Goal: Communication & Community: Answer question/provide support

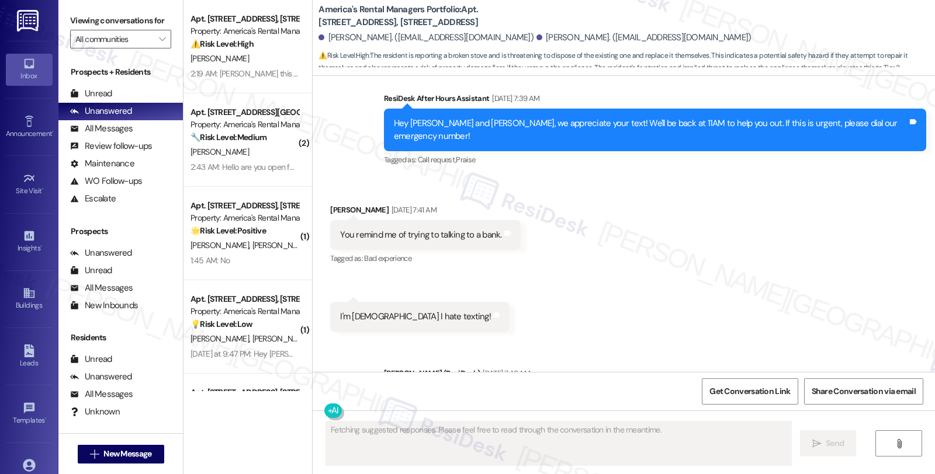
scroll to position [1874, 0]
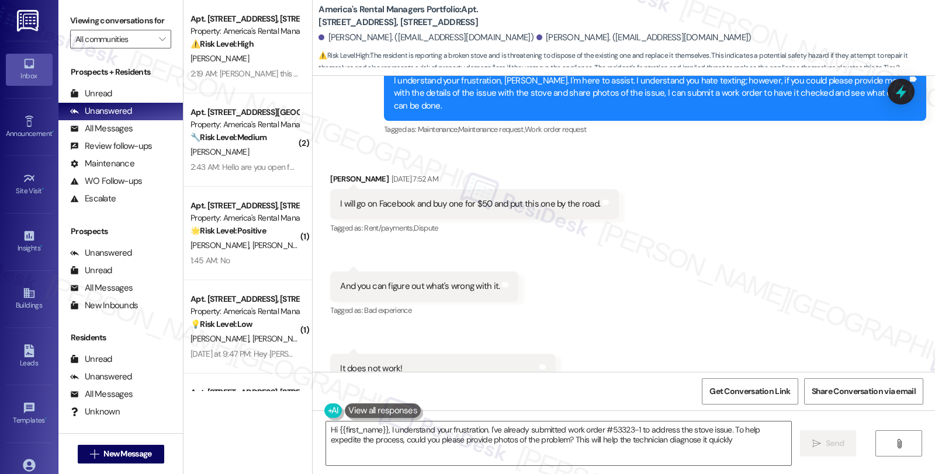
type textarea "Hi {{first_name}}, I understand your frustration. I've already submitted work o…"
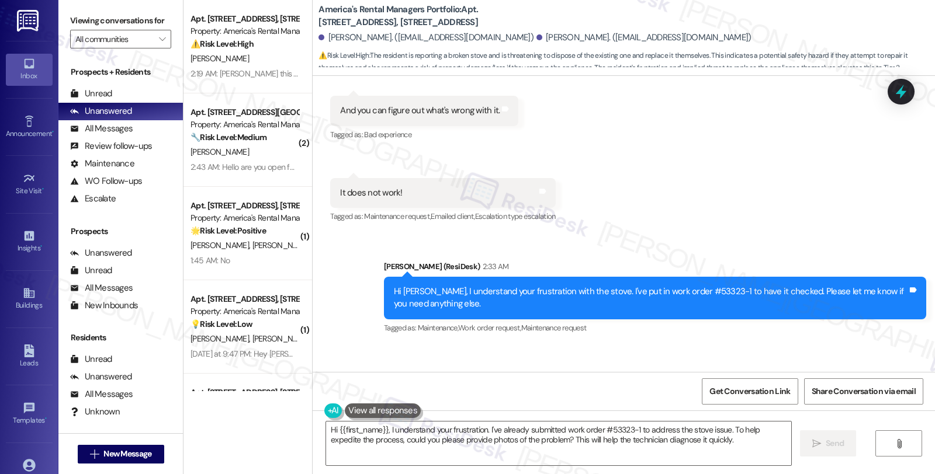
scroll to position [2236, 0]
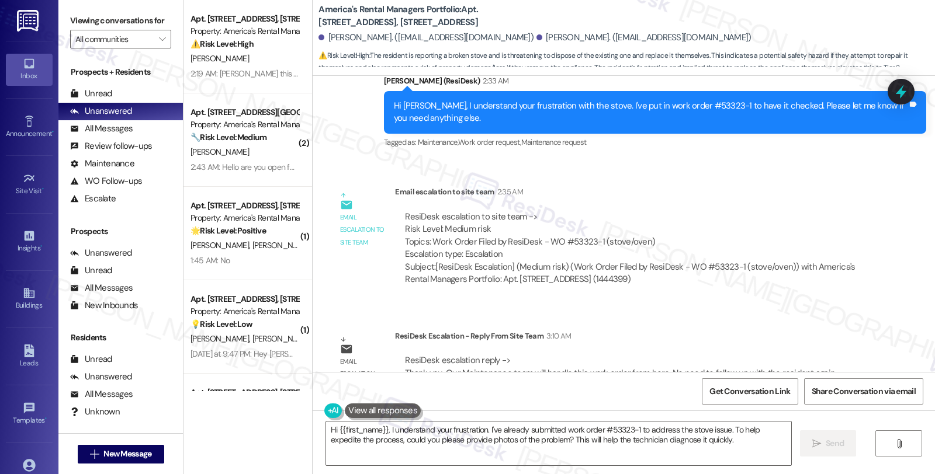
click at [792, 212] on div "ResiDesk escalation to site team -> Risk Level: Medium risk Topics: Work Order …" at bounding box center [634, 236] width 458 height 50
click at [33, 299] on icon at bounding box center [29, 293] width 13 height 13
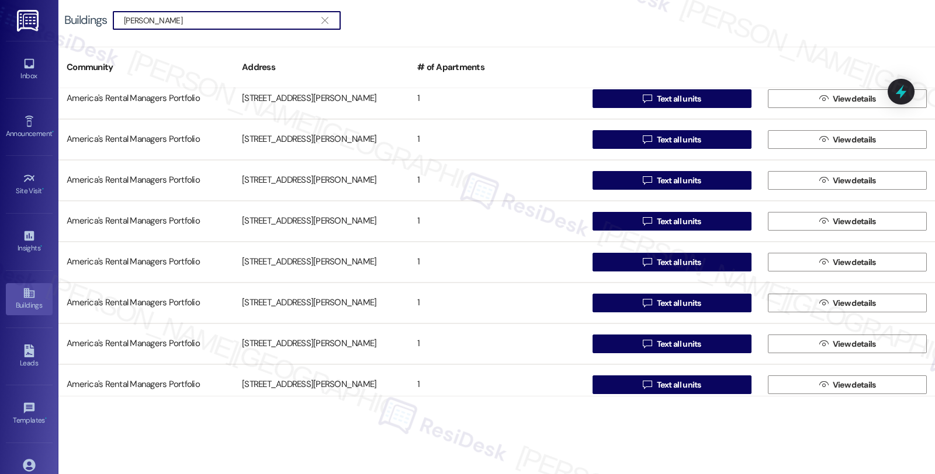
scroll to position [223, 0]
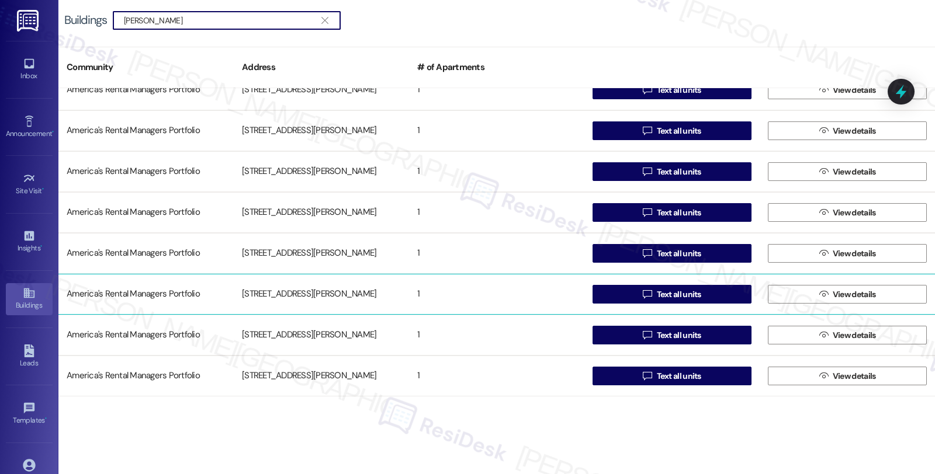
type input "dreher"
click at [331, 304] on div "37 Dreher Road" at bounding box center [321, 294] width 175 height 23
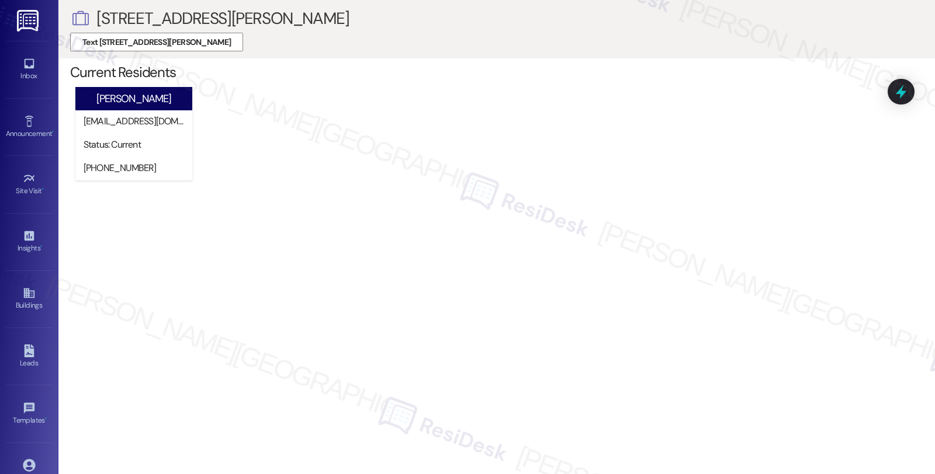
drag, startPoint x: 32, startPoint y: 77, endPoint x: 57, endPoint y: 77, distance: 25.7
click at [32, 77] on div "Inbox" at bounding box center [29, 76] width 58 height 12
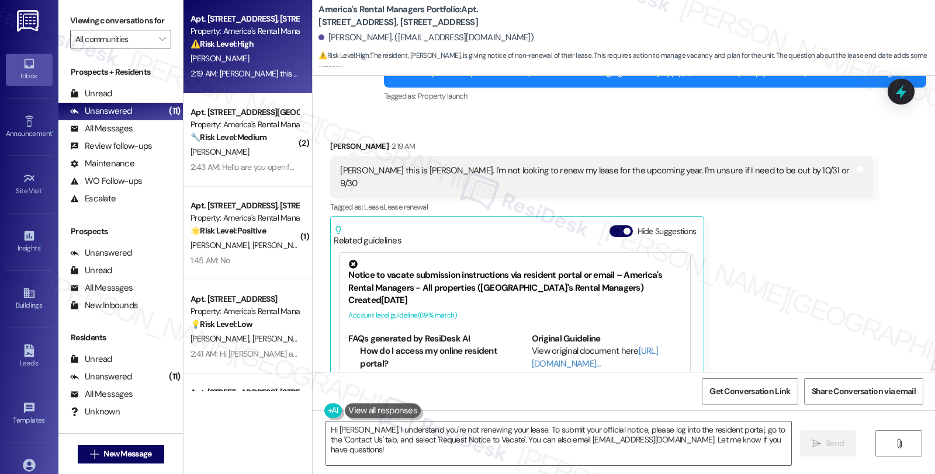
click at [434, 276] on div "Notice to vacate submission instructions via resident portal or email – America…" at bounding box center [514, 277] width 333 height 34
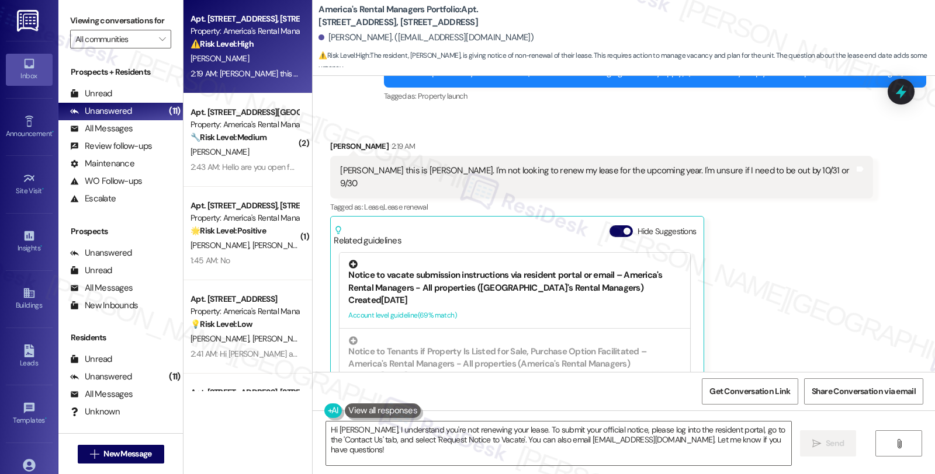
click at [434, 276] on div "Notice to vacate submission instructions via resident portal or email – America…" at bounding box center [514, 277] width 333 height 34
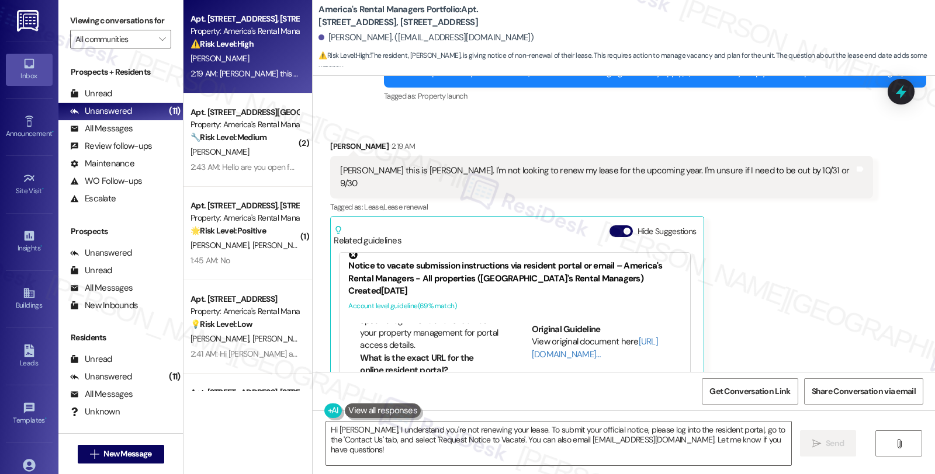
scroll to position [130, 0]
click at [532, 340] on link "[URL][DOMAIN_NAME]…" at bounding box center [595, 348] width 126 height 24
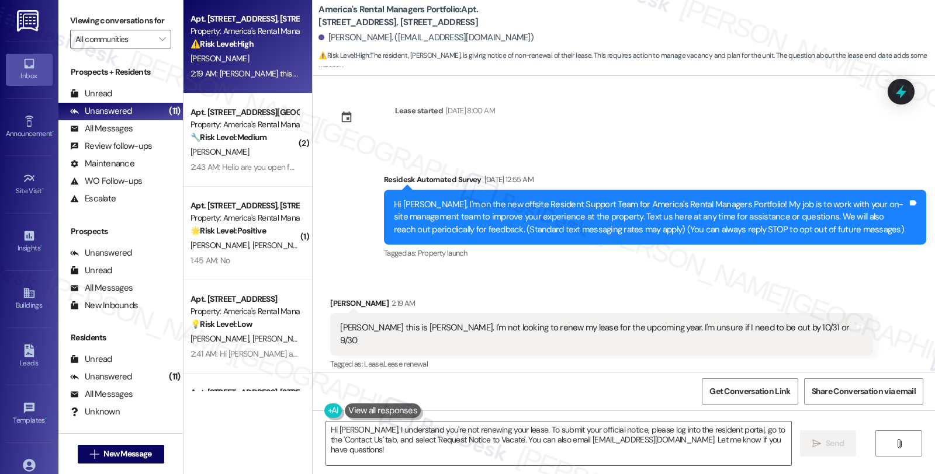
scroll to position [0, 0]
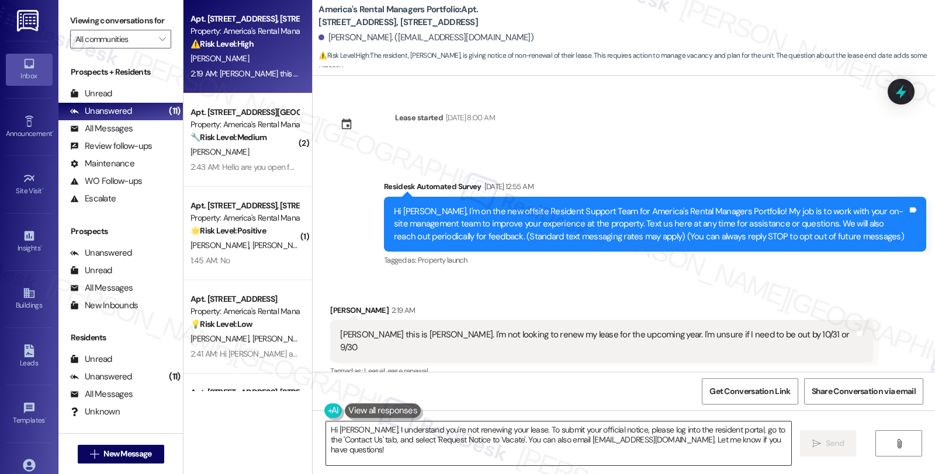
click at [358, 429] on textarea "Hi Michael, I understand you're not renewing your lease. To submit your officia…" at bounding box center [558, 444] width 465 height 44
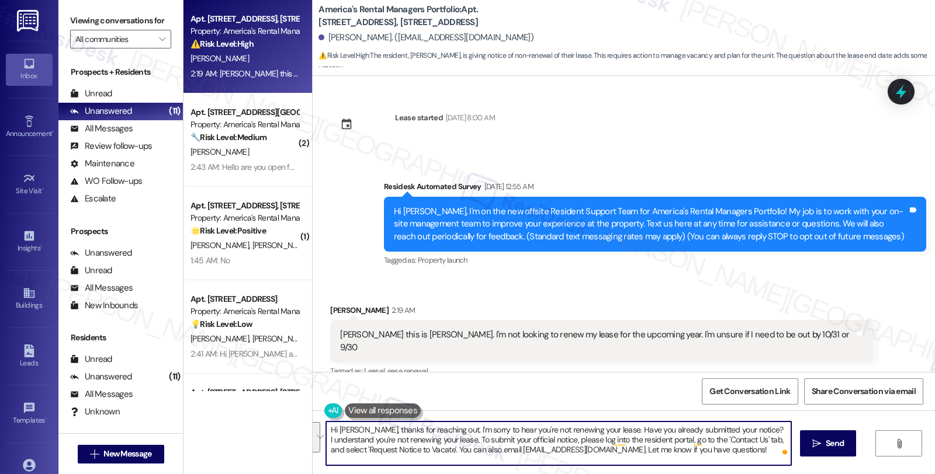
drag, startPoint x: 744, startPoint y: 428, endPoint x: 751, endPoint y: 467, distance: 39.9
click at [751, 467] on div "Hi Michael, thanks for reaching out. I'm sorry to hear you're not renewing your…" at bounding box center [624, 455] width 622 height 88
drag, startPoint x: 629, startPoint y: 452, endPoint x: 715, endPoint y: 454, distance: 85.3
click at [715, 454] on textarea "Hi Michael, thanks for reaching out. I'm sorry to hear you're not renewing your…" at bounding box center [558, 444] width 465 height 44
type textarea "Hi Michael, thanks for reaching out. I'm sorry to hear you're not renewing your…"
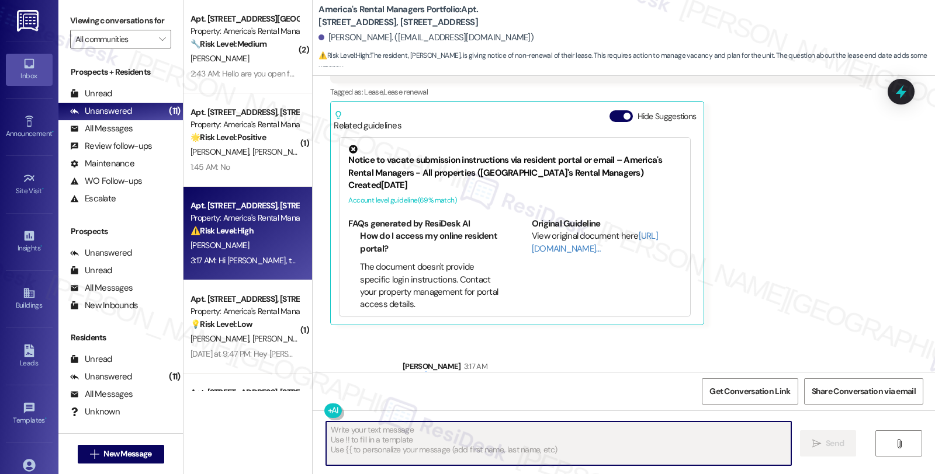
scroll to position [335, 0]
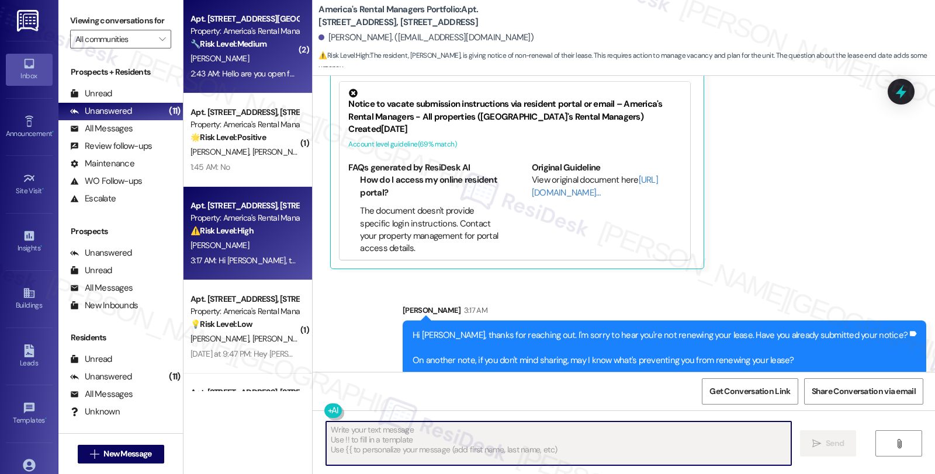
click at [253, 60] on div "[PERSON_NAME]" at bounding box center [244, 58] width 110 height 15
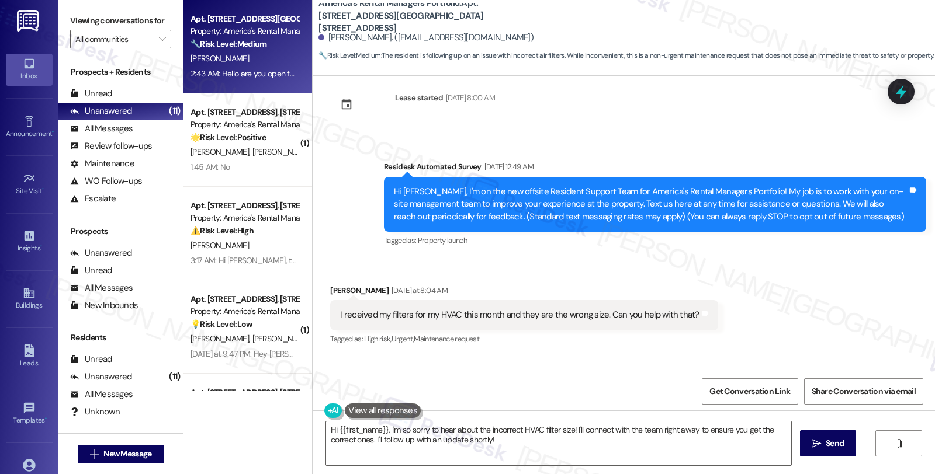
scroll to position [9, 0]
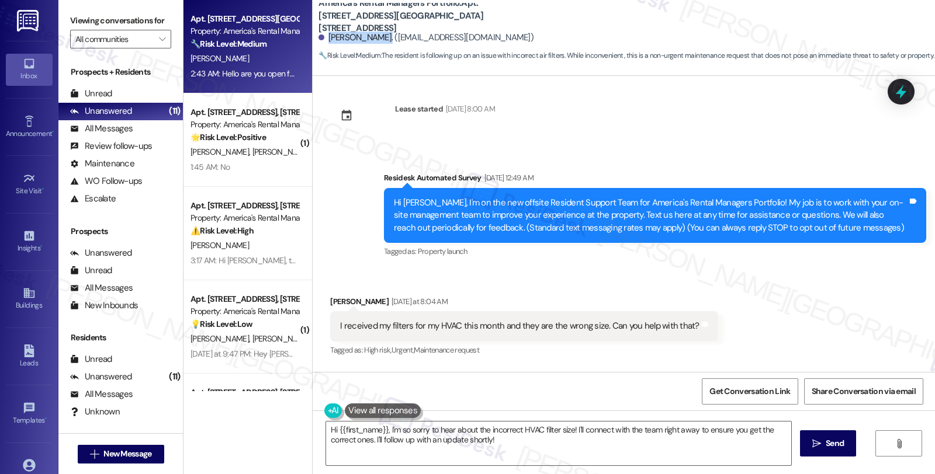
drag, startPoint x: 320, startPoint y: 33, endPoint x: 376, endPoint y: 38, distance: 56.9
click at [376, 38] on div "Jamison Lackey. (jamisonlackey@gmail.com)" at bounding box center [425, 38] width 215 height 12
copy div "Jamison Lackey"
click at [327, 292] on div "Received via SMS Jamison Lackey Yesterday at 8:04 AM I received my filters for …" at bounding box center [523, 327] width 405 height 81
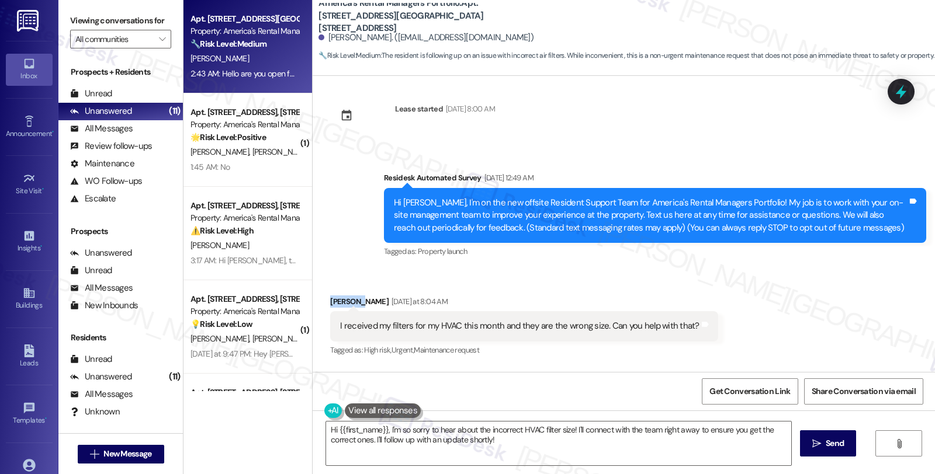
copy div "Jamison"
click at [567, 431] on textarea "Hi {{first_name}}, I'm so sorry to hear about the incorrect HVAC filter size! I…" at bounding box center [558, 444] width 465 height 44
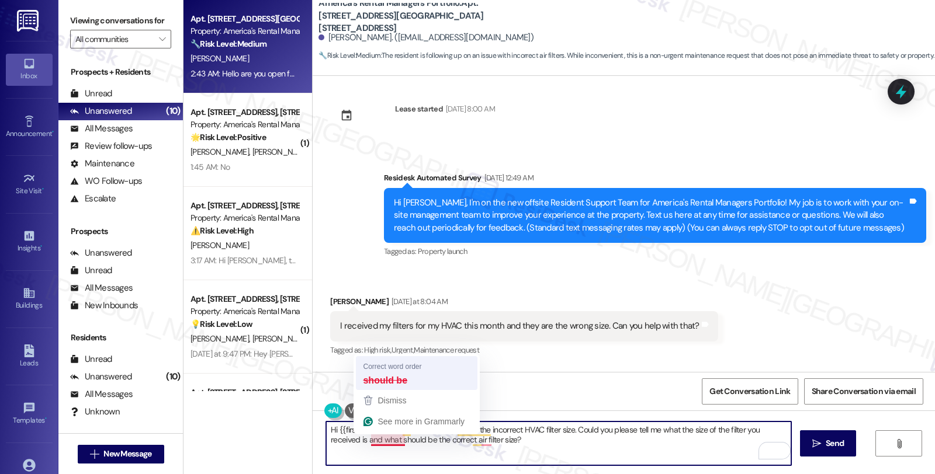
type textarea "Hi {{first_name}}, I'm so sorry to hear about the incorrect HVAC filter size. C…"
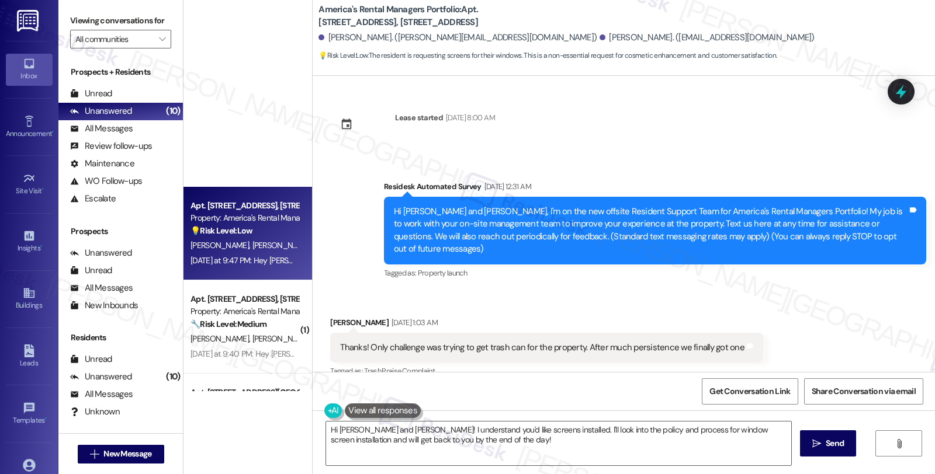
scroll to position [538, 0]
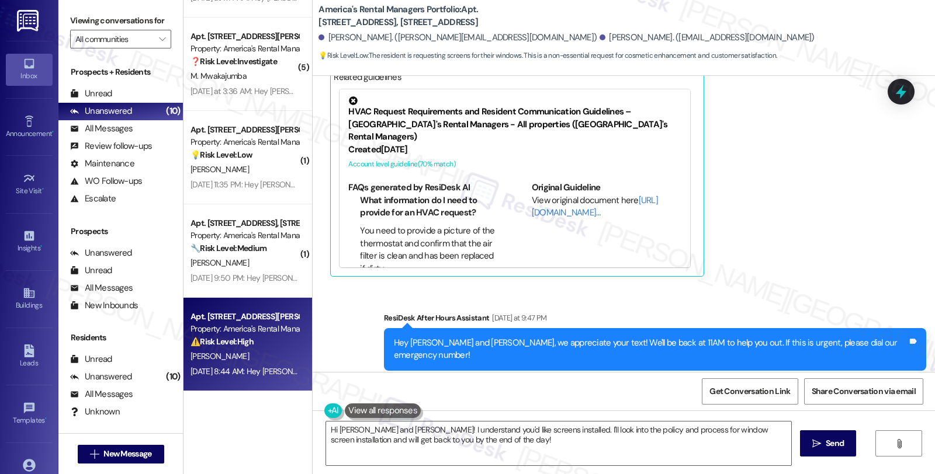
click at [234, 353] on div "C. Vanhorn" at bounding box center [244, 356] width 110 height 15
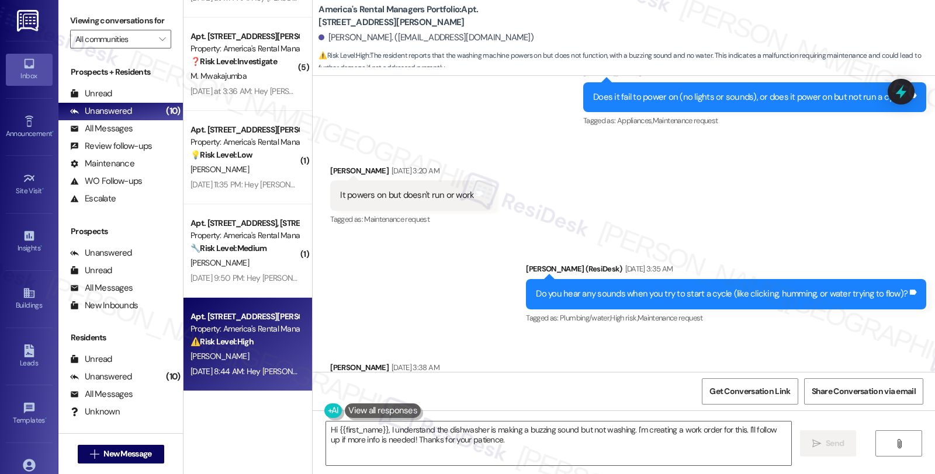
scroll to position [2135, 0]
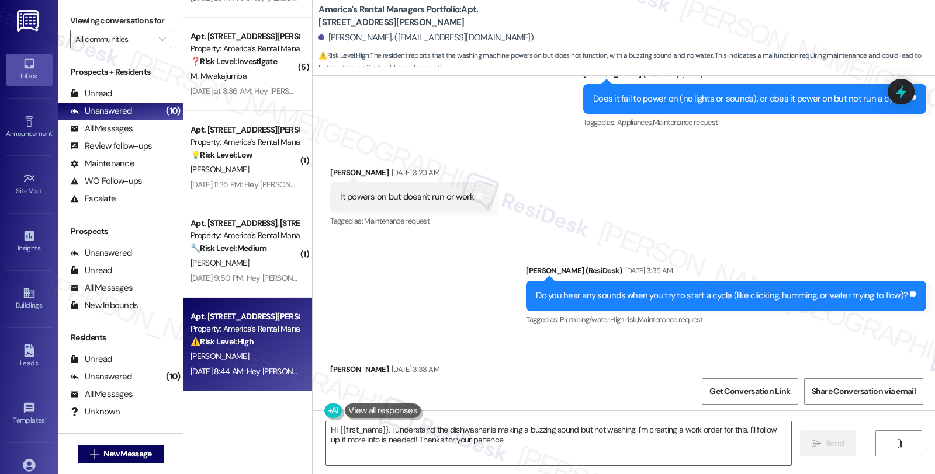
drag, startPoint x: 321, startPoint y: 168, endPoint x: 380, endPoint y: 173, distance: 59.2
click at [380, 173] on div "Received via SMS Christine Vanhorn Aug 23, 2025 at 3:20 AM It powers on but doe…" at bounding box center [411, 198] width 180 height 81
copy div "Christine Vanhorn"
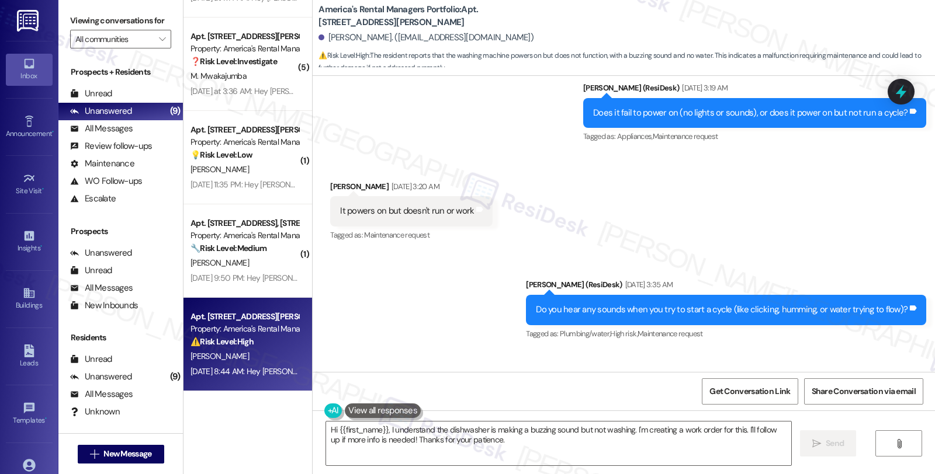
scroll to position [2070, 0]
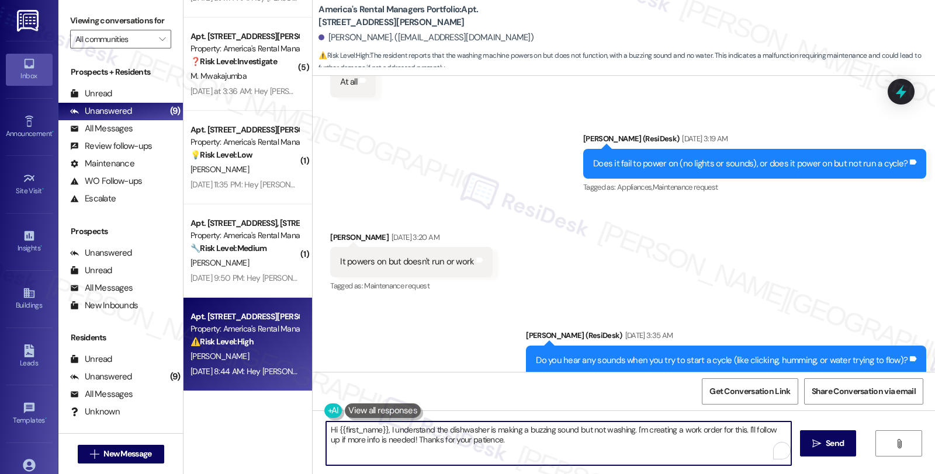
drag, startPoint x: 322, startPoint y: 429, endPoint x: 540, endPoint y: 458, distance: 219.8
click at [540, 458] on textarea "Hi {{first_name}}, I understand the dishwasher is making a buzzing sound but no…" at bounding box center [558, 444] width 465 height 44
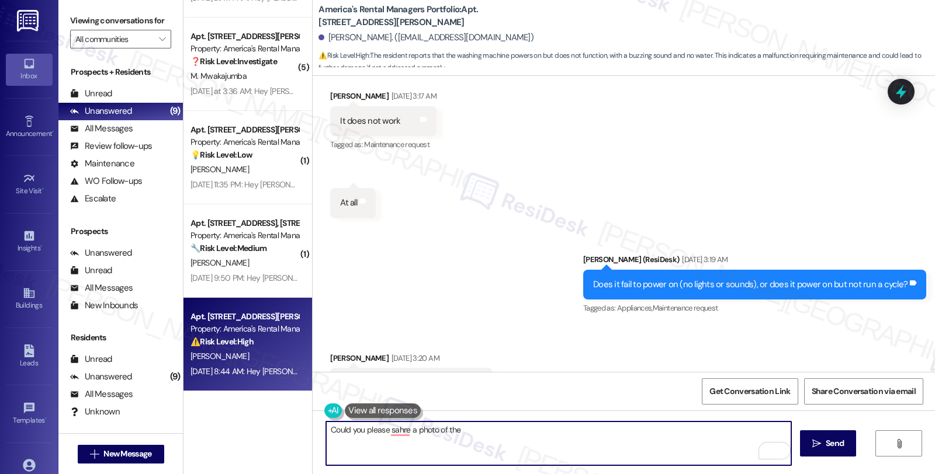
scroll to position [1941, 0]
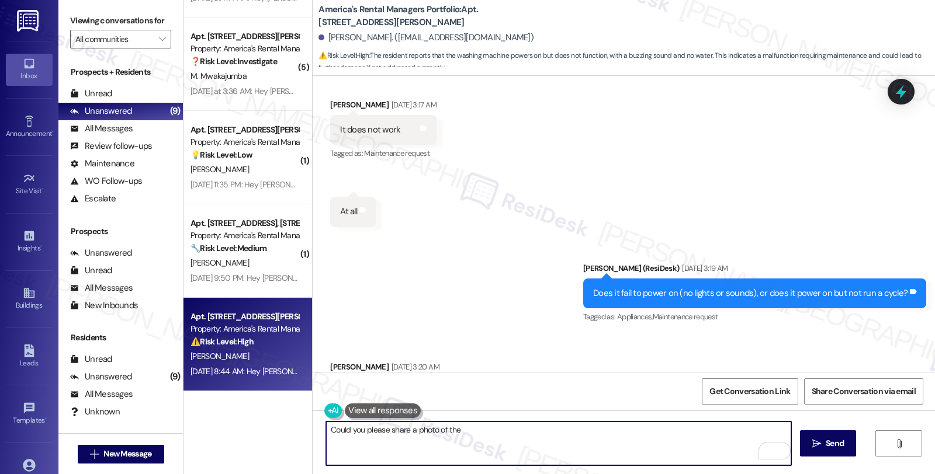
click at [505, 434] on textarea "Could you please share a photo of the" at bounding box center [558, 444] width 465 height 44
click at [538, 429] on textarea "Could you please share a photo of the dishwasher panel" at bounding box center [558, 444] width 465 height 44
type textarea "Fetching suggested responses. Please feel free to read through the conversation…"
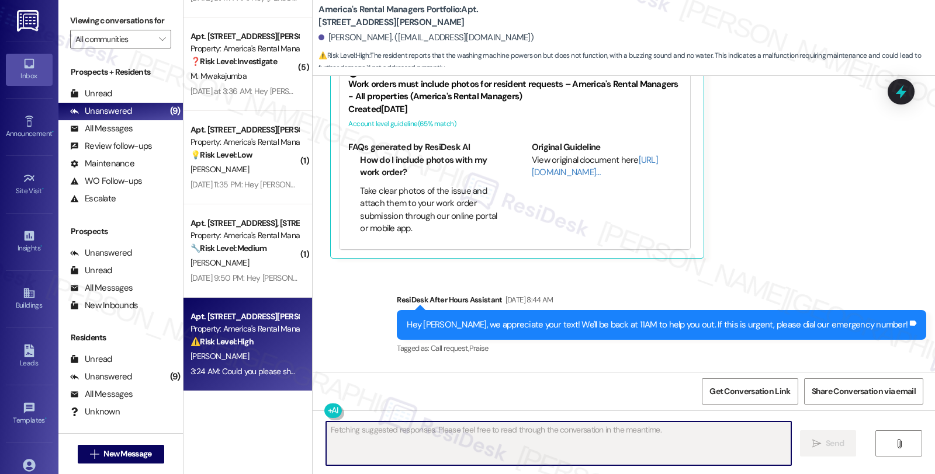
scroll to position [2801, 0]
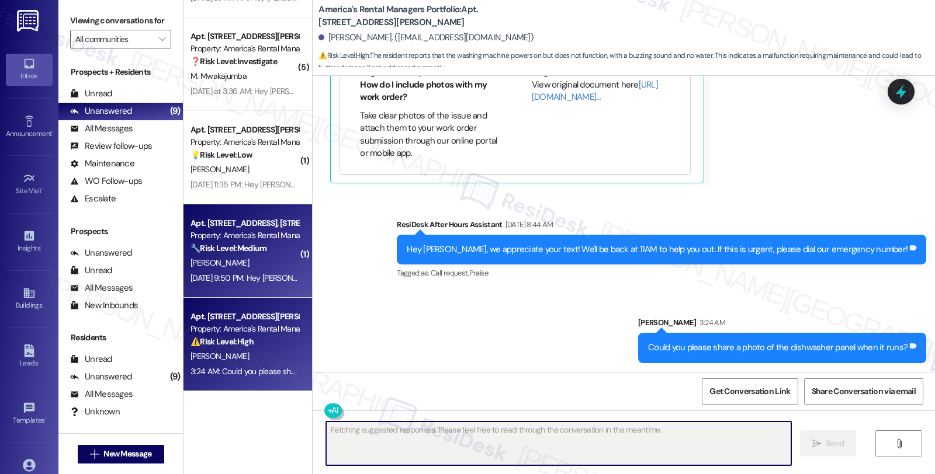
click at [228, 234] on div "Property: America's Rental Managers Portfolio" at bounding box center [244, 236] width 108 height 12
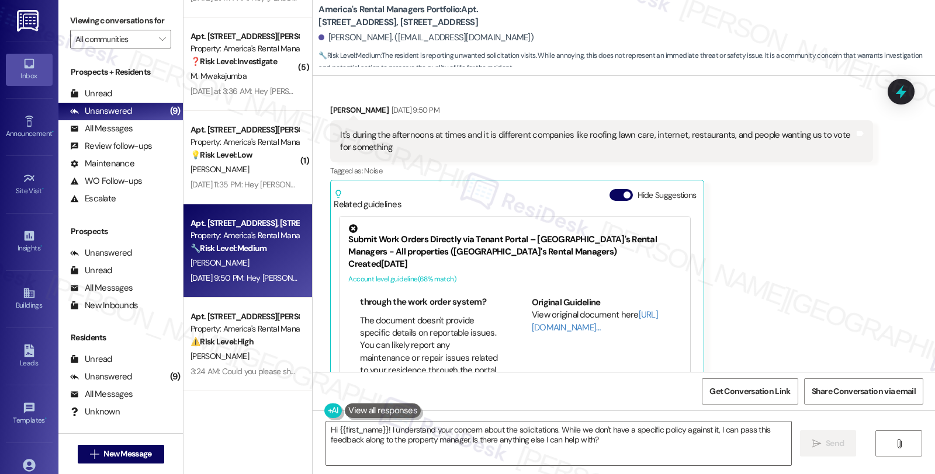
scroll to position [325, 0]
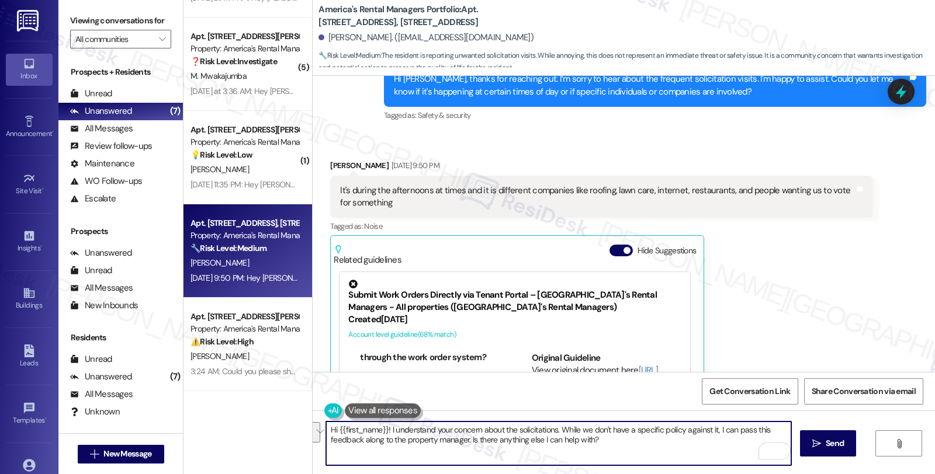
drag, startPoint x: 553, startPoint y: 428, endPoint x: 650, endPoint y: 443, distance: 97.6
click at [650, 443] on textarea "Hi {{first_name}}! I understand your concern about the solicitations. While we …" at bounding box center [558, 444] width 465 height 44
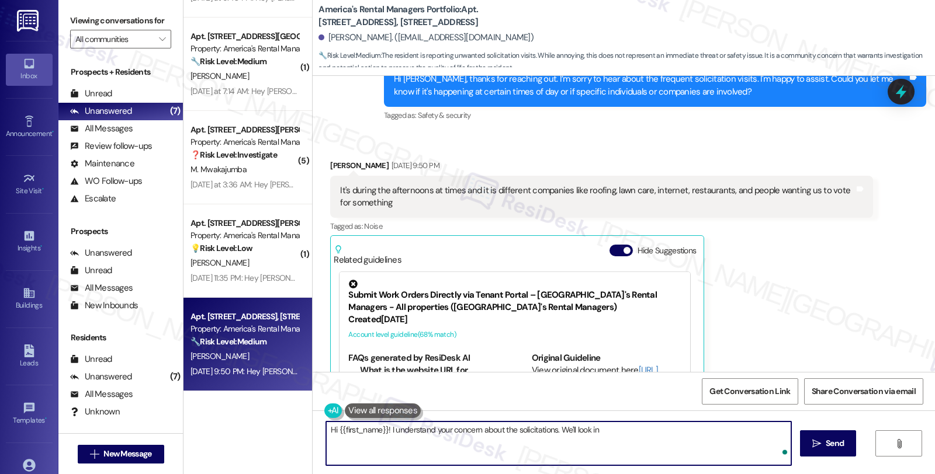
scroll to position [263, 0]
click at [734, 431] on textarea "Hi {{first_name}}! I understand your concern about the solicitations. We'll loo…" at bounding box center [558, 444] width 465 height 44
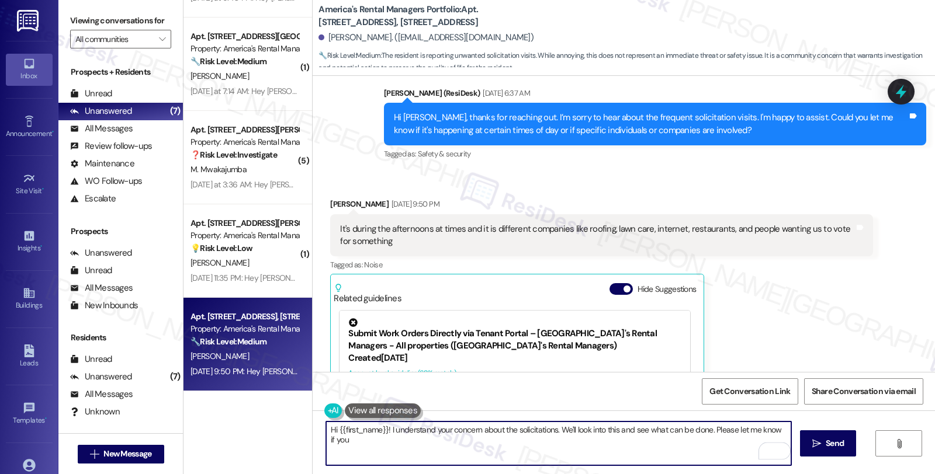
scroll to position [261, 0]
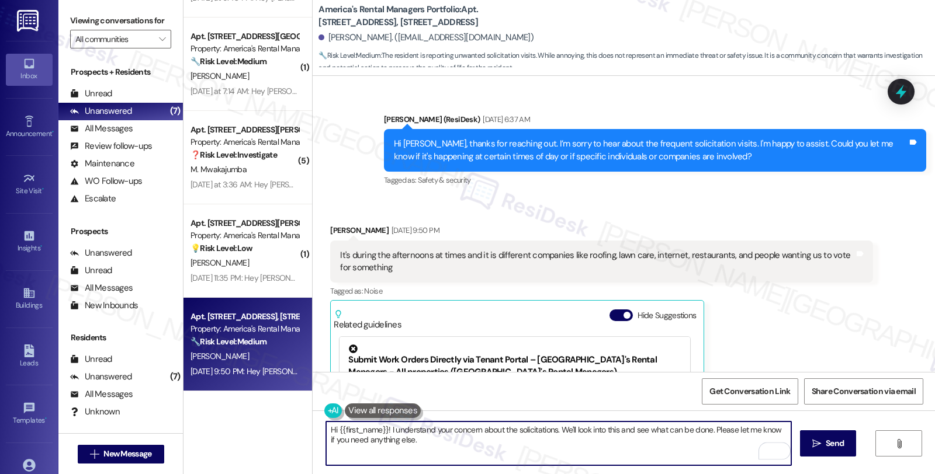
click at [650, 447] on textarea "Hi {{first_name}}! I understand your concern about the solicitations. We'll loo…" at bounding box center [558, 444] width 465 height 44
type textarea "Hi {{first_name}}! I understand your concern about the solicitations. We'll loo…"
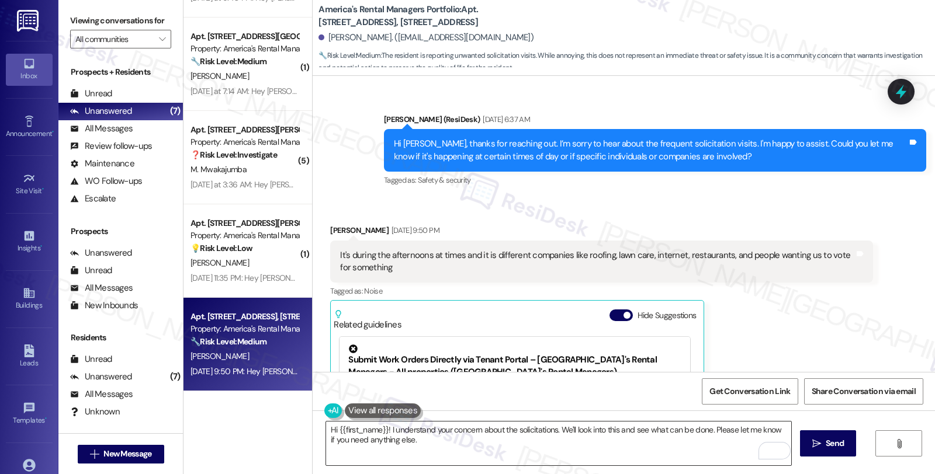
click at [680, 429] on textarea "Hi {{first_name}}! I understand your concern about the solicitations. We'll loo…" at bounding box center [558, 444] width 465 height 44
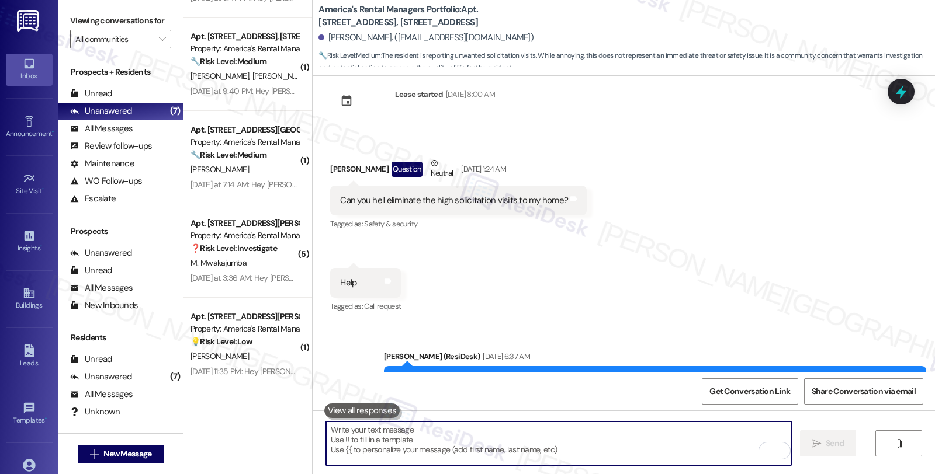
scroll to position [0, 0]
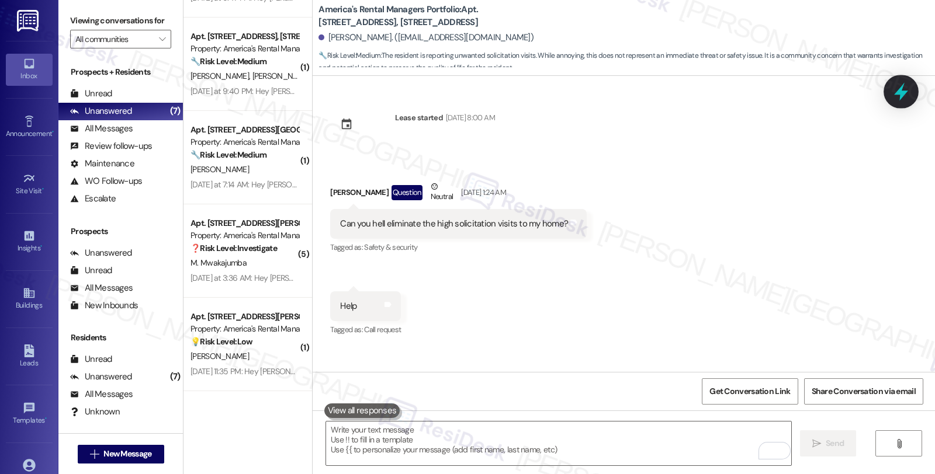
click at [896, 94] on icon at bounding box center [901, 92] width 14 height 18
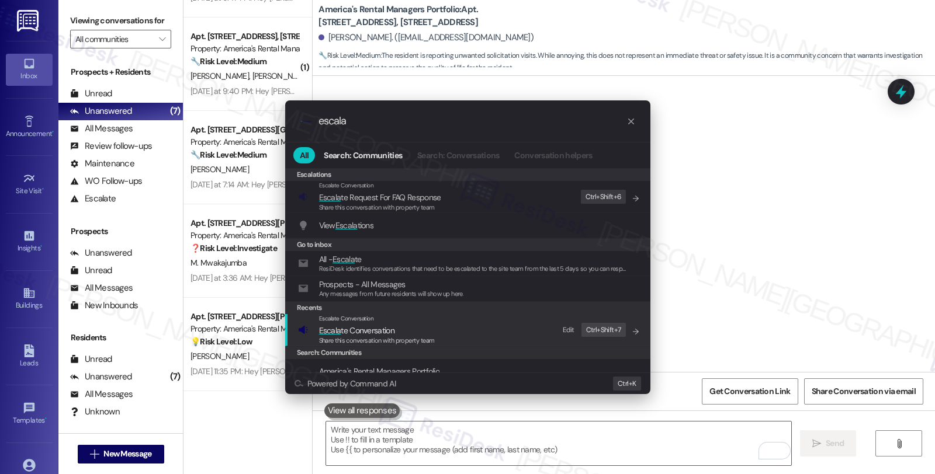
type input "escala"
click at [451, 341] on div "Escalate Conversation Escala te Conversation Share this conversation with prope…" at bounding box center [469, 330] width 342 height 32
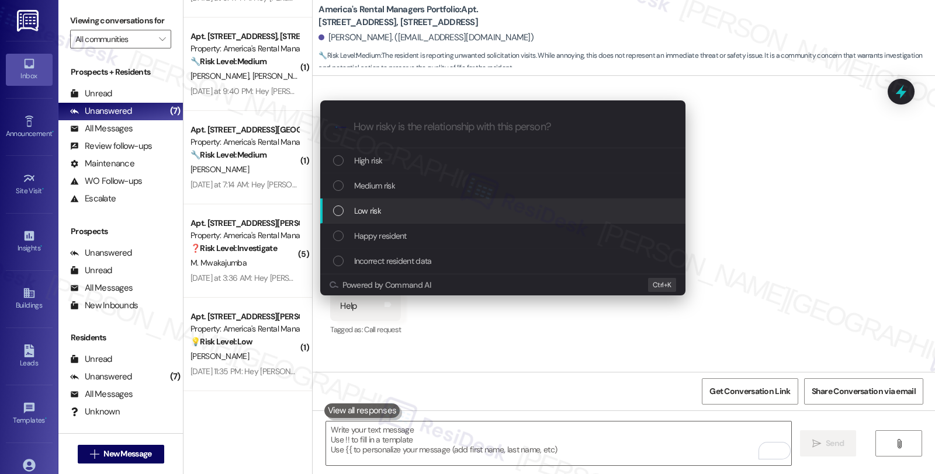
click at [425, 217] on div "Low risk" at bounding box center [504, 211] width 342 height 13
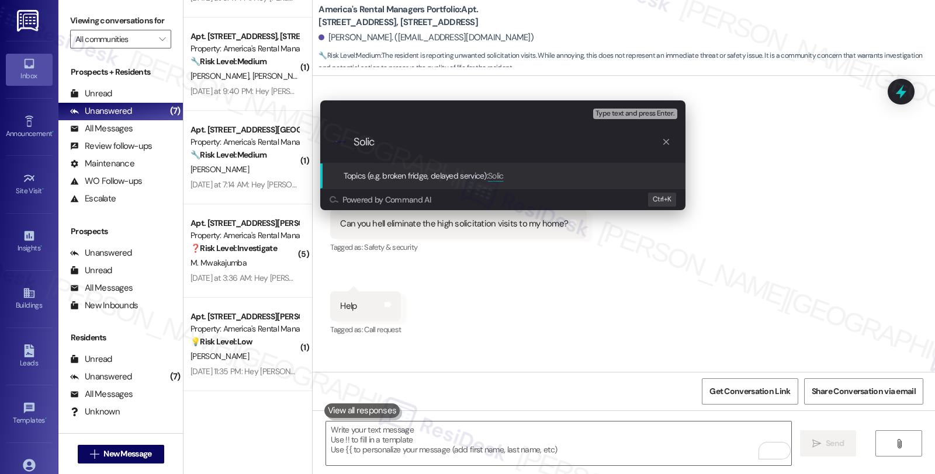
click at [365, 137] on input "Solic" at bounding box center [508, 142] width 308 height 12
type input "Solicitations concerns"
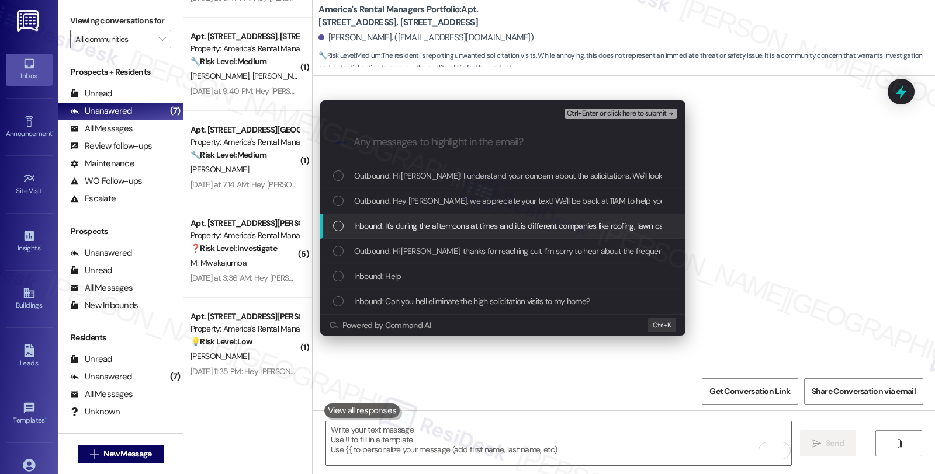
click at [400, 224] on span "Inbound: It's during the afternoons at times and it is different companies like…" at bounding box center [625, 226] width 543 height 13
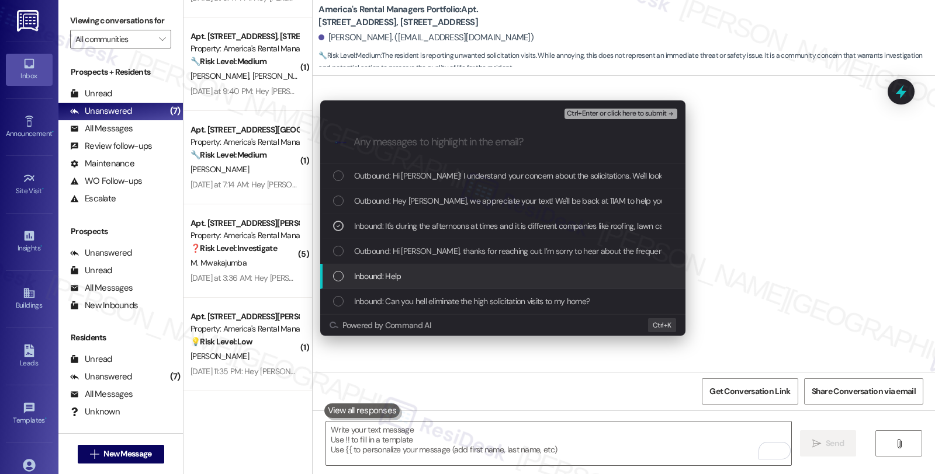
click at [394, 275] on span "Inbound: Help" at bounding box center [377, 276] width 47 height 13
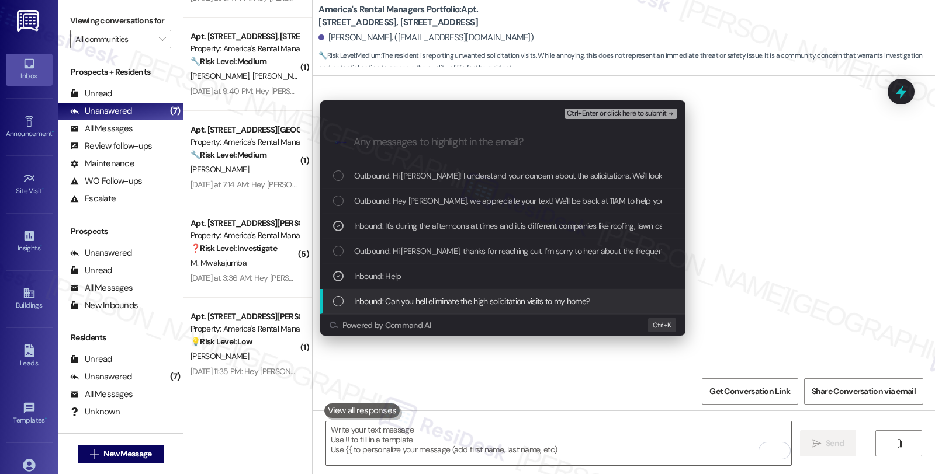
click at [397, 308] on div "Inbound: Can you hell eliminate the high solicitation visits to my home?" at bounding box center [502, 301] width 365 height 25
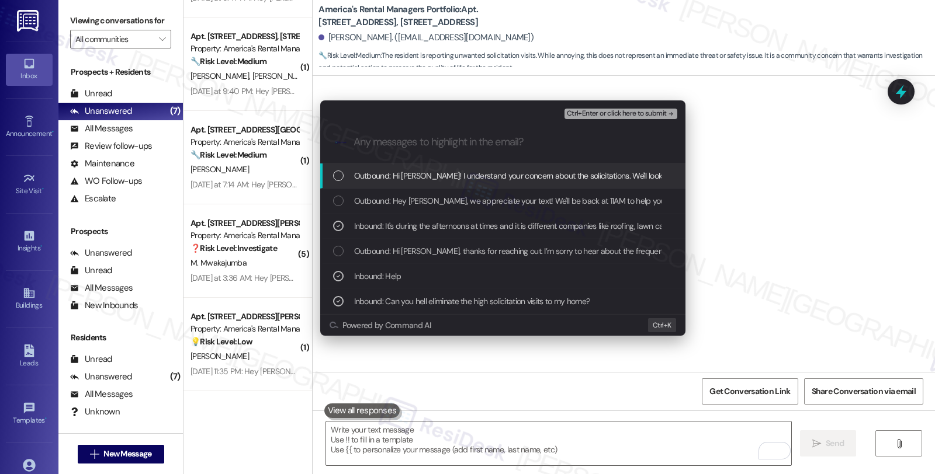
click at [636, 117] on span "Ctrl+Enter or click here to submit" at bounding box center [617, 114] width 100 height 8
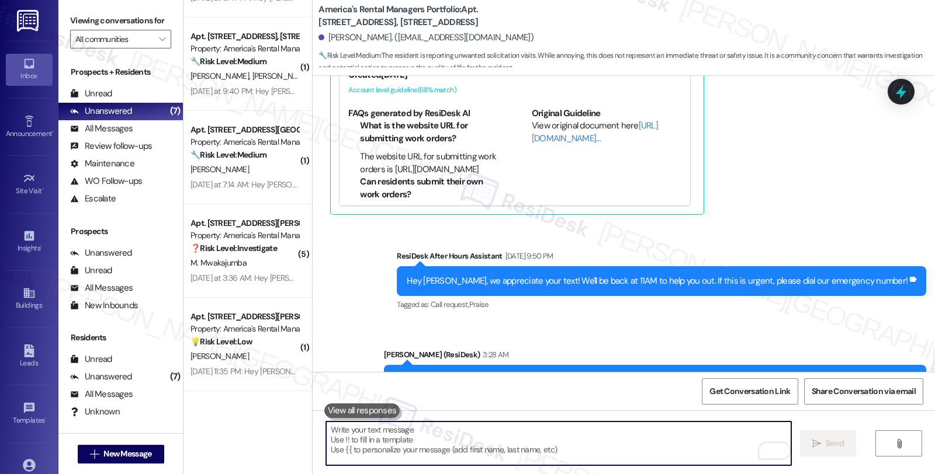
scroll to position [632, 0]
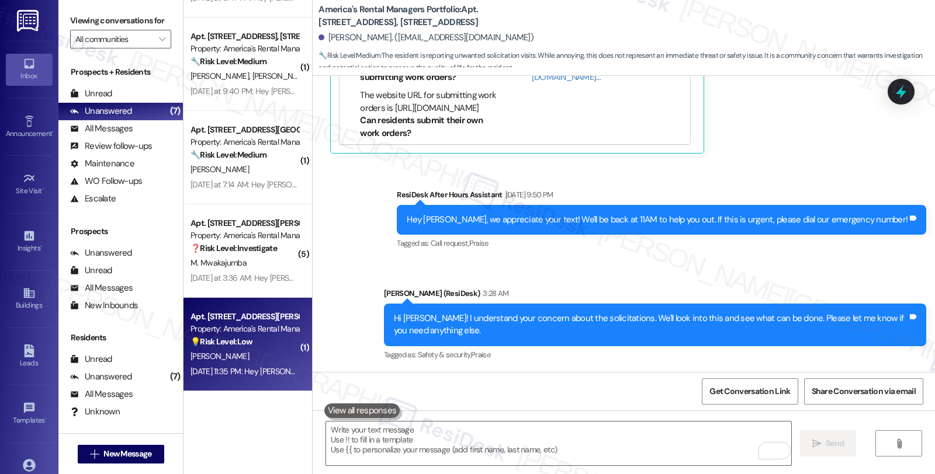
click at [276, 354] on div "[PERSON_NAME]" at bounding box center [244, 356] width 110 height 15
type textarea "Fetching suggested responses. Please feel free to read through the conversation…"
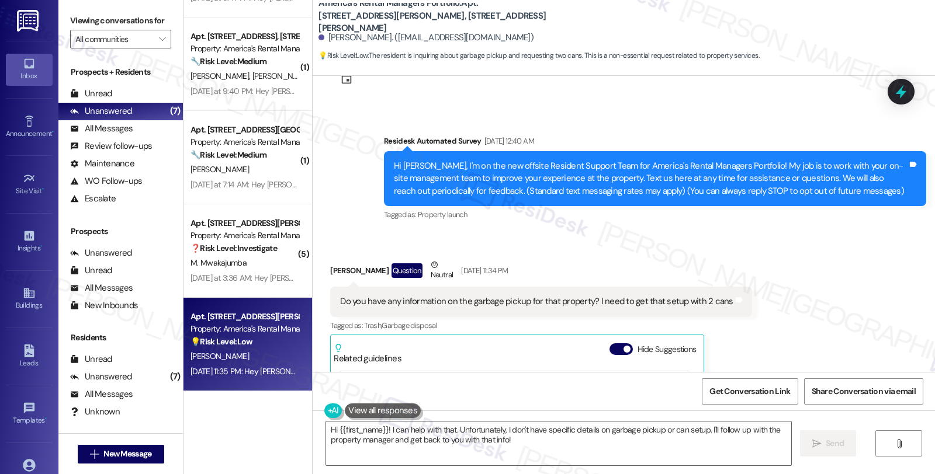
scroll to position [0, 0]
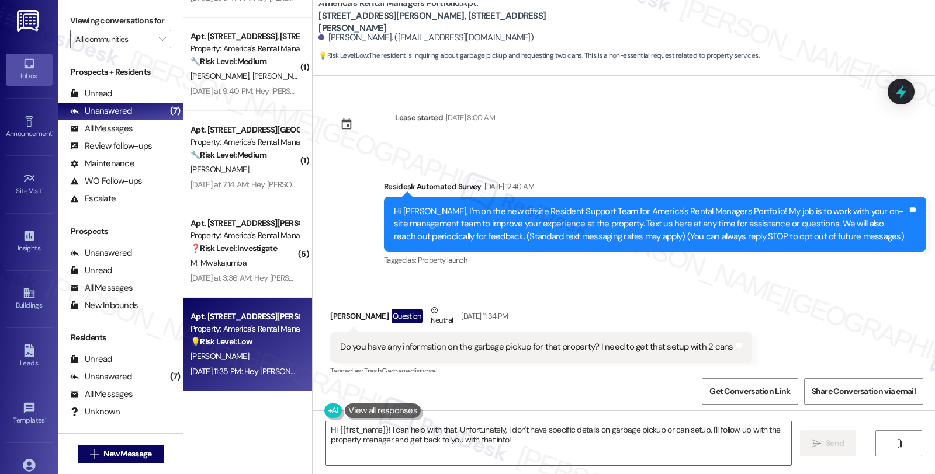
click at [333, 24] on b "America's Rental Managers Portfolio: Apt. 116 Dreher Road, 116 Dreher Road" at bounding box center [435, 15] width 234 height 37
copy b "Dreher"
click at [756, 267] on div "Tagged as: Property launch Click to highlight conversations about Property laun…" at bounding box center [655, 260] width 542 height 17
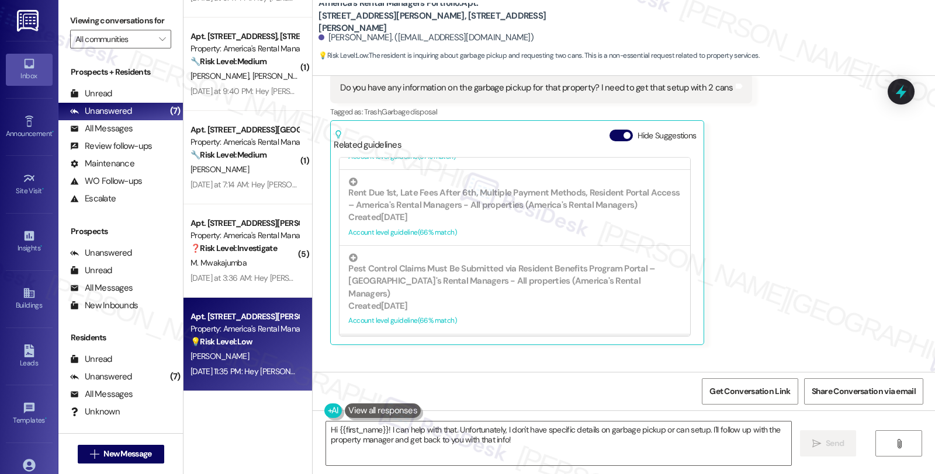
scroll to position [707, 0]
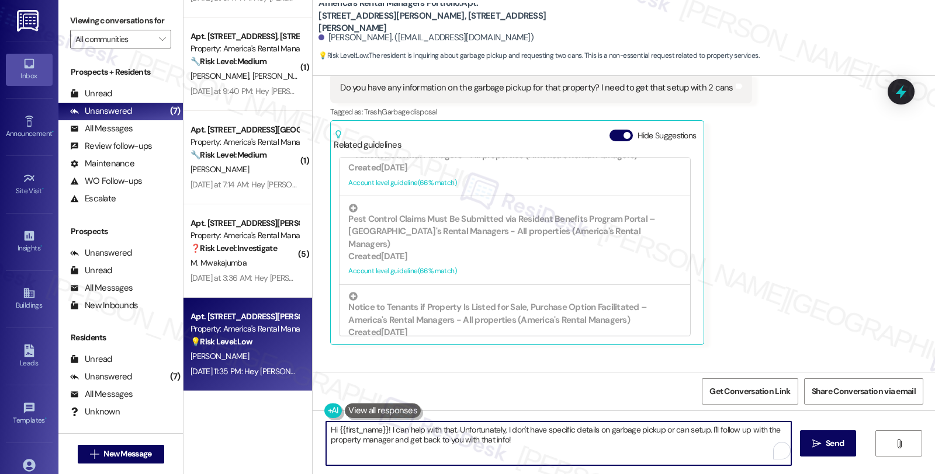
drag, startPoint x: 380, startPoint y: 429, endPoint x: 609, endPoint y: 491, distance: 237.3
click at [609, 474] on html "Inbox Go to Inbox Announcement • Send A Text Announcement Site Visit • Go to Si…" at bounding box center [467, 237] width 935 height 474
paste textarea "The pickup day for 37 Dreher Road is on Mondays. The drivers start their route …"
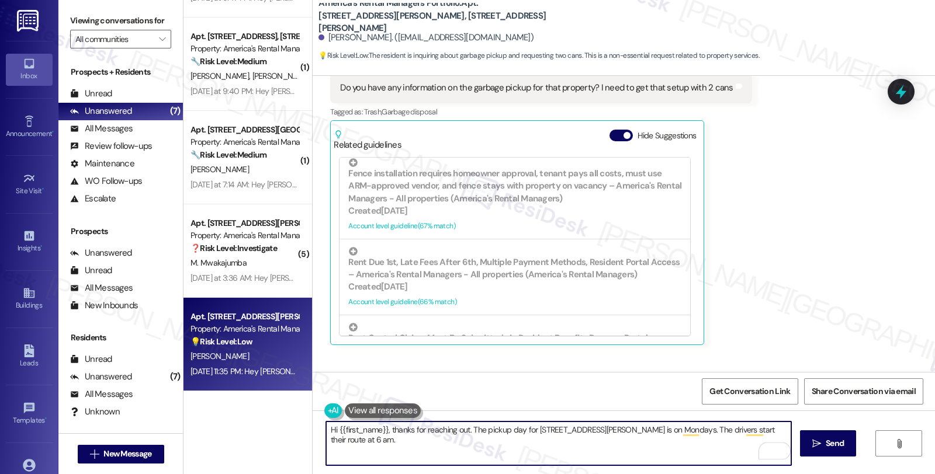
scroll to position [447, 0]
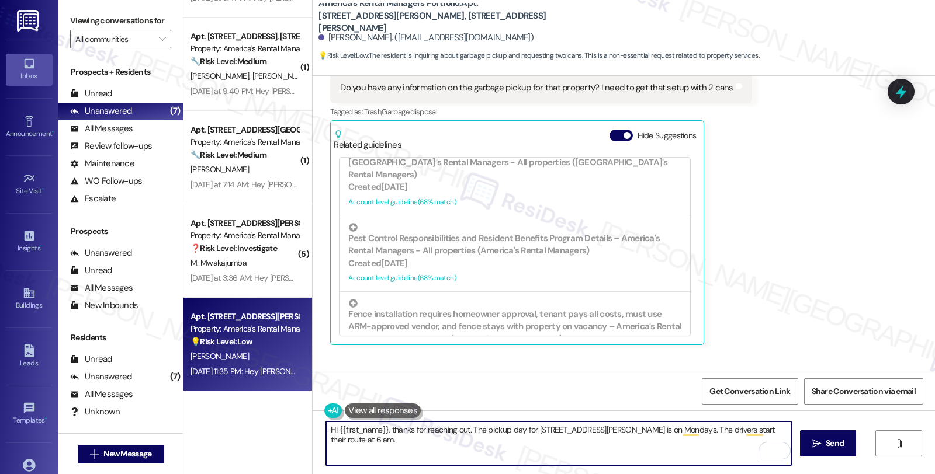
click at [463, 429] on textarea "Hi {{first_name}}, thanks for reaching out. The pickup day for 37 Dreher Road i…" at bounding box center [558, 444] width 465 height 44
click at [666, 430] on textarea "Hi {{first_name}}, thanks for reaching out. I see you have concerns about the t…" at bounding box center [558, 444] width 465 height 44
click at [337, 443] on textarea "Hi {{first_name}}, thanks for reaching out. I see you have concerns about the t…" at bounding box center [558, 444] width 465 height 44
click at [575, 440] on textarea "Hi {{first_name}}, thanks for reaching out. I see you have concerns about the t…" at bounding box center [558, 444] width 465 height 44
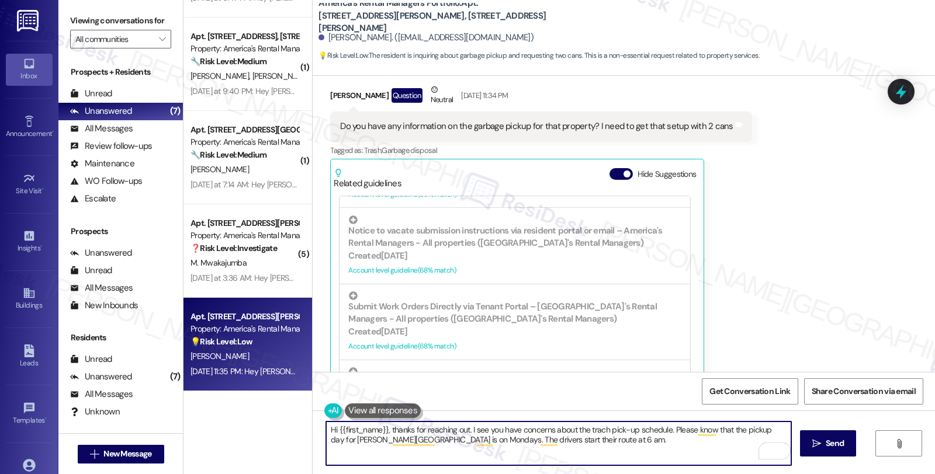
scroll to position [0, 0]
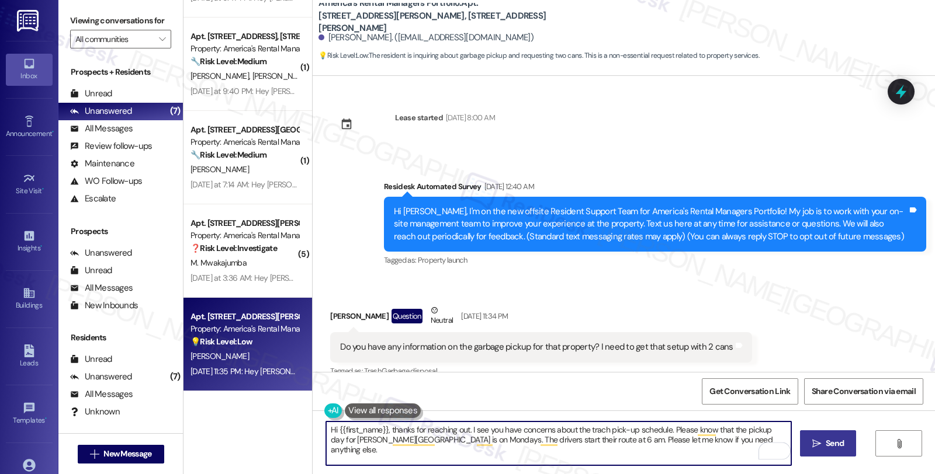
type textarea "Hi {{first_name}}, thanks for reaching out. I see you have concerns about the t…"
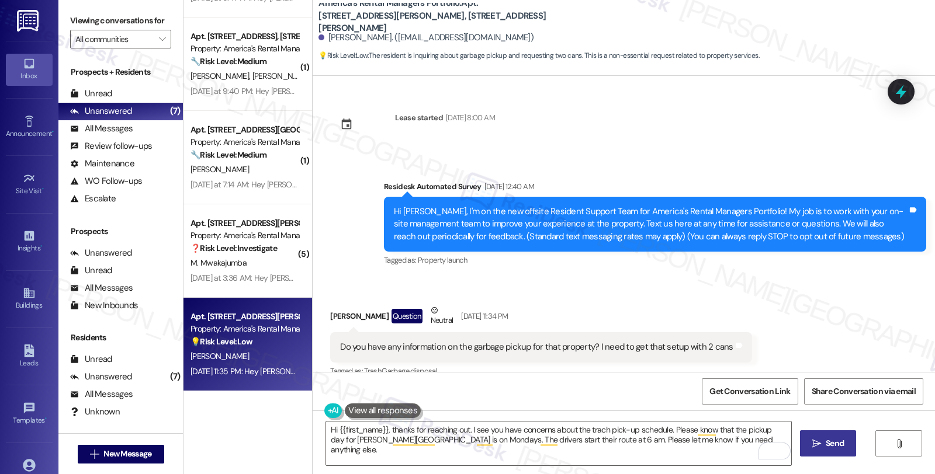
click at [812, 440] on icon "" at bounding box center [816, 443] width 9 height 9
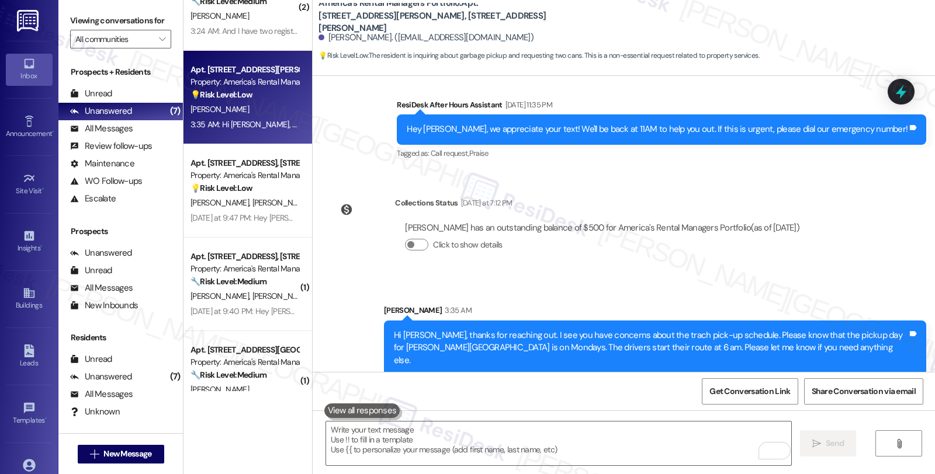
scroll to position [263, 0]
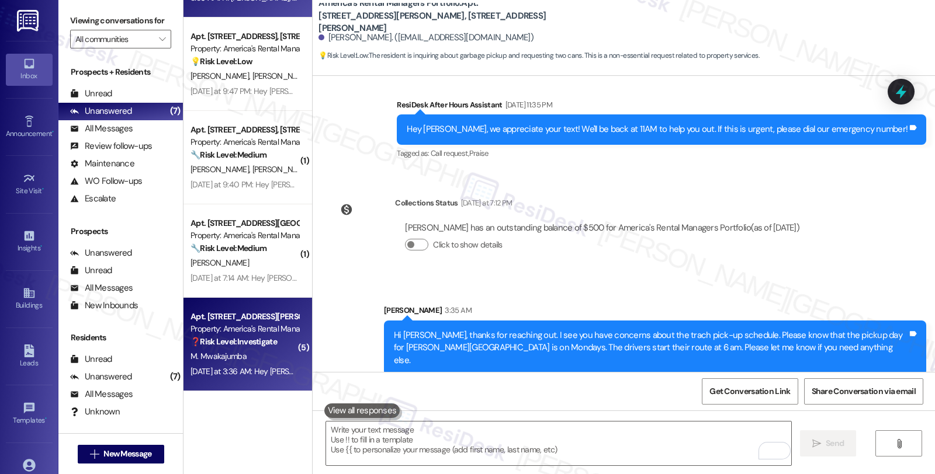
click at [236, 342] on strong "❓ Risk Level: Investigate" at bounding box center [233, 342] width 86 height 11
type textarea "Fetching suggested responses. Please feel free to read through the conversation…"
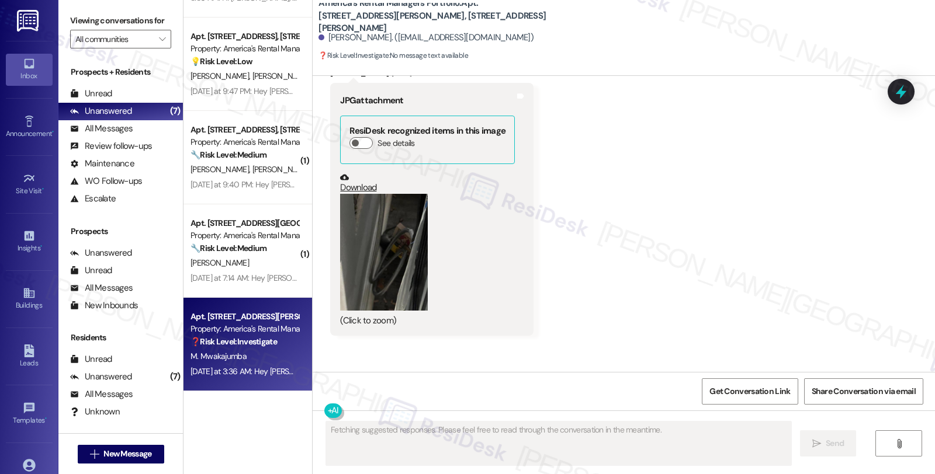
scroll to position [8041, 0]
click at [377, 252] on button "Zoom image" at bounding box center [384, 254] width 88 height 117
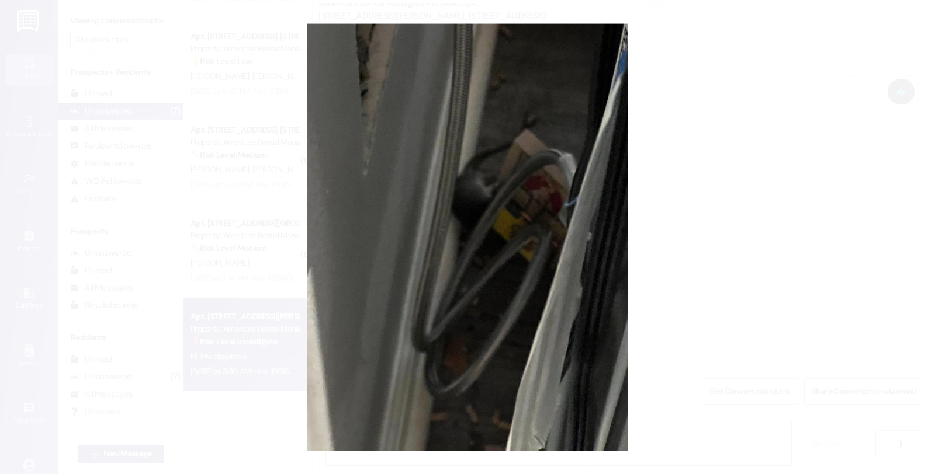
click at [732, 244] on button "Unzoom image" at bounding box center [467, 237] width 935 height 474
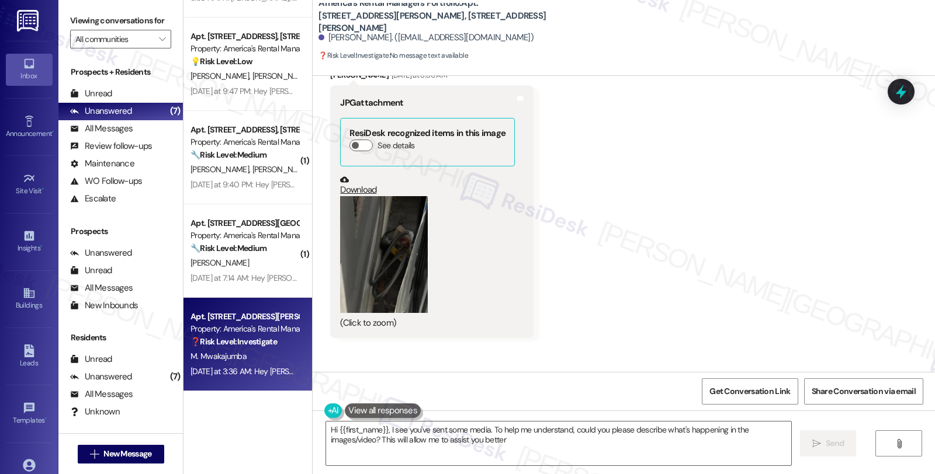
type textarea "Hi {{first_name}}, I see you've sent some media. To help me understand, could y…"
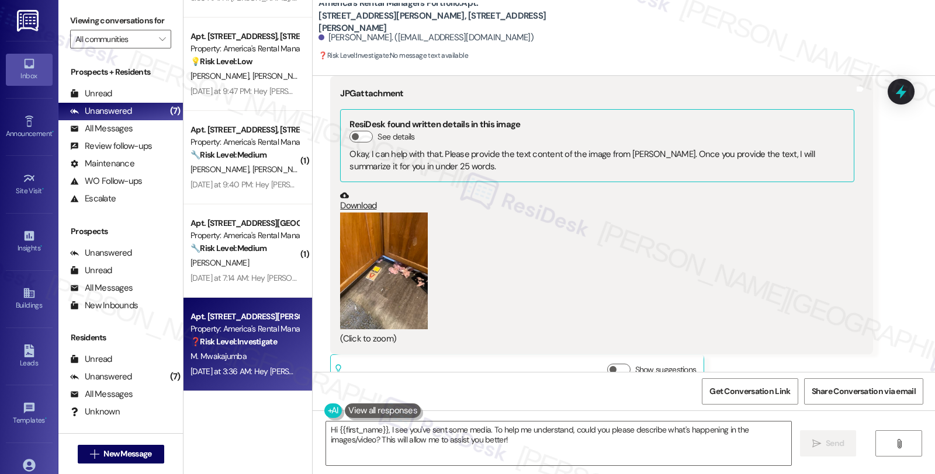
scroll to position [7586, 0]
click at [378, 266] on button "Zoom image" at bounding box center [384, 271] width 88 height 117
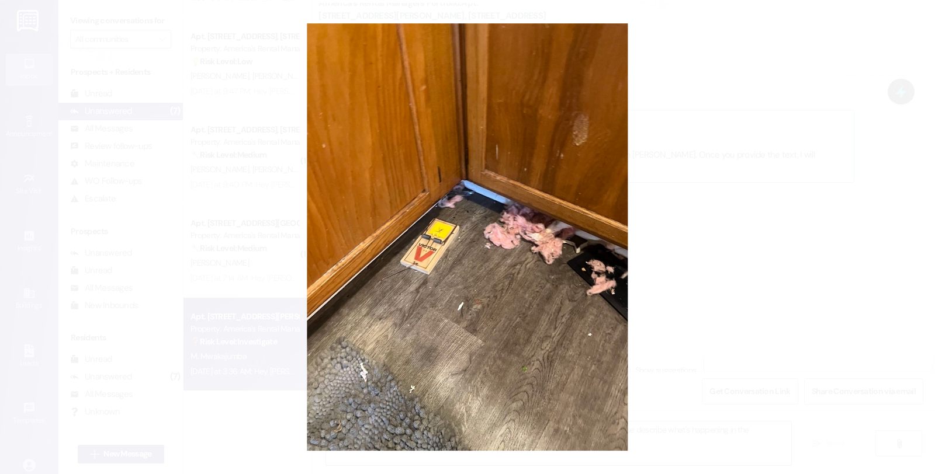
click at [748, 238] on button "Unzoom image" at bounding box center [467, 237] width 935 height 474
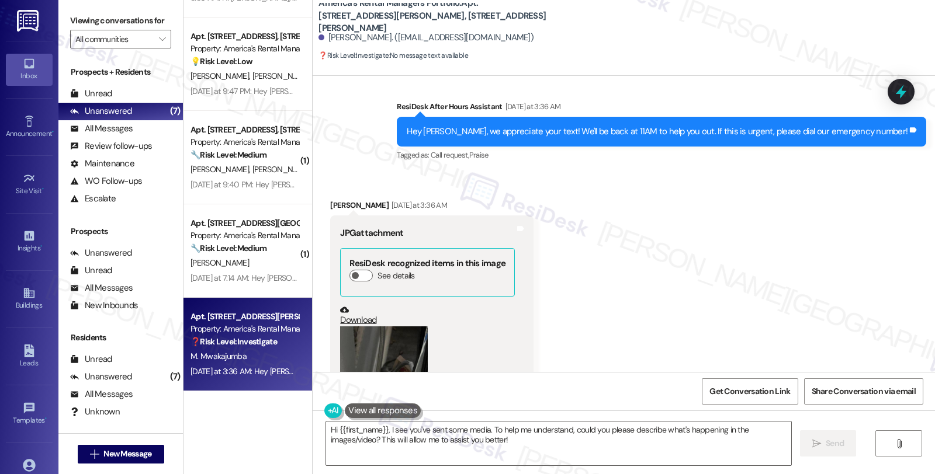
scroll to position [8019, 0]
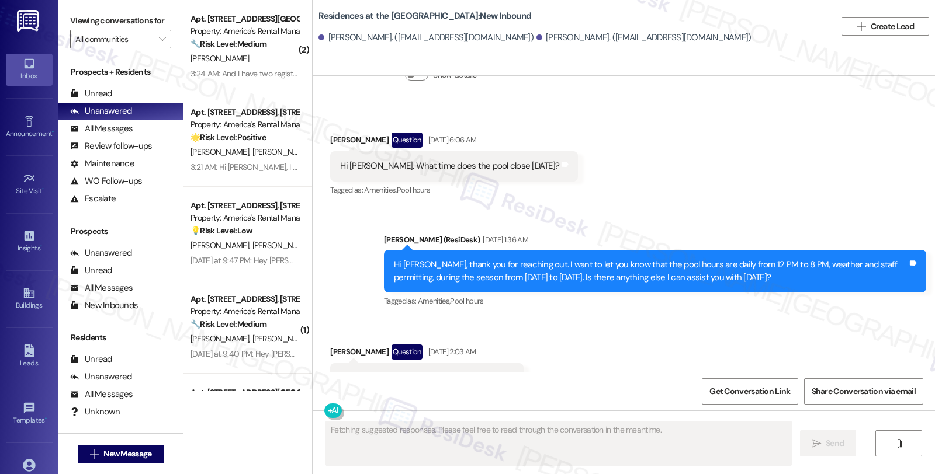
scroll to position [5057, 0]
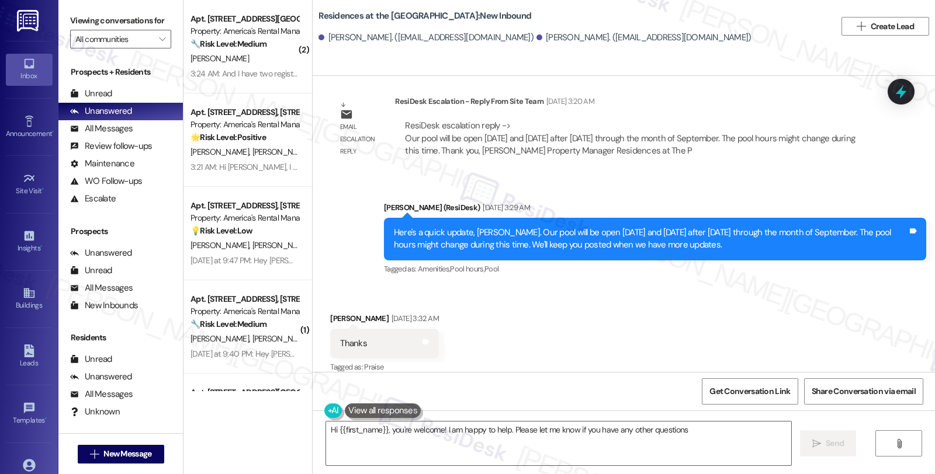
type textarea "Hi {{first_name}}, you're welcome! I am happy to help. Please let me know if yo…"
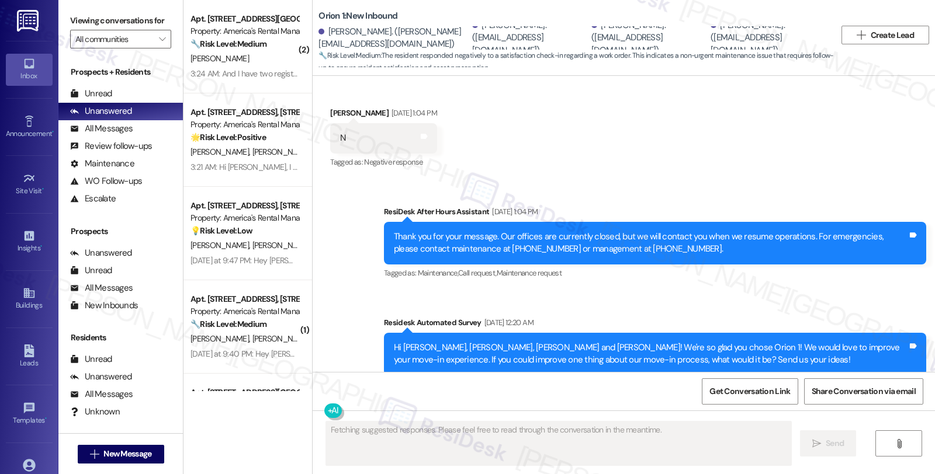
scroll to position [145, 0]
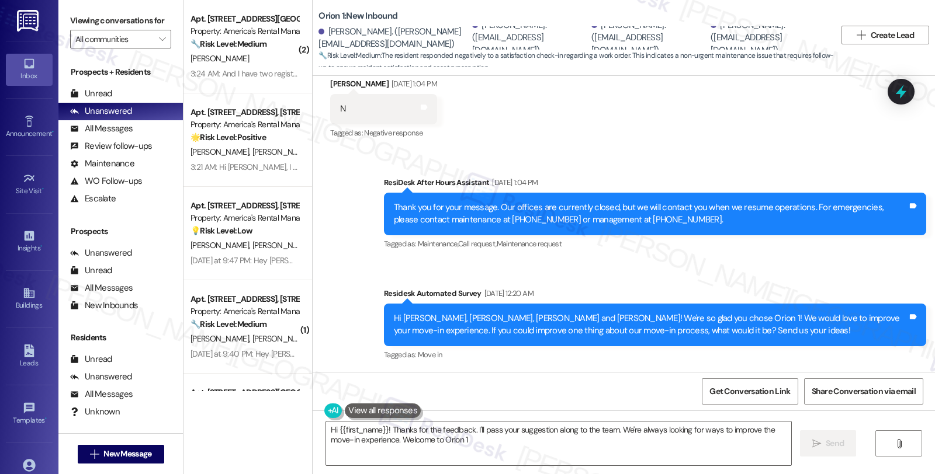
type textarea "Hi {{first_name}}! Thanks for the feedback. I'll pass your suggestion along to …"
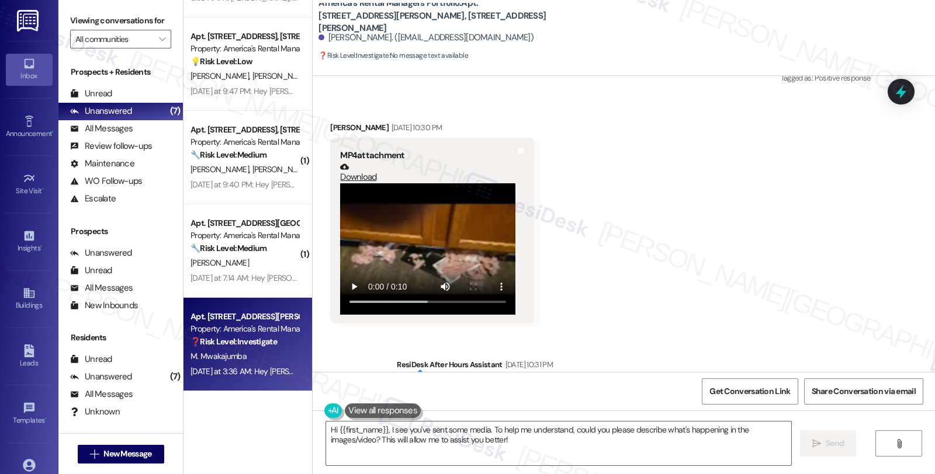
scroll to position [6677, 0]
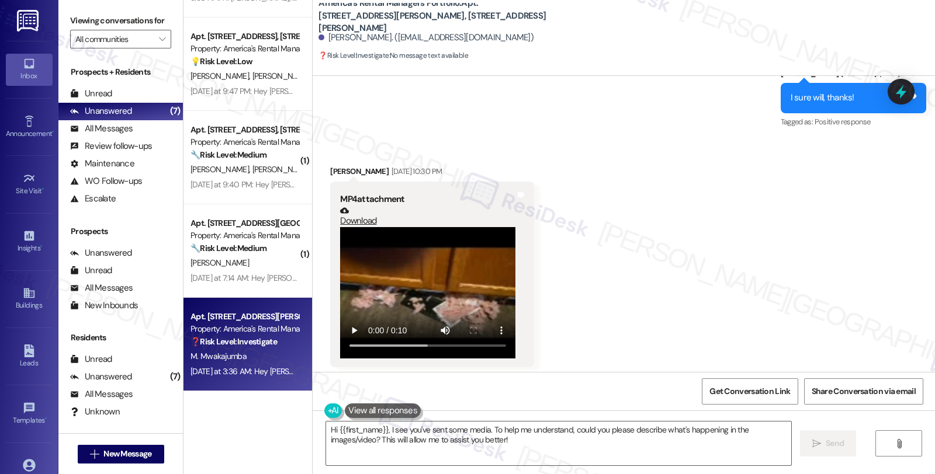
click at [435, 270] on video at bounding box center [427, 292] width 175 height 131
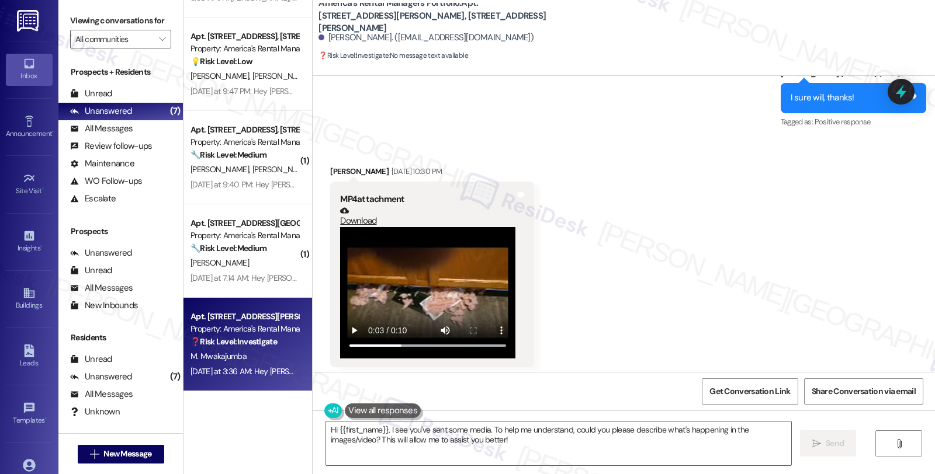
click at [691, 168] on div "Received via SMS Marcelina Mwakajumba Aug 24, 2025 at 10:30 PM MP4 attachment D…" at bounding box center [624, 257] width 622 height 237
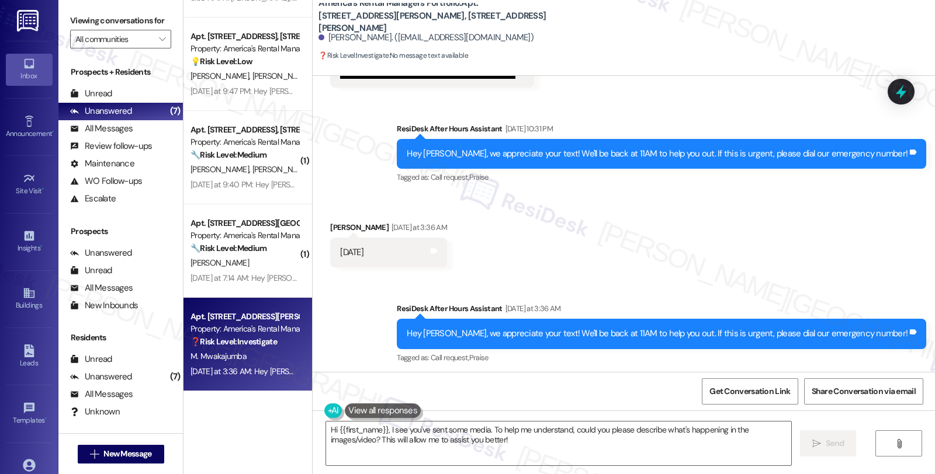
scroll to position [7067, 0]
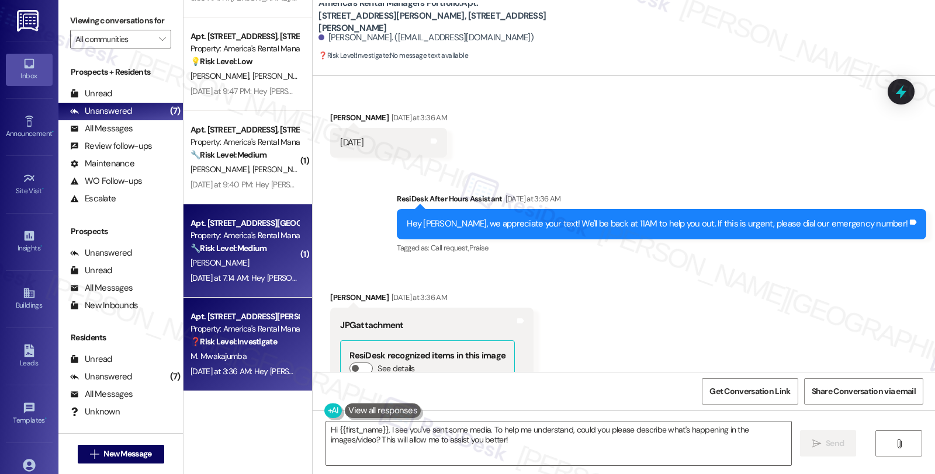
click at [205, 253] on strong "🔧 Risk Level: Medium" at bounding box center [228, 248] width 76 height 11
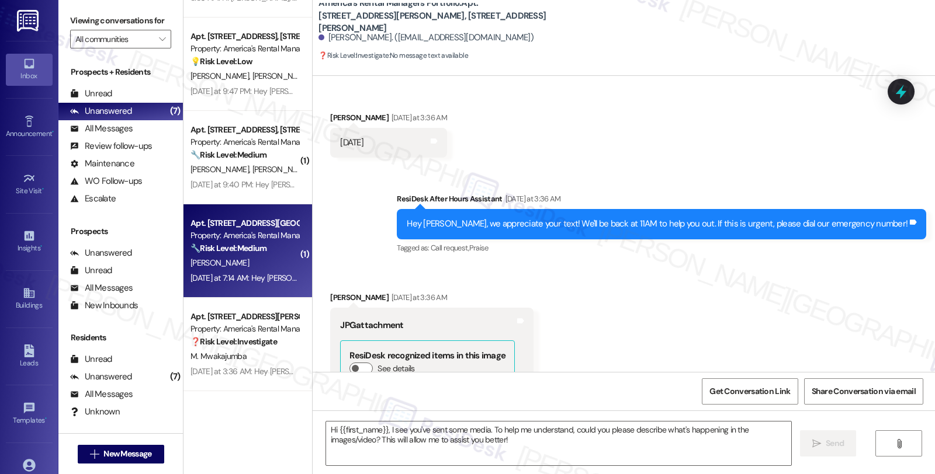
type textarea "Fetching suggested responses. Please feel free to read through the conversation…"
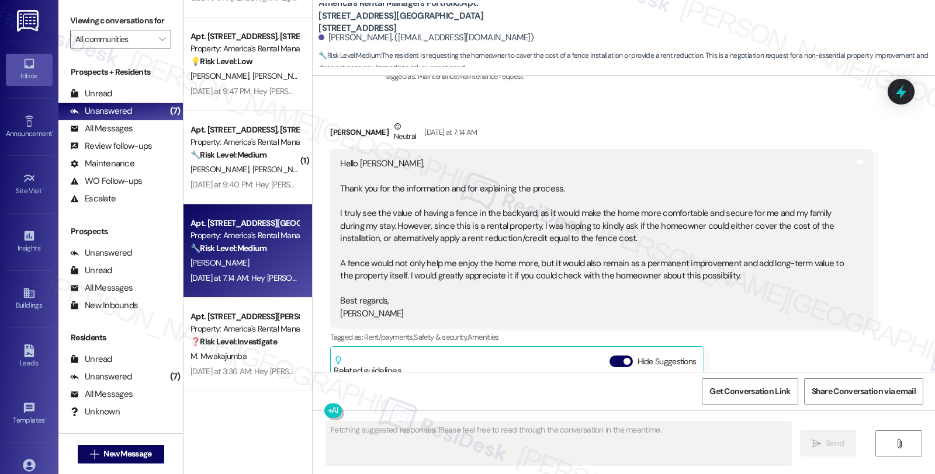
scroll to position [1156, 0]
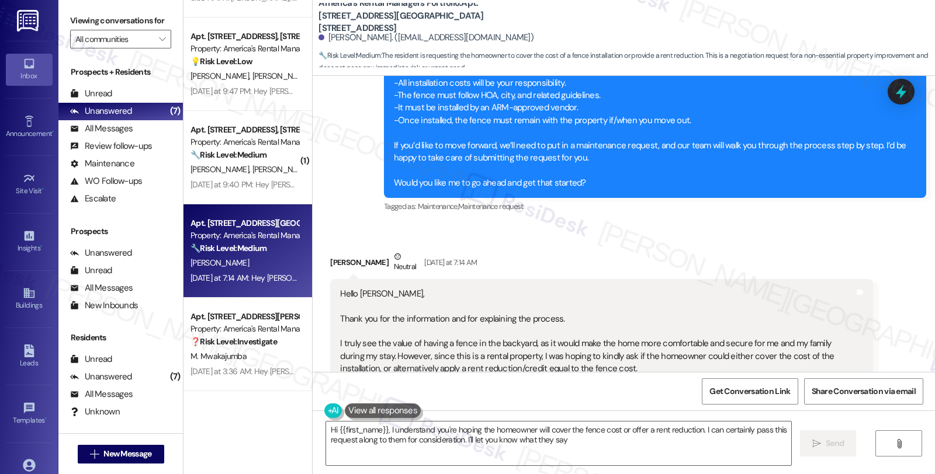
type textarea "Hi {{first_name}}, I understand you're hoping the homeowner will cover the fenc…"
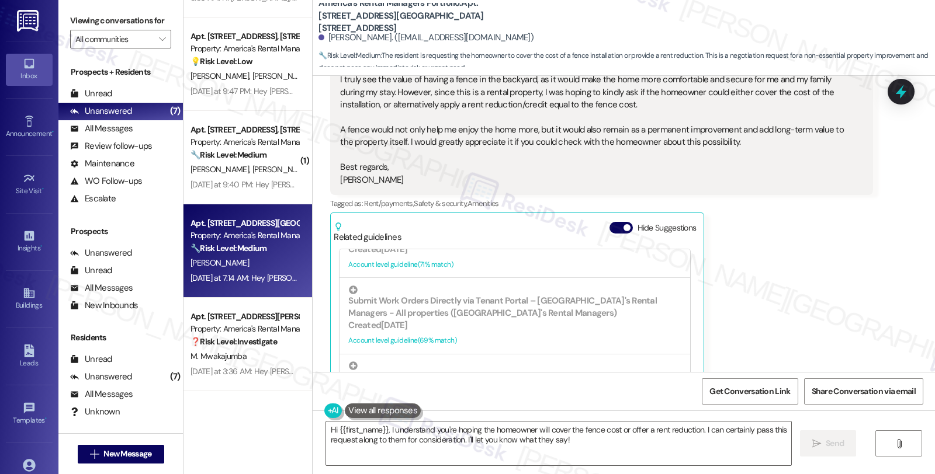
scroll to position [1580, 0]
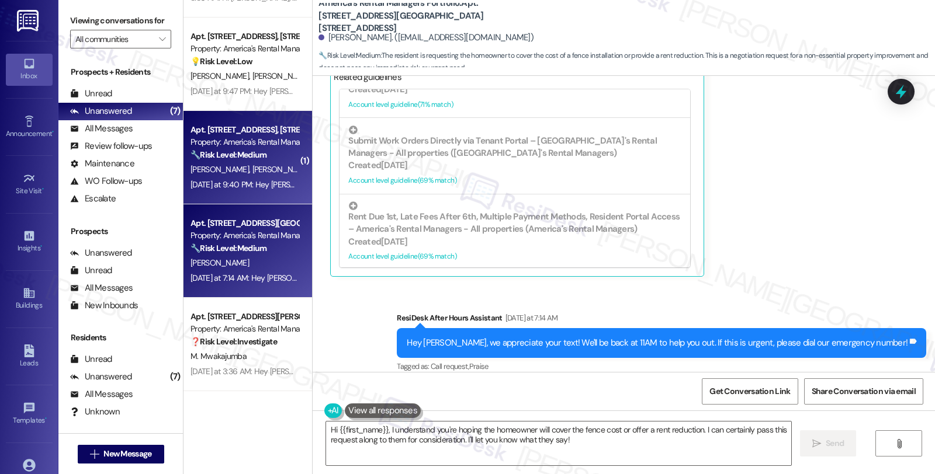
click at [265, 172] on div "D. Hill K. Hill" at bounding box center [244, 169] width 110 height 15
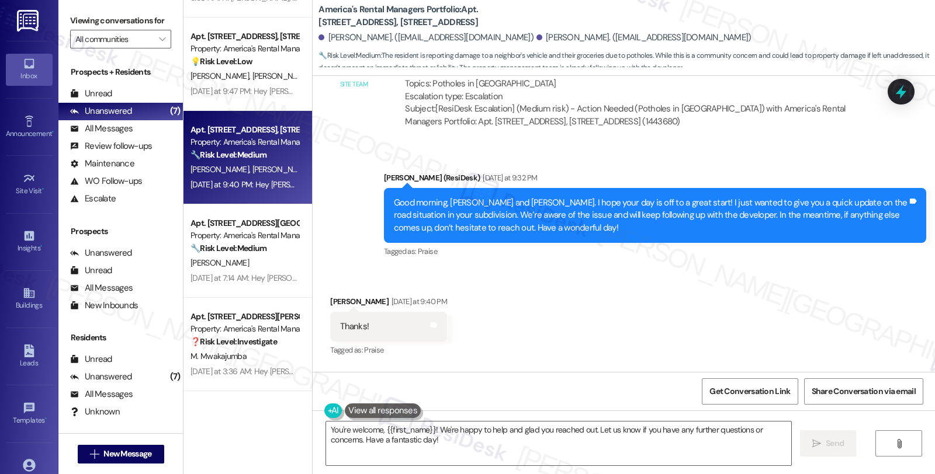
scroll to position [1433, 0]
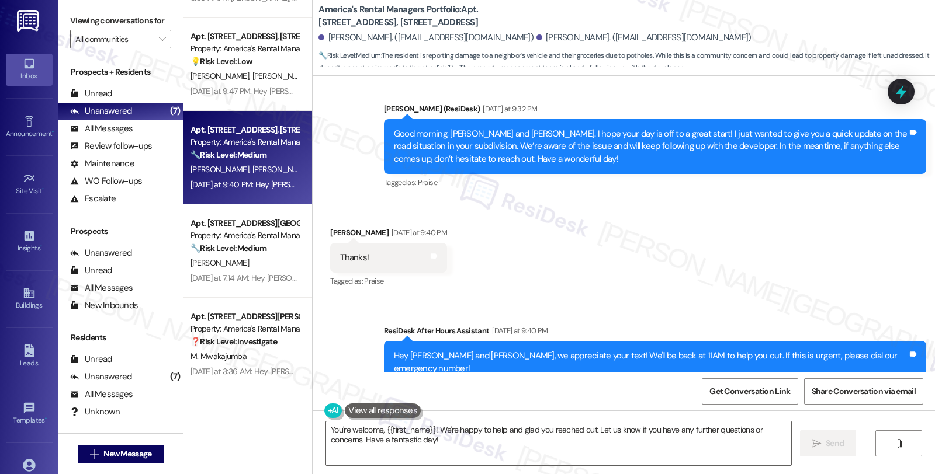
click at [340, 252] on div "Thanks!" at bounding box center [354, 258] width 29 height 12
copy div "Thanks"
click at [478, 435] on textarea "You're welcome, {{first_name}}! We're happy to help and glad you reached out. L…" at bounding box center [558, 444] width 465 height 44
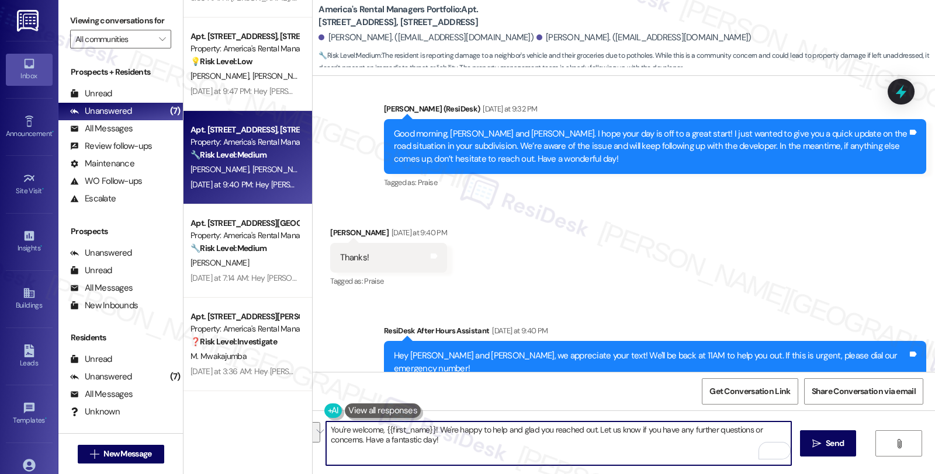
drag, startPoint x: 379, startPoint y: 431, endPoint x: 472, endPoint y: 453, distance: 95.5
click at [472, 453] on textarea "You're welcome, {{first_name}}! We're happy to help and glad you reached out. L…" at bounding box center [558, 444] width 465 height 44
paste textarea "Thanks"
click at [335, 227] on div "Kelsie Hill Yesterday at 9:40 PM" at bounding box center [388, 235] width 117 height 16
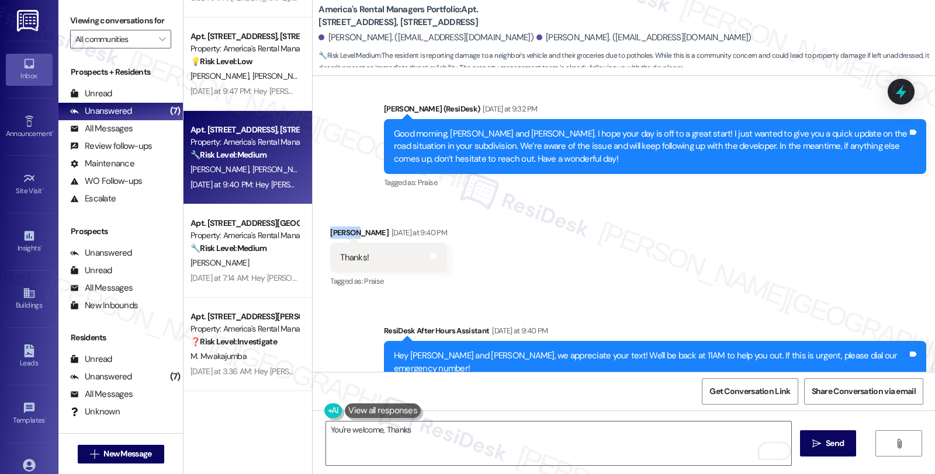
click at [335, 227] on div "Kelsie Hill Yesterday at 9:40 PM" at bounding box center [388, 235] width 117 height 16
copy div "Kelsie"
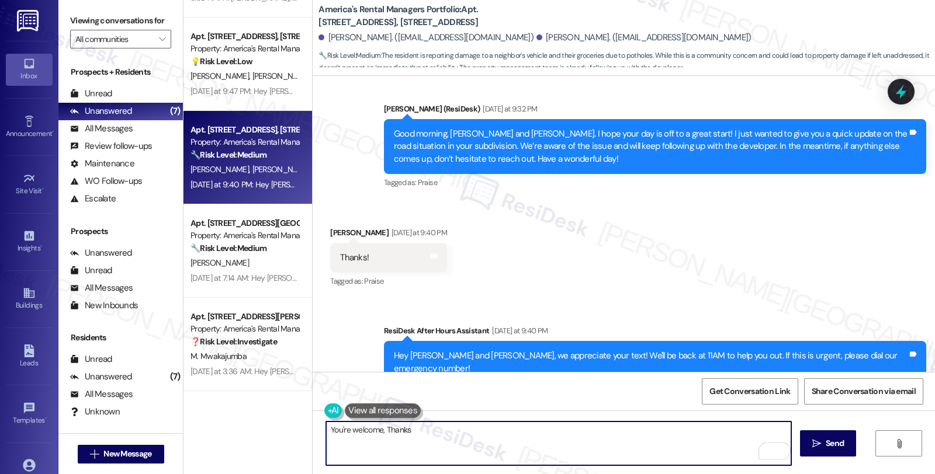
click at [394, 429] on textarea "You're welcome, Thanks" at bounding box center [558, 444] width 465 height 44
paste textarea "Kelsie"
type textarea "You're welcome, Kelsie!"
click at [831, 439] on span "Send" at bounding box center [835, 444] width 18 height 12
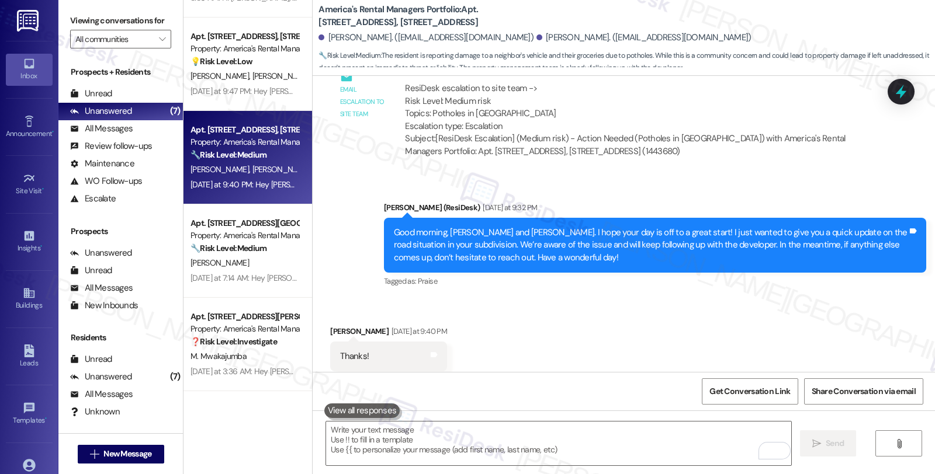
scroll to position [1515, 0]
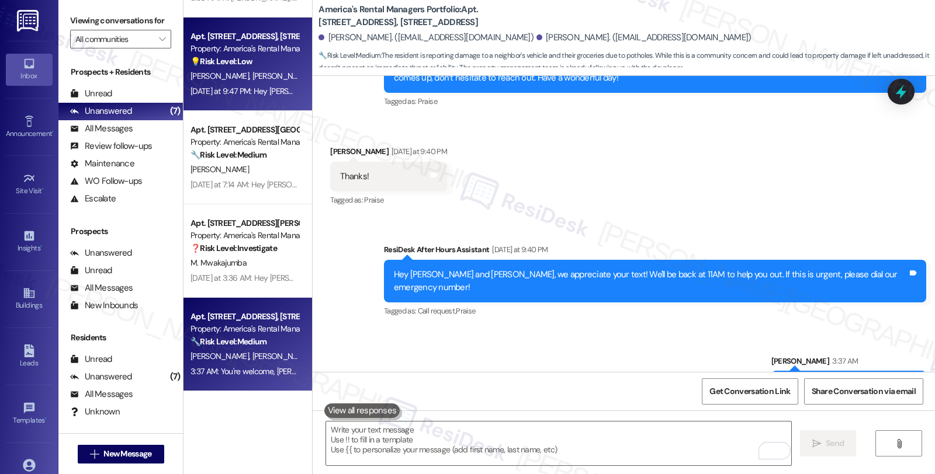
click at [252, 79] on span "[PERSON_NAME]" at bounding box center [281, 76] width 58 height 11
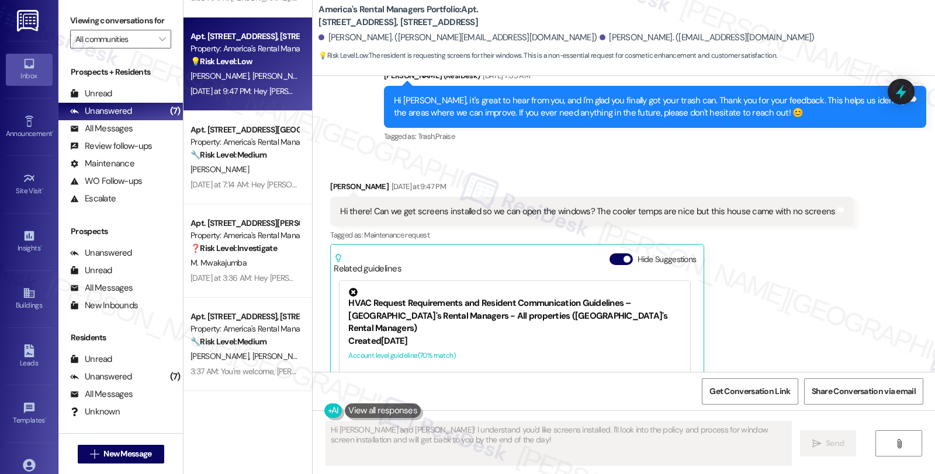
scroll to position [342, 0]
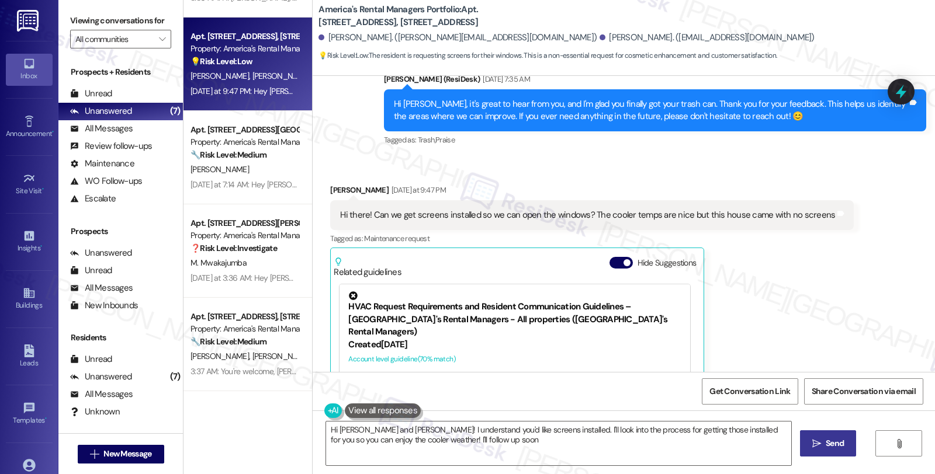
type textarea "Hi [PERSON_NAME] and [PERSON_NAME]! I understand you'd like screens installed. …"
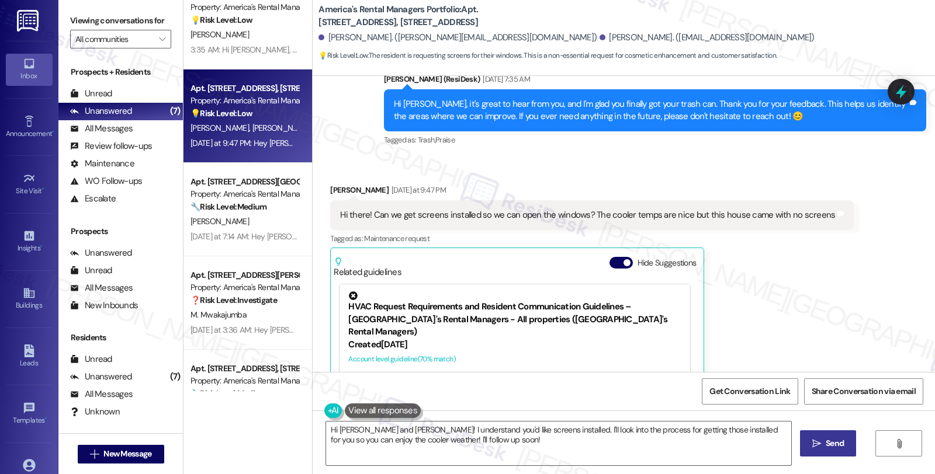
scroll to position [263, 0]
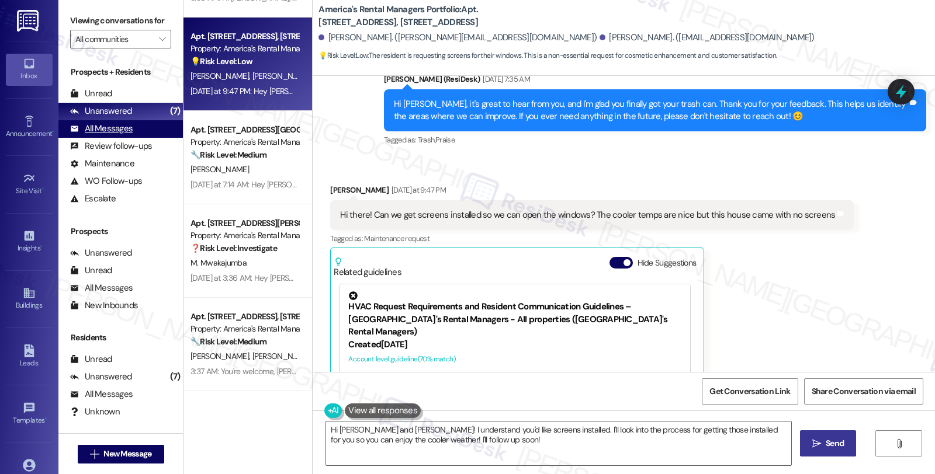
click at [127, 135] on div "All Messages" at bounding box center [101, 129] width 63 height 12
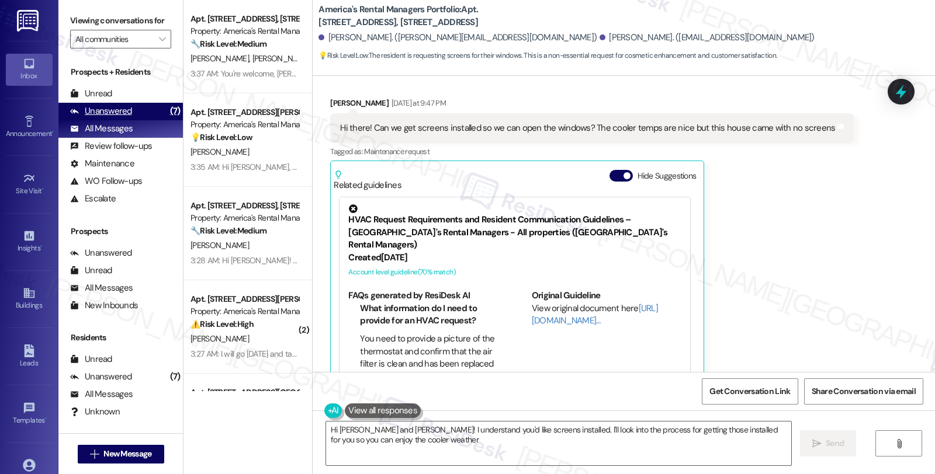
scroll to position [438, 0]
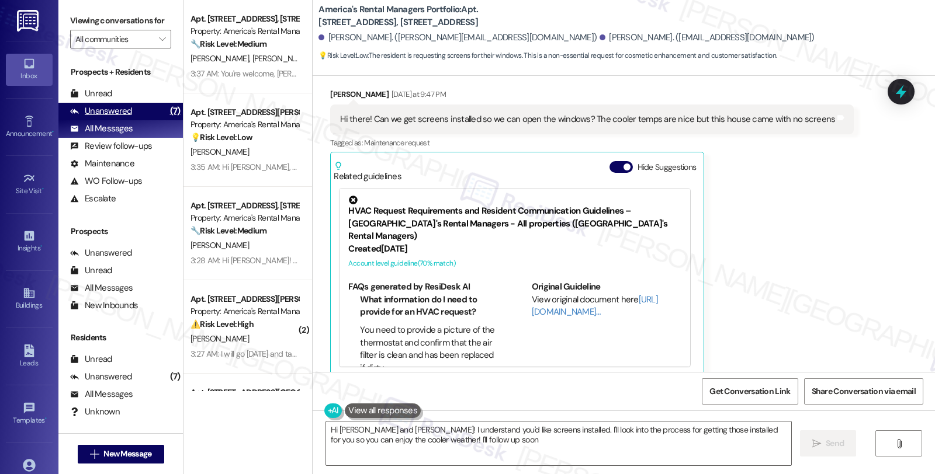
type textarea "Hi [PERSON_NAME] and [PERSON_NAME]! I understand you'd like screens installed. …"
click at [127, 117] on div "Unanswered" at bounding box center [101, 111] width 62 height 12
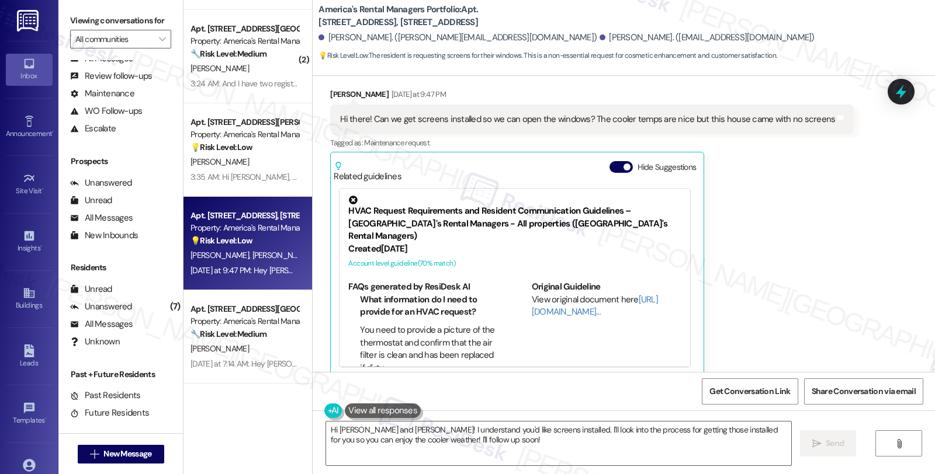
scroll to position [0, 0]
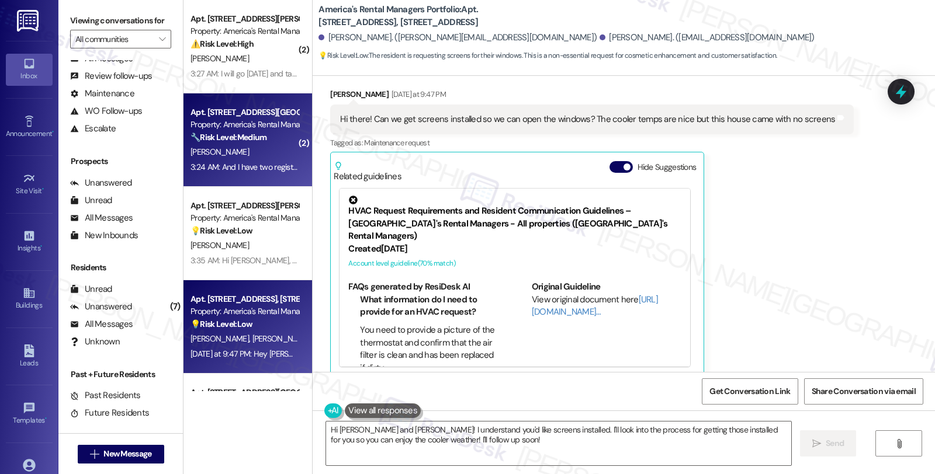
click at [272, 148] on div "[PERSON_NAME]" at bounding box center [244, 152] width 110 height 15
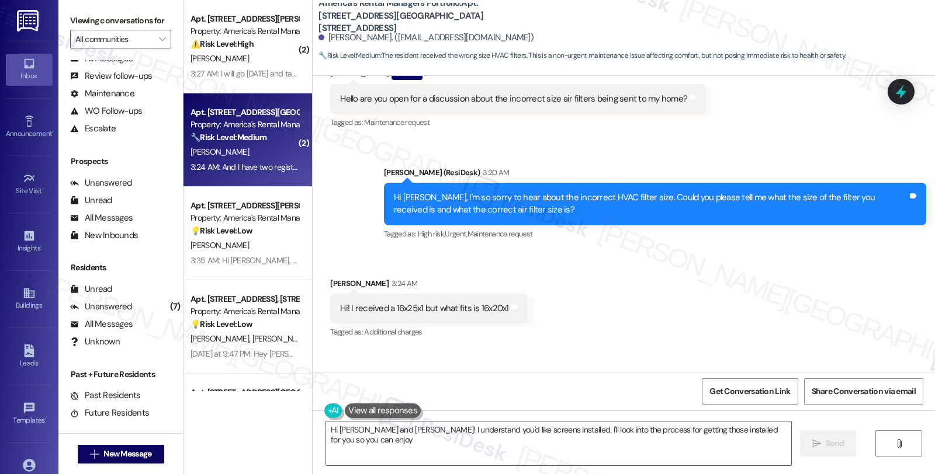
scroll to position [478, 0]
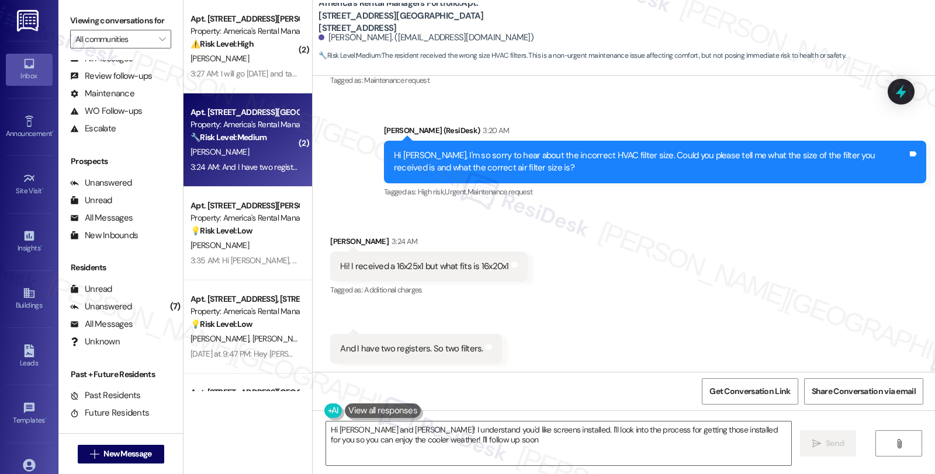
type textarea "Hi [PERSON_NAME] and [PERSON_NAME]! I understand you'd like screens installed. …"
click at [400, 439] on textarea "Hi [PERSON_NAME] and [PERSON_NAME]! I understand you'd like screens installed. …" at bounding box center [558, 444] width 465 height 44
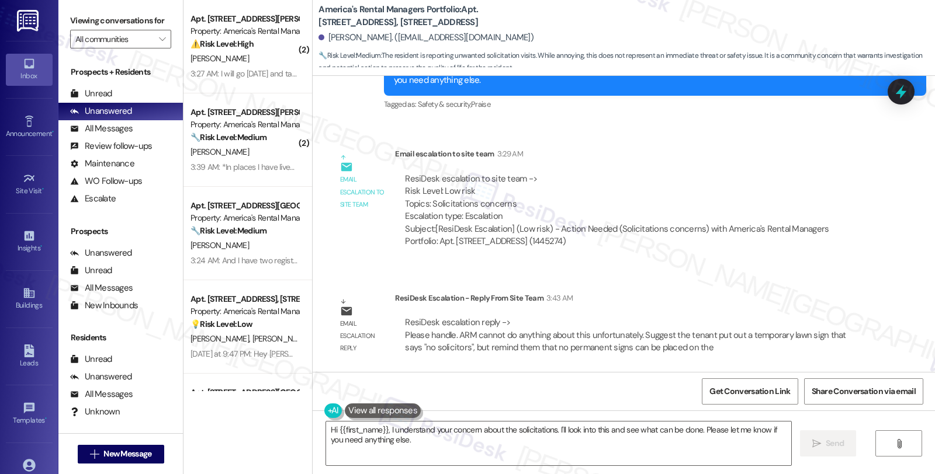
scroll to position [817, 0]
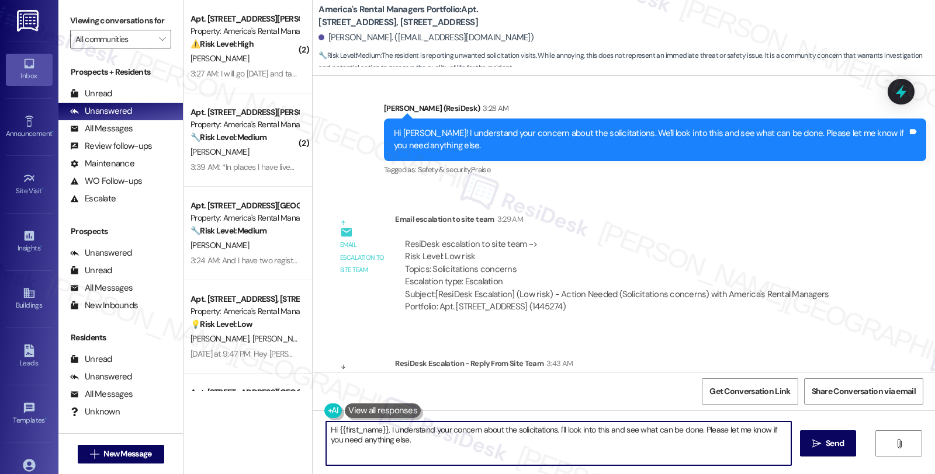
drag, startPoint x: 428, startPoint y: 442, endPoint x: 262, endPoint y: 409, distance: 169.1
click at [262, 409] on div "( 2 ) Apt. [STREET_ADDRESS][PERSON_NAME] Property: America's Rental Managers Po…" at bounding box center [558, 237] width 751 height 474
paste textarea "ARM cannot do anything about this unfortunately. Suggest the tenant put out a t…"
click at [326, 433] on textarea "ARM cannot do anything about this unfortunately. Suggest the tenant put out a t…" at bounding box center [558, 444] width 465 height 44
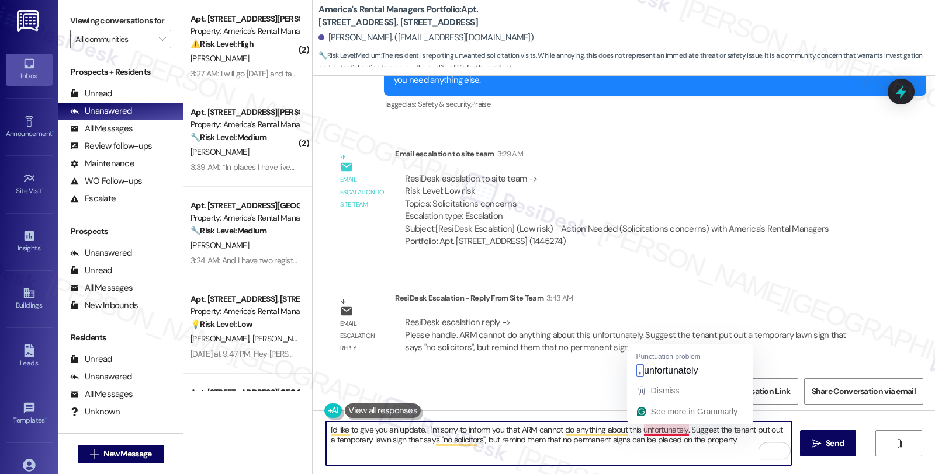
click at [665, 430] on textarea "I'd like to give you an update. I'm sorry to inform you that ARM cannot do anyt…" at bounding box center [558, 444] width 465 height 44
click at [666, 430] on textarea "I'd like to give you an update. I'm sorry to inform you that ARM cannot do anyt…" at bounding box center [558, 444] width 465 height 44
click at [665, 431] on textarea "I'd like to give you an update. I'm sorry to inform you that ARM cannot do anyt…" at bounding box center [558, 444] width 465 height 44
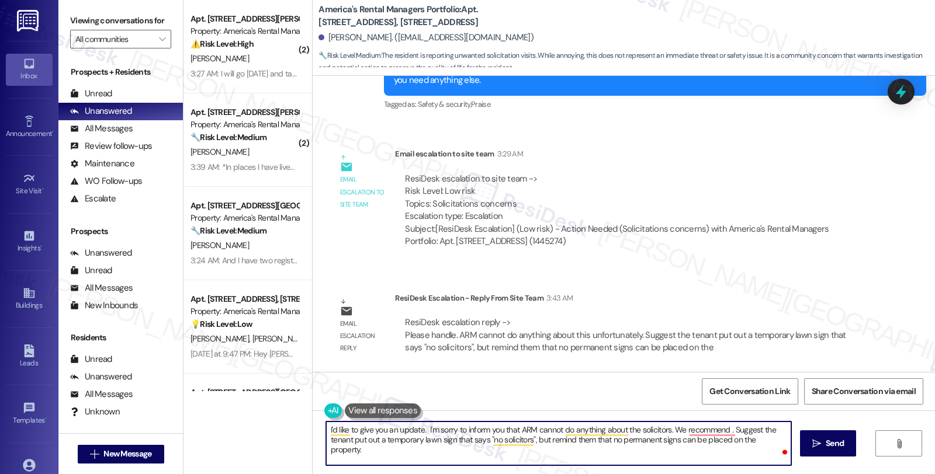
click at [343, 441] on textarea "I'd like to give you an update. I'm sorry to inform you that ARM cannot do anyt…" at bounding box center [558, 444] width 465 height 44
click at [468, 441] on textarea "I'd like to give you an update. I'm sorry to inform you that ARM cannot do anyt…" at bounding box center [558, 444] width 465 height 44
click at [471, 439] on textarea "I'd like to give you an update. I'm sorry to inform you that ARM cannot do anyt…" at bounding box center [558, 444] width 465 height 44
click at [604, 440] on textarea "I'd like to give you an update. I'm sorry to inform you that ARM cannot do anyt…" at bounding box center [558, 444] width 465 height 44
click at [726, 442] on textarea "I'd like to give you an update. I'm sorry to inform you that ARM cannot do anyt…" at bounding box center [558, 444] width 465 height 44
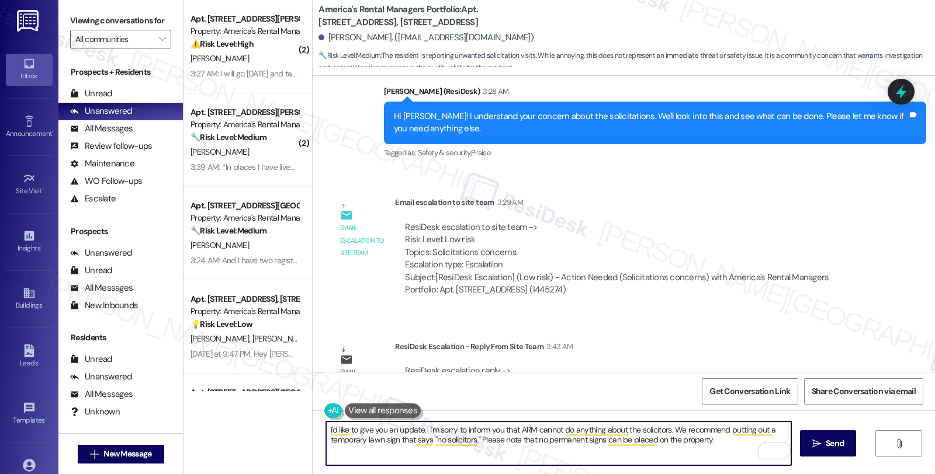
scroll to position [752, 0]
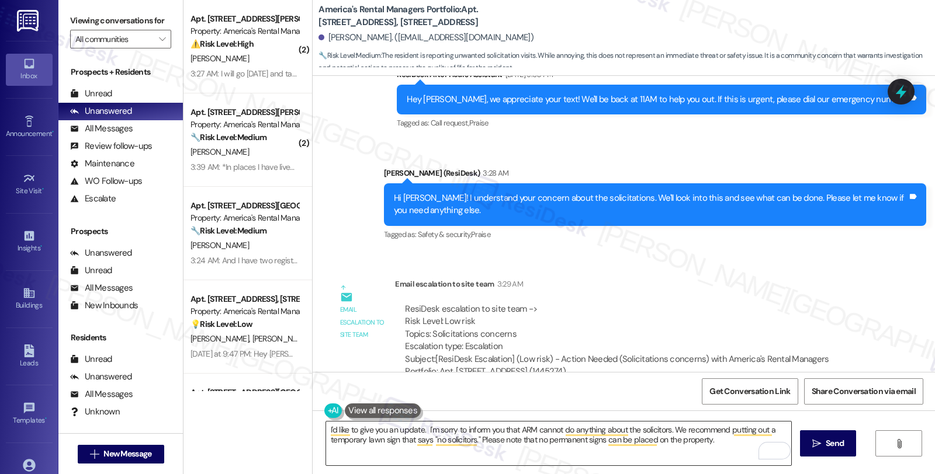
click at [497, 445] on textarea "I'd like to give you an update. I'm sorry to inform you that ARM cannot do anyt…" at bounding box center [558, 444] width 465 height 44
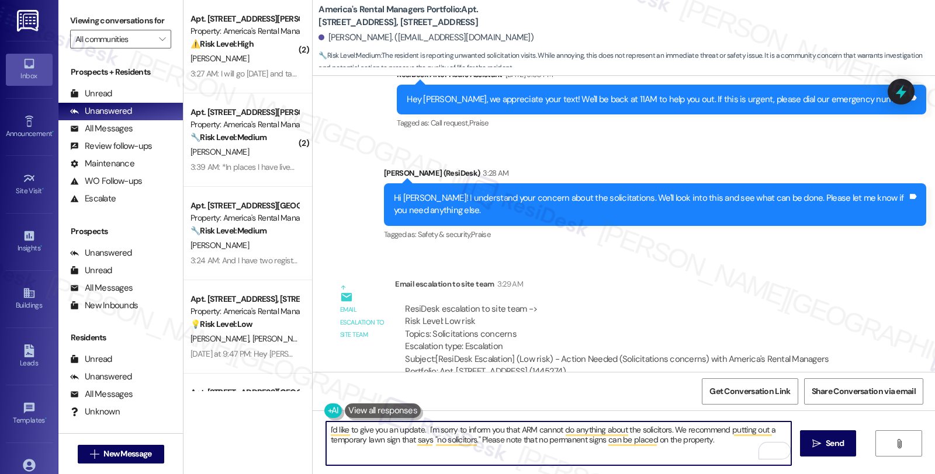
click at [714, 440] on textarea "I'd like to give you an update. I'm sorry to inform you that ARM cannot do anyt…" at bounding box center [558, 444] width 465 height 44
paste textarea "Should you have other concerns, please feel free to reach out. Have a great day!"
click at [369, 452] on textarea "I'd like to give you an update. I'm sorry to inform you that ARM cannot do anyt…" at bounding box center [558, 444] width 465 height 44
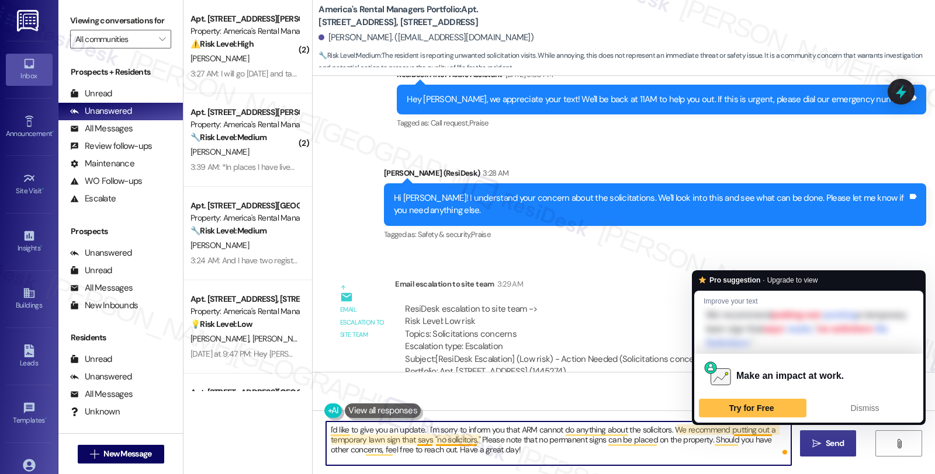
type textarea "I'd like to give you an update. I'm sorry to inform you that ARM cannot do anyt…"
click at [808, 445] on button " Send" at bounding box center [828, 444] width 57 height 26
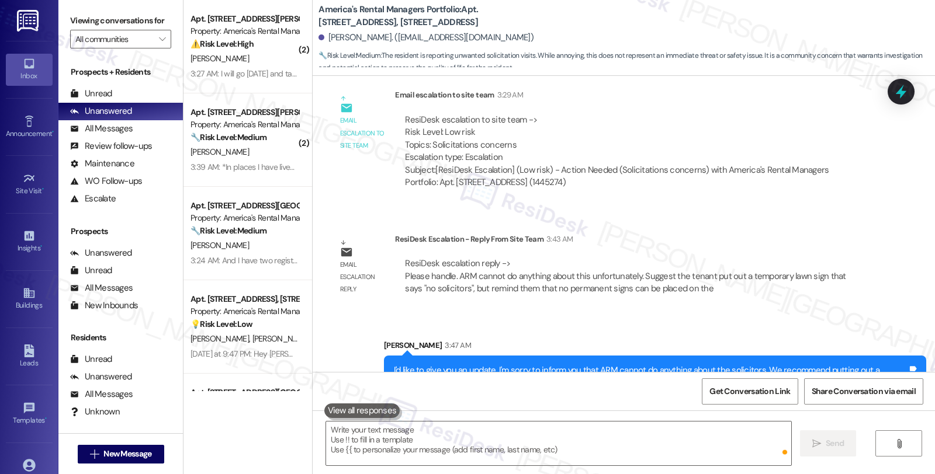
scroll to position [989, 0]
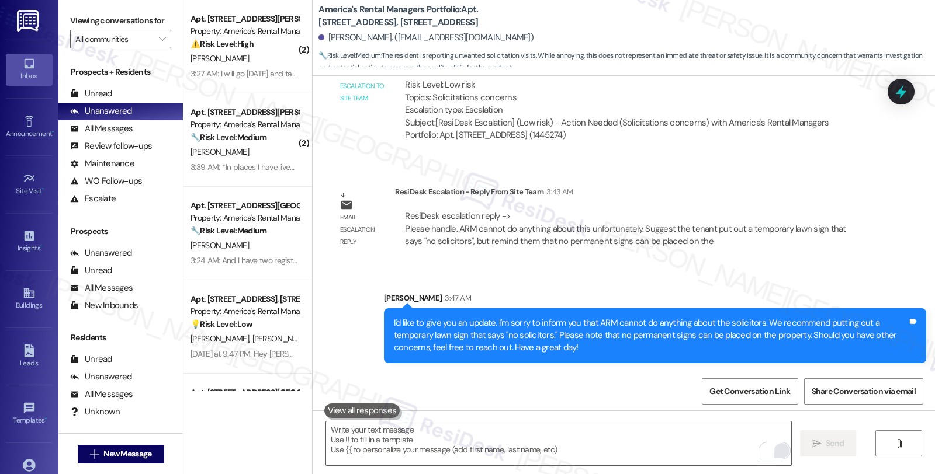
click at [619, 266] on div "Sent via SMS [PERSON_NAME] 3:47 AM I'd like to give you an update. I'm sorry to…" at bounding box center [624, 319] width 622 height 106
drag, startPoint x: 820, startPoint y: 197, endPoint x: 806, endPoint y: 200, distance: 14.5
click at [820, 197] on div "ResiDesk Escalation - Reply From Site Team 3:43 AM" at bounding box center [633, 194] width 477 height 16
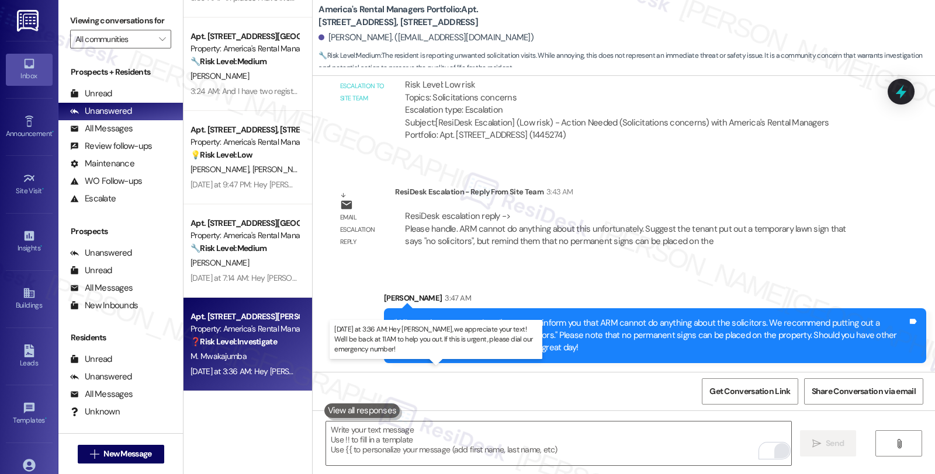
click at [249, 371] on div "[DATE] at 3:36 AM: Hey [PERSON_NAME], we appreciate your text! We'll be back at…" at bounding box center [452, 371] width 525 height 11
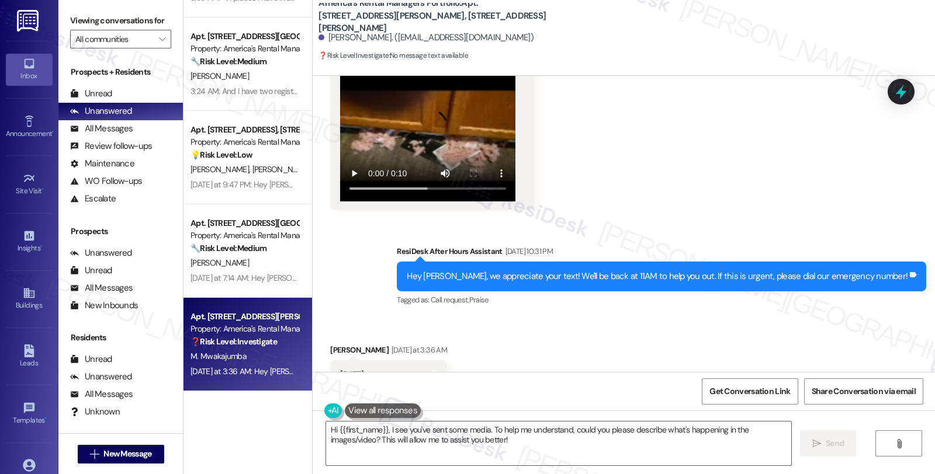
scroll to position [6808, 0]
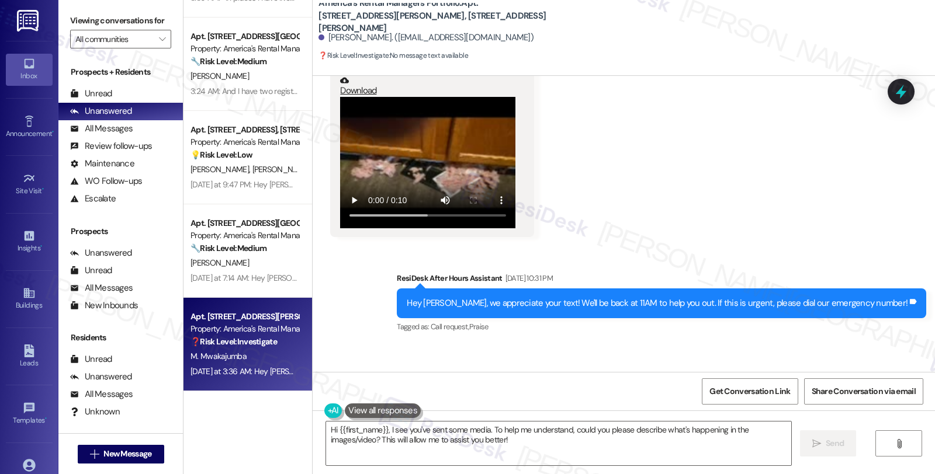
click at [341, 371] on div "[PERSON_NAME] [DATE] at 3:36 AM" at bounding box center [388, 379] width 117 height 16
copy div "[PERSON_NAME]"
click at [382, 428] on textarea "Hi {{first_name}}, I see you've sent some media. To help me understand, could y…" at bounding box center [558, 444] width 465 height 44
click at [476, 140] on video at bounding box center [427, 162] width 175 height 131
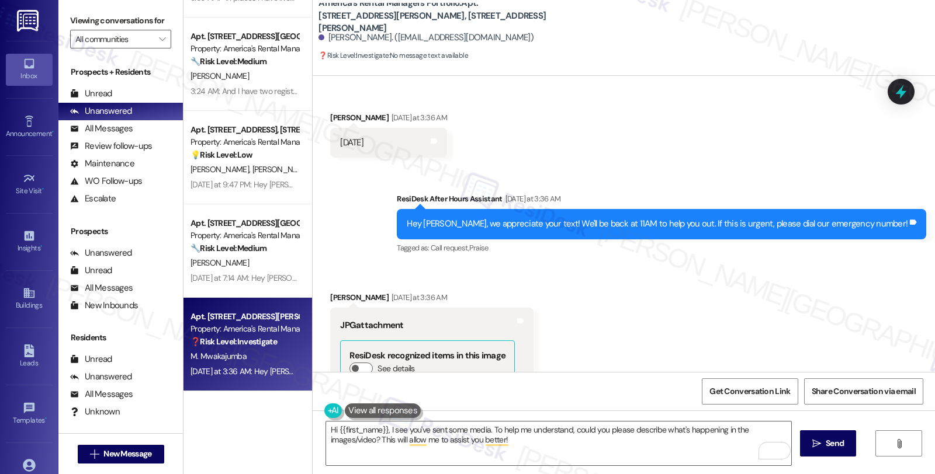
scroll to position [7262, 0]
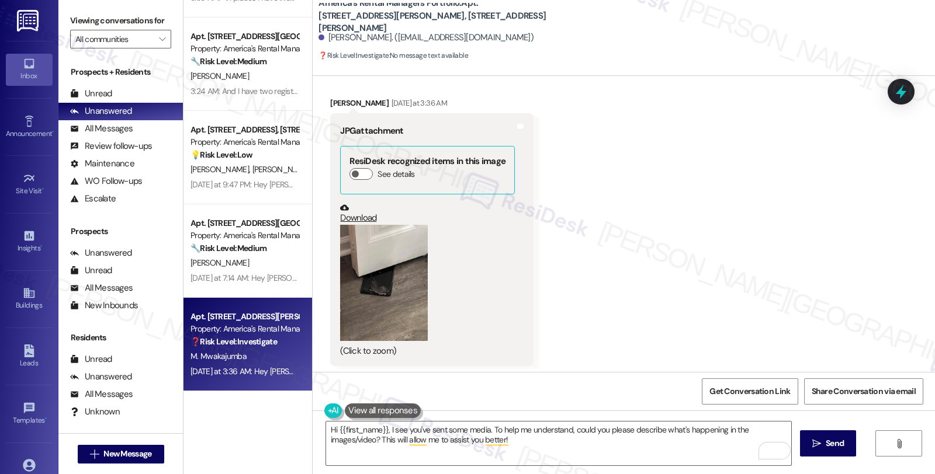
click at [376, 277] on button "Zoom image" at bounding box center [384, 283] width 88 height 117
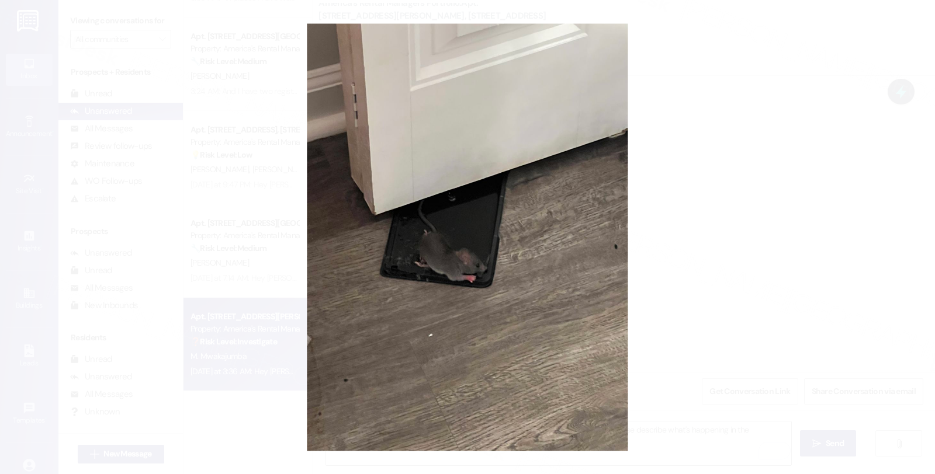
click at [725, 252] on button "Unzoom image" at bounding box center [467, 237] width 935 height 474
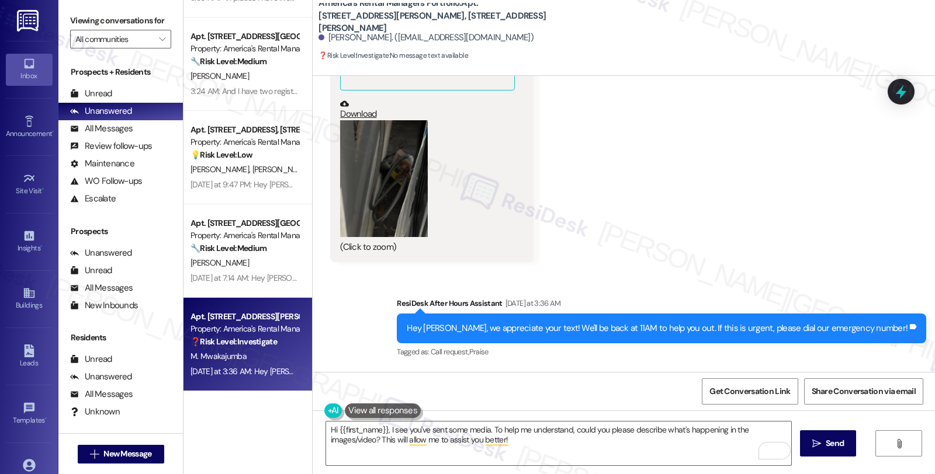
scroll to position [8041, 0]
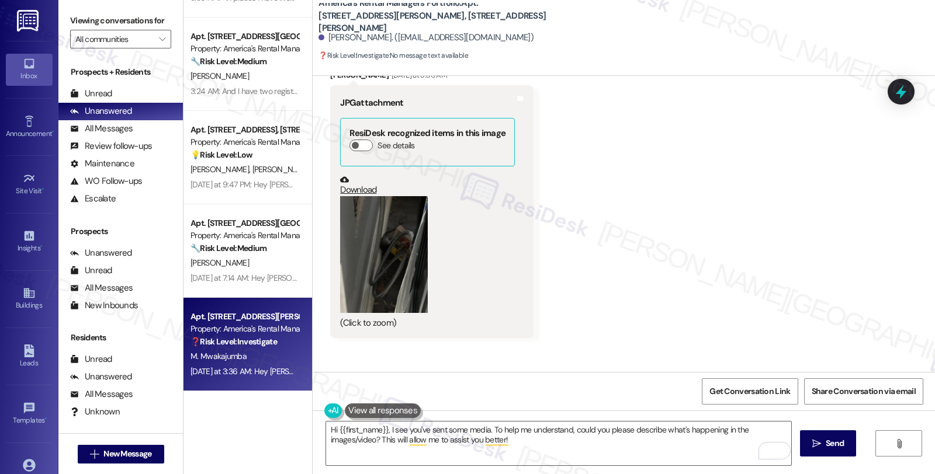
click at [396, 249] on button "Zoom image" at bounding box center [384, 254] width 88 height 117
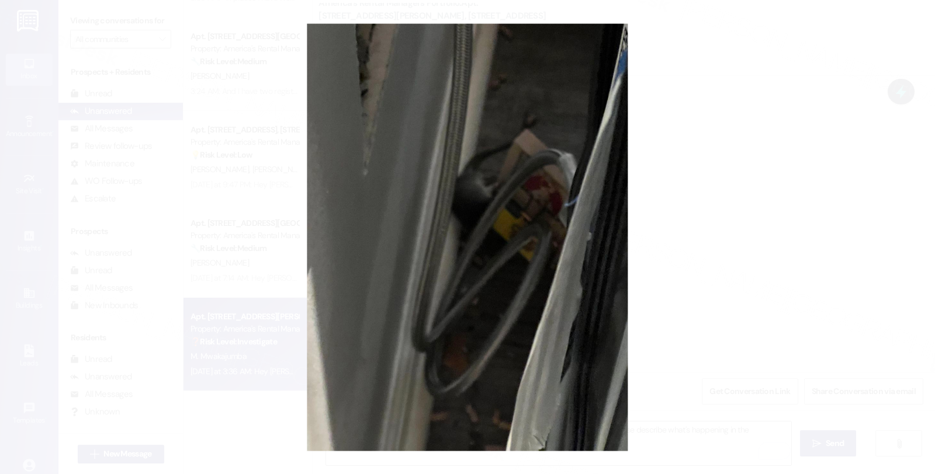
click at [723, 242] on button "Unzoom image" at bounding box center [467, 237] width 935 height 474
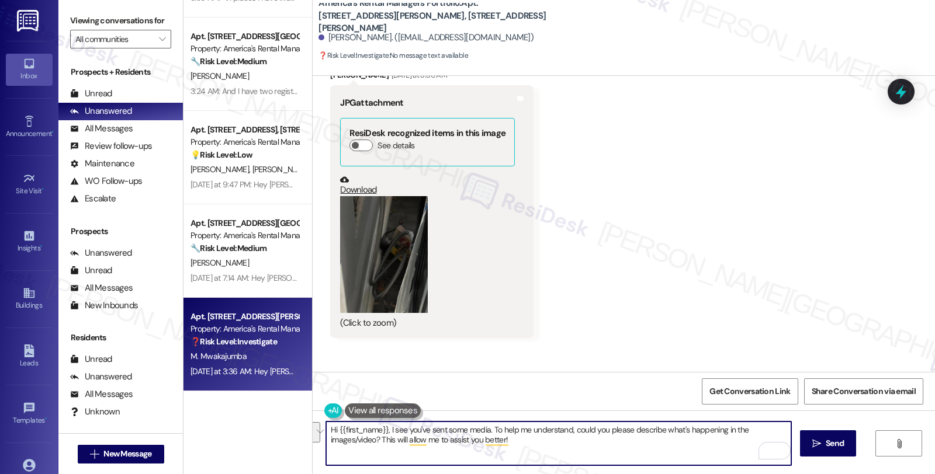
drag, startPoint x: 384, startPoint y: 431, endPoint x: 645, endPoint y: 460, distance: 262.9
click at [645, 460] on textarea "Hi {{first_name}}, I see you've sent some media. To help me understand, could y…" at bounding box center [558, 444] width 465 height 44
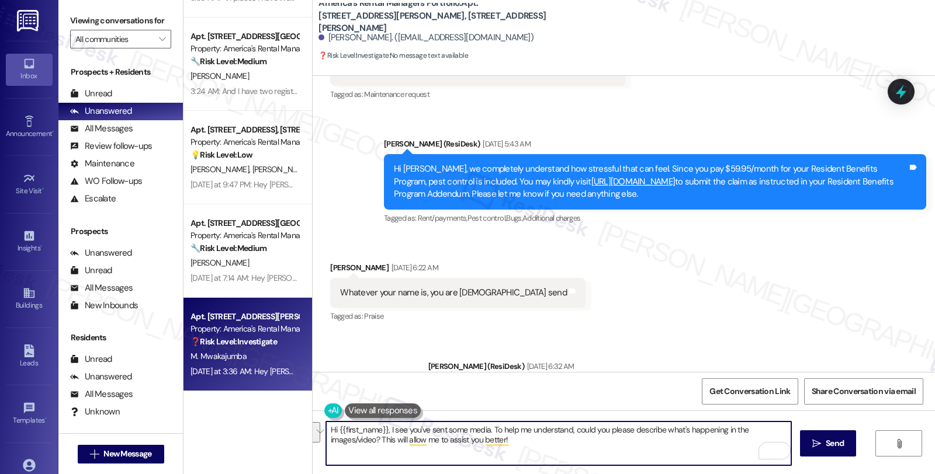
scroll to position [5833, 0]
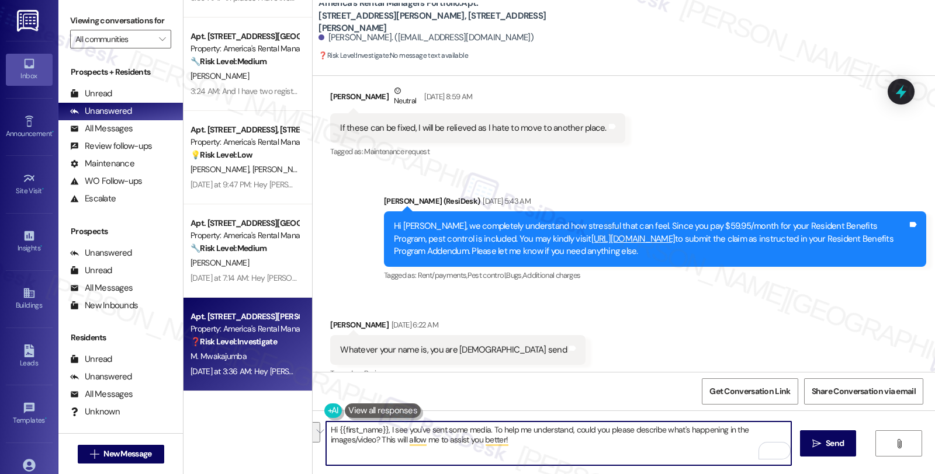
click at [383, 431] on textarea "Hi {{first_name}}, I see you've sent some media. To help me understand, could y…" at bounding box center [558, 444] width 465 height 44
drag, startPoint x: 384, startPoint y: 431, endPoint x: 590, endPoint y: 458, distance: 207.9
click at [590, 458] on textarea "Hi {{first_name}}, I see you've sent some media. To help me understand, could y…" at bounding box center [558, 444] width 465 height 44
click at [668, 431] on textarea "Hi {{first_name}}, I'm sorry to hear about the ongoing issues with pests. Were …" at bounding box center [558, 444] width 465 height 44
click at [614, 233] on link "http://pest.residentforms.com" at bounding box center [633, 239] width 84 height 12
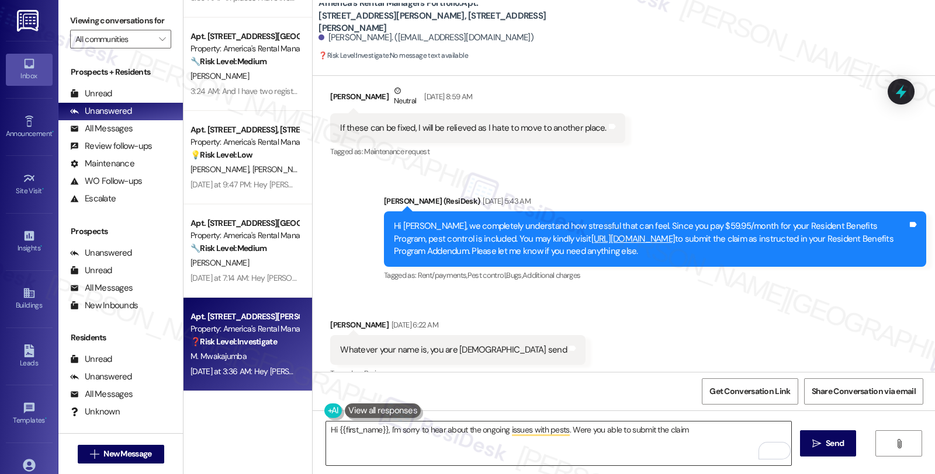
click at [705, 429] on textarea "Hi {{first_name}}, I'm sorry to hear about the ongoing issues with pests. Were …" at bounding box center [558, 444] width 465 height 44
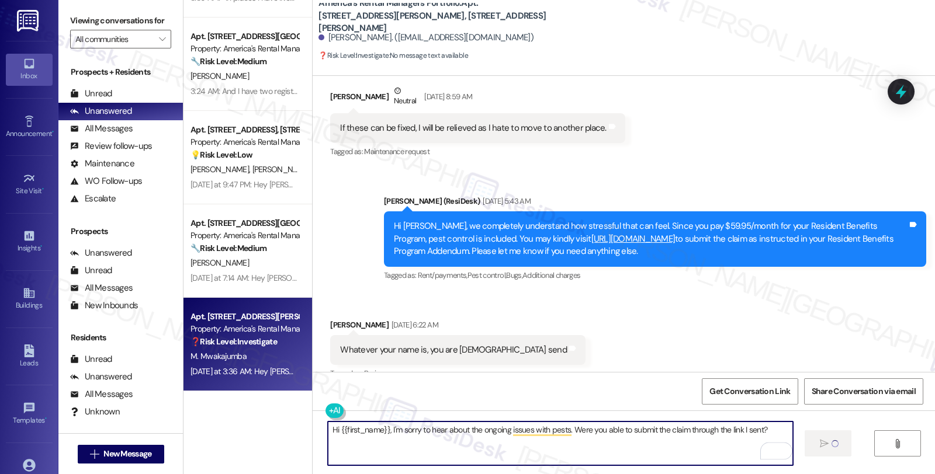
type textarea "Fetching suggested responses. Please feel free to read through the conversation…"
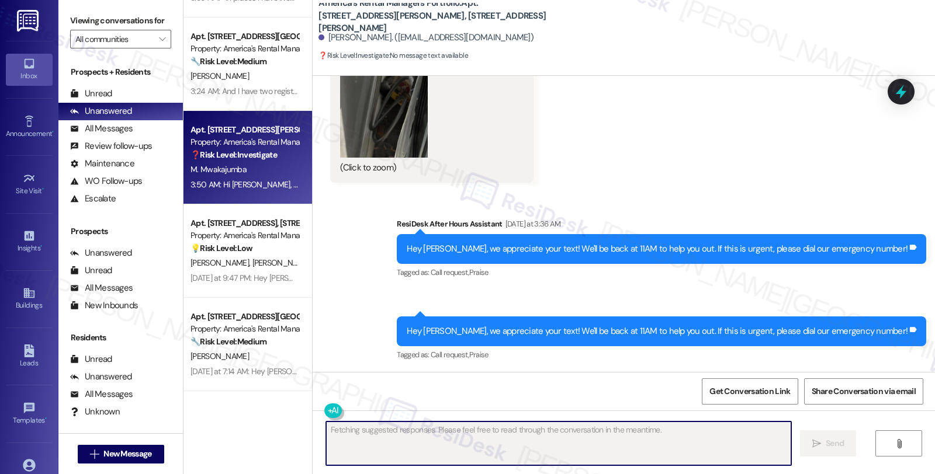
scroll to position [8253, 0]
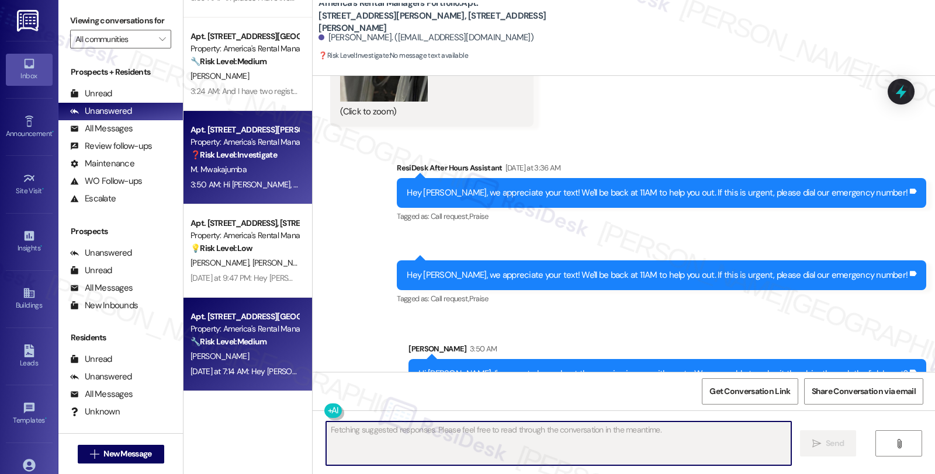
click at [240, 370] on div "Yesterday at 7:14 AM: Hey Mohammed, we appreciate your text! We'll be back at 1…" at bounding box center [451, 371] width 522 height 11
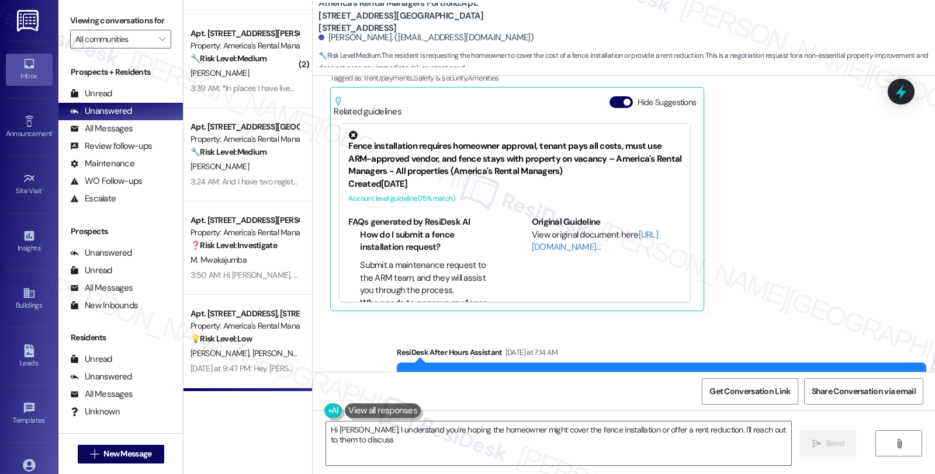
scroll to position [169, 0]
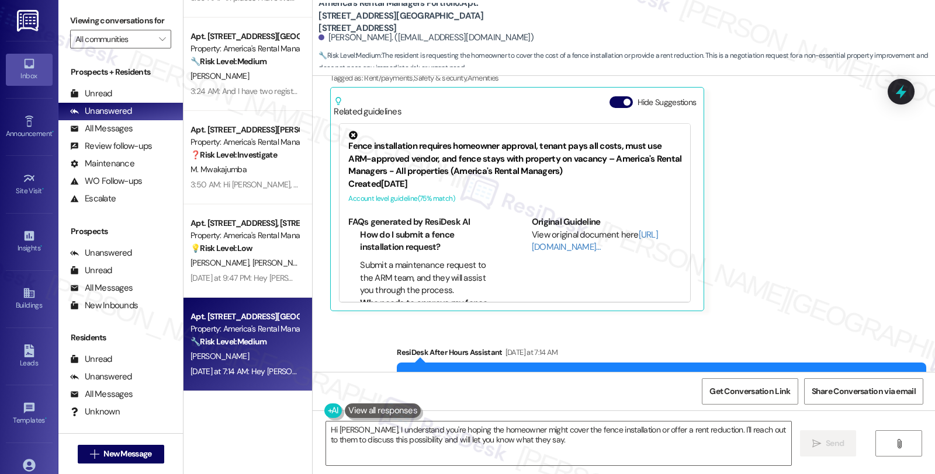
click at [887, 255] on div "Received via SMS Mohammed Muthana Neutral Yesterday at 7:14 AM Hello Homer, Tha…" at bounding box center [624, 78] width 622 height 486
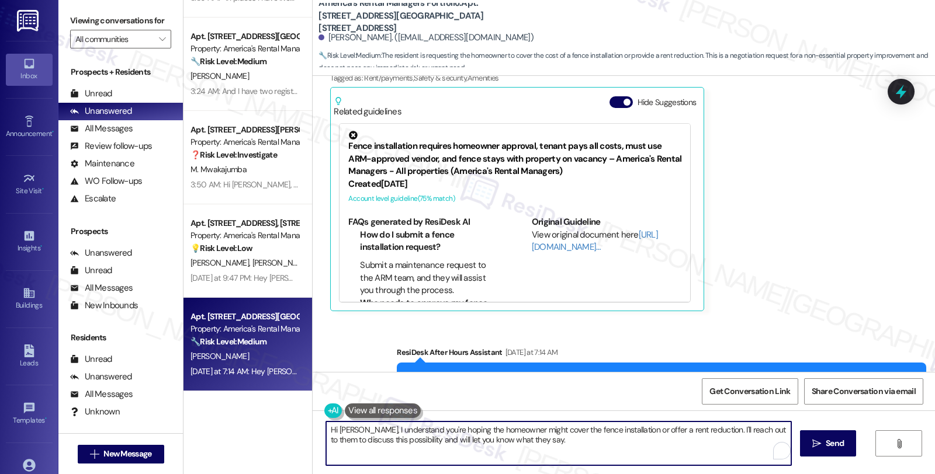
click at [723, 428] on textarea "Hi Mohammed, I understand you're hoping the homeowner might cover the fence ins…" at bounding box center [558, 444] width 465 height 44
click at [728, 429] on textarea "Hi Mohammed, I understand you're hoping the homeowner might cover the fence ins…" at bounding box center [558, 444] width 465 height 44
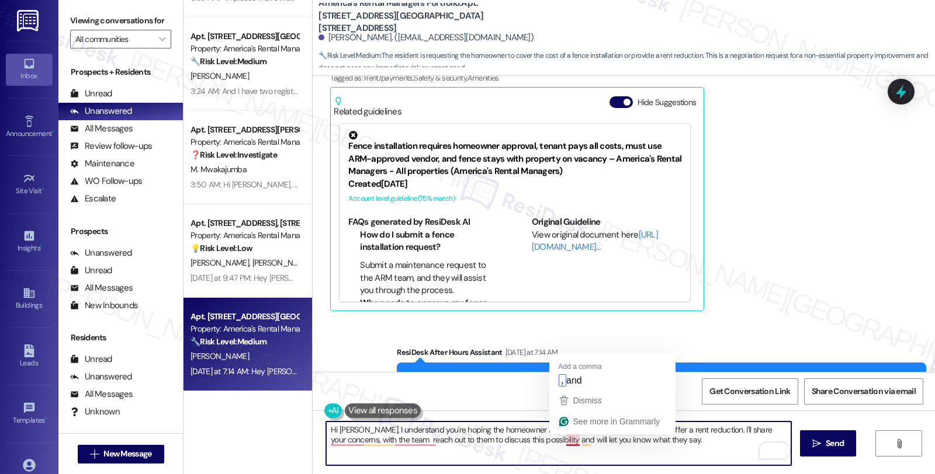
click at [556, 441] on textarea "Hi Mohammed, I understand you're hoping the homeowner might cover the fence ins…" at bounding box center [558, 444] width 465 height 44
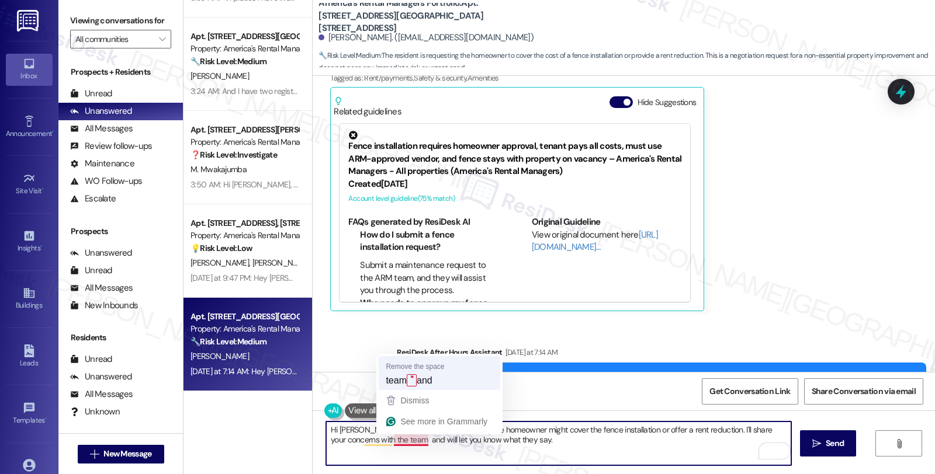
type textarea "Hi Mohammed, I understand you're hoping the homeowner might cover the fence ins…"
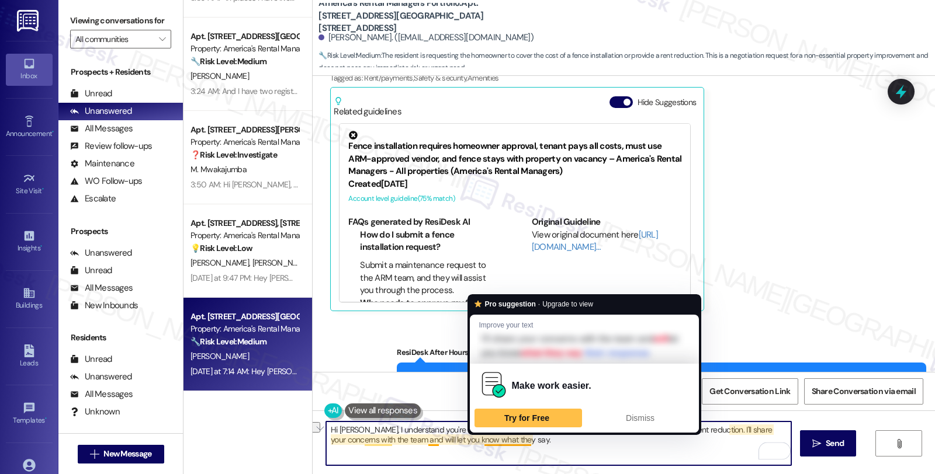
drag, startPoint x: 477, startPoint y: 444, endPoint x: 629, endPoint y: 444, distance: 151.9
click at [629, 444] on textarea "Hi Mohammed, I understand you're hoping the homeowner might cover the fence ins…" at bounding box center [558, 444] width 465 height 44
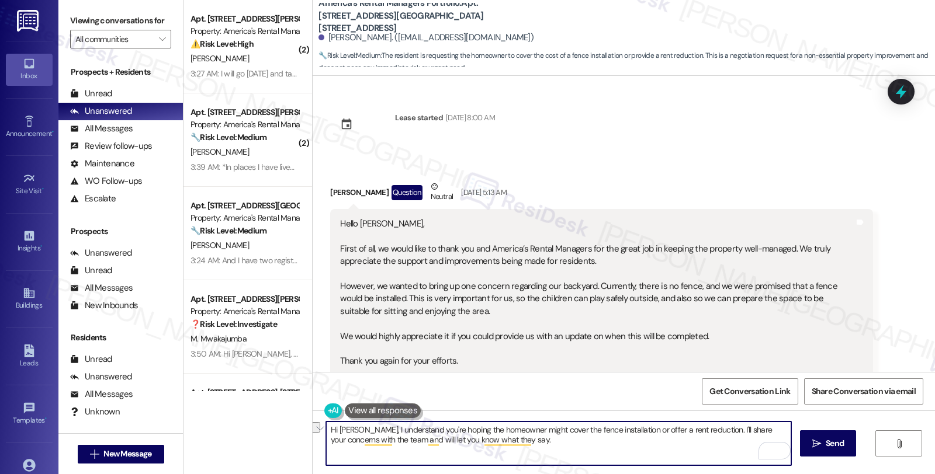
scroll to position [1546, 0]
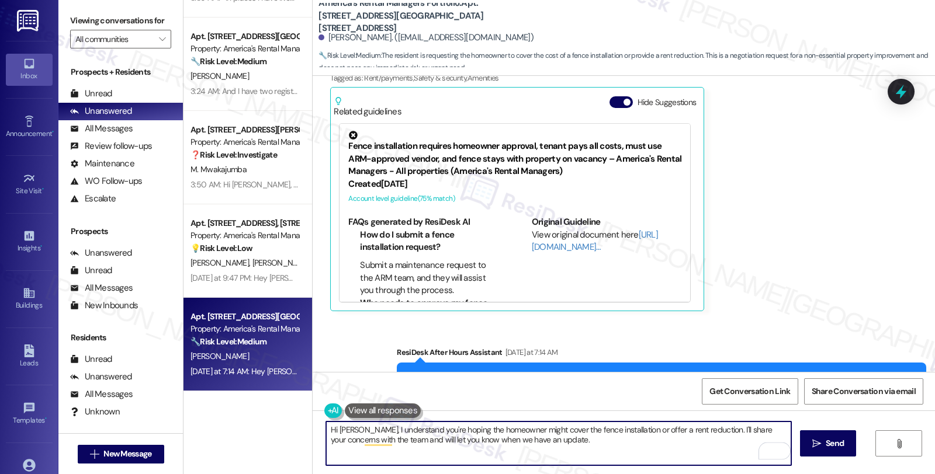
type textarea "Hi [PERSON_NAME], I understand you're hoping the homeowner might cover the fenc…"
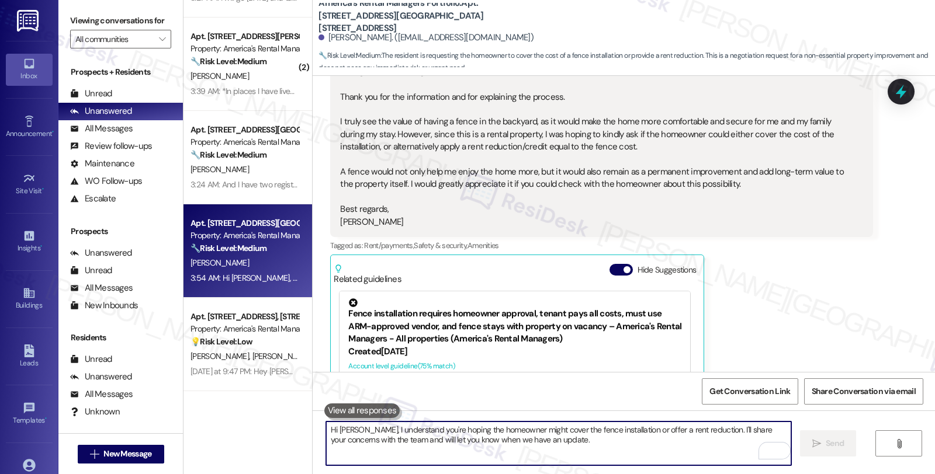
scroll to position [1351, 0]
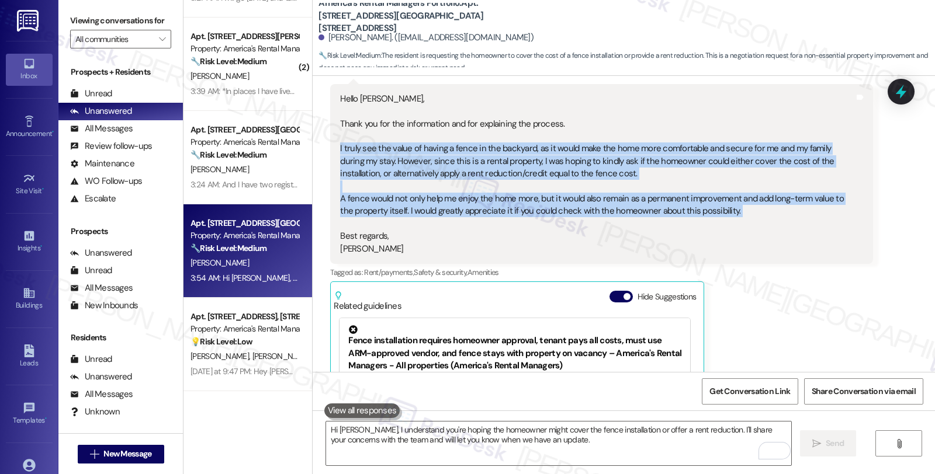
drag, startPoint x: 329, startPoint y: 136, endPoint x: 757, endPoint y: 207, distance: 433.6
click at [757, 207] on div "Hello [PERSON_NAME], Thank you for the information and for explaining the proce…" at bounding box center [601, 174] width 542 height 180
copy div "I truly see the value of having a fence in the backyard, as it would make the h…"
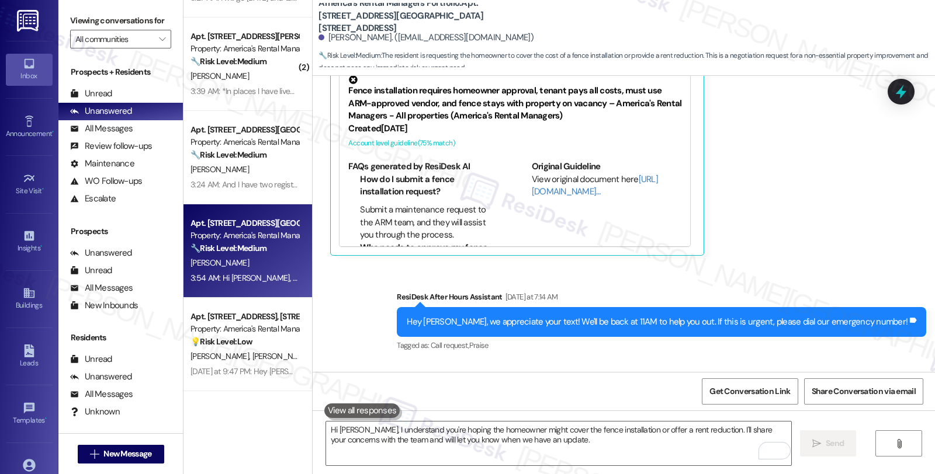
scroll to position [1674, 0]
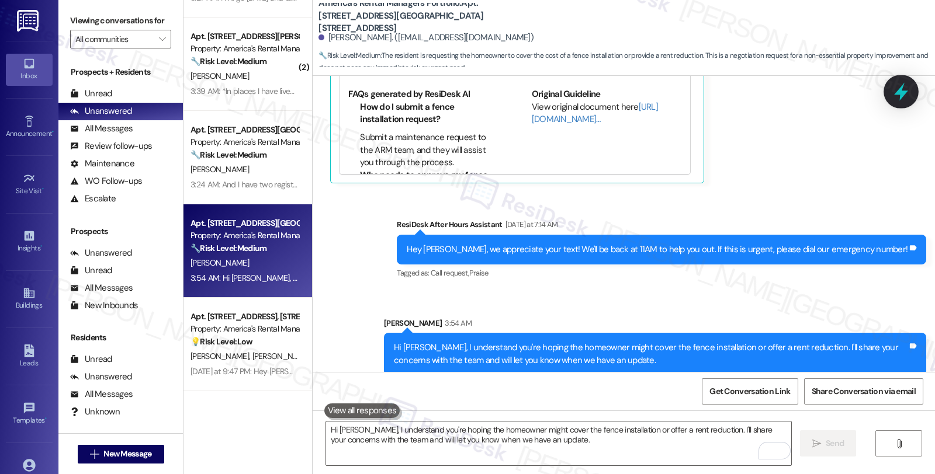
click at [904, 92] on icon at bounding box center [901, 92] width 14 height 18
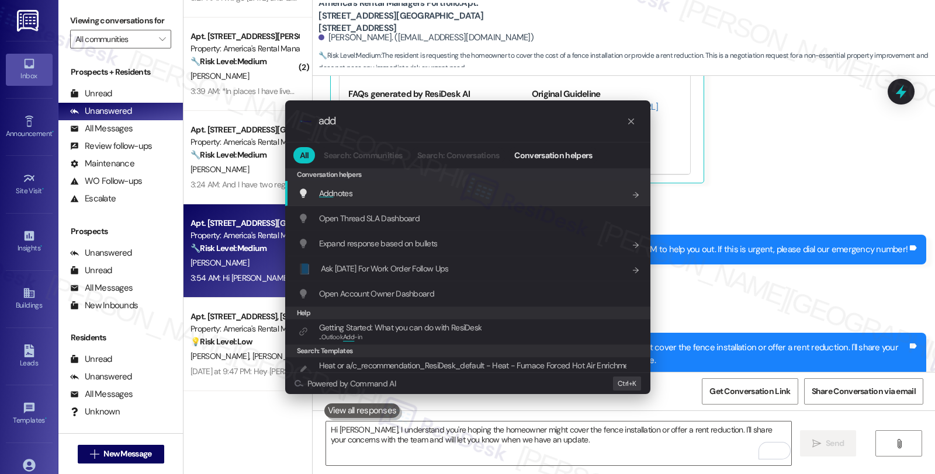
type input "add"
click at [407, 196] on div "Add notes Add shortcut" at bounding box center [469, 193] width 342 height 13
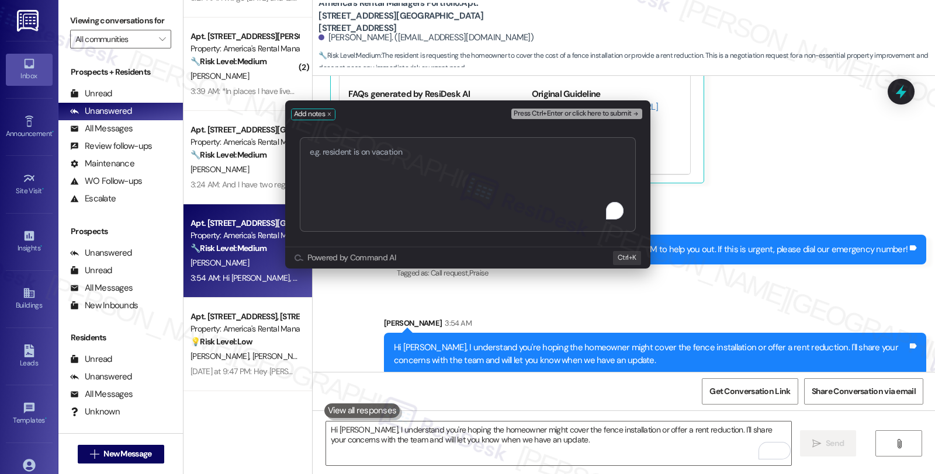
click at [397, 170] on textarea "To enrich screen reader interactions, please activate Accessibility in Grammarl…" at bounding box center [468, 184] width 336 height 95
type textarea "[URL][DOMAIN_NAME]"
click at [550, 119] on button "Press Ctrl+Enter or click here to submit" at bounding box center [576, 114] width 130 height 11
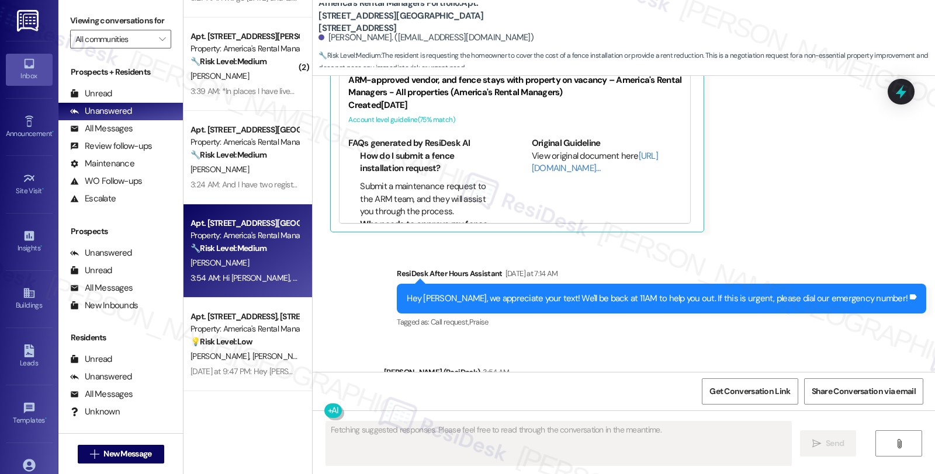
scroll to position [1802, 0]
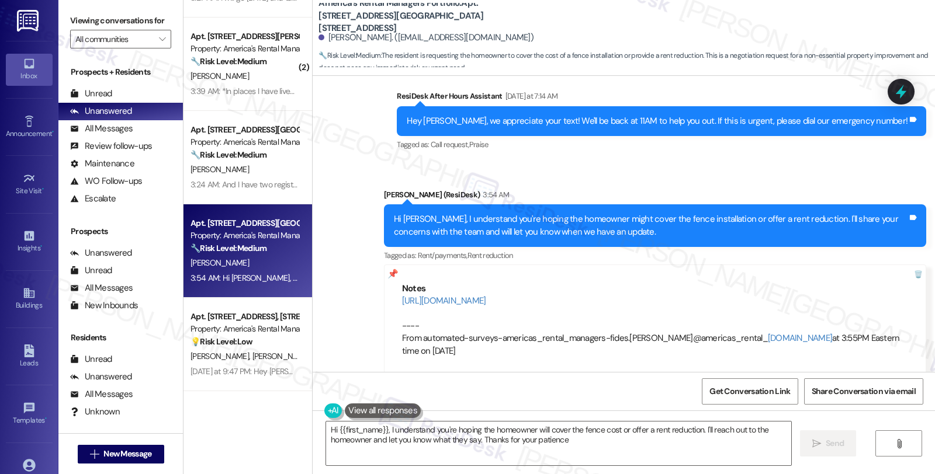
type textarea "Hi {{first_name}}, I understand you're hoping the homeowner will cover the fenc…"
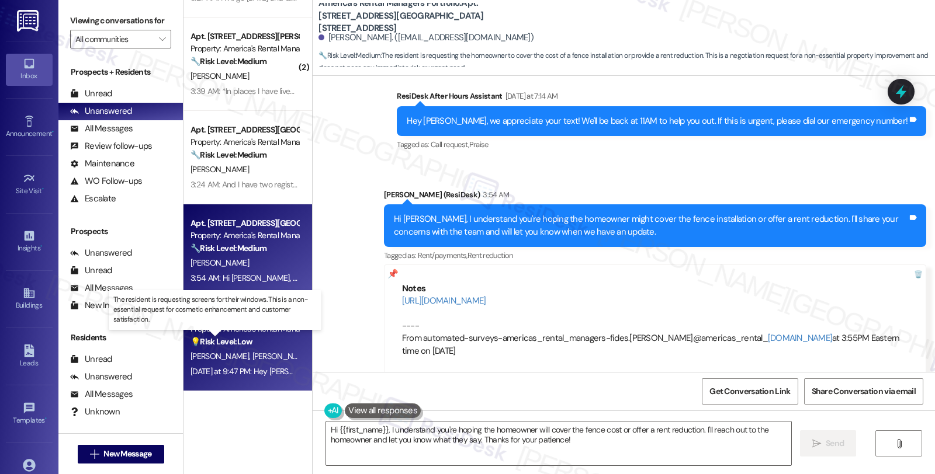
click at [241, 345] on strong "💡 Risk Level: Low" at bounding box center [221, 342] width 62 height 11
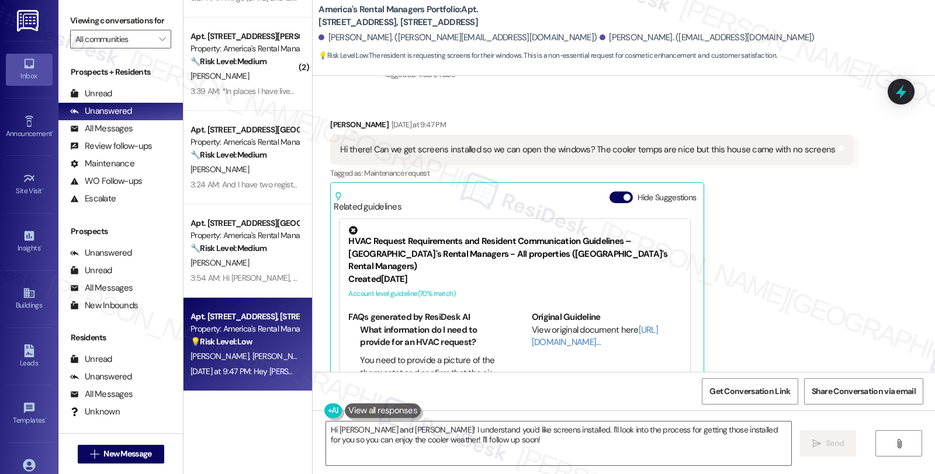
scroll to position [407, 0]
click at [335, 119] on div "[PERSON_NAME] [DATE] at 9:47 PM" at bounding box center [592, 127] width 524 height 16
copy div "[PERSON_NAME]"
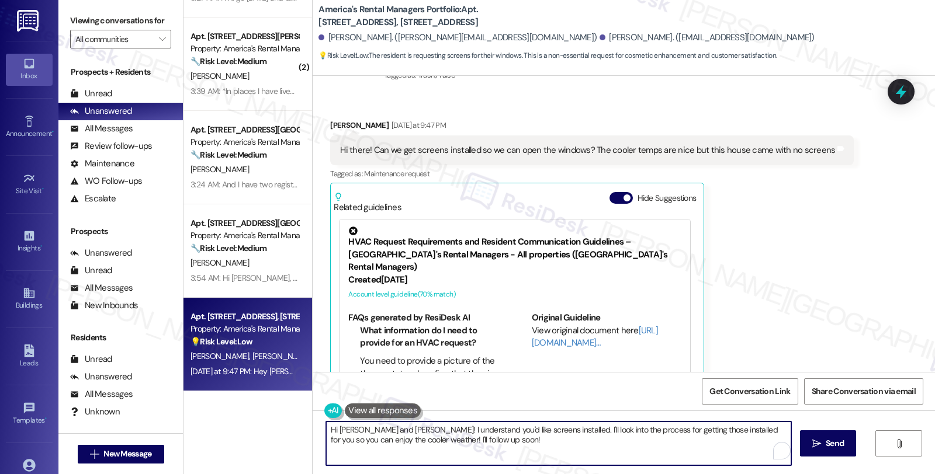
drag, startPoint x: 331, startPoint y: 429, endPoint x: 374, endPoint y: 435, distance: 43.6
click at [374, 435] on textarea "Hi [PERSON_NAME] and [PERSON_NAME]! I understand you'd like screens installed. …" at bounding box center [558, 444] width 465 height 44
click at [361, 429] on textarea "Hi [PERSON_NAME]! I understand you'd like screens installed. I'll look into the…" at bounding box center [558, 444] width 465 height 44
click at [493, 432] on textarea "Hi [PERSON_NAME], I understand you'd like screens installed. I'll look into the…" at bounding box center [558, 444] width 465 height 44
drag, startPoint x: 557, startPoint y: 429, endPoint x: 608, endPoint y: 459, distance: 59.1
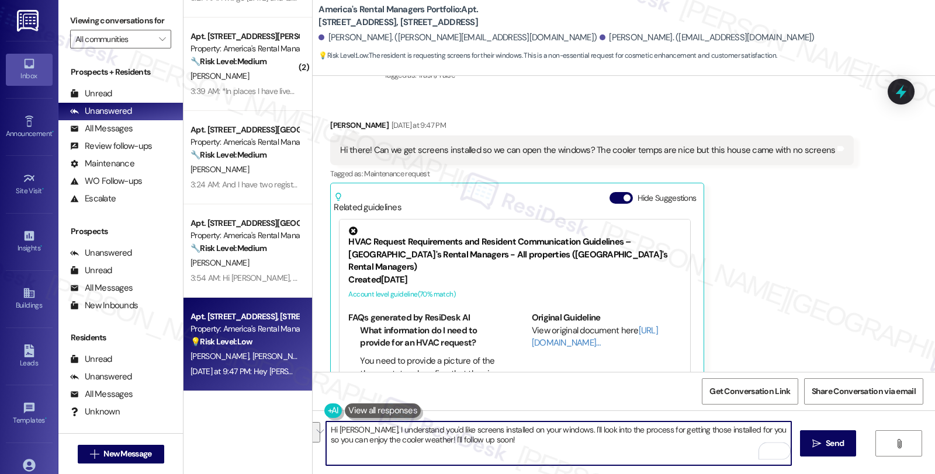
click at [608, 459] on textarea "Hi [PERSON_NAME], I understand you'd like screens installed on your windows. I'…" at bounding box center [558, 444] width 465 height 44
drag, startPoint x: 496, startPoint y: 429, endPoint x: 588, endPoint y: 429, distance: 92.3
click at [588, 429] on textarea "Hi [PERSON_NAME], I understand you'd like screens installed on your windows." at bounding box center [558, 444] width 465 height 44
click at [696, 438] on textarea "Hi [PERSON_NAME], I understand you'd like screens installed. I'm happy to check…" at bounding box center [558, 444] width 465 height 44
click at [694, 427] on textarea "Hi [PERSON_NAME], I understand you'd like screens installed. I'm happy to check…" at bounding box center [558, 444] width 465 height 44
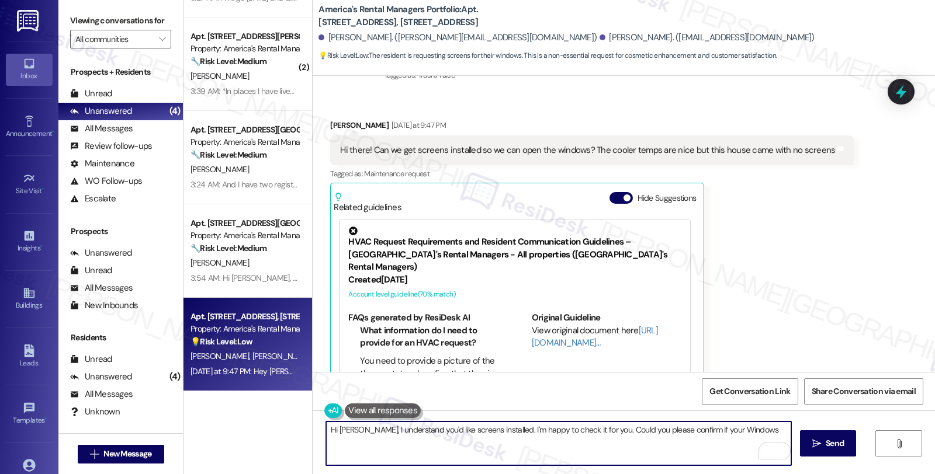
click at [714, 440] on textarea "Hi Anthony, I understand you'd like screens installed. I'm happy to check it fo…" at bounding box center [558, 444] width 465 height 44
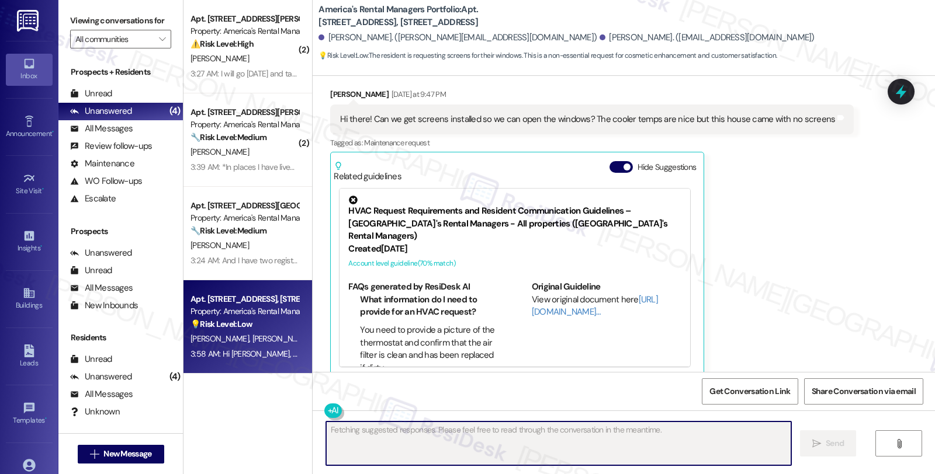
scroll to position [0, 0]
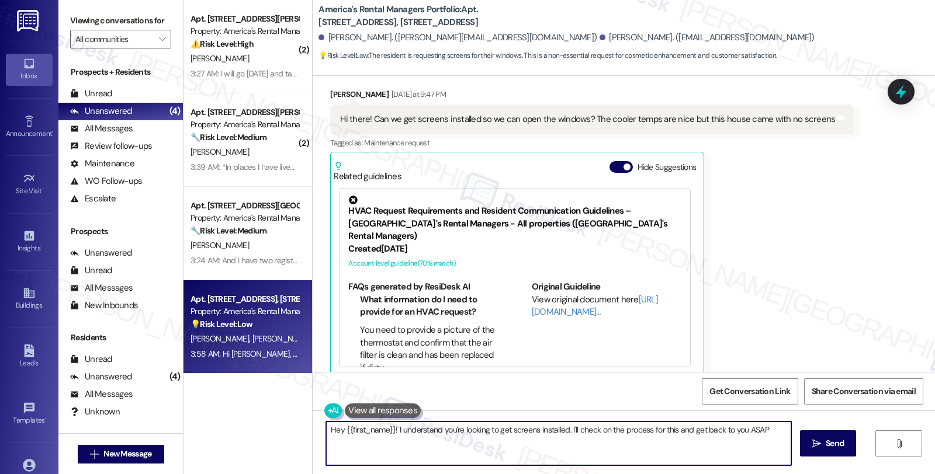
type textarea "Hey {{first_name}}! I understand you're looking to get screens installed. I'll …"
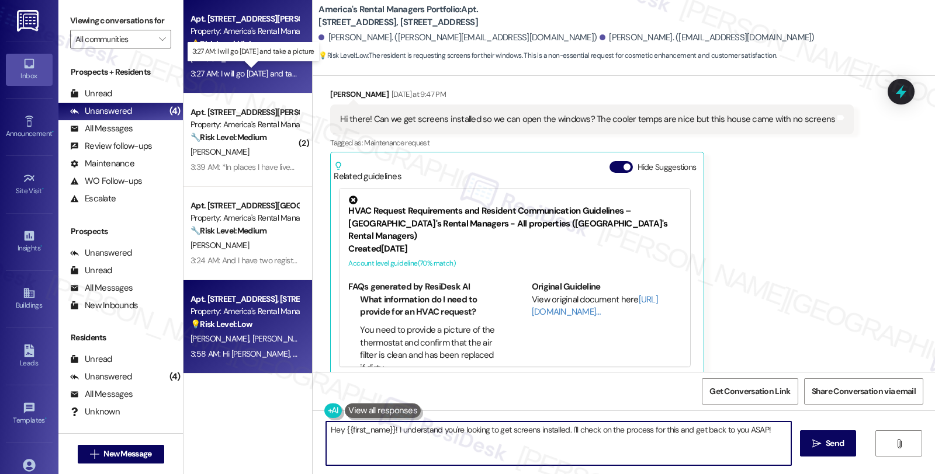
click at [264, 71] on div "3:27 AM: I will go today and take a picture 3:27 AM: I will go today and take a…" at bounding box center [260, 73] width 141 height 11
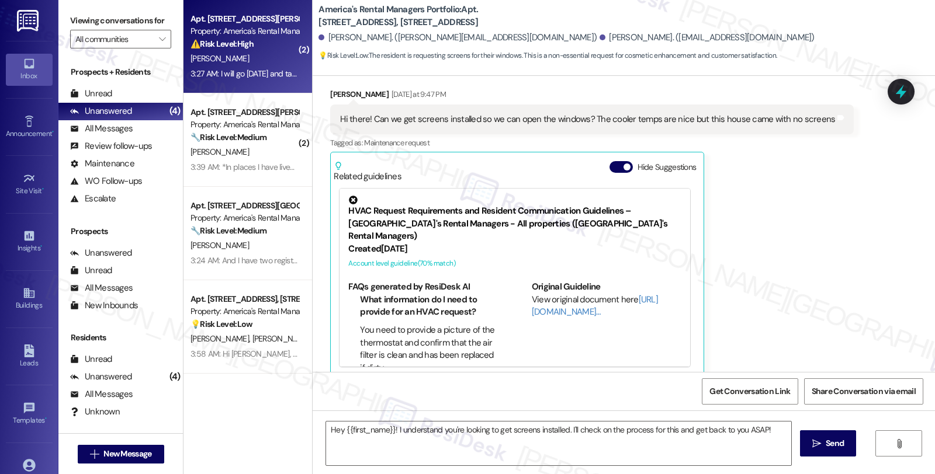
type textarea "Fetching suggested responses. Please feel free to read through the conversation…"
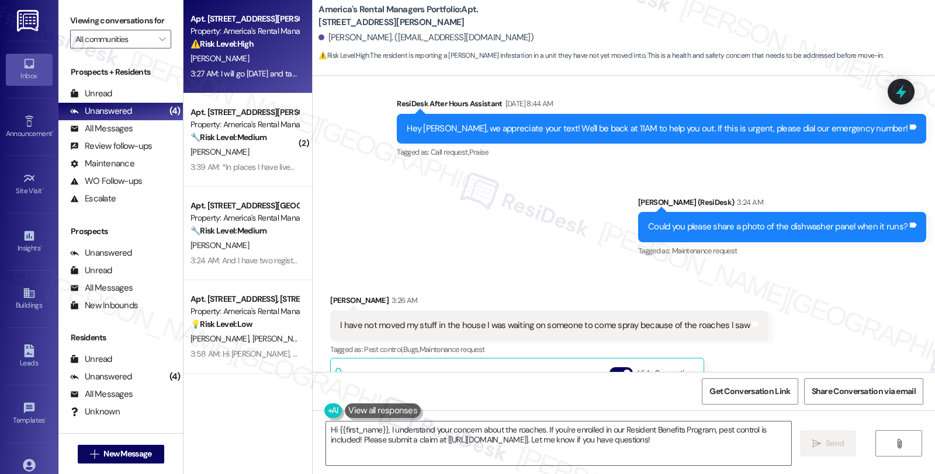
scroll to position [3016, 0]
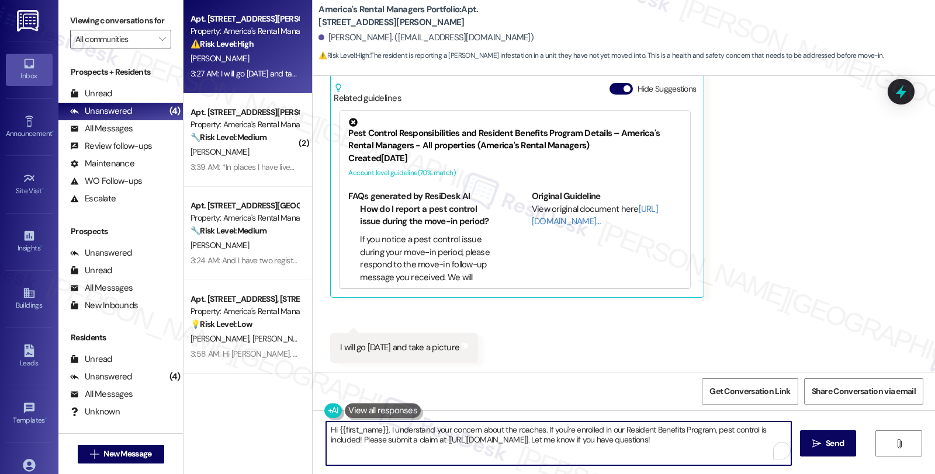
drag, startPoint x: 685, startPoint y: 442, endPoint x: 243, endPoint y: 421, distance: 442.9
click at [243, 421] on div "Apt. 65 A, 65 Jackson Lane Property: America's Rental Managers Portfolio ⚠️ Ris…" at bounding box center [558, 237] width 751 height 474
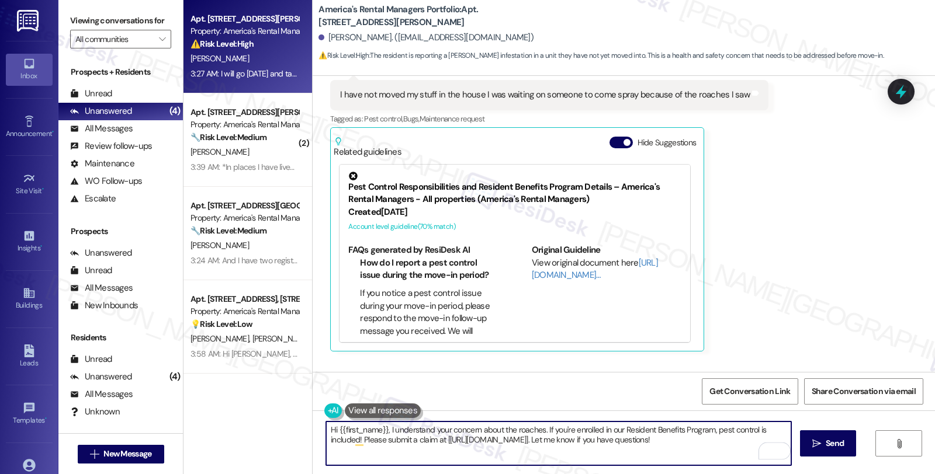
scroll to position [2821, 0]
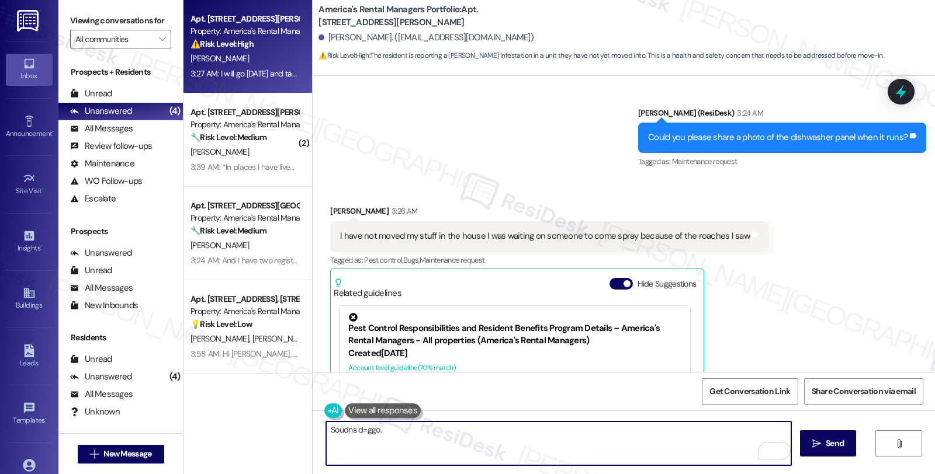
drag, startPoint x: 348, startPoint y: 430, endPoint x: 428, endPoint y: 430, distance: 80.1
click at [428, 430] on textarea "Soudns d=ggo." at bounding box center [558, 444] width 465 height 44
click at [547, 431] on textarea "Sounds good. I'll be waiting for the photo, so once I receive it," at bounding box center [558, 444] width 465 height 44
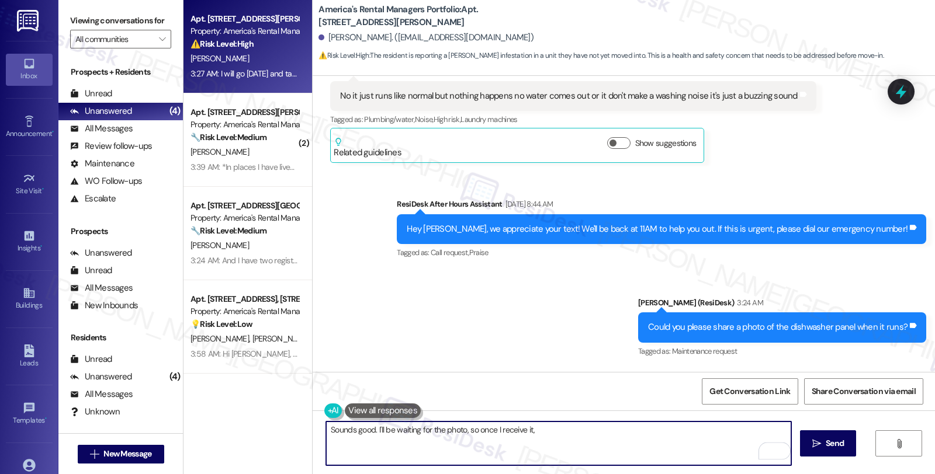
scroll to position [2627, 0]
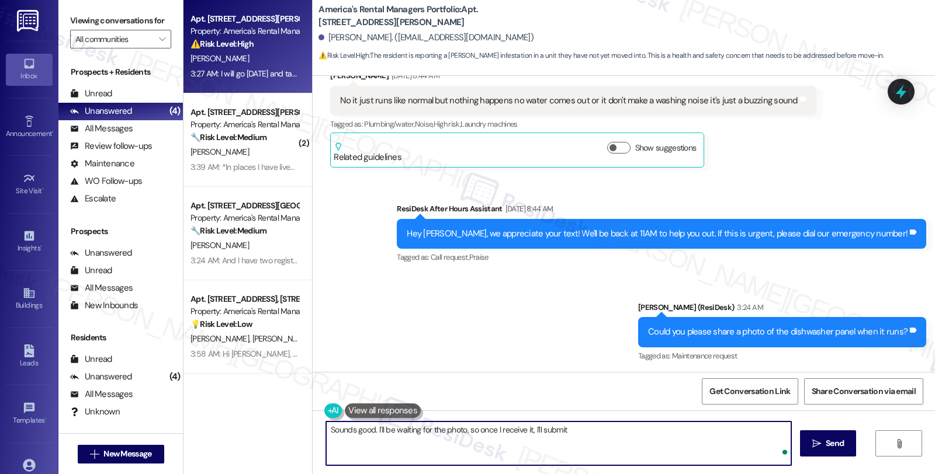
type textarea "Sounds good. I'll be waiting for the photo, so once I receive it, I'll submit"
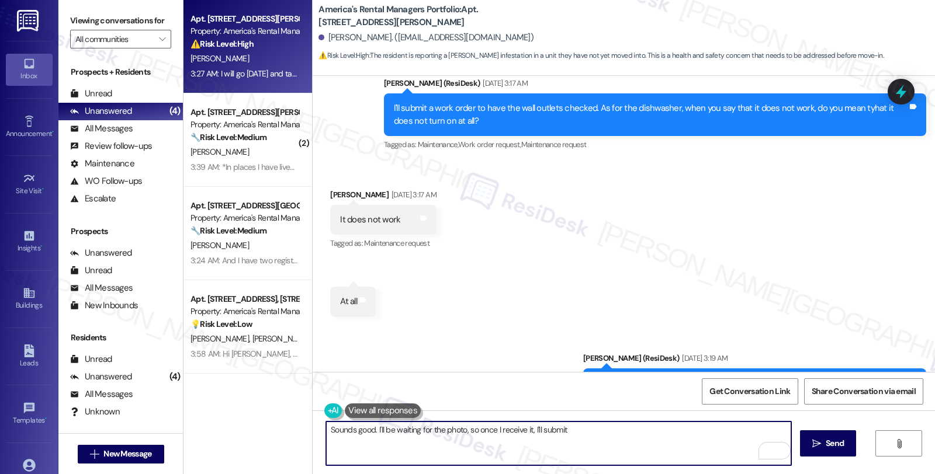
scroll to position [1848, 0]
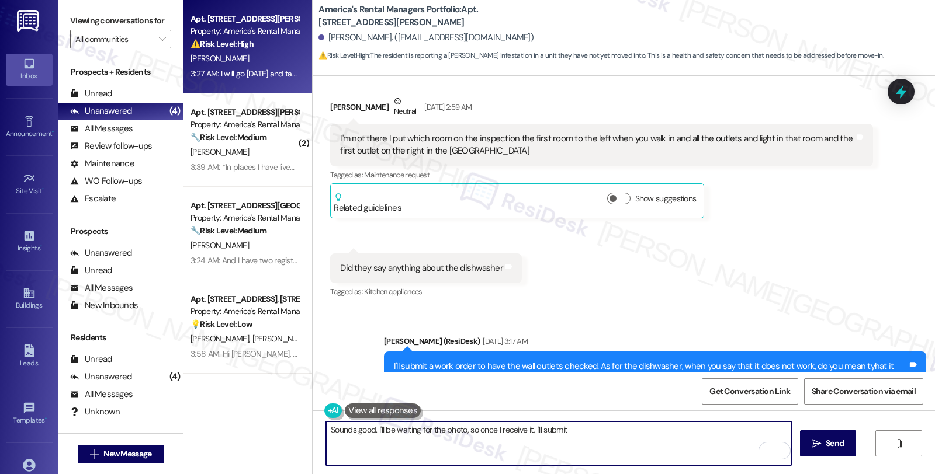
scroll to position [1588, 0]
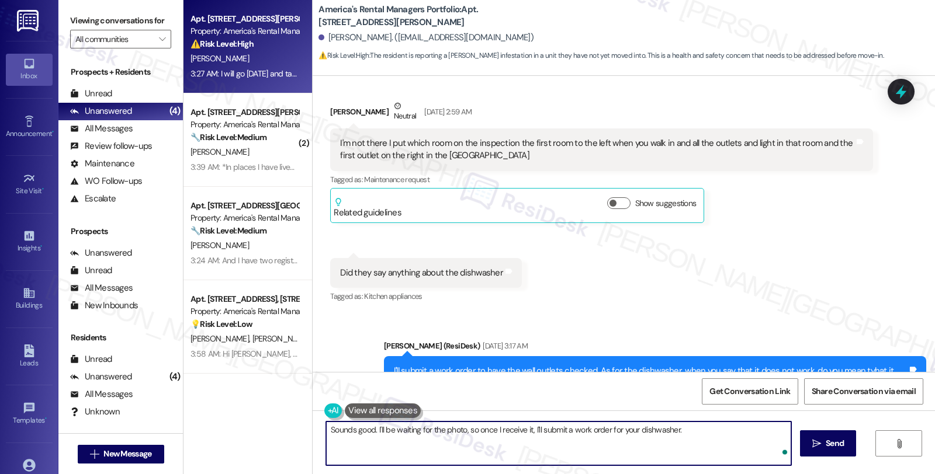
type textarea "Sounds good. I'll be waiting for the photo, so once I receive it, I'll submit a…"
click at [654, 431] on textarea "Sounds good. I'll be waiting for the photo, so once I receive it, I'll submit a…" at bounding box center [558, 444] width 465 height 44
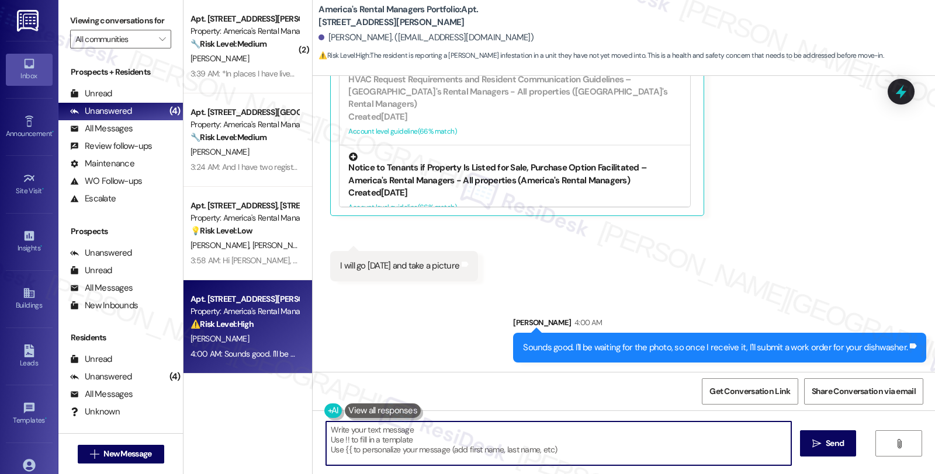
scroll to position [555, 0]
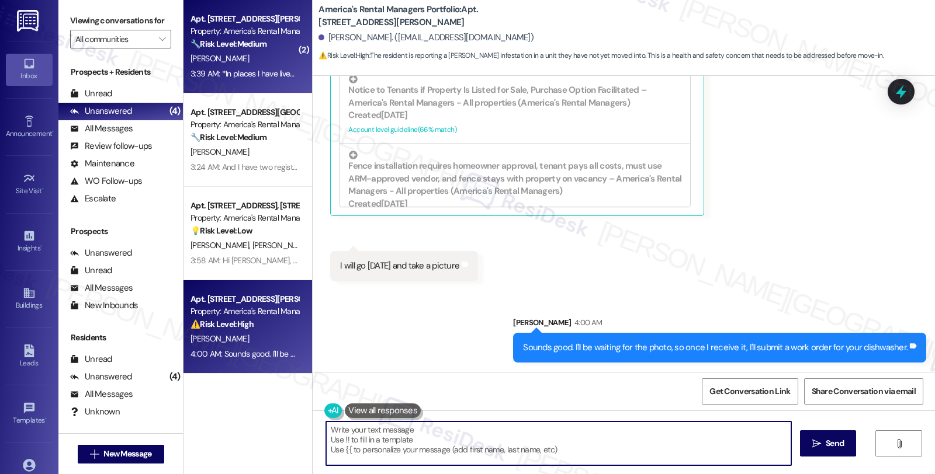
click at [287, 67] on div "3:39 AM: *In places I have lived before... 3:39 AM: *In places I have lived bef…" at bounding box center [244, 74] width 110 height 15
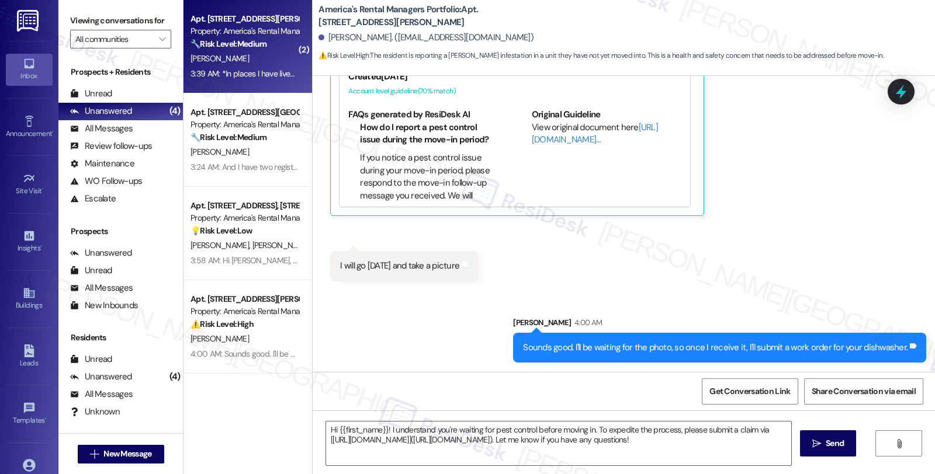
type textarea "Fetching suggested responses. Please feel free to read through the conversation…"
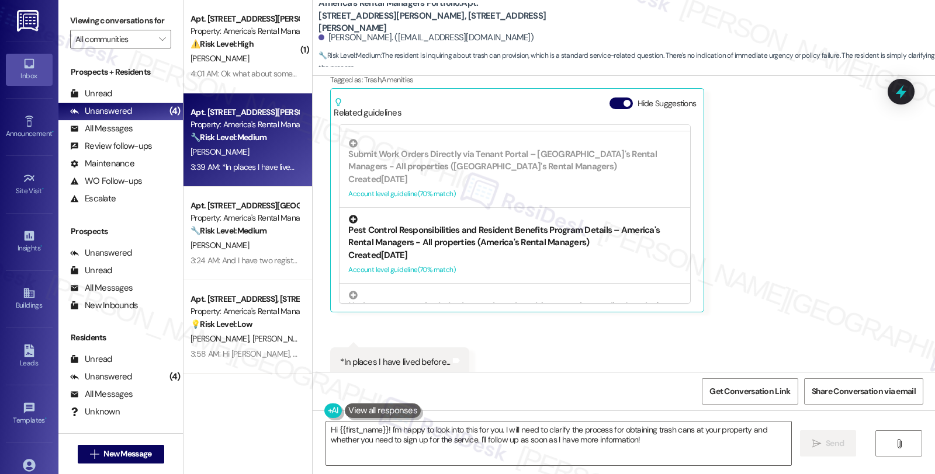
scroll to position [771, 0]
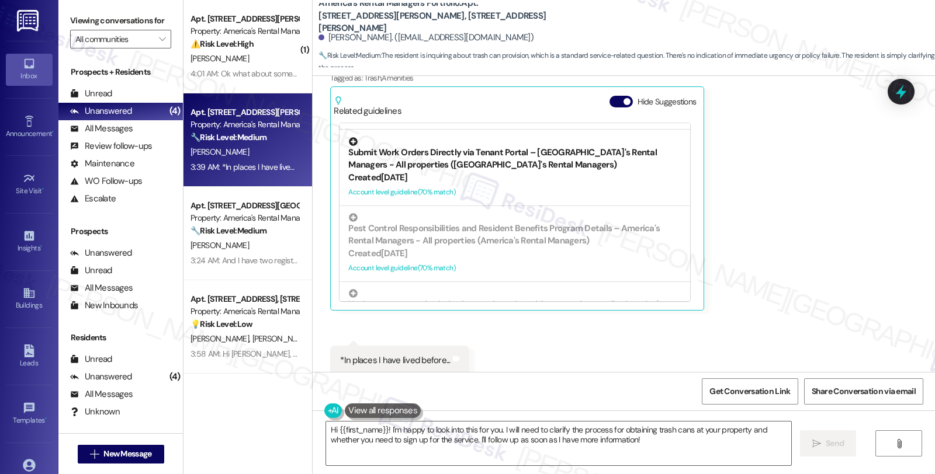
click at [521, 172] on div "Created 5 days ago" at bounding box center [514, 178] width 333 height 12
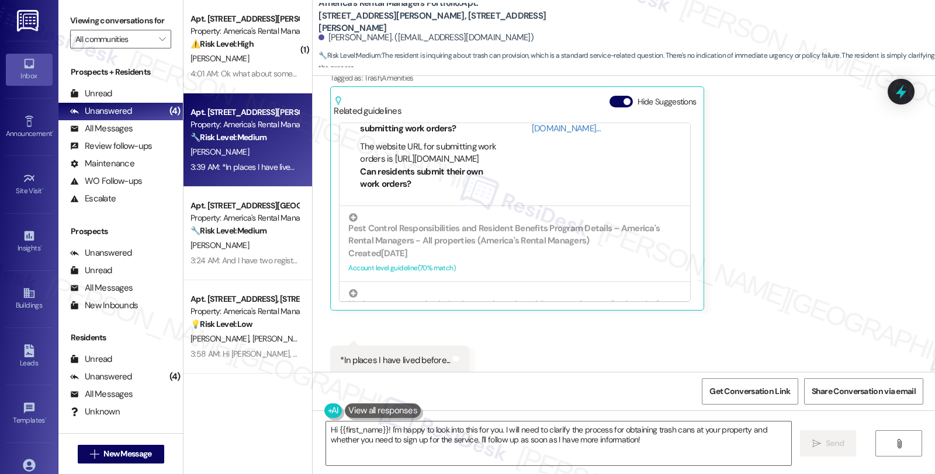
scroll to position [82, 0]
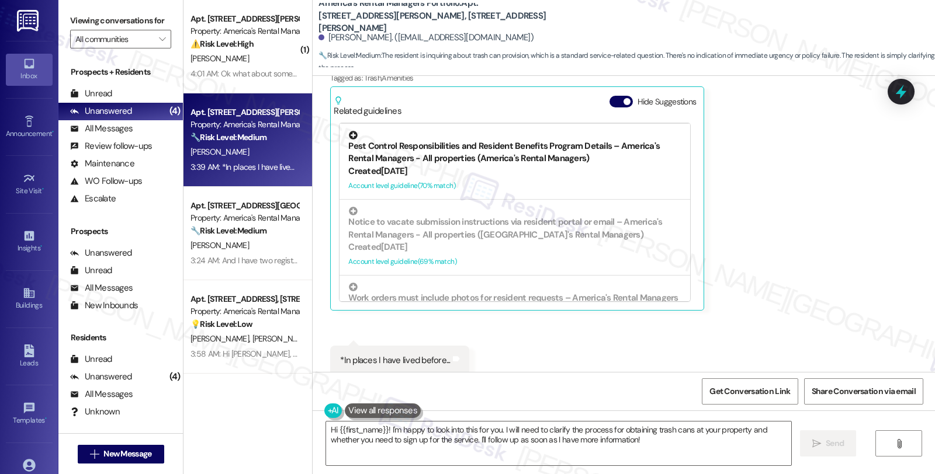
click at [512, 144] on div "Pest Control Responsibilities and Resident Benefits Program Details – America's…" at bounding box center [514, 148] width 333 height 34
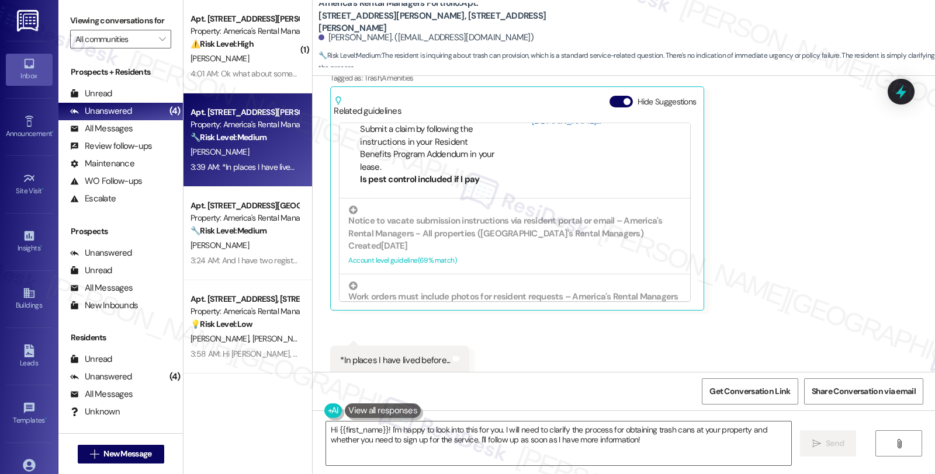
scroll to position [359, 0]
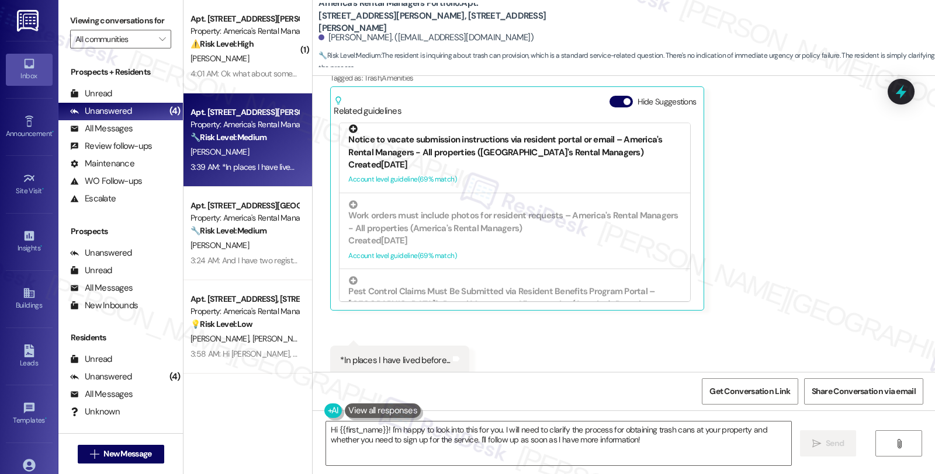
click at [515, 159] on div "Created 6 days ago" at bounding box center [514, 165] width 333 height 12
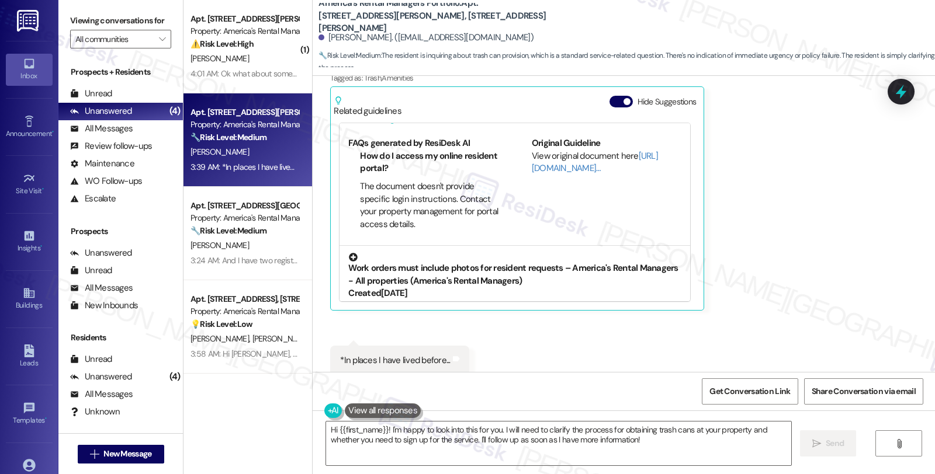
scroll to position [377, 0]
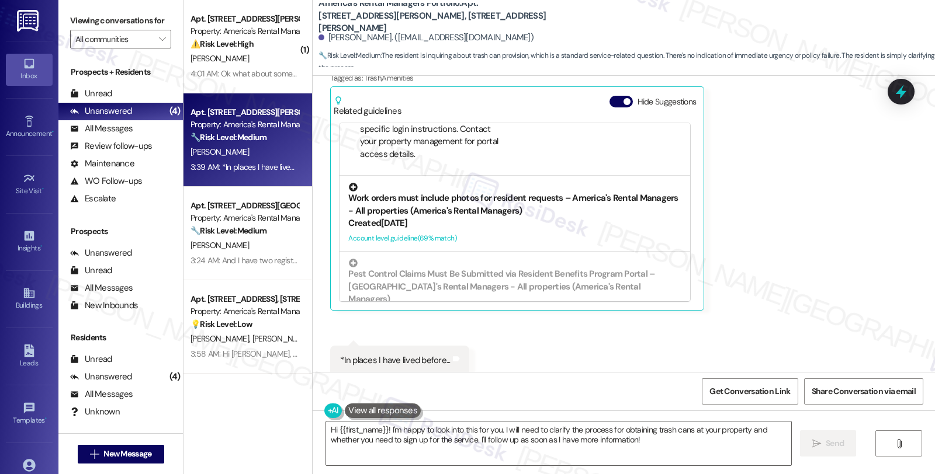
click at [471, 201] on div "Work orders must include photos for resident requests – America's Rental Manage…" at bounding box center [514, 200] width 333 height 34
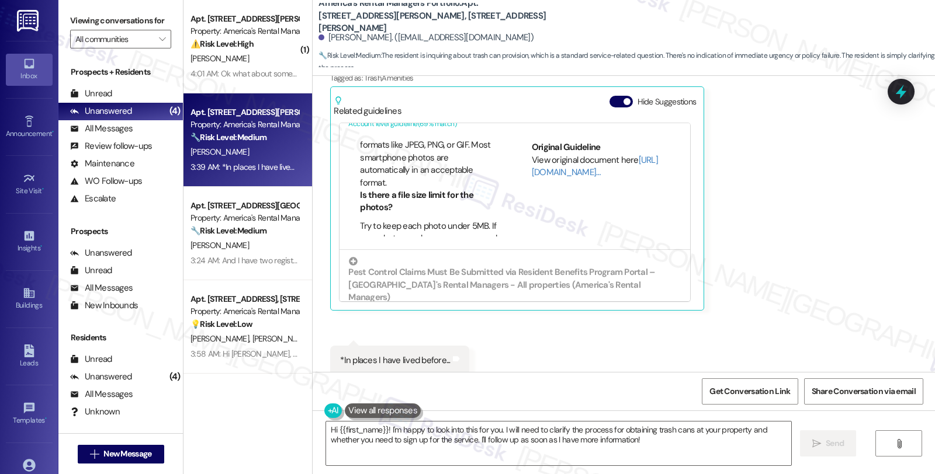
scroll to position [459, 0]
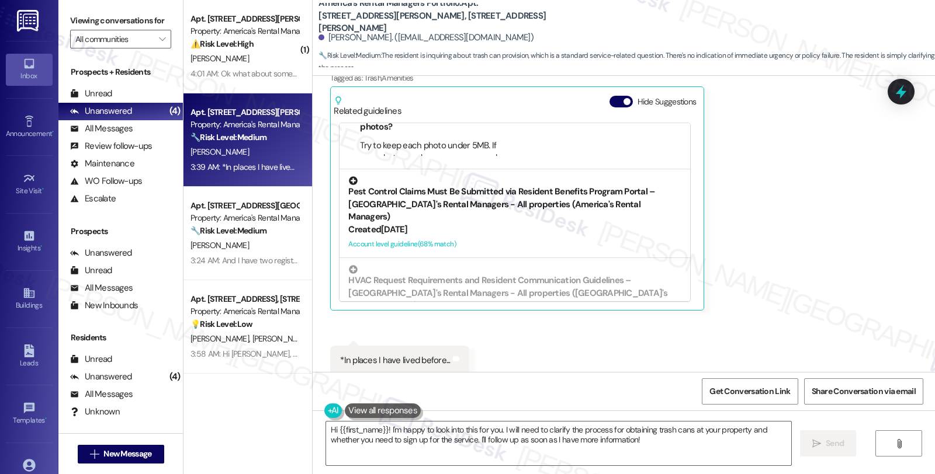
click at [507, 224] on div "Created 3 days ago" at bounding box center [514, 230] width 333 height 12
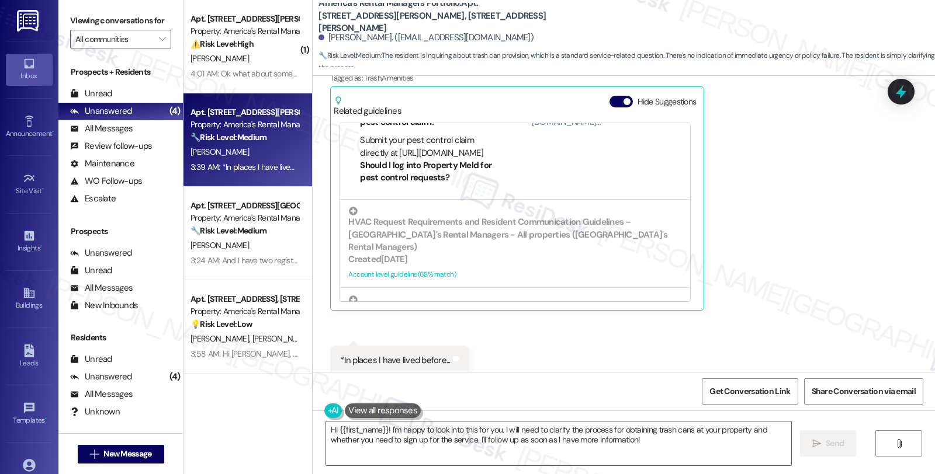
scroll to position [542, 0]
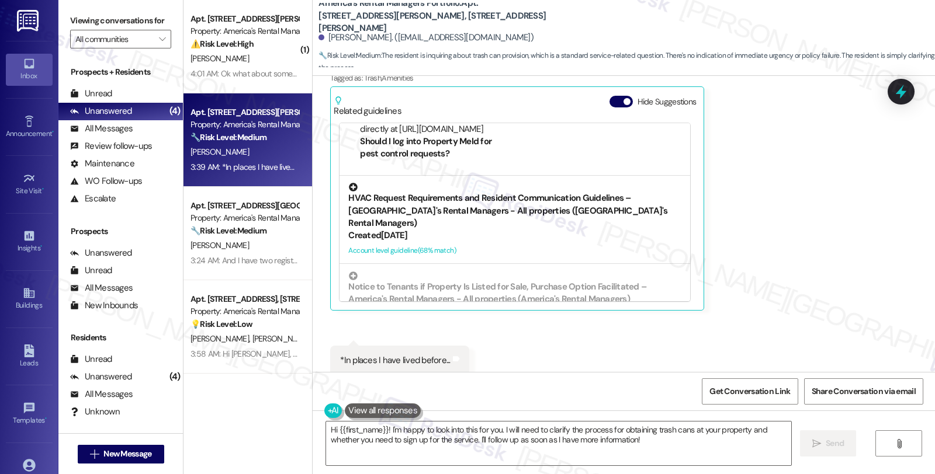
click at [512, 230] on div "Created 3 days ago" at bounding box center [514, 236] width 333 height 12
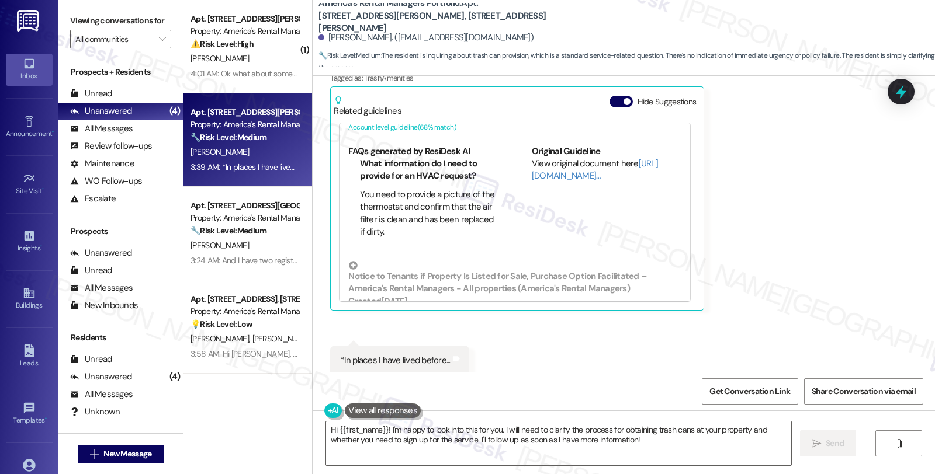
scroll to position [559, 0]
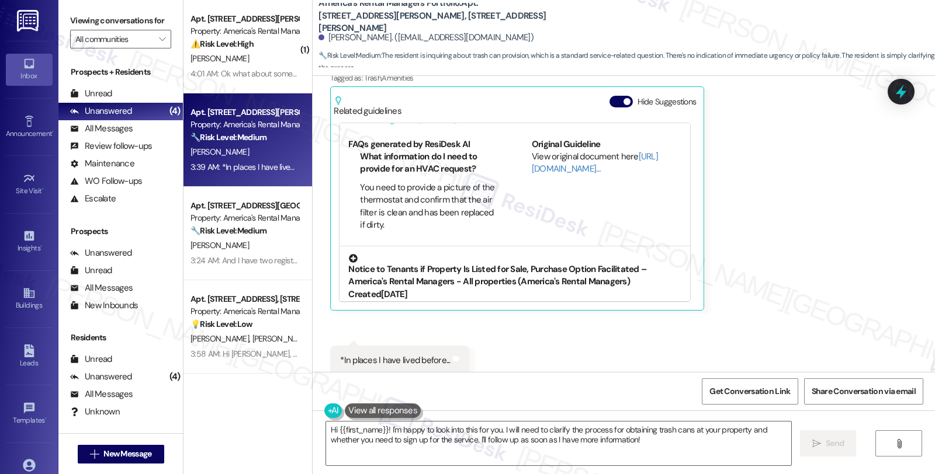
click at [529, 254] on div "Notice to Tenants if Property Is Listed for Sale, Purchase Option Facilitated –…" at bounding box center [514, 271] width 333 height 34
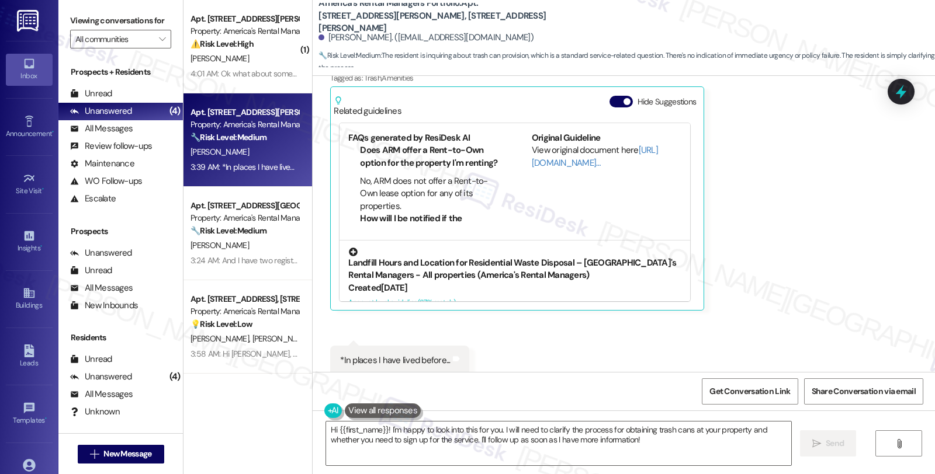
scroll to position [707, 0]
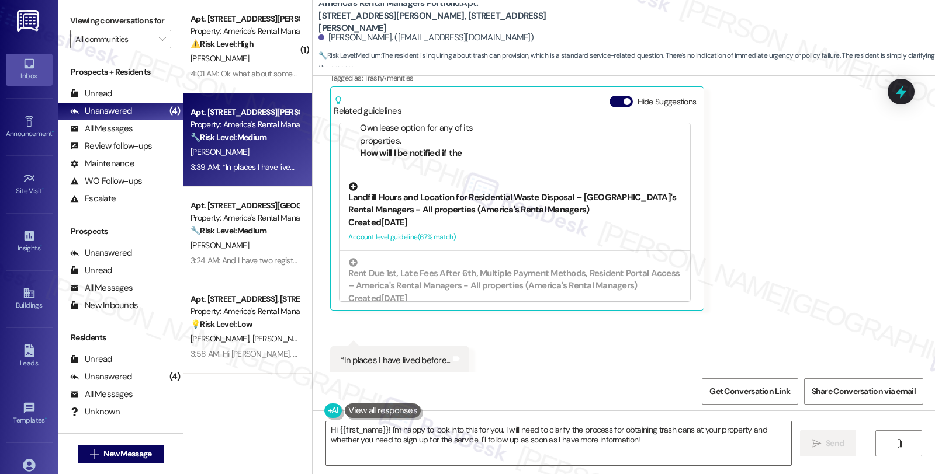
click at [544, 217] on div "Created 3 days ago" at bounding box center [514, 223] width 333 height 12
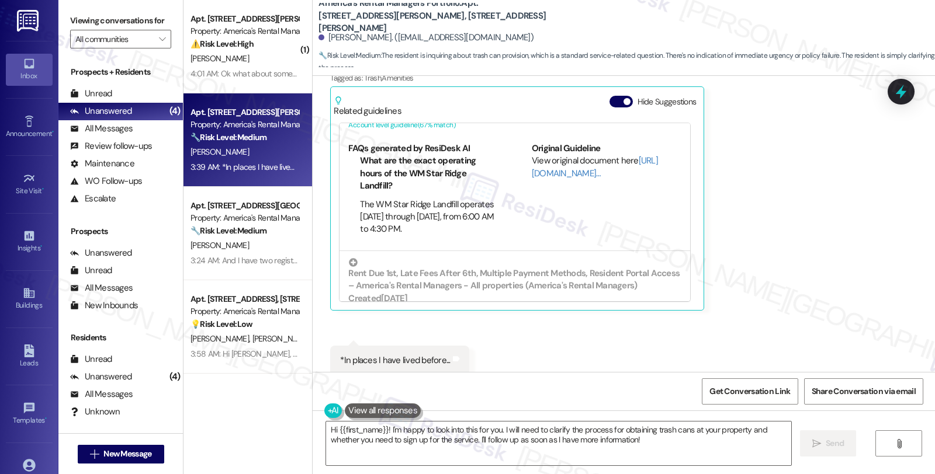
scroll to position [594, 0]
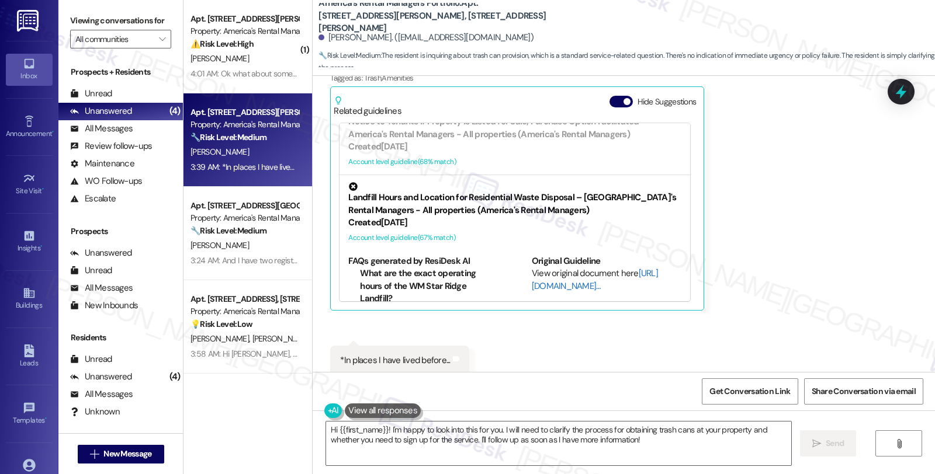
click at [536, 268] on link "[URL][DOMAIN_NAME]…" at bounding box center [595, 280] width 126 height 24
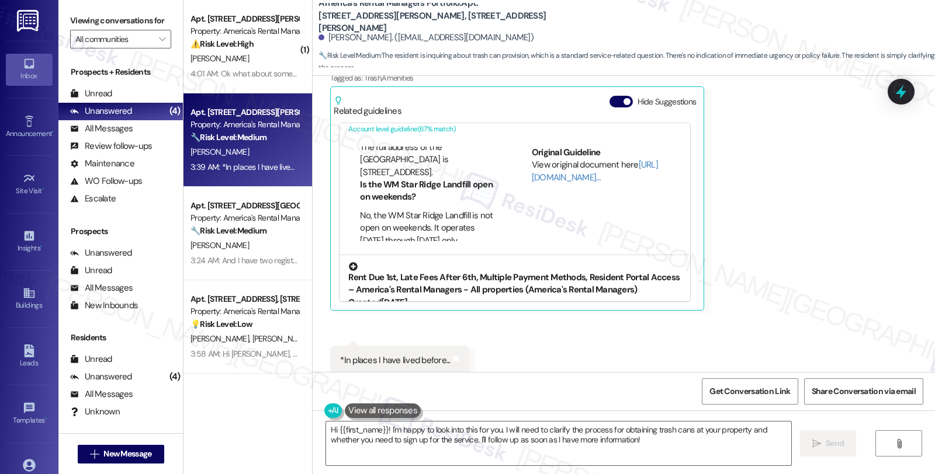
scroll to position [707, 0]
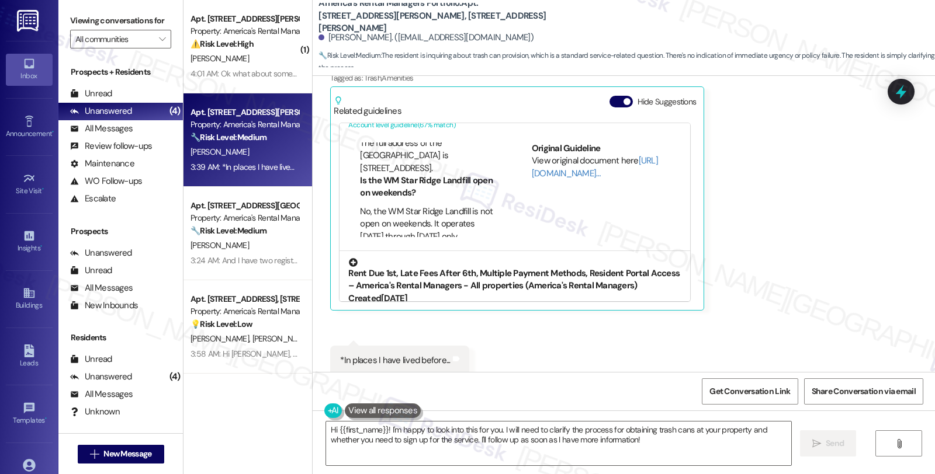
click at [524, 258] on div "Rent Due 1st, Late Fees After 6th, Multiple Payment Methods, Resident Portal Ac…" at bounding box center [514, 275] width 333 height 34
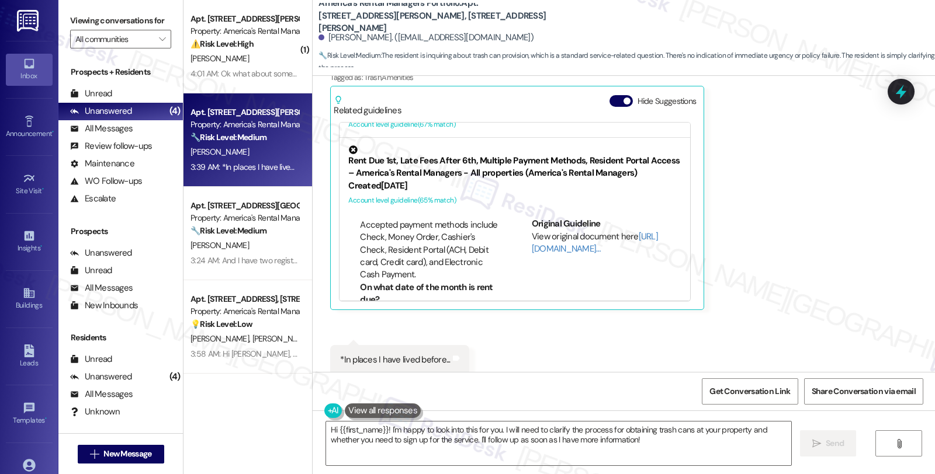
scroll to position [195, 0]
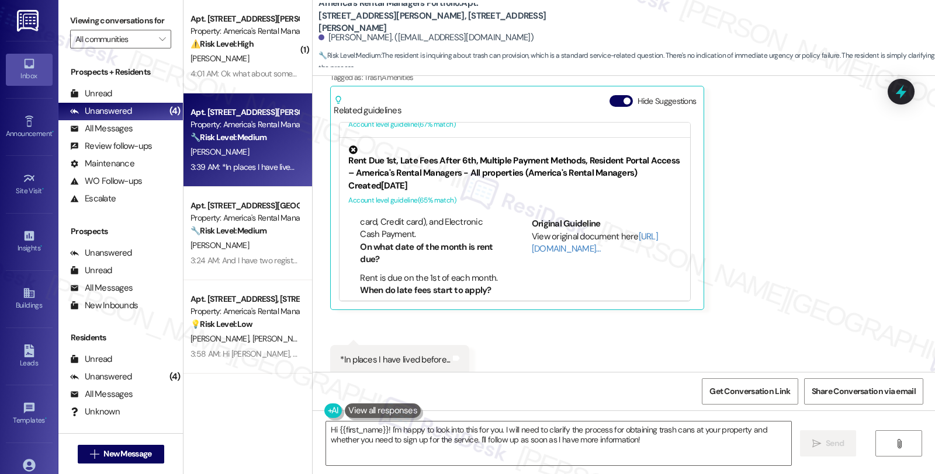
click at [774, 223] on div "Starla Honea Question 3:39 AM Do I need to sign up with the service? How do I g…" at bounding box center [601, 159] width 542 height 303
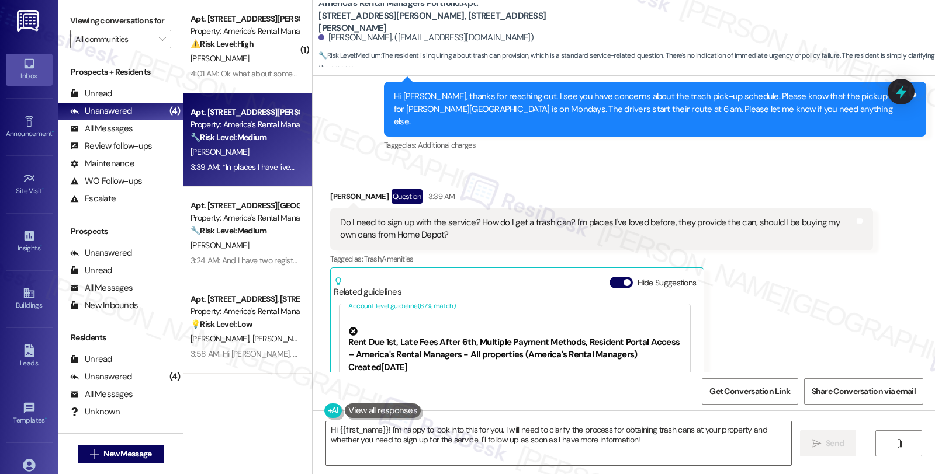
scroll to position [512, 0]
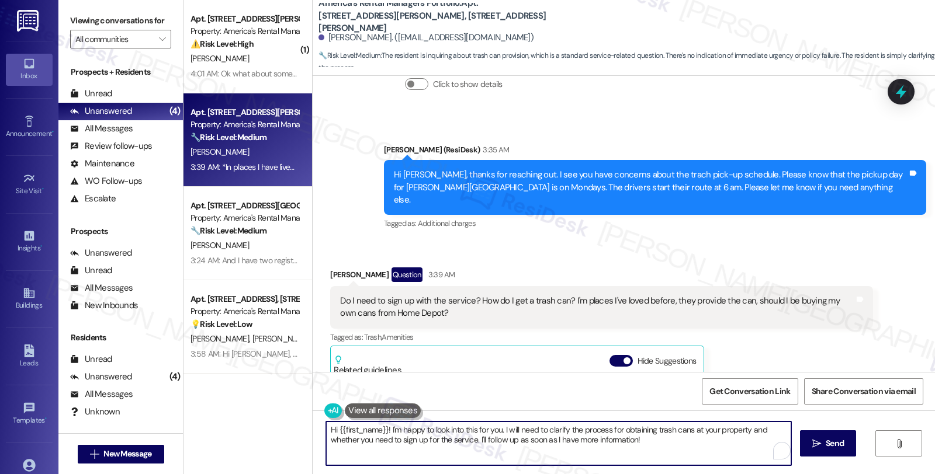
drag, startPoint x: 321, startPoint y: 428, endPoint x: 316, endPoint y: 427, distance: 5.9
click at [320, 427] on div "Hi {{first_name}}! I'm happy to look into this for you. I will need to clarify …" at bounding box center [553, 443] width 466 height 45
click at [813, 445] on icon "" at bounding box center [816, 443] width 9 height 9
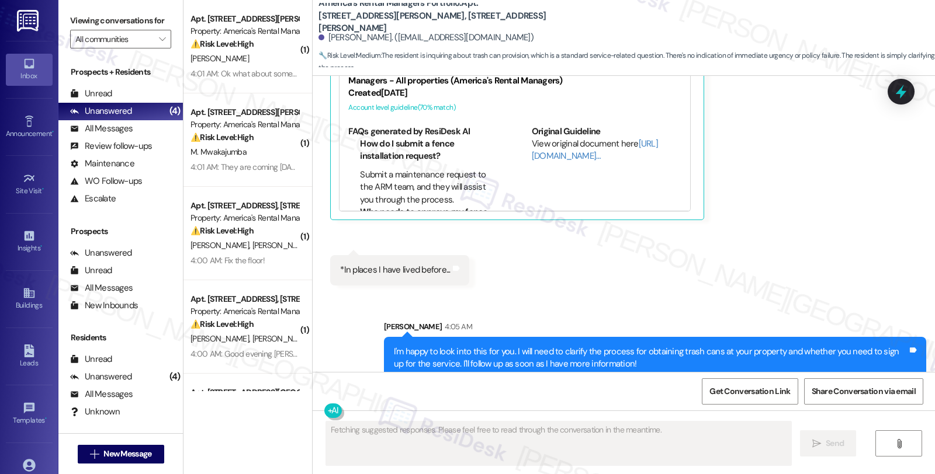
scroll to position [865, 0]
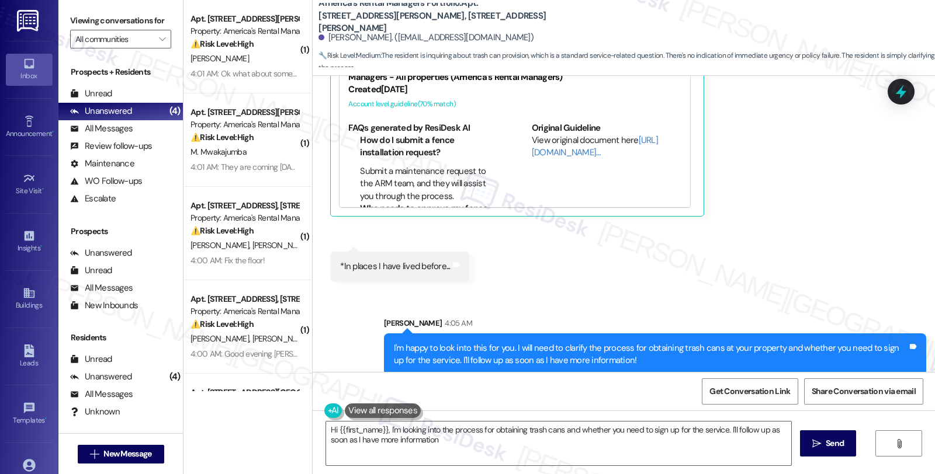
type textarea "Hi {{first_name}}, I'm looking into the process for obtaining trash cans and wh…"
click at [902, 95] on icon at bounding box center [901, 92] width 14 height 18
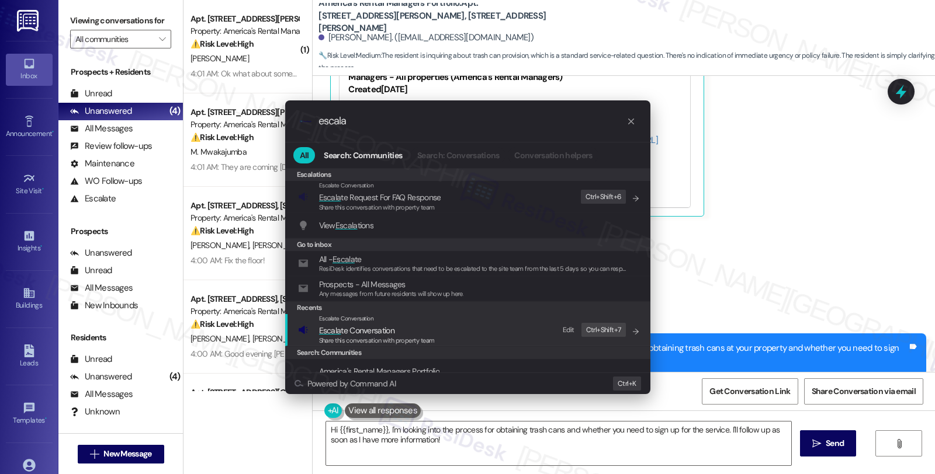
type input "escala"
click at [374, 328] on span "Escala te Conversation" at bounding box center [356, 330] width 75 height 11
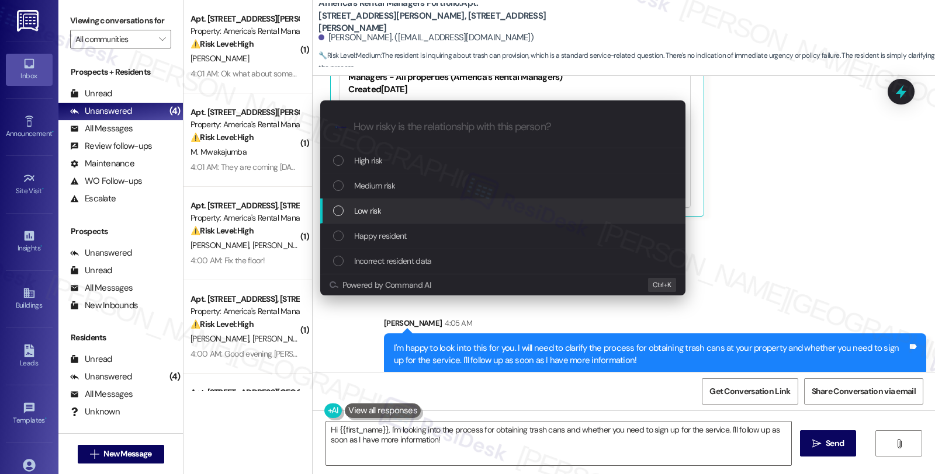
click at [386, 203] on div "Low risk" at bounding box center [502, 211] width 365 height 25
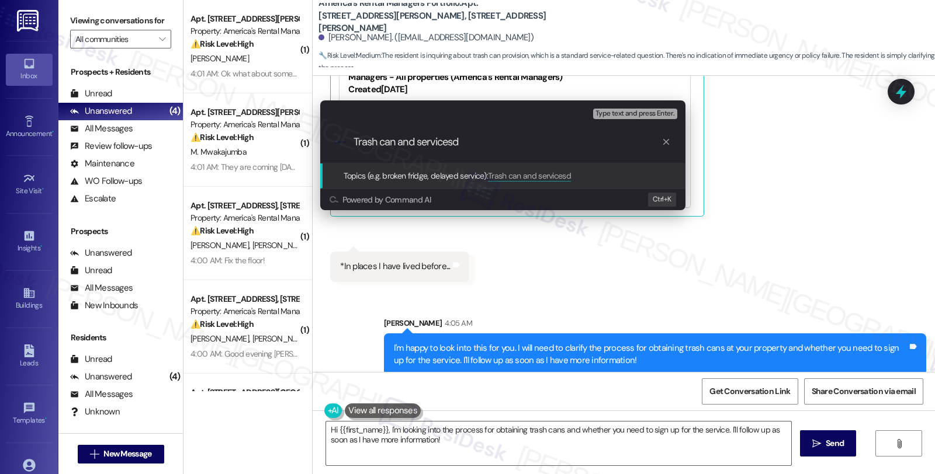
type input "Trash can and services"
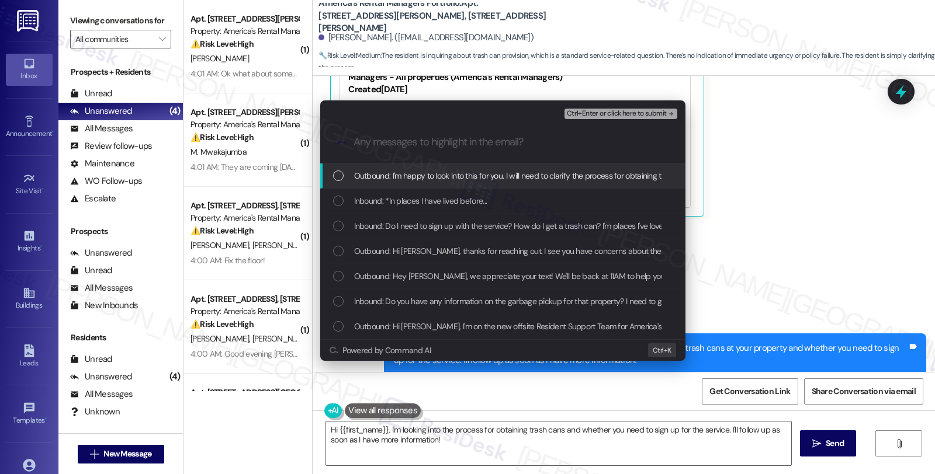
click at [386, 203] on span "Inbound: *In places I have lived before..." at bounding box center [420, 201] width 133 height 13
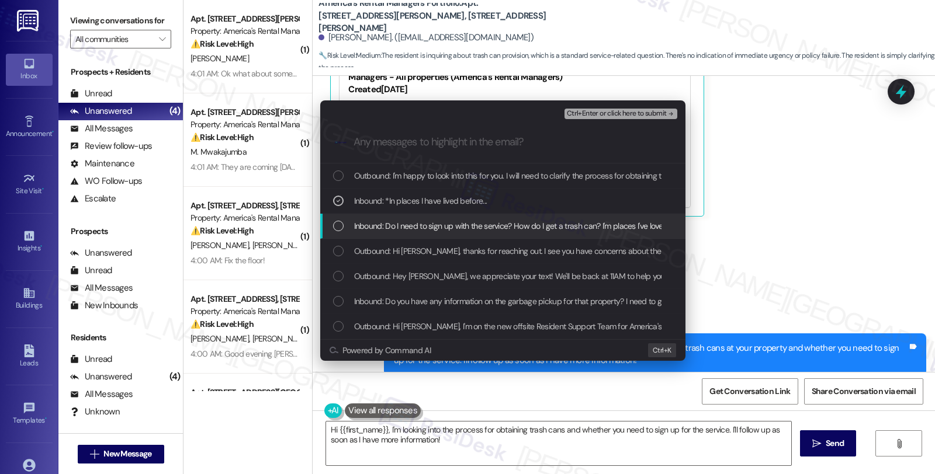
click at [387, 231] on span "Inbound: Do I need to sign up with the service? How do I get a trash can? I'm p…" at bounding box center [650, 226] width 593 height 13
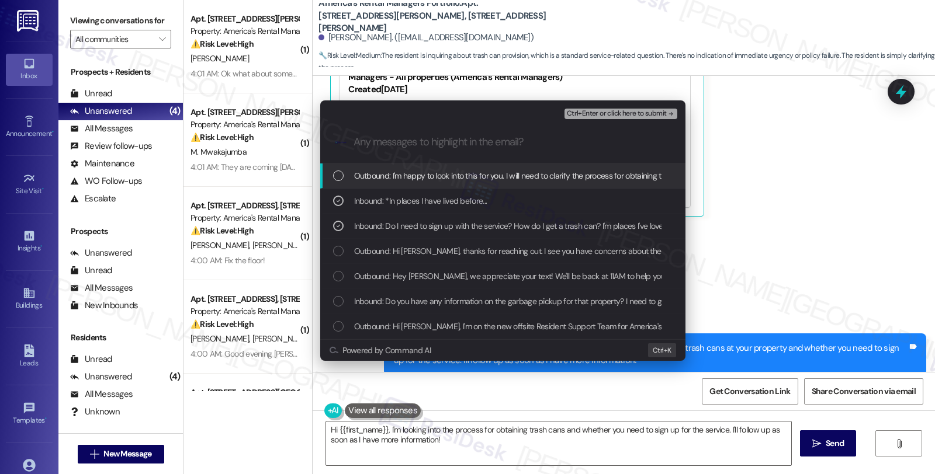
click at [592, 112] on span "Ctrl+Enter or click here to submit" at bounding box center [617, 114] width 100 height 8
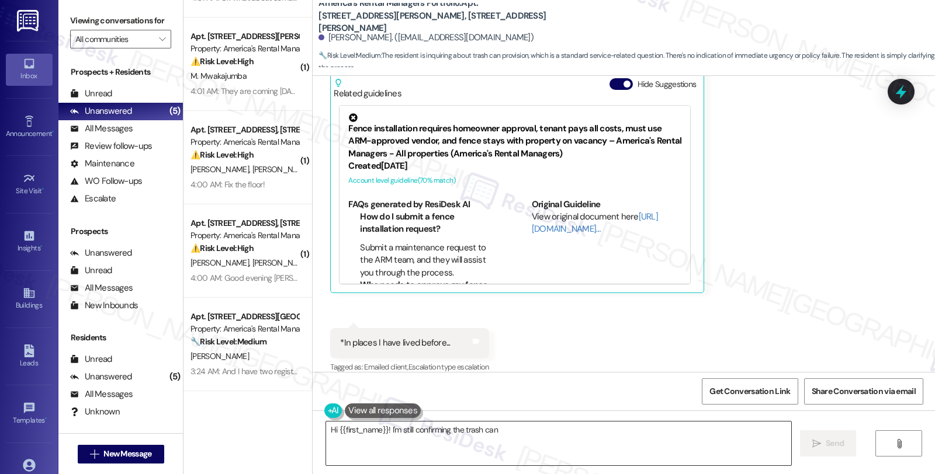
scroll to position [76, 0]
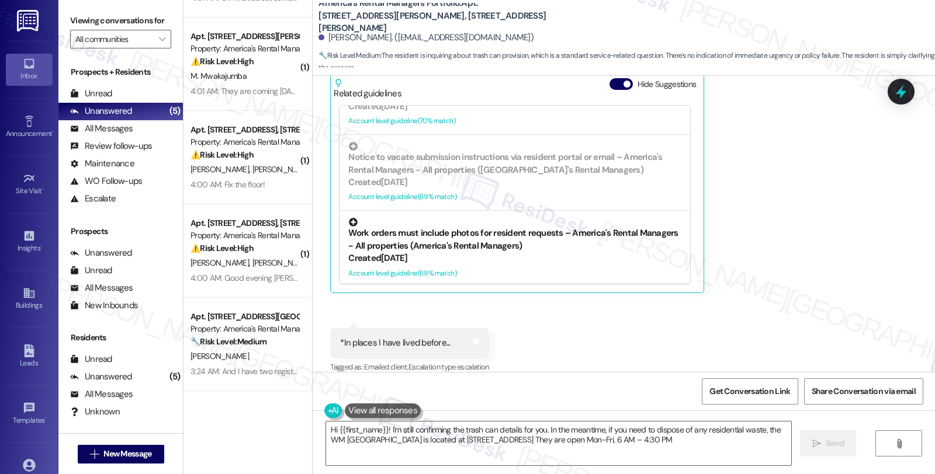
type textarea "Hi {{first_name}}! I'm still confirming the trash can details for you. In the m…"
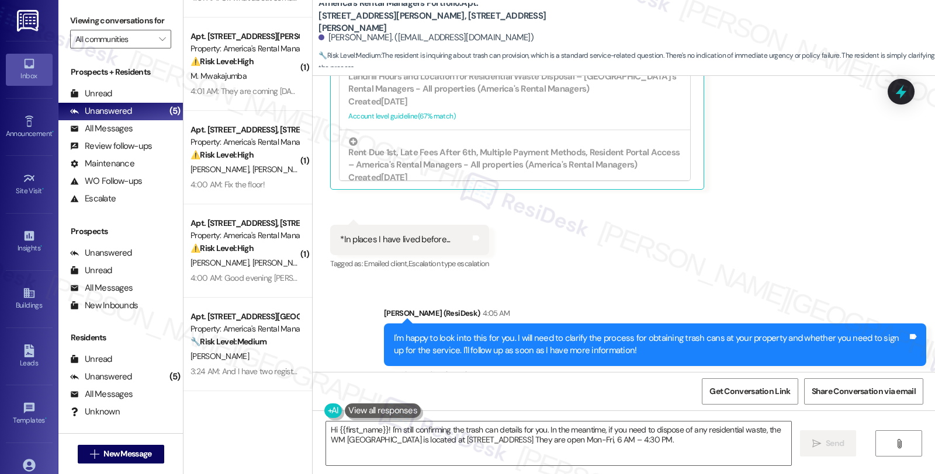
scroll to position [994, 0]
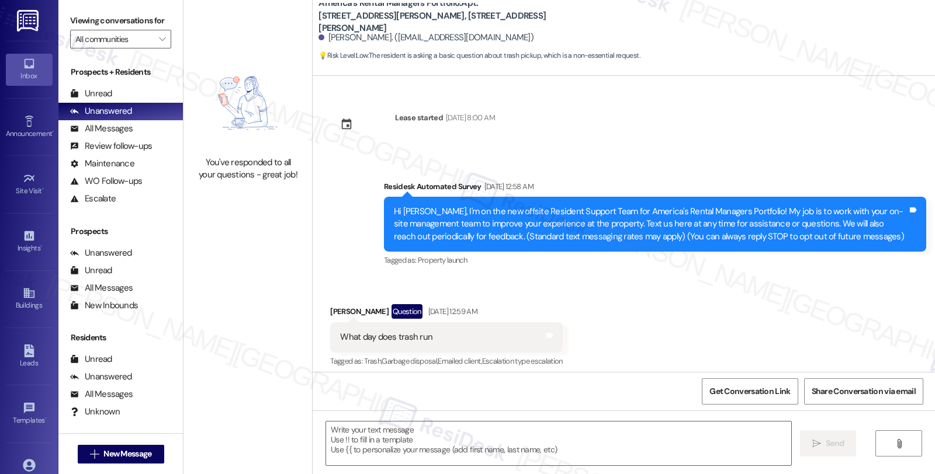
scroll to position [6, 0]
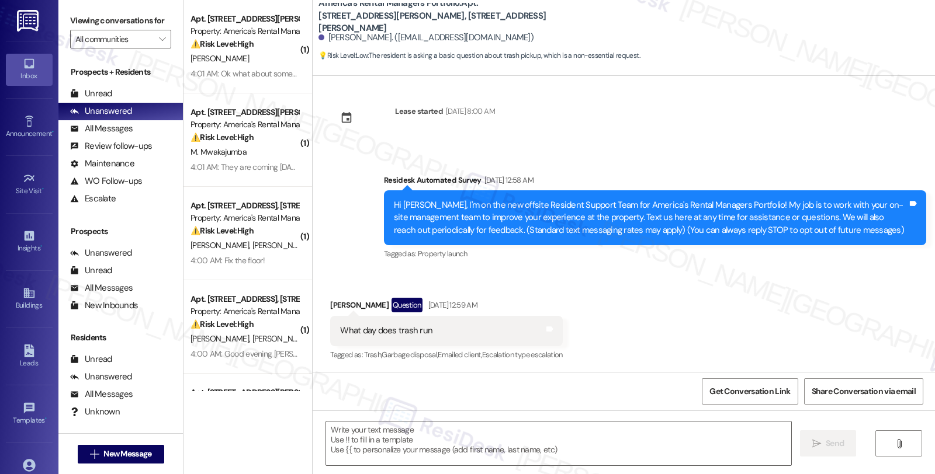
type textarea "Fetching suggested responses. Please feel free to read through the conversation…"
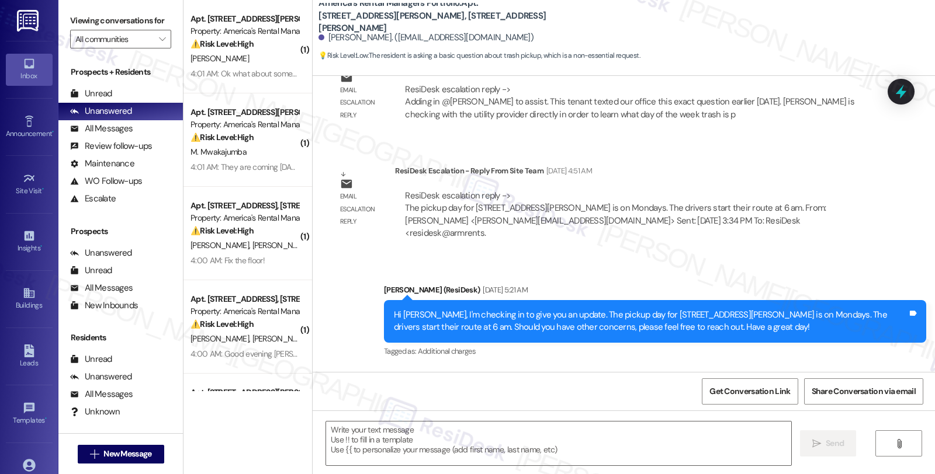
scroll to position [693, 0]
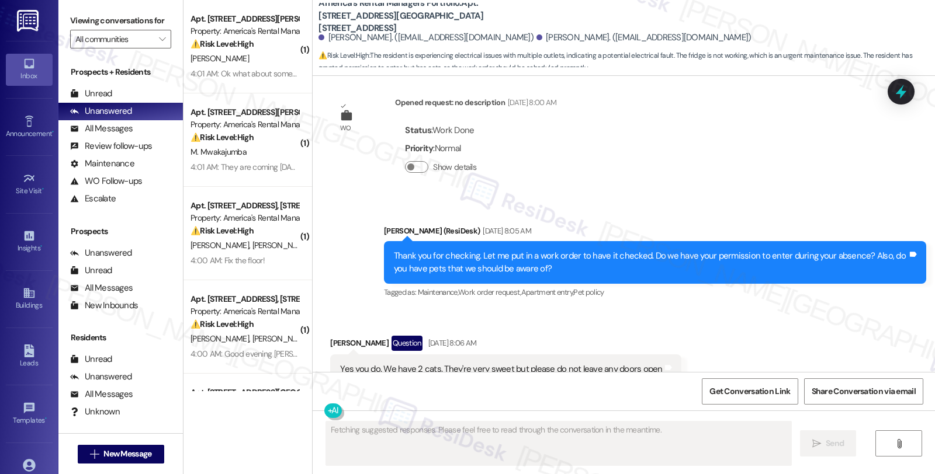
scroll to position [1146, 0]
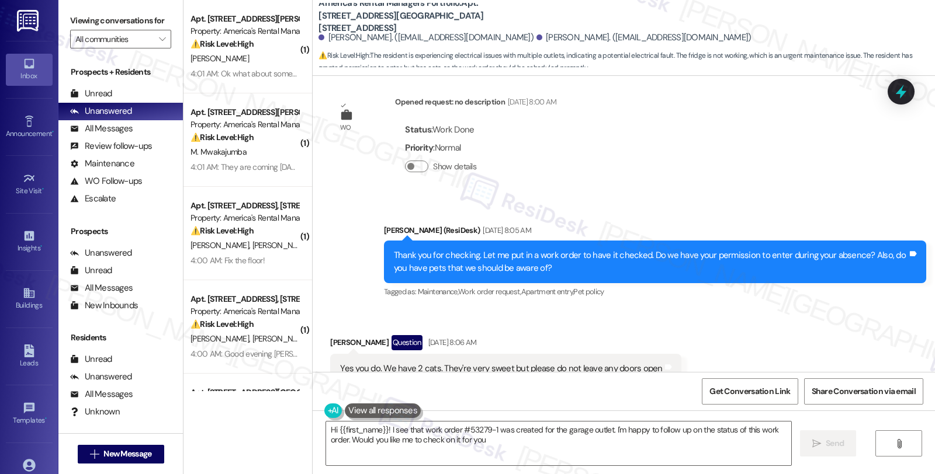
type textarea "Hi {{first_name}}! I see that work order #53279-1 was created for the garage ou…"
click at [728, 328] on div "Received via SMS [PERSON_NAME] Question [DATE] 8:06 AM Yes you do. We have 2 ca…" at bounding box center [624, 359] width 622 height 101
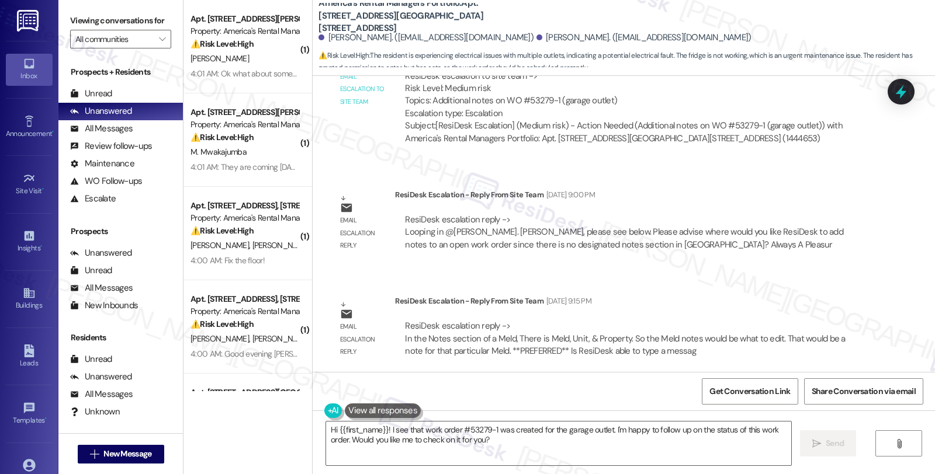
scroll to position [2057, 0]
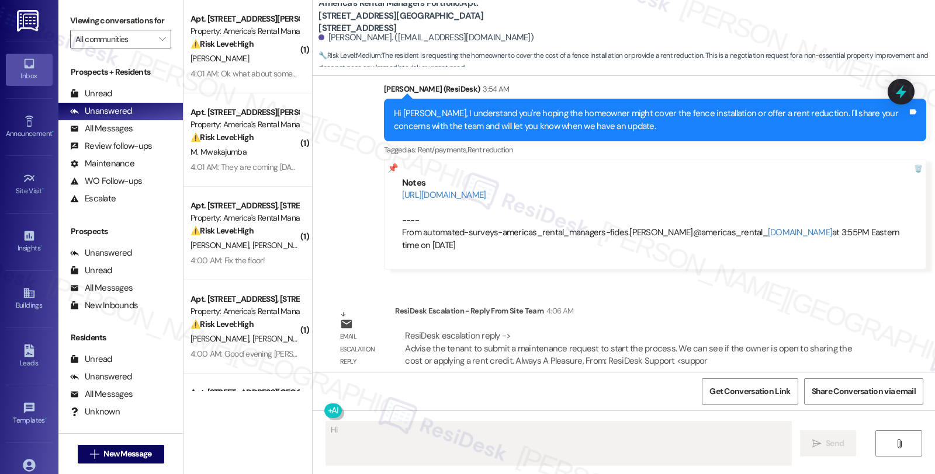
scroll to position [1908, 0]
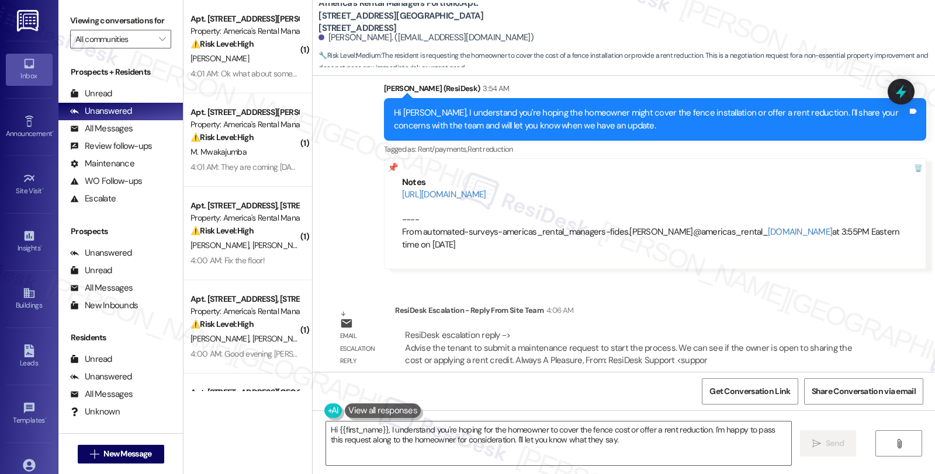
click at [836, 321] on div "ResiDesk escalation reply -> Advise the tenant to submit a maintenance request …" at bounding box center [633, 348] width 477 height 55
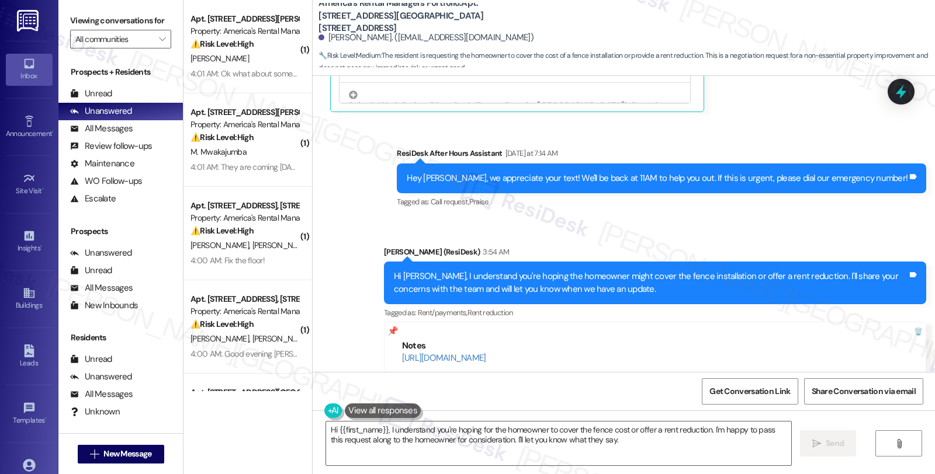
scroll to position [1714, 0]
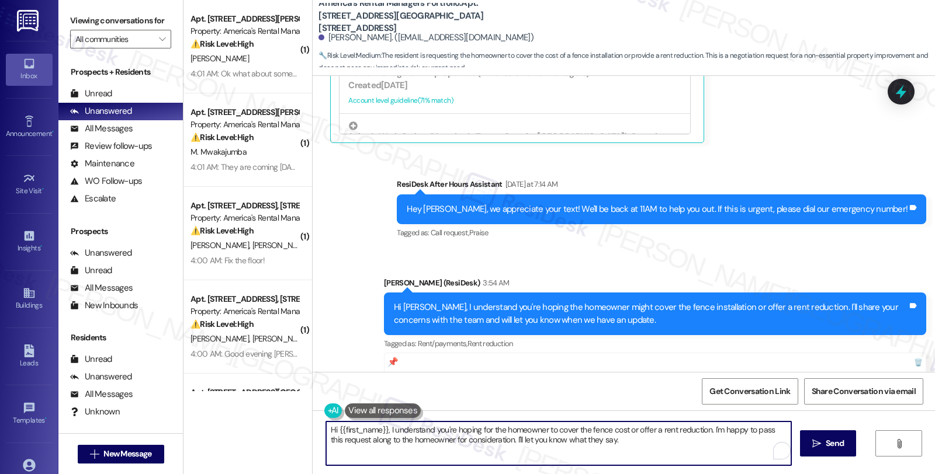
drag, startPoint x: 357, startPoint y: 413, endPoint x: 273, endPoint y: 403, distance: 84.7
click at [273, 403] on div "( 1 ) Apt. [STREET_ADDRESS][PERSON_NAME] Property: America's Rental Managers Po…" at bounding box center [558, 237] width 751 height 474
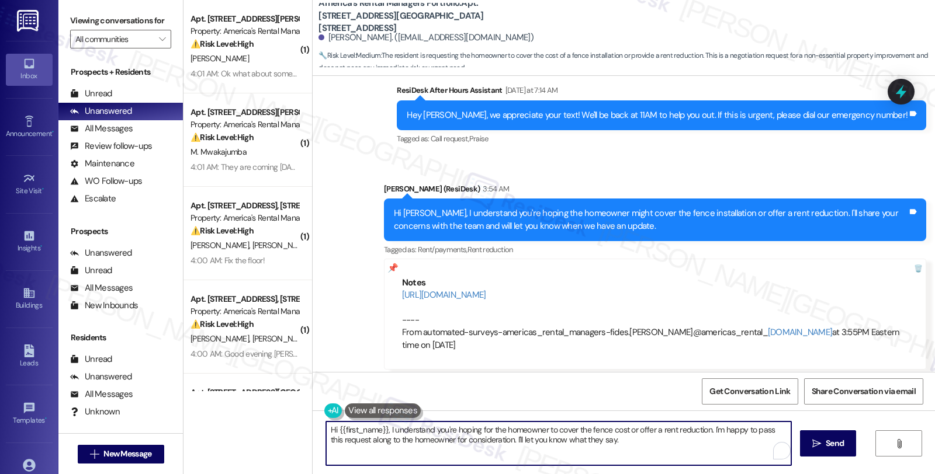
scroll to position [1908, 0]
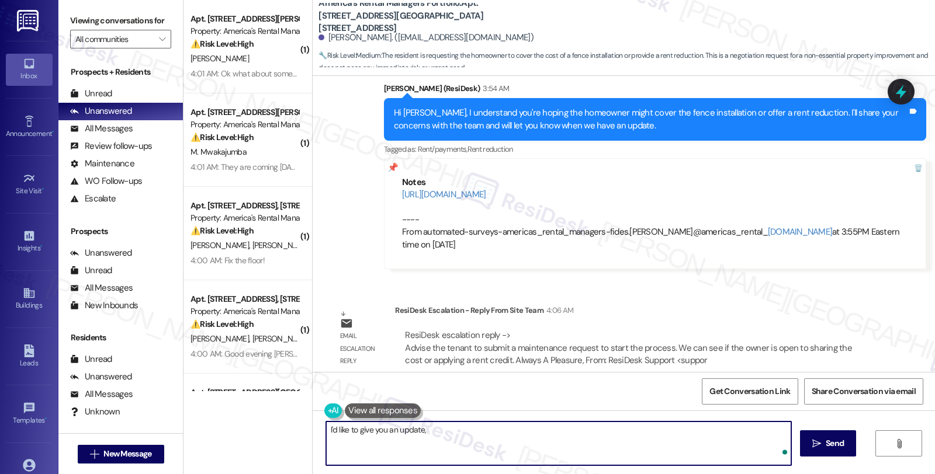
paste textarea "Advise the tenant to submit a maintenance request to start the process. We can …"
click at [354, 38] on div "Mohammed Muthana. (mr.rebool@gmail.com)" at bounding box center [425, 38] width 215 height 12
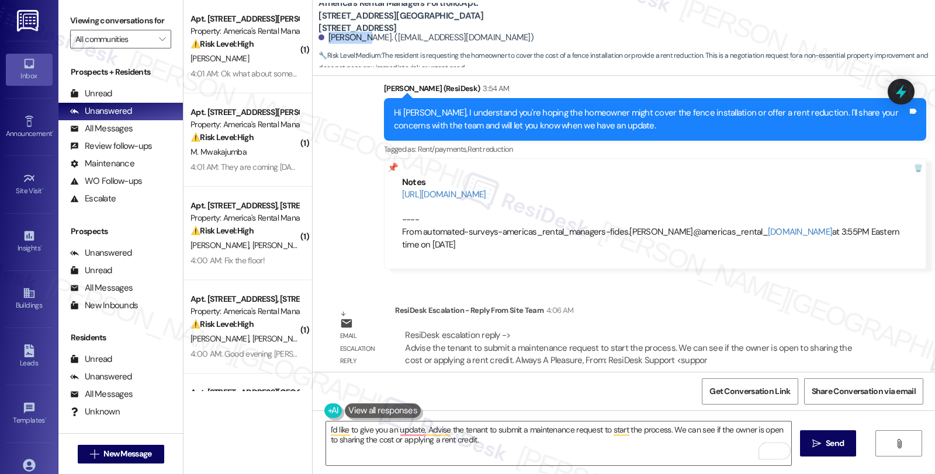
click at [354, 38] on div "Mohammed Muthana. (mr.rebool@gmail.com)" at bounding box center [425, 38] width 215 height 12
copy div "Mohammed"
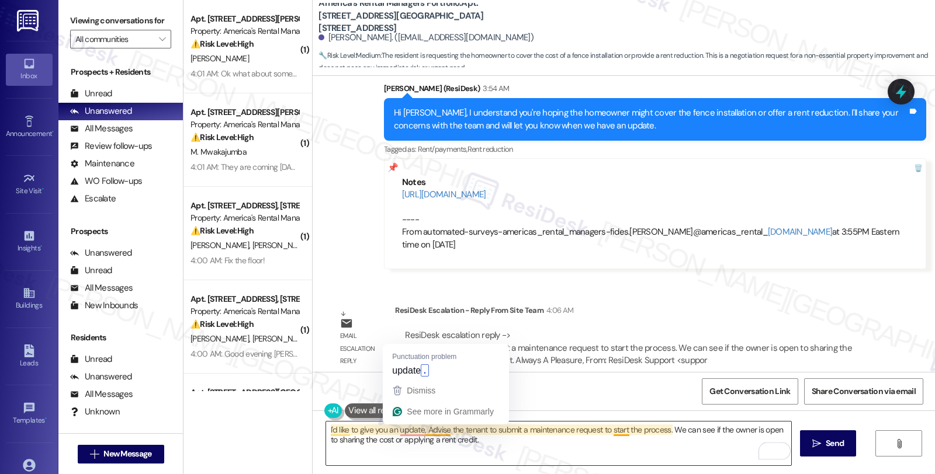
click at [420, 433] on textarea "I'd like to give you an update, Advise the tenant to submit a maintenance reque…" at bounding box center [558, 444] width 465 height 44
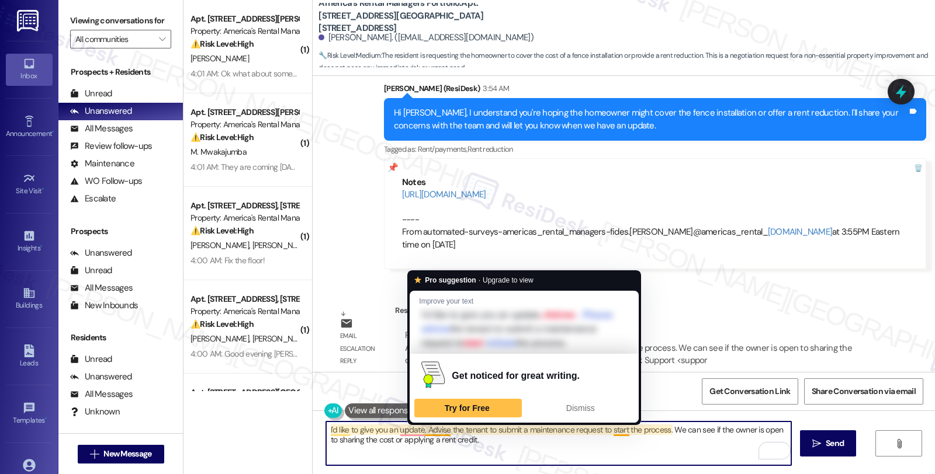
paste textarea "Mohammed"
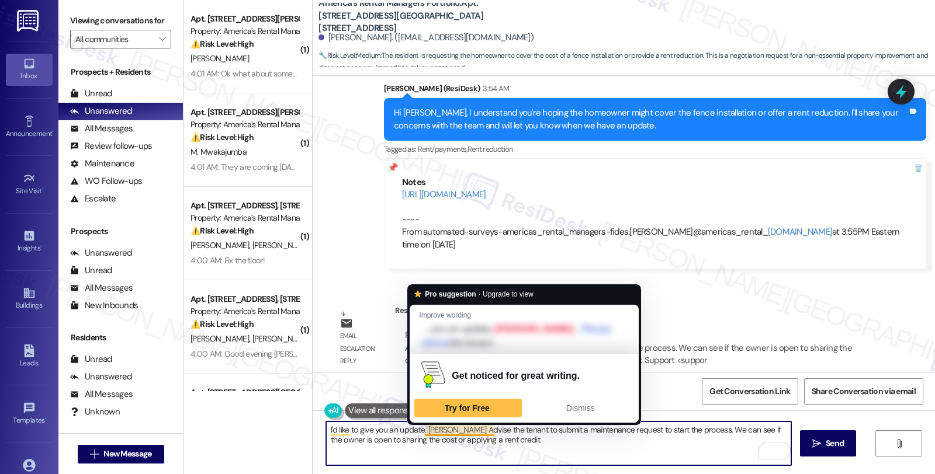
click at [460, 428] on textarea "I'd like to give you an update, Mohammed Advise the tenant to submit a maintena…" at bounding box center [558, 444] width 465 height 44
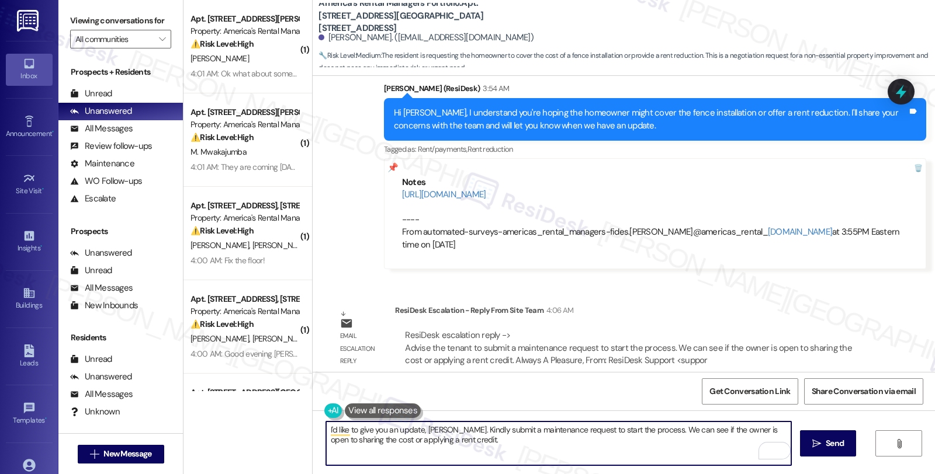
click at [483, 444] on textarea "I'd like to give you an update, Mohammed. Kindly submit a maintenance request t…" at bounding box center [558, 444] width 465 height 44
type textarea "I'd like to give you an update, Mohammed. Kindly submit a maintenance request t…"
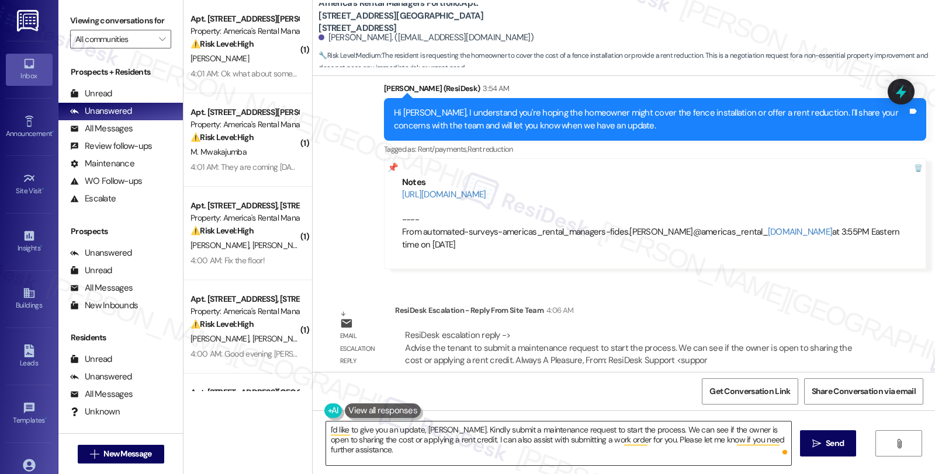
click at [714, 433] on textarea "I'd like to give you an update, Mohammed. Kindly submit a maintenance request t…" at bounding box center [558, 444] width 465 height 44
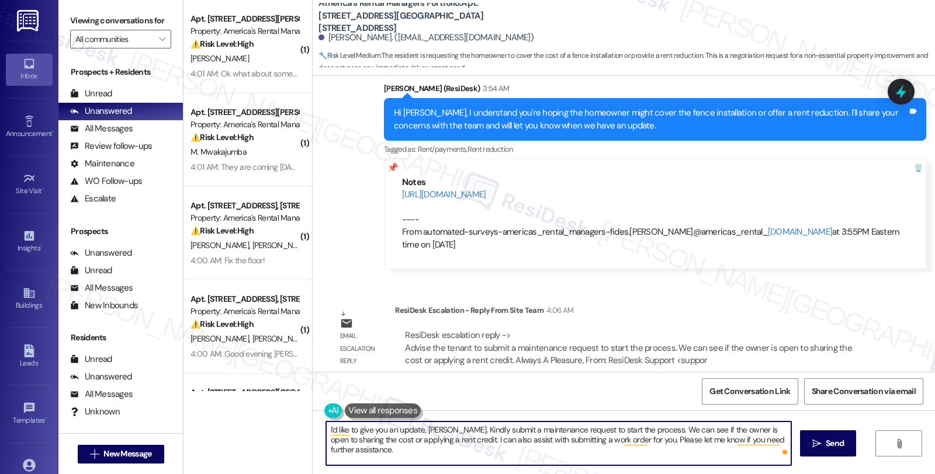
click at [527, 437] on textarea "I'd like to give you an update, Mohammed. Kindly submit a maintenance request t…" at bounding box center [558, 444] width 465 height 44
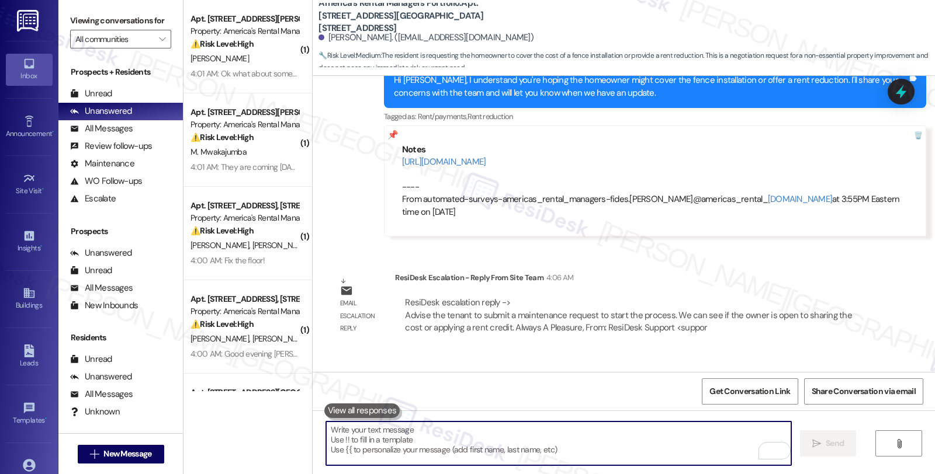
scroll to position [2015, 0]
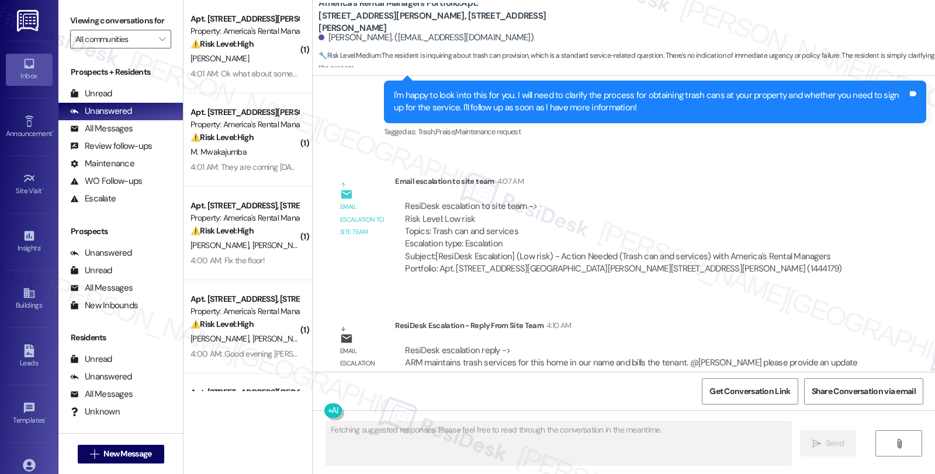
scroll to position [1150, 0]
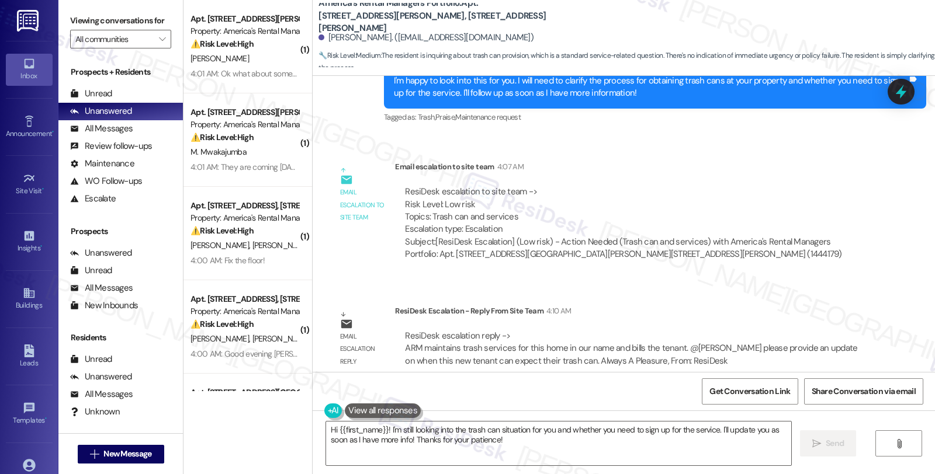
click at [813, 305] on div "ResiDesk Escalation - Reply From Site Team 4:10 AM" at bounding box center [633, 313] width 477 height 16
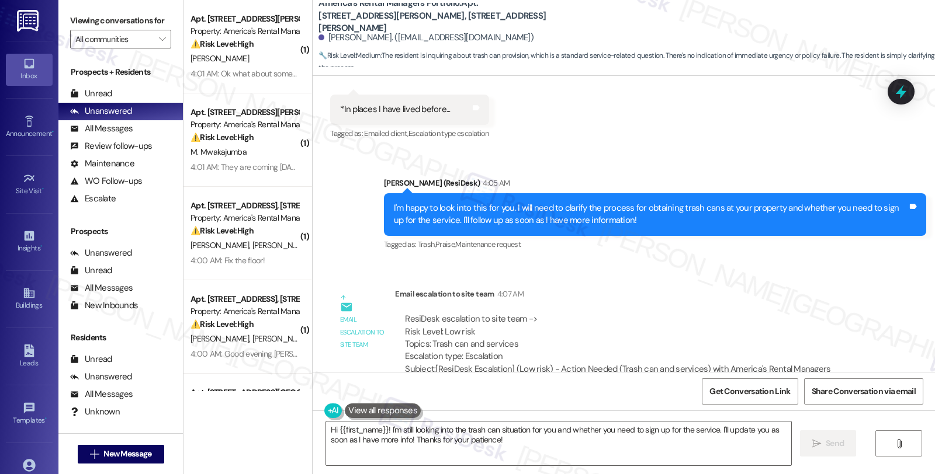
scroll to position [1020, 0]
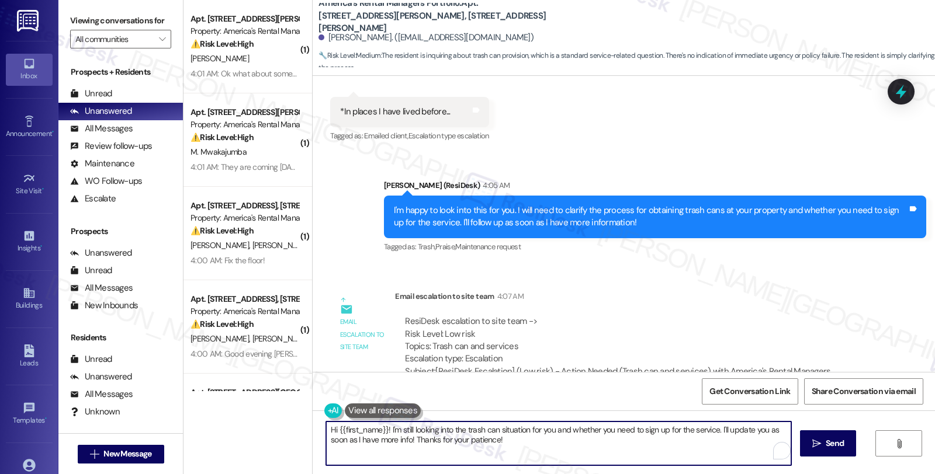
drag, startPoint x: 521, startPoint y: 439, endPoint x: 220, endPoint y: 431, distance: 301.6
click at [220, 431] on div "( 1 ) Apt. [STREET_ADDRESS][PERSON_NAME] Property: America's Rental Managers Po…" at bounding box center [558, 237] width 751 height 474
paste textarea "ARM maintains trash services for this home in our name and bills the tenant."
click at [550, 429] on textarea "Just to give you a quick update, ARM maintains trash services for this home in …" at bounding box center [558, 444] width 465 height 44
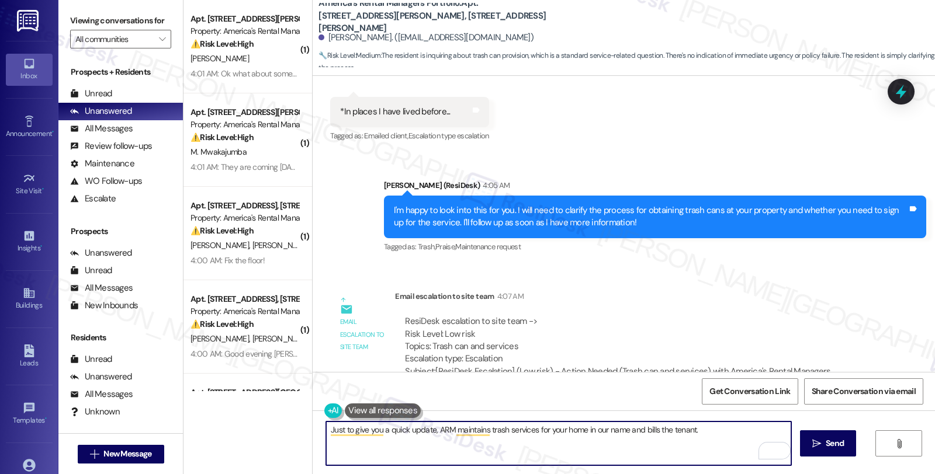
click at [674, 430] on textarea "Just to give you a quick update, ARM maintains trash services for your home in …" at bounding box center [558, 444] width 465 height 44
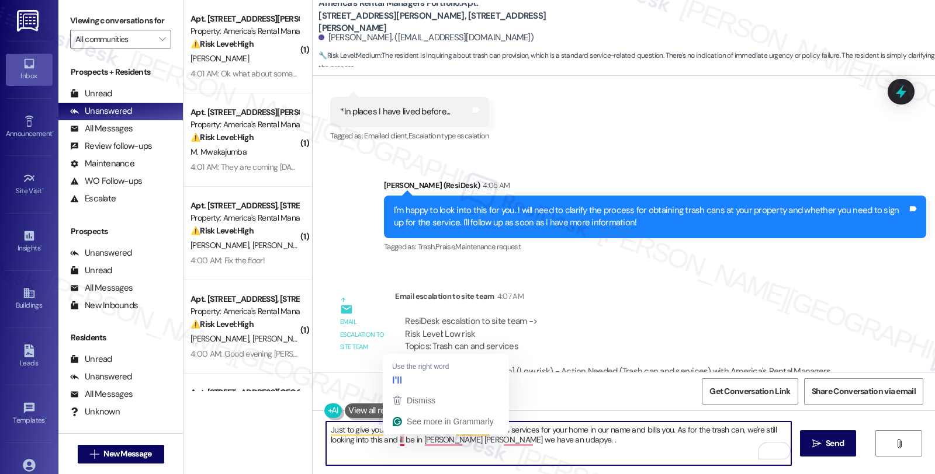
click at [392, 439] on textarea "Just to give you a quick update, ARM maintains trash services for your home in …" at bounding box center [558, 444] width 465 height 44
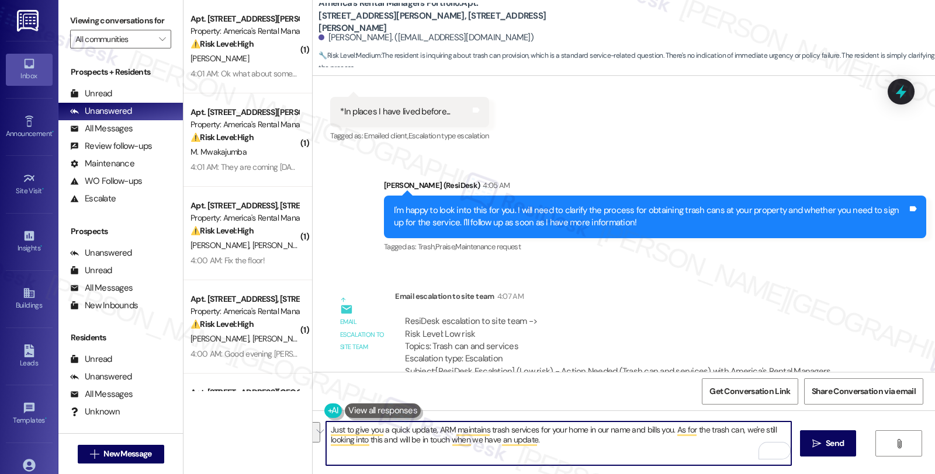
click at [578, 453] on textarea "Just to give you a quick update, ARM maintains trash services for your home in …" at bounding box center [558, 444] width 465 height 44
paste textarea "I just wanted to provide you with a quick update. ARM manages trash services fo…"
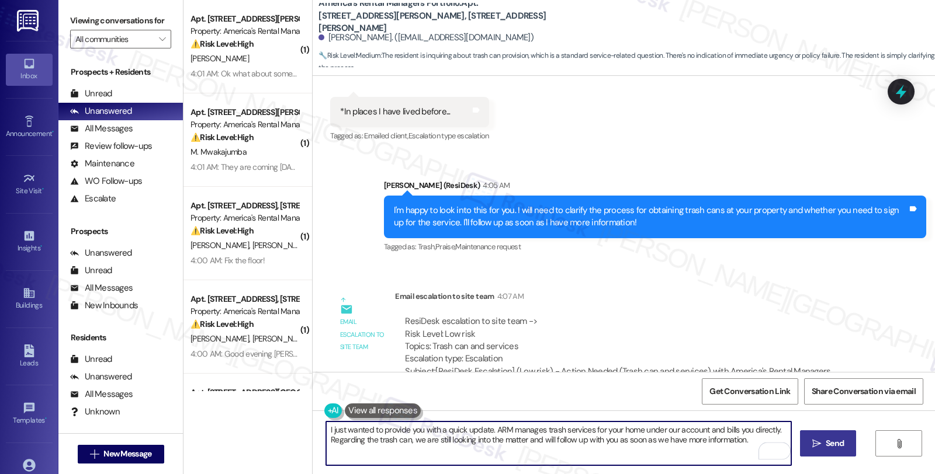
type textarea "I just wanted to provide you with a quick update. ARM manages trash services fo…"
click at [840, 444] on span "Send" at bounding box center [835, 444] width 18 height 12
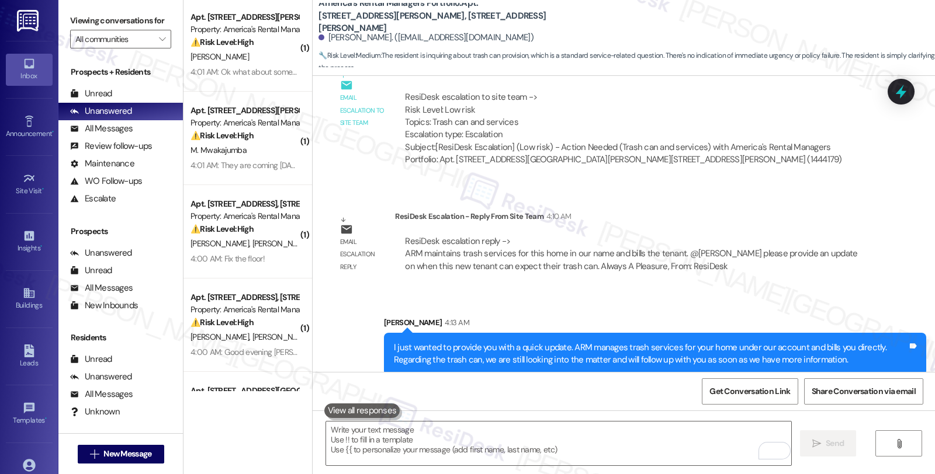
scroll to position [0, 0]
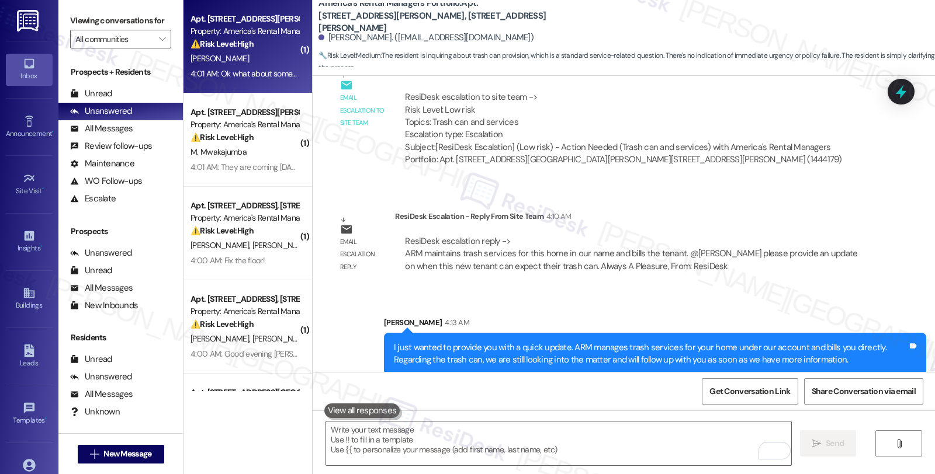
click at [284, 31] on div "Property: America's Rental Managers Portfolio" at bounding box center [244, 31] width 108 height 12
type textarea "Fetching suggested responses. Please feel free to read through the conversation…"
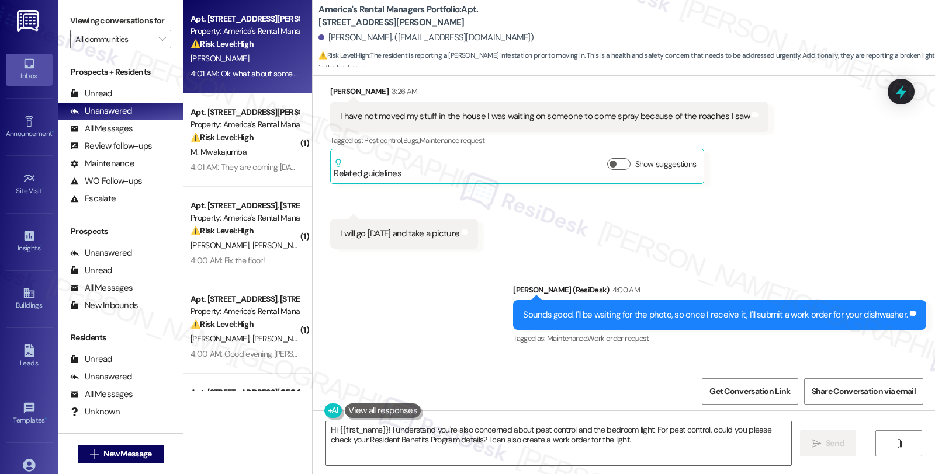
scroll to position [3024, 0]
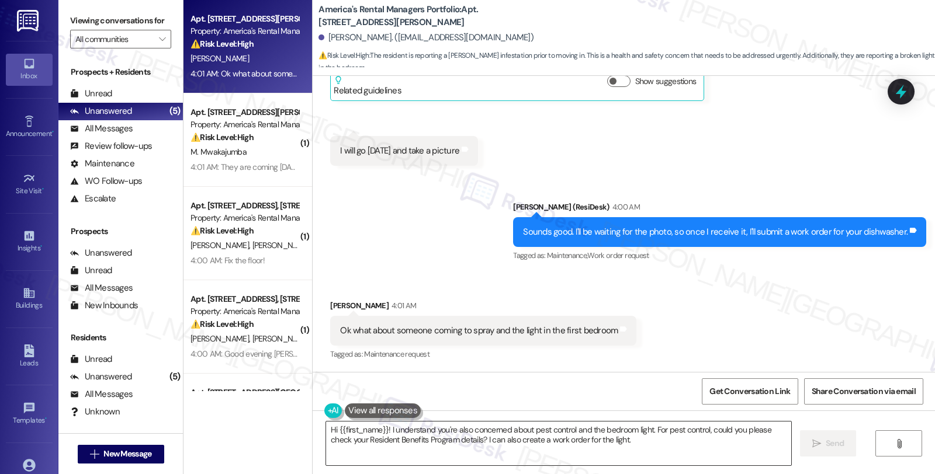
click at [326, 427] on textarea "Hi {{first_name}}! I understand you're also concerned about pest control and th…" at bounding box center [558, 444] width 465 height 44
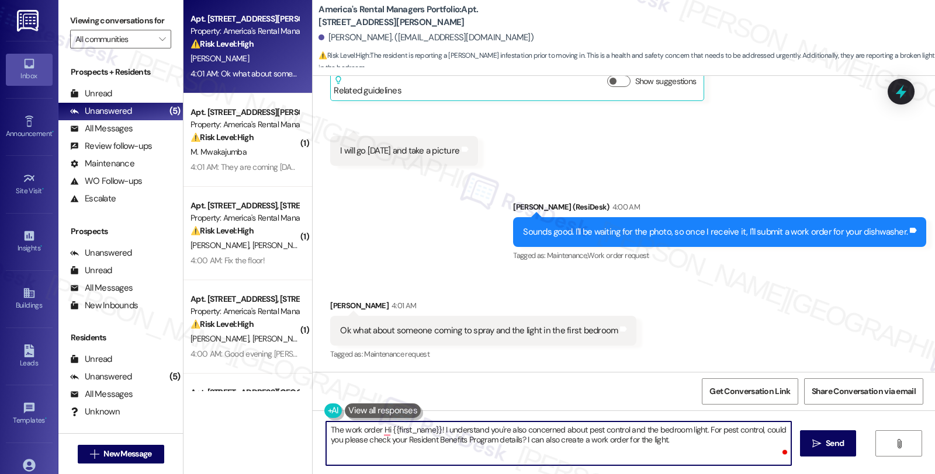
paste textarea "#53289-1"
click at [646, 429] on textarea "The work order #53289-1 for the lights and outlets has been submitted to have t…" at bounding box center [558, 444] width 465 height 44
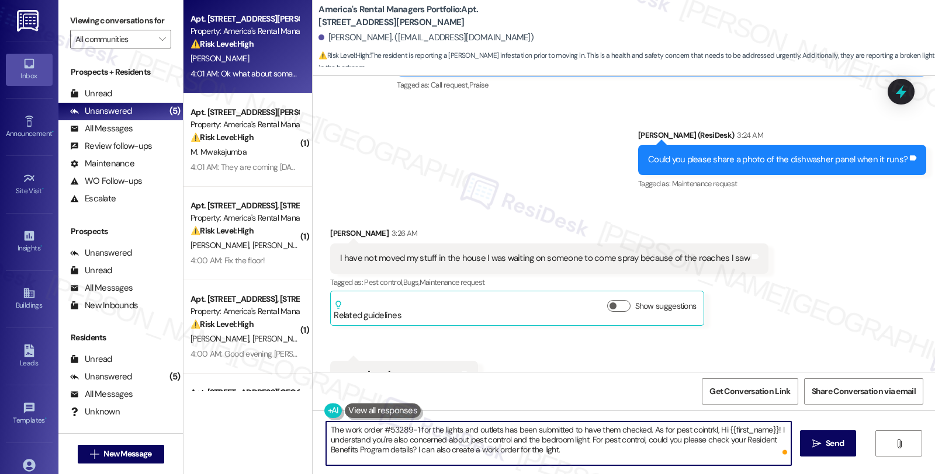
click at [699, 430] on textarea "The work order #53289-1 for the lights and outlets has been submitted to have t…" at bounding box center [558, 444] width 465 height 44
type textarea "The work order #53289-1 for the lights and outlets has been submitted to have t…"
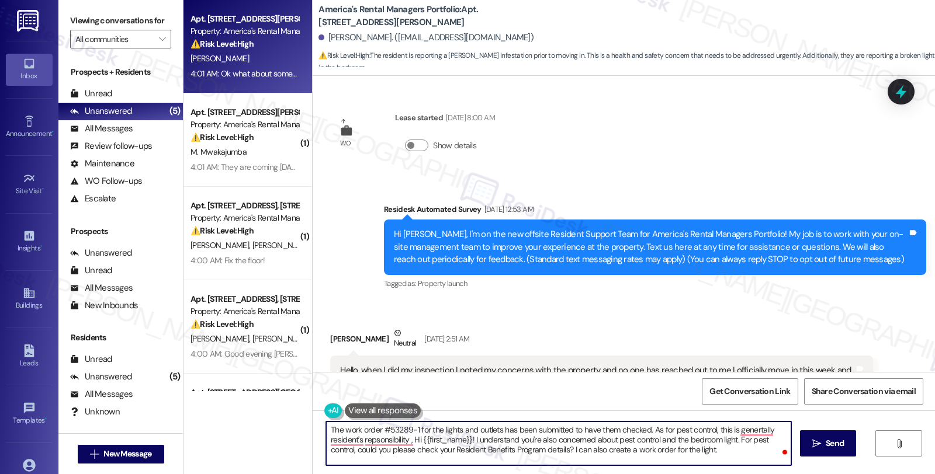
scroll to position [2799, 0]
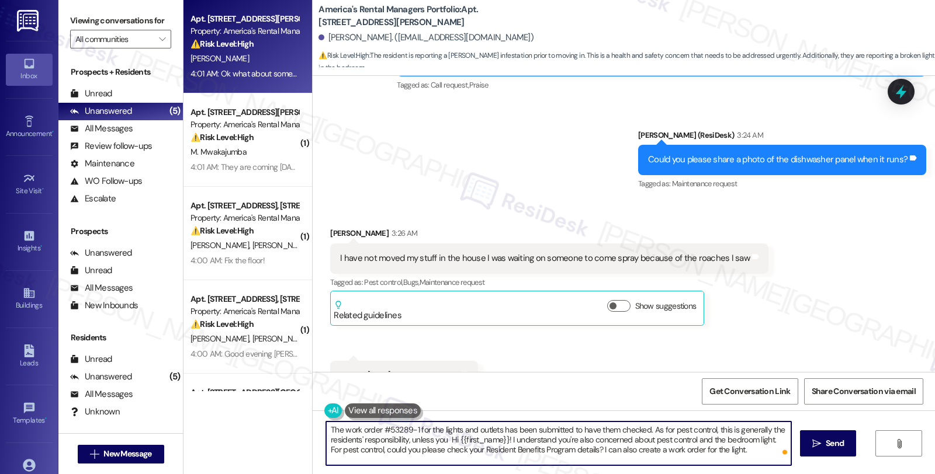
click at [441, 436] on textarea "The work order #53289-1 for the lights and outlets has been submitted to have t…" at bounding box center [558, 444] width 465 height 44
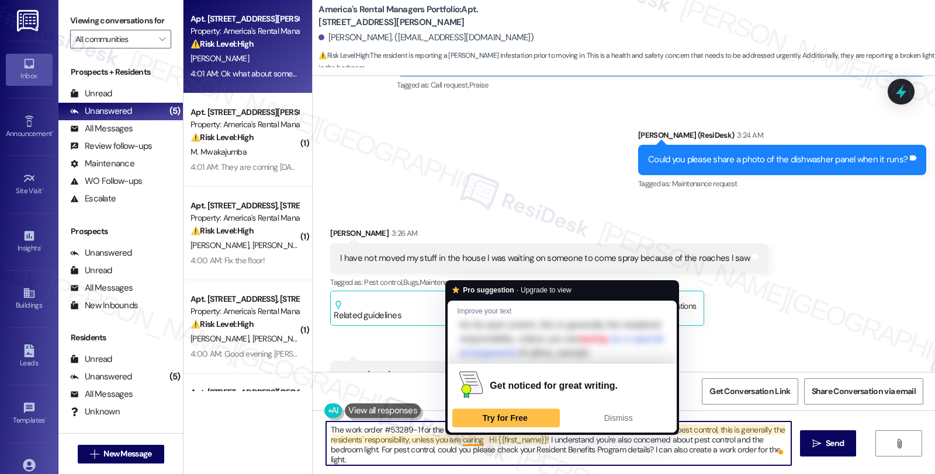
click at [458, 441] on textarea "The work order #53289-1 for the lights and outlets has been submitted to have t…" at bounding box center [558, 444] width 465 height 44
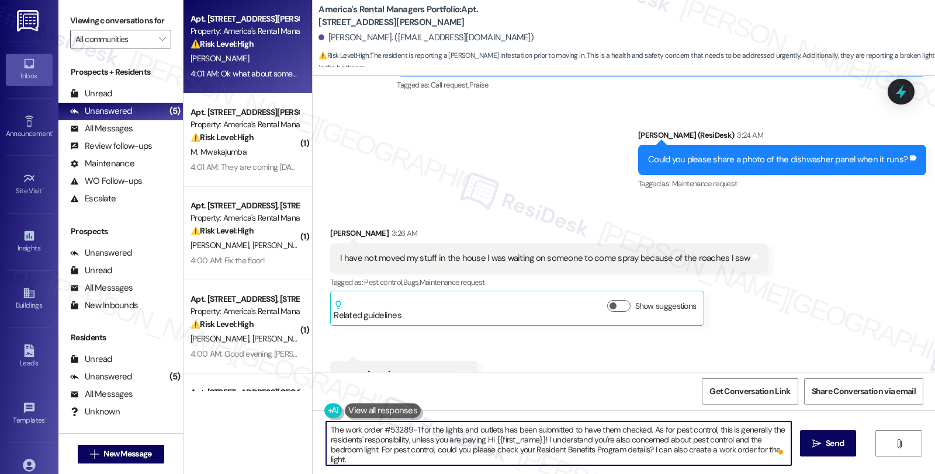
paste textarea "$59.95/month or $49.95/month for their Resident Benefits Program, then On Deman…"
click at [604, 437] on textarea "The work order #53289-1 for the lights and outlets has been submitted to have t…" at bounding box center [558, 444] width 465 height 44
click at [706, 442] on textarea "The work order #53289-1 for the lights and outlets has been submitted to have t…" at bounding box center [558, 444] width 465 height 44
click at [573, 451] on textarea "The work order #53289-1 for the lights and outlets has been submitted to have t…" at bounding box center [558, 444] width 465 height 44
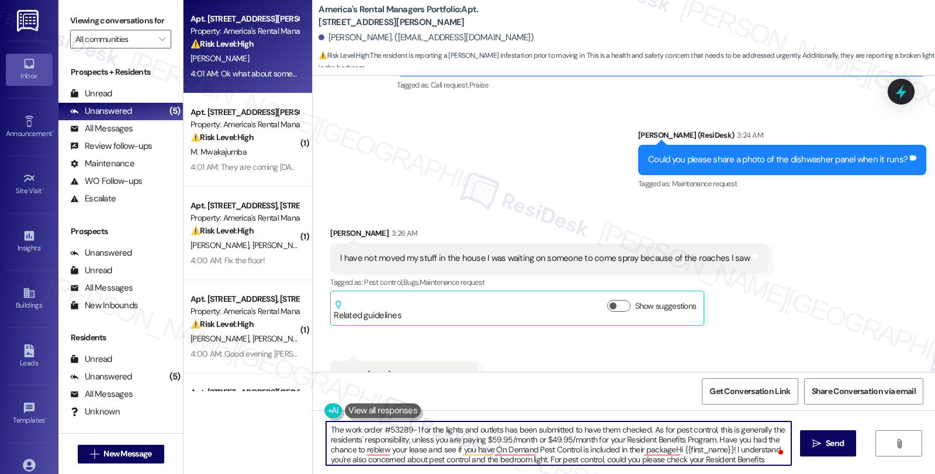
click at [573, 451] on textarea "The work order #53289-1 for the lights and outlets has been submitted to have t…" at bounding box center [558, 444] width 465 height 44
click at [614, 446] on textarea "The work order #53289-1 for the lights and outlets has been submitted to have t…" at bounding box center [558, 444] width 465 height 44
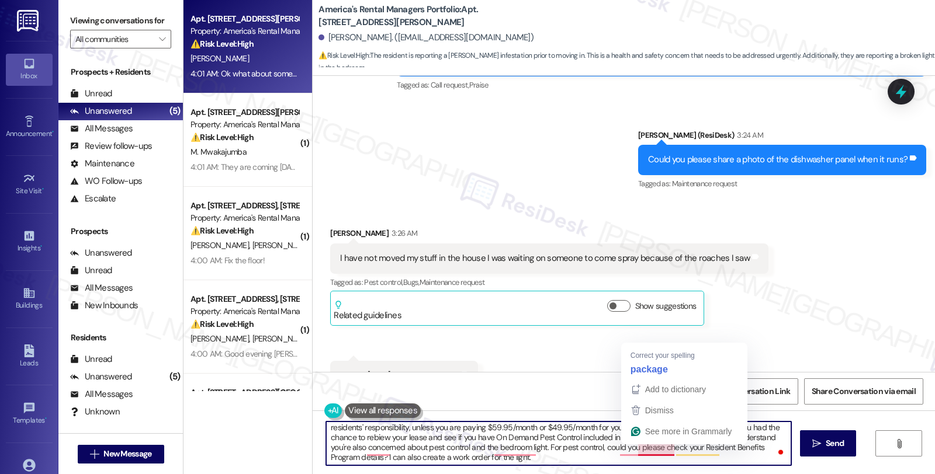
scroll to position [12, 0]
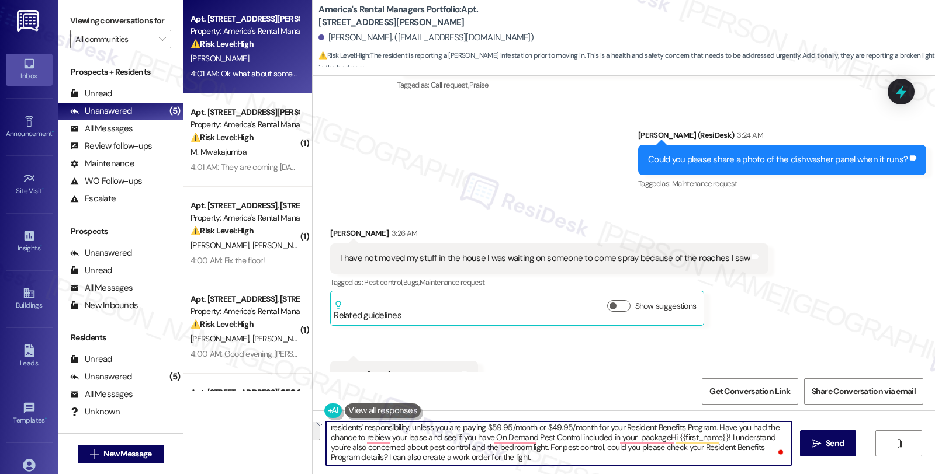
drag, startPoint x: 662, startPoint y: 451, endPoint x: 773, endPoint y: 472, distance: 112.9
click at [773, 472] on div "The work order #53289-1 for the lights and outlets has been submitted to have t…" at bounding box center [624, 455] width 622 height 88
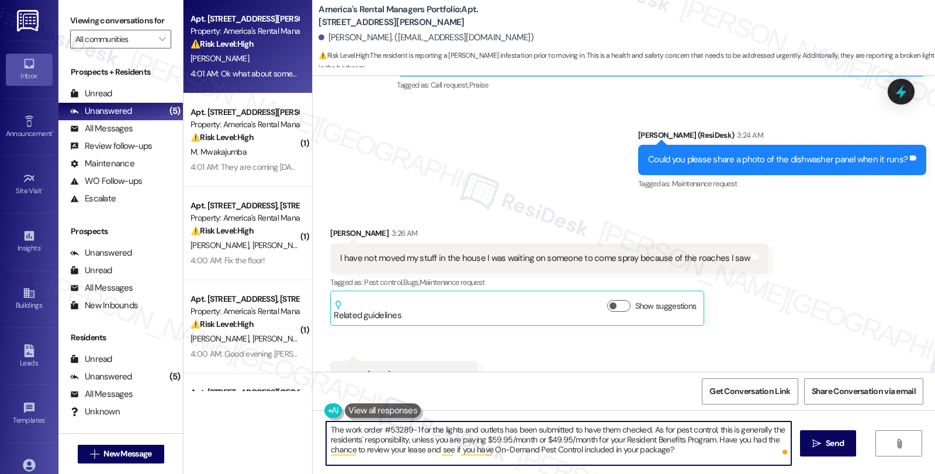
drag, startPoint x: 485, startPoint y: 448, endPoint x: 527, endPoint y: 448, distance: 42.1
click at [527, 448] on textarea "The work order #53289-1 for the lights and outlets has been submitted to have t…" at bounding box center [558, 444] width 465 height 44
type textarea "The work order #53289-1 for the lights and outlets has been submitted to have t…"
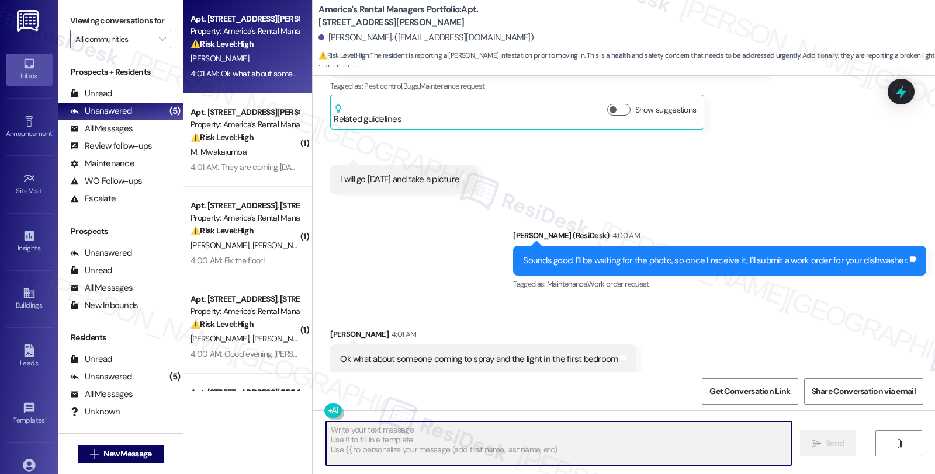
scroll to position [3023, 0]
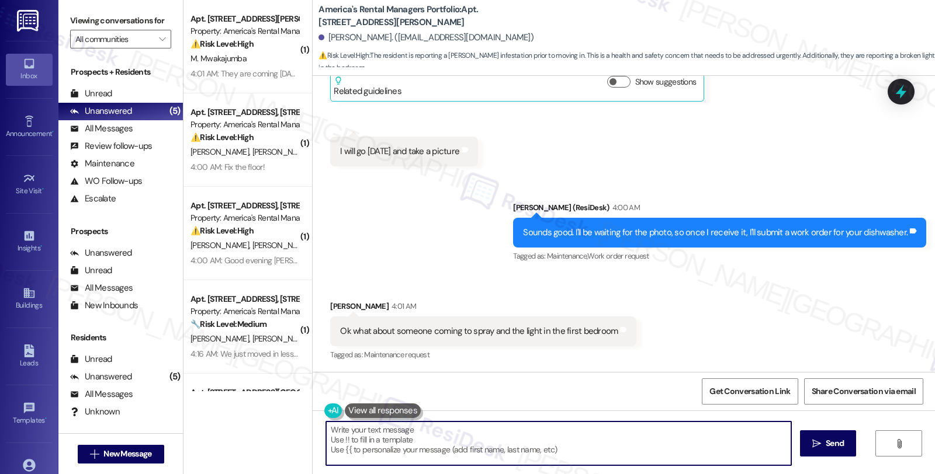
drag, startPoint x: 841, startPoint y: 293, endPoint x: 780, endPoint y: 295, distance: 61.4
click at [841, 293] on div "Received via SMS Christine Vanhorn 4:01 AM Ok what about someone coming to spra…" at bounding box center [624, 323] width 622 height 99
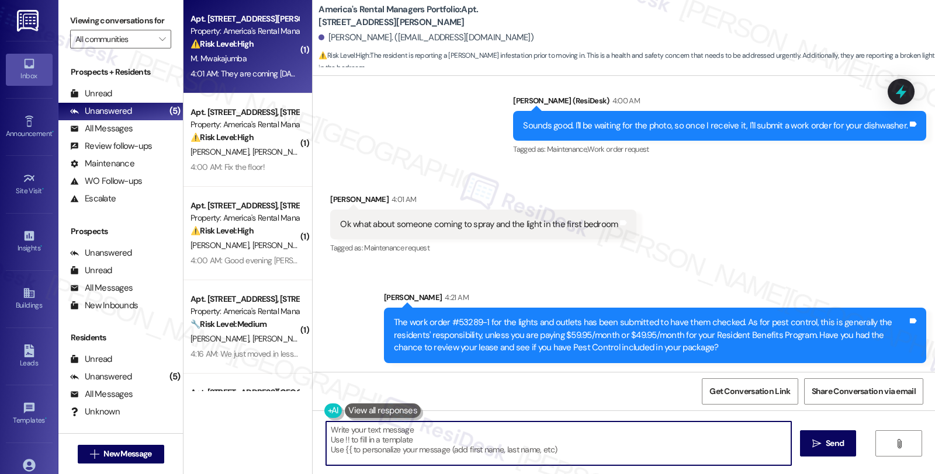
click at [273, 45] on div "⚠️ Risk Level: High The resident is asking about claiming a payment, likely rel…" at bounding box center [244, 44] width 108 height 12
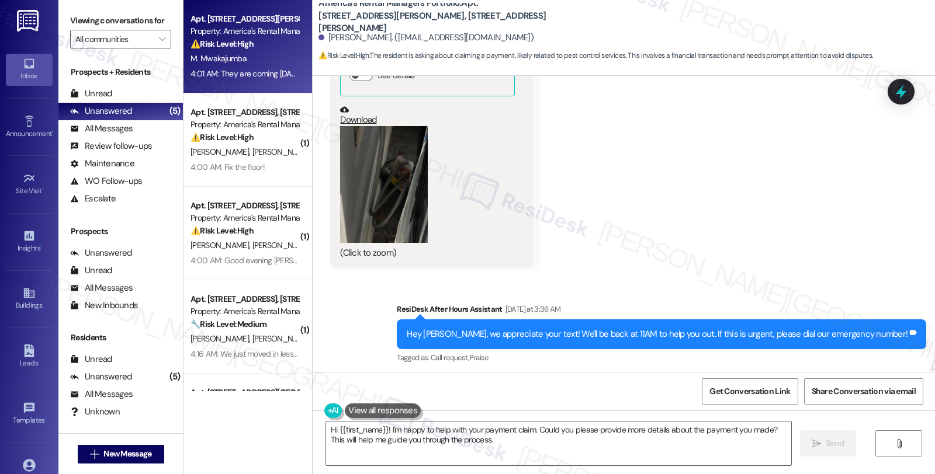
scroll to position [8371, 0]
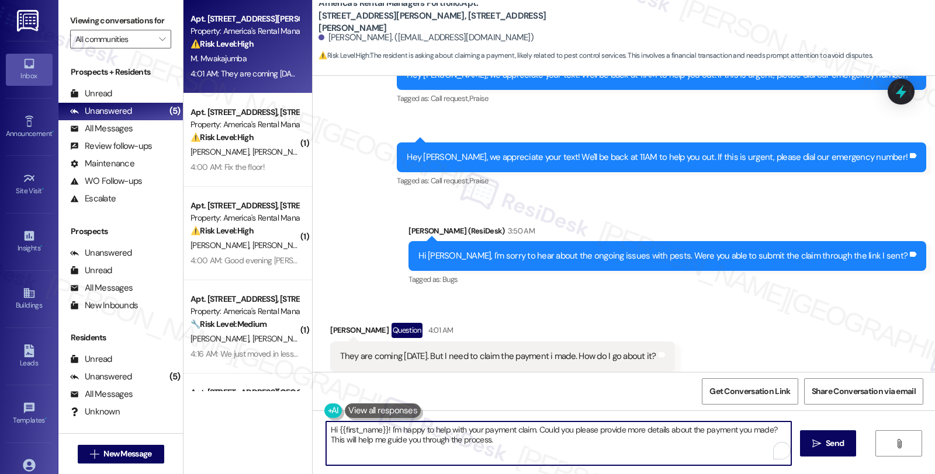
drag, startPoint x: 320, startPoint y: 429, endPoint x: 604, endPoint y: 447, distance: 284.6
click at [604, 447] on textarea "Hi {{first_name}}! I'm happy to help with your payment claim. Could you please …" at bounding box center [558, 444] width 465 height 44
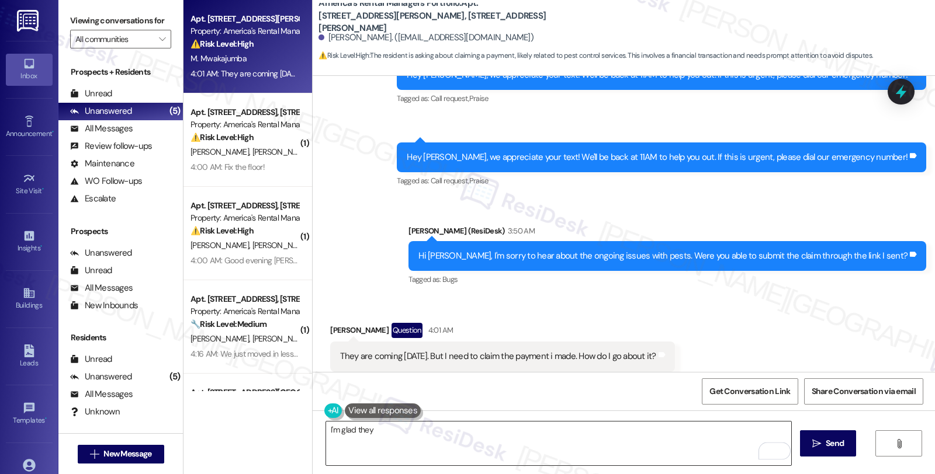
click at [579, 450] on textarea "I'm glad they" at bounding box center [558, 444] width 465 height 44
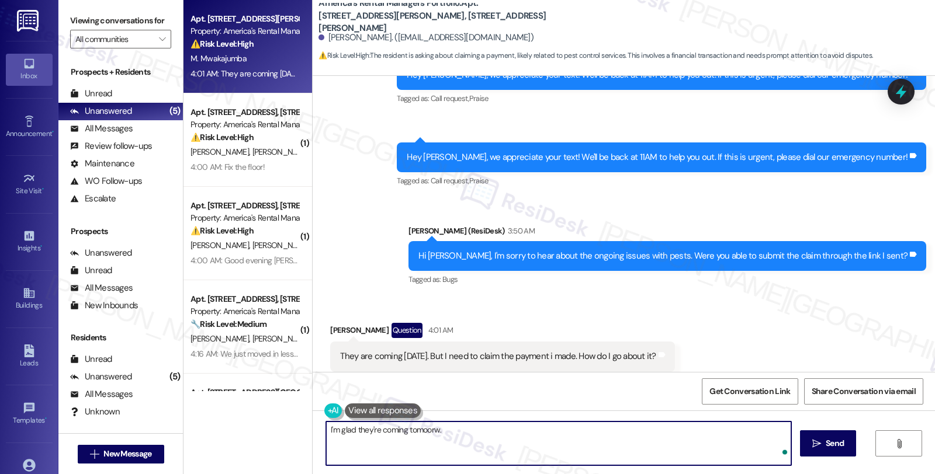
type textarea "I'm glad they're coming tomoorw."
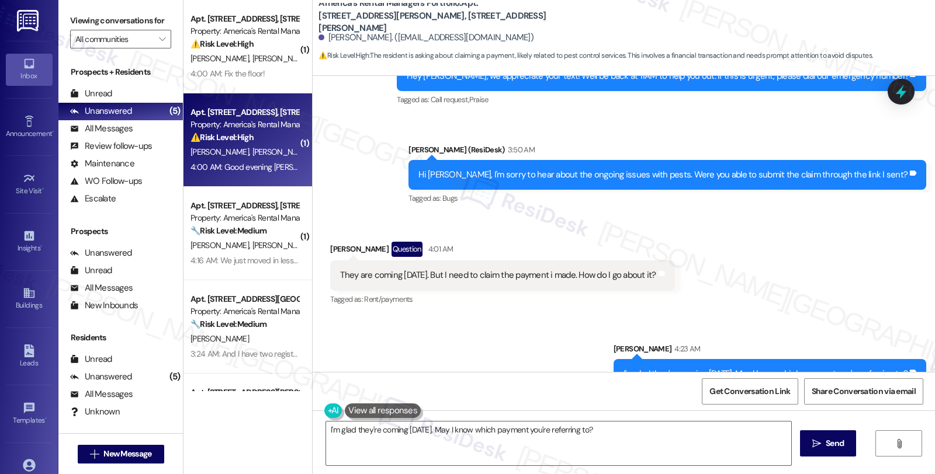
click at [244, 162] on div "4:00 AM: Good evening [PERSON_NAME]. We contacted the post office about getting…" at bounding box center [697, 167] width 1015 height 11
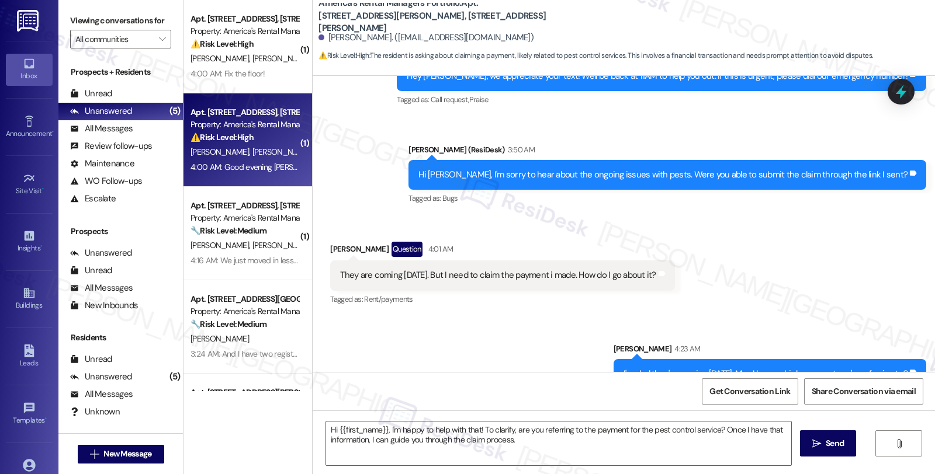
type textarea "Fetching suggested responses. Please feel free to read through the conversation…"
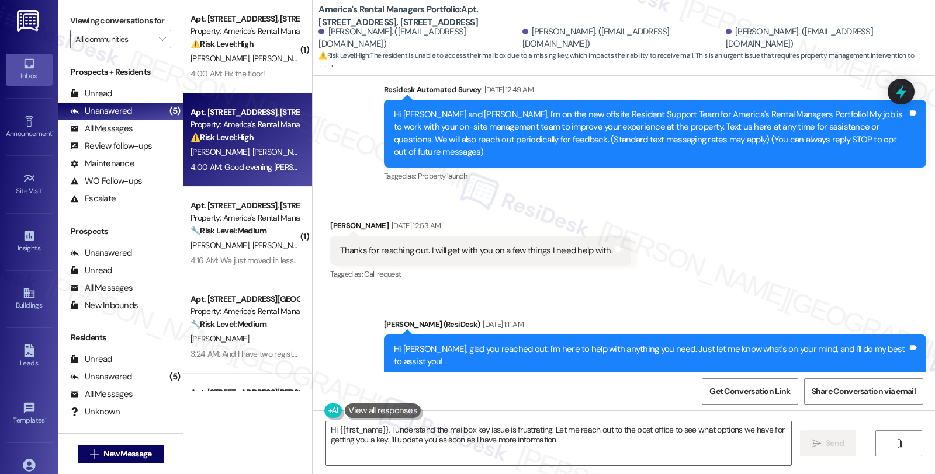
scroll to position [51, 0]
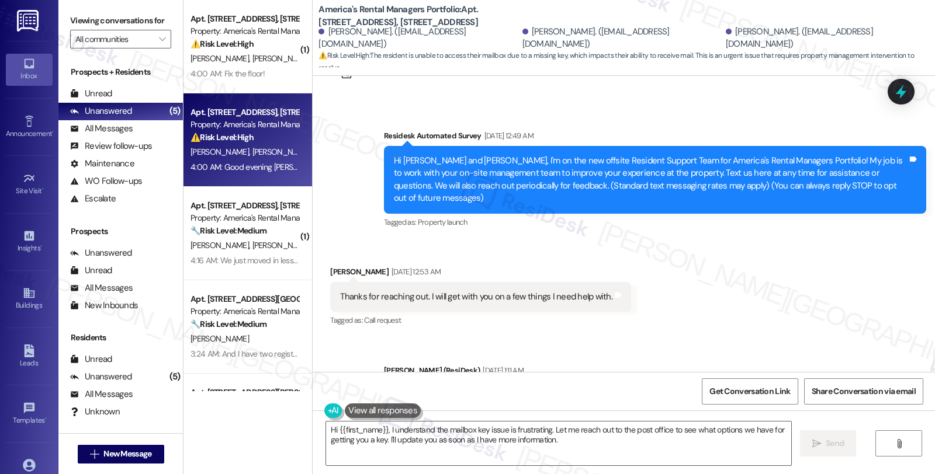
click at [333, 266] on div "[PERSON_NAME] [DATE] 12:53 AM" at bounding box center [480, 274] width 301 height 16
copy div "[PERSON_NAME]"
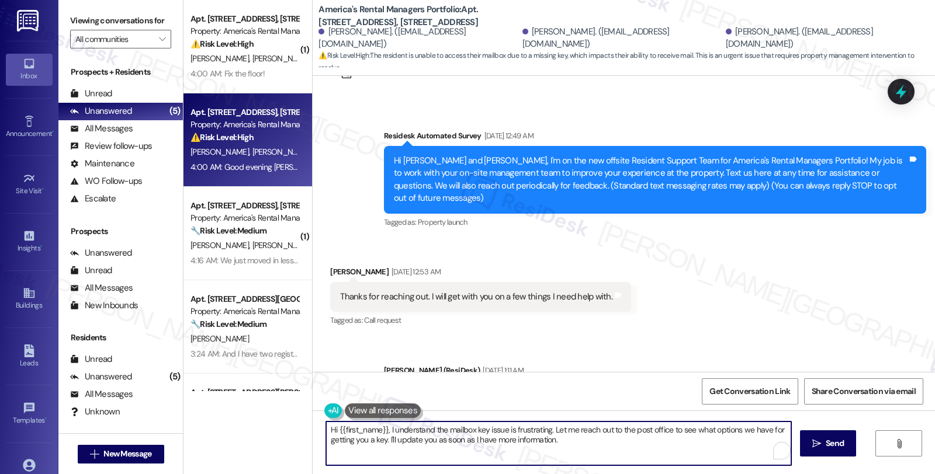
drag, startPoint x: 331, startPoint y: 432, endPoint x: 380, endPoint y: 434, distance: 49.1
click at [380, 434] on textarea "Hi {{first_name}}, I understand the mailbox key issue is frustrating. Let me re…" at bounding box center [558, 444] width 465 height 44
paste textarea "[PERSON_NAME]"
type textarea "Hi [PERSON_NAME], I understand the mailbox key issue is frustrating. Let me rea…"
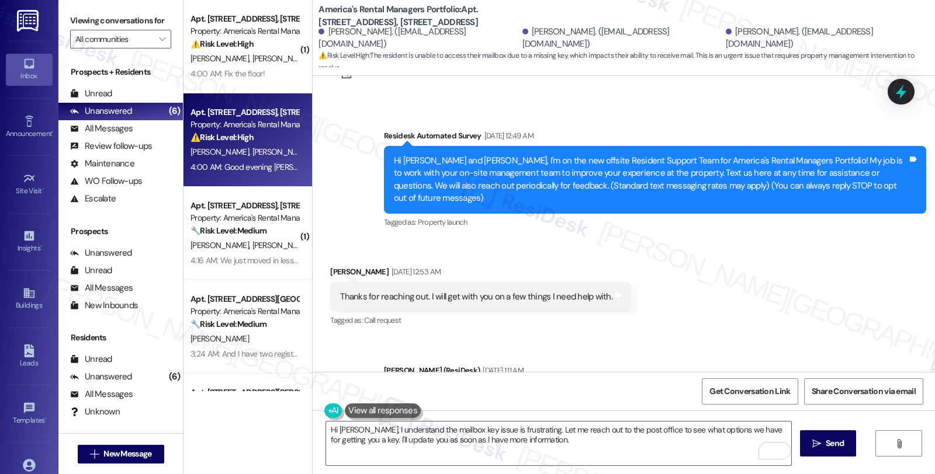
click at [875, 283] on div "Received via SMS [PERSON_NAME] [DATE] 12:53 AM Thanks for reaching out. I will …" at bounding box center [624, 289] width 622 height 99
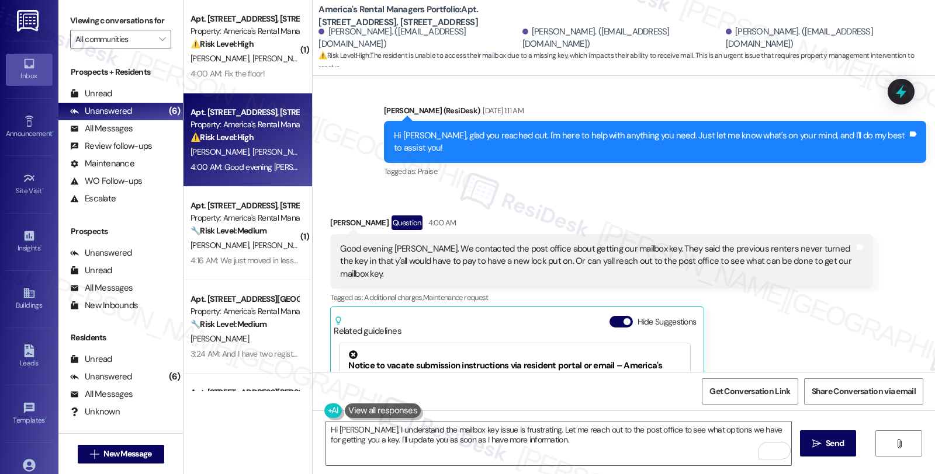
scroll to position [116, 0]
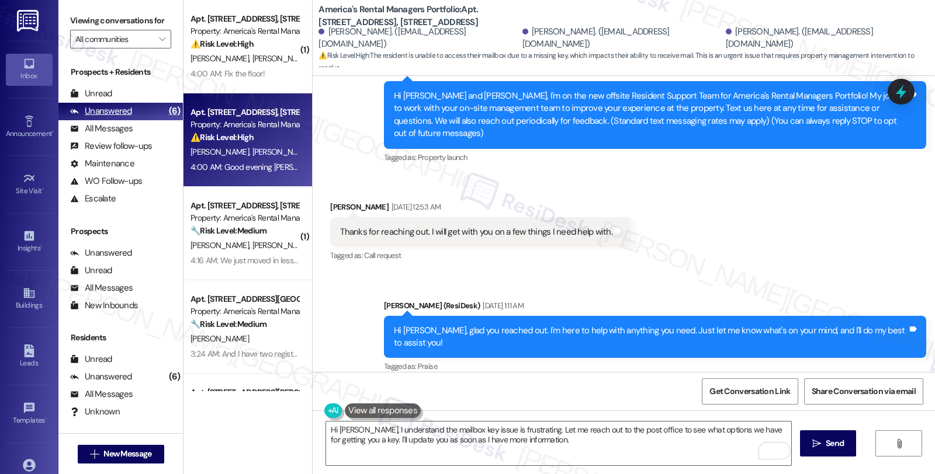
click at [116, 120] on div "Unanswered (6)" at bounding box center [120, 112] width 124 height 18
click at [117, 135] on div "All Messages" at bounding box center [101, 129] width 63 height 12
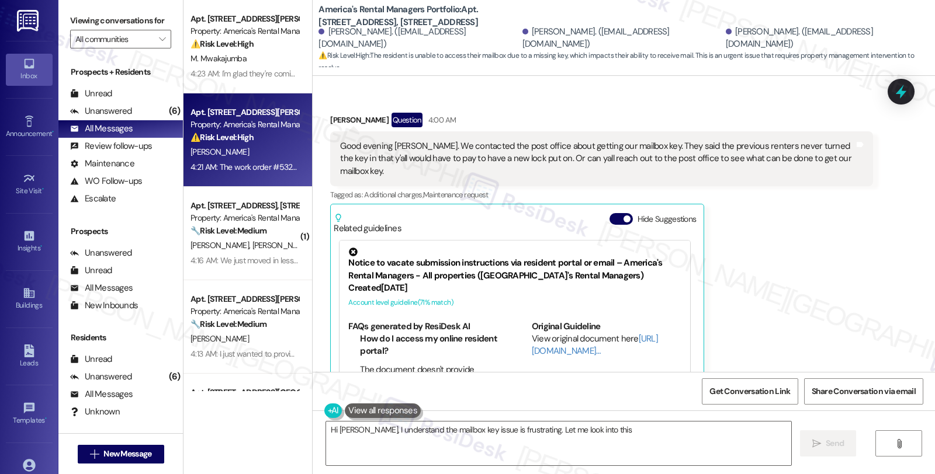
scroll to position [441, 0]
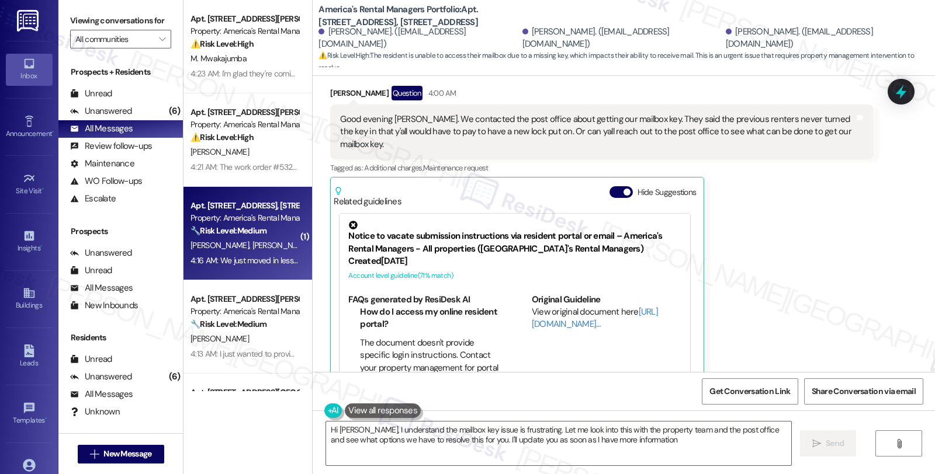
type textarea "Hi [PERSON_NAME], I understand the mailbox key issue is frustrating. Let me loo…"
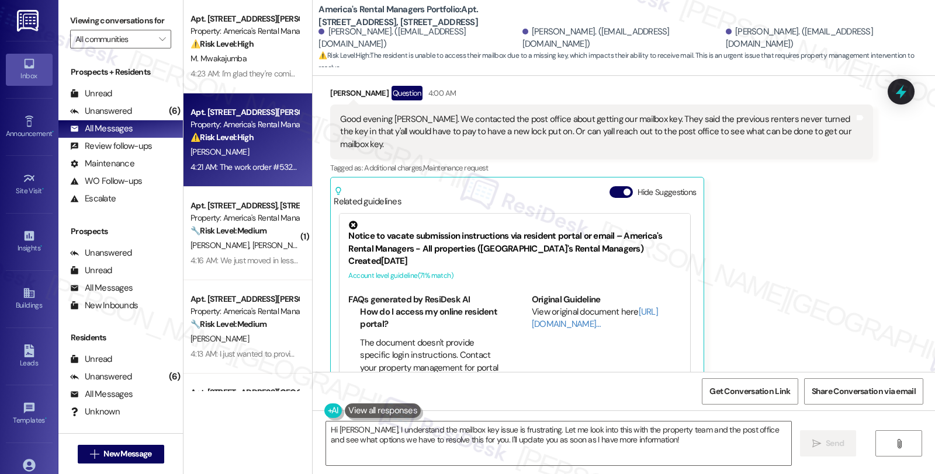
click at [249, 147] on div "[PERSON_NAME]" at bounding box center [244, 152] width 110 height 15
type textarea "Hi [PERSON_NAME], I understand the mailbox key issue is frustrating. Let me loo…"
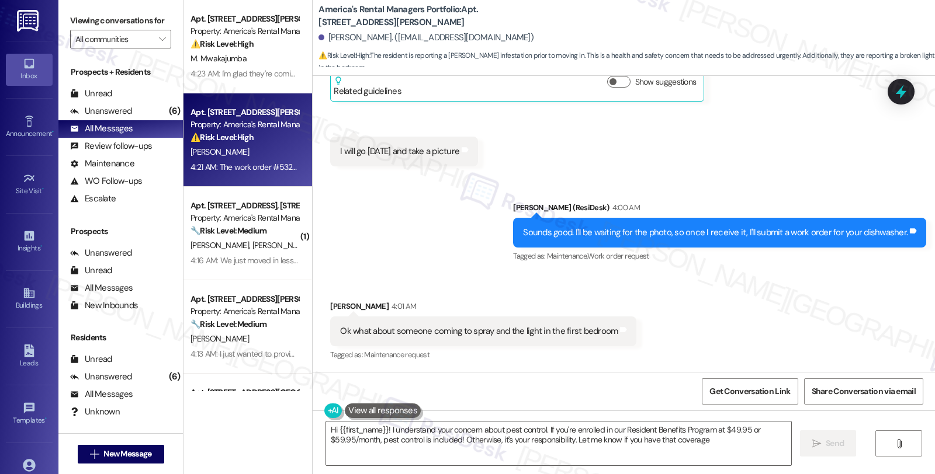
type textarea "Hi {{first_name}}! I understand your concern about pest control. If you're enro…"
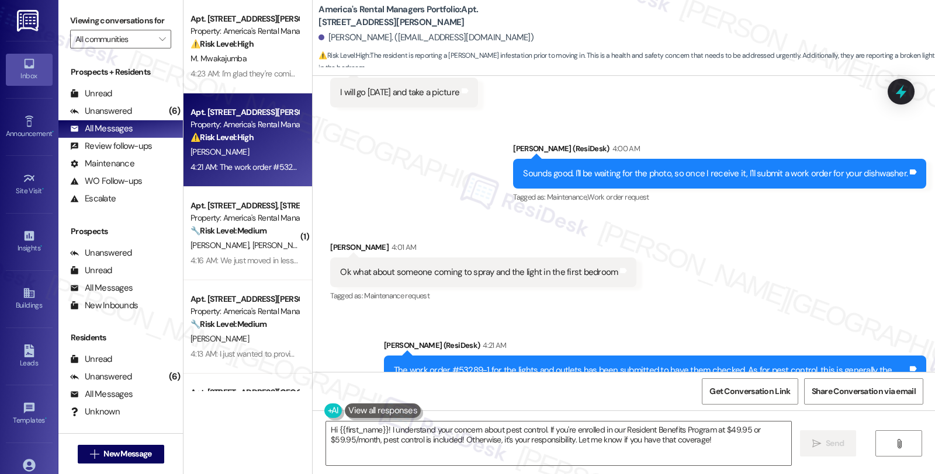
scroll to position [3147, 0]
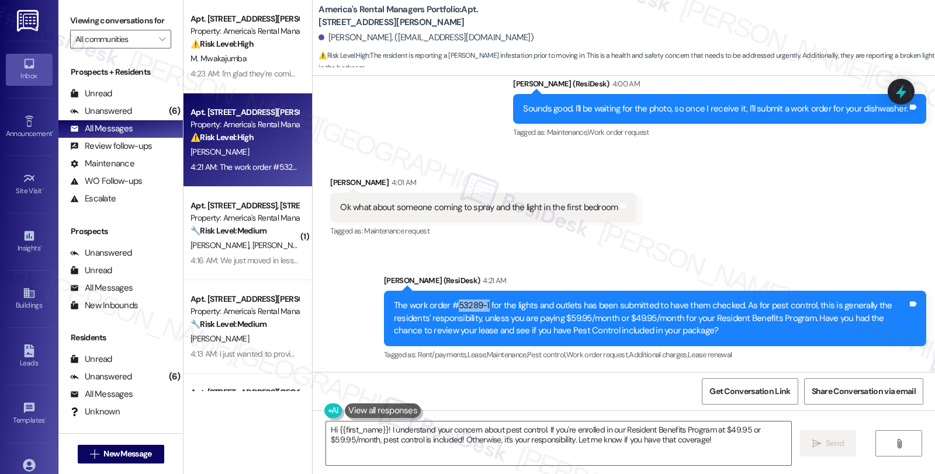
drag, startPoint x: 449, startPoint y: 305, endPoint x: 478, endPoint y: 306, distance: 29.2
click at [478, 306] on div "The work order #53289-1 for the lights and outlets has been submitted to have t…" at bounding box center [651, 318] width 514 height 37
copy div "53289-1"
click at [802, 218] on div "Received via SMS [PERSON_NAME] 4:01 AM Ok what about someone coming to spray an…" at bounding box center [624, 199] width 622 height 99
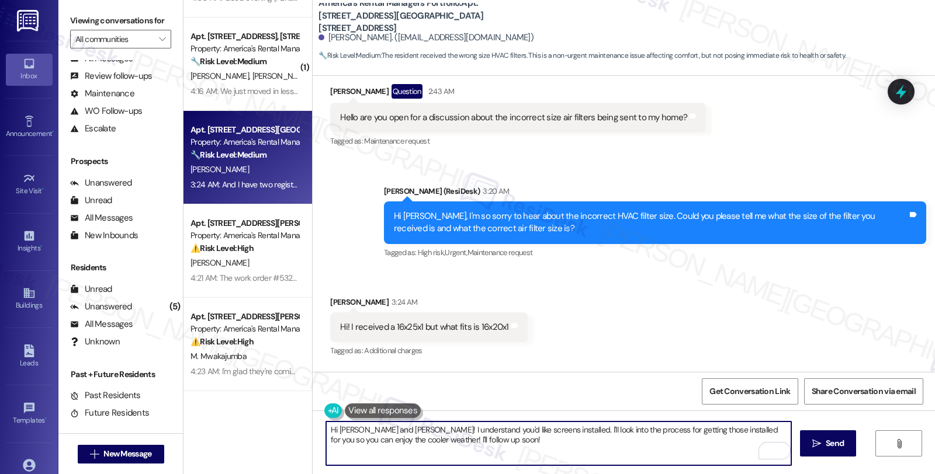
scroll to position [478, 0]
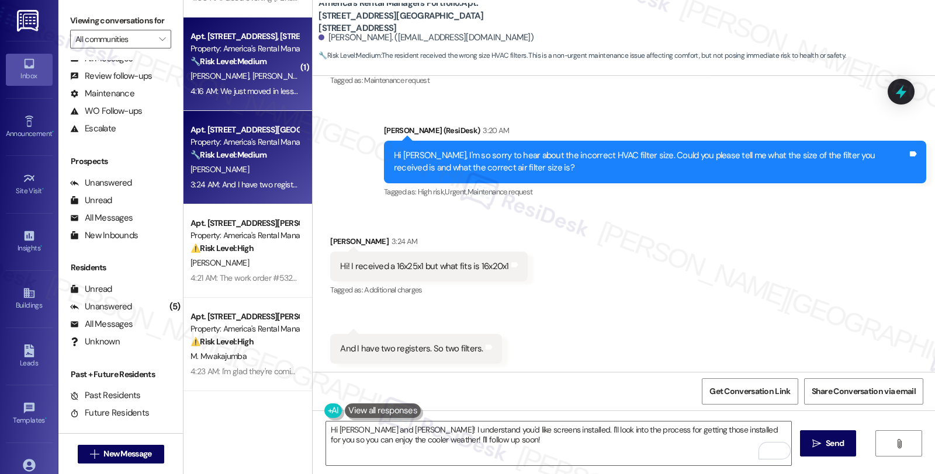
click at [277, 74] on div "A. Brown A. Phipps" at bounding box center [244, 76] width 110 height 15
type textarea "Hey {{first_name}}, thanks for the info! I'll reach out to the team to get you …"
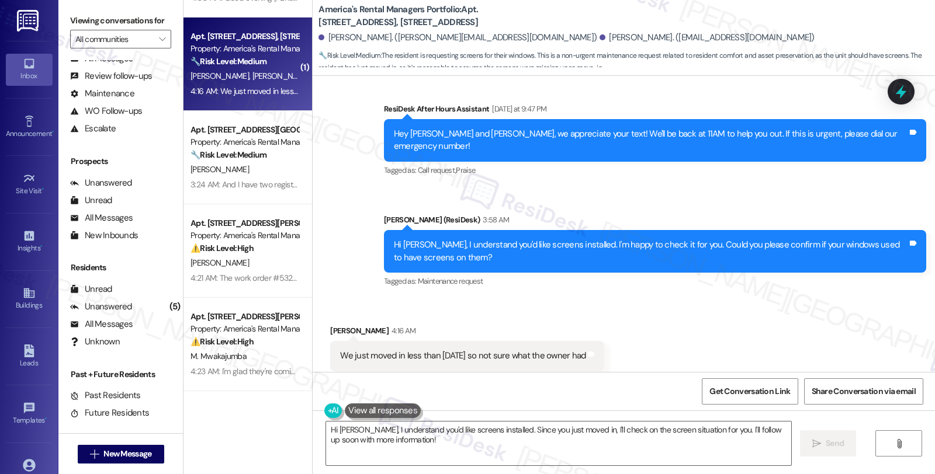
scroll to position [0, 0]
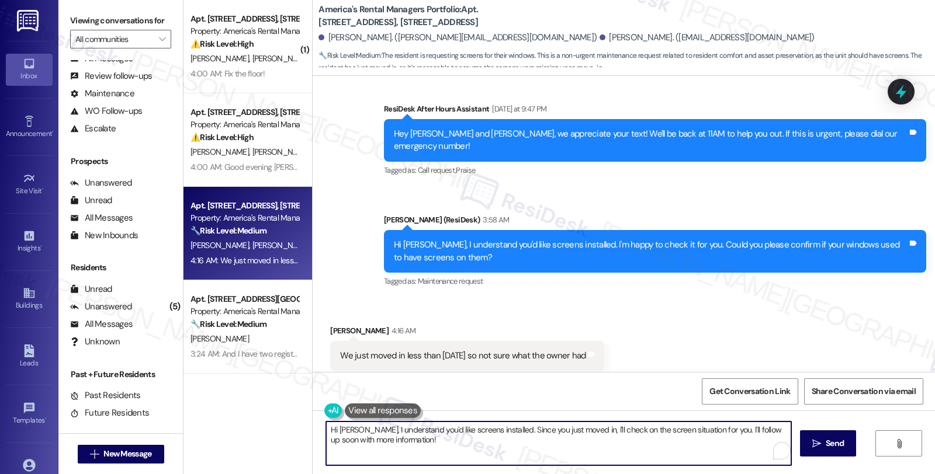
drag, startPoint x: 324, startPoint y: 429, endPoint x: 500, endPoint y: 469, distance: 180.9
click at [500, 469] on div "Hi Anthony, I understand you'd like screens installed. Since you just moved in,…" at bounding box center [624, 455] width 622 height 88
drag, startPoint x: 421, startPoint y: 430, endPoint x: 340, endPoint y: 421, distance: 81.1
click at [340, 421] on div "I see. Let me check" at bounding box center [558, 443] width 466 height 45
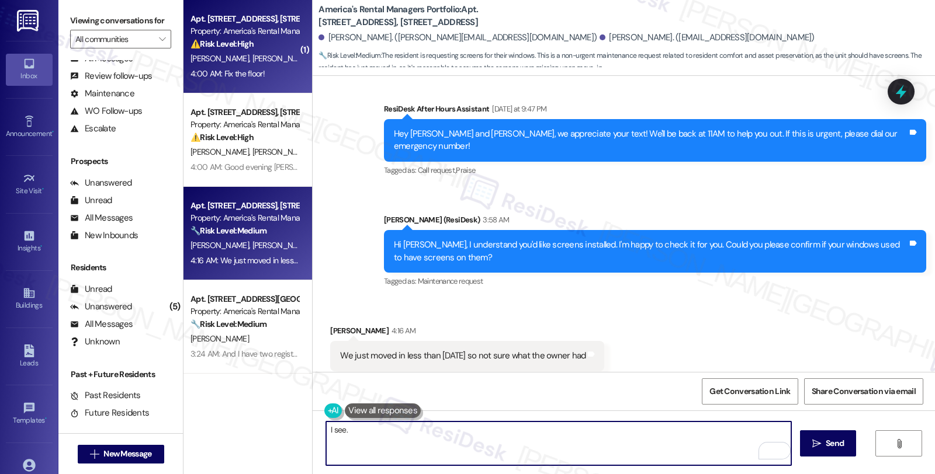
type textarea "I see."
click at [263, 60] on div "C. Capps J. Cosmano" at bounding box center [244, 58] width 110 height 15
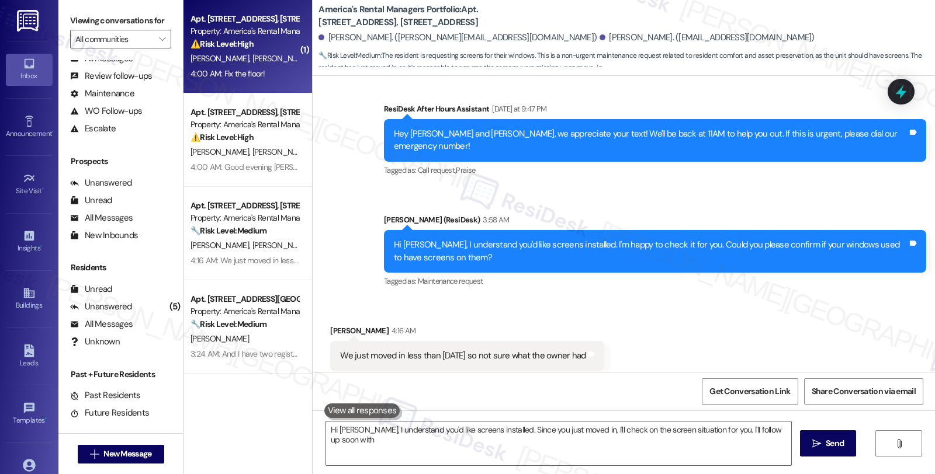
type textarea "Hi Anthony, I understand you'd like screens installed. Since you just moved in,…"
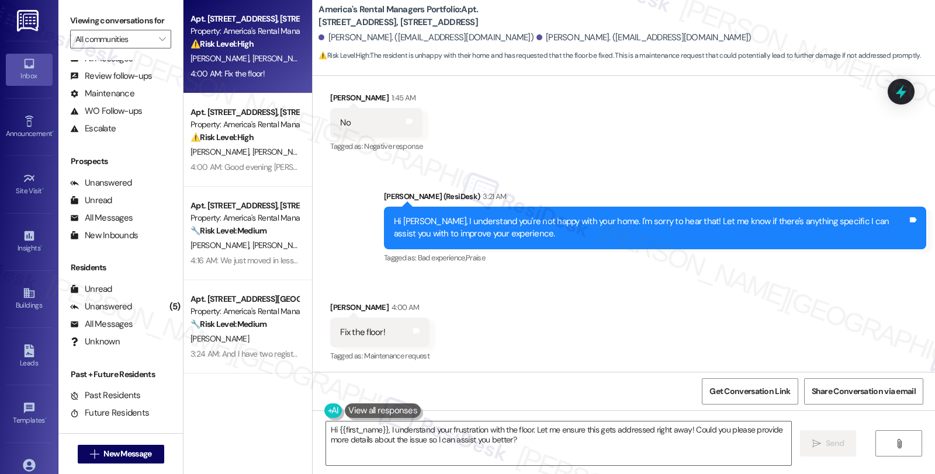
scroll to position [201, 0]
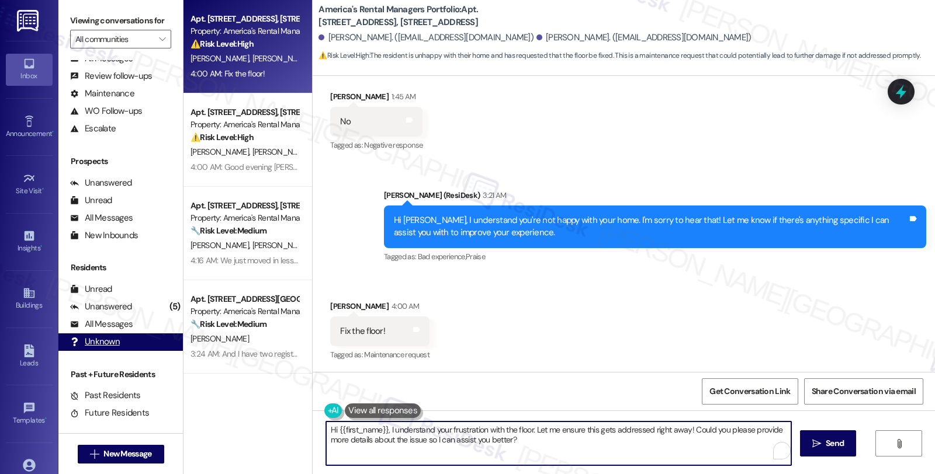
drag, startPoint x: 538, startPoint y: 439, endPoint x: 167, endPoint y: 355, distance: 380.3
click at [167, 355] on div "Viewing conversations for All communities  Prospects + Residents Unread (0) Un…" at bounding box center [496, 237] width 877 height 474
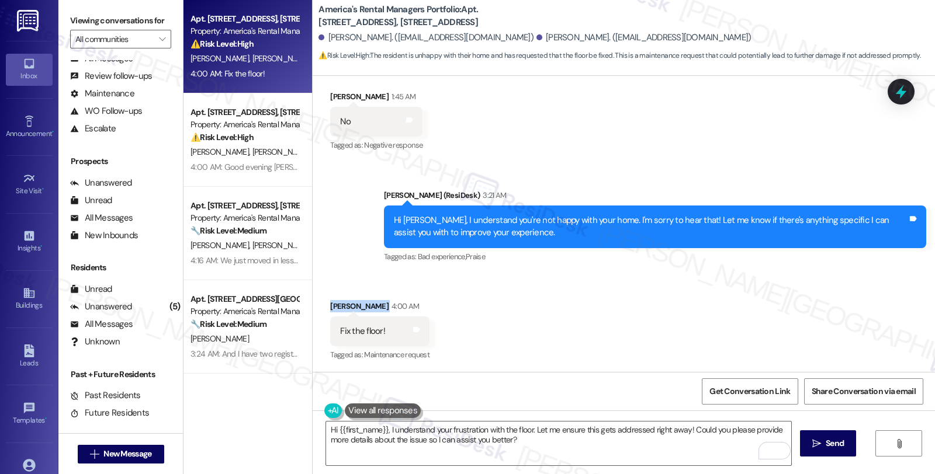
drag, startPoint x: 323, startPoint y: 308, endPoint x: 386, endPoint y: 312, distance: 62.7
click at [386, 312] on div "Christopher Capps 4:00 AM" at bounding box center [379, 308] width 99 height 16
copy div "Christopher Capps"
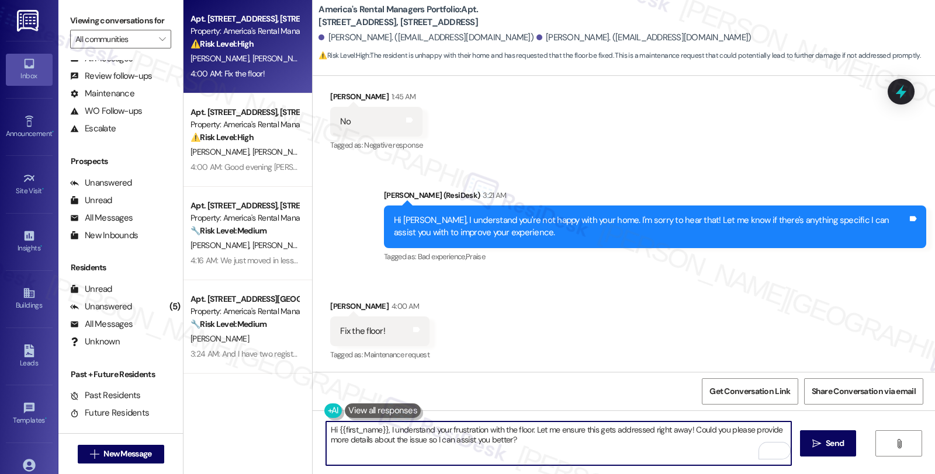
click at [382, 431] on textarea "Hi {{first_name}}, I understand your frustration with the floor. Let me ensure …" at bounding box center [558, 444] width 465 height 44
drag, startPoint x: 321, startPoint y: 431, endPoint x: 675, endPoint y: 437, distance: 354.2
click at [675, 437] on textarea "Hi {{first_name}}, I understand your frustration with the floor. Let me ensure …" at bounding box center [558, 444] width 465 height 44
click at [657, 434] on textarea "I'm happy to assist. Could you please share more details about the issue with y…" at bounding box center [558, 444] width 465 height 44
type textarea "I'm happy to assist. Could you please share more details about the issue with y…"
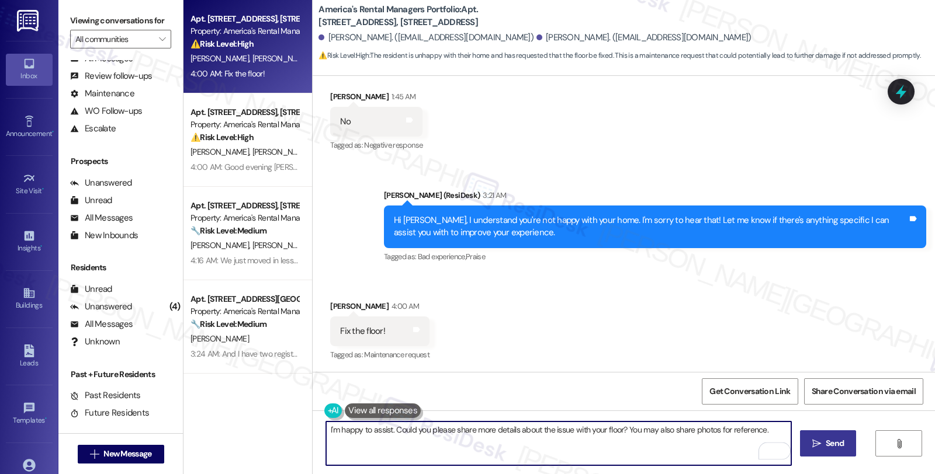
click at [830, 439] on span "Send" at bounding box center [835, 444] width 18 height 12
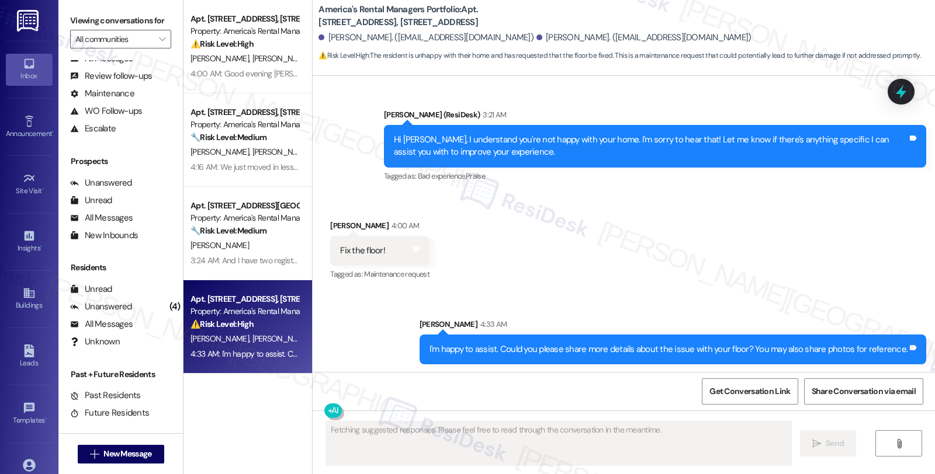
scroll to position [283, 0]
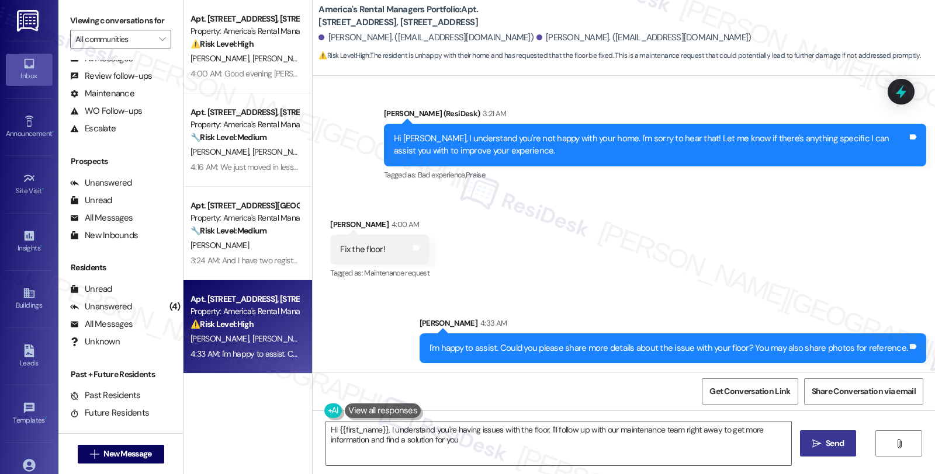
type textarea "Hi {{first_name}}, I understand you're having issues with the floor. I'll follo…"
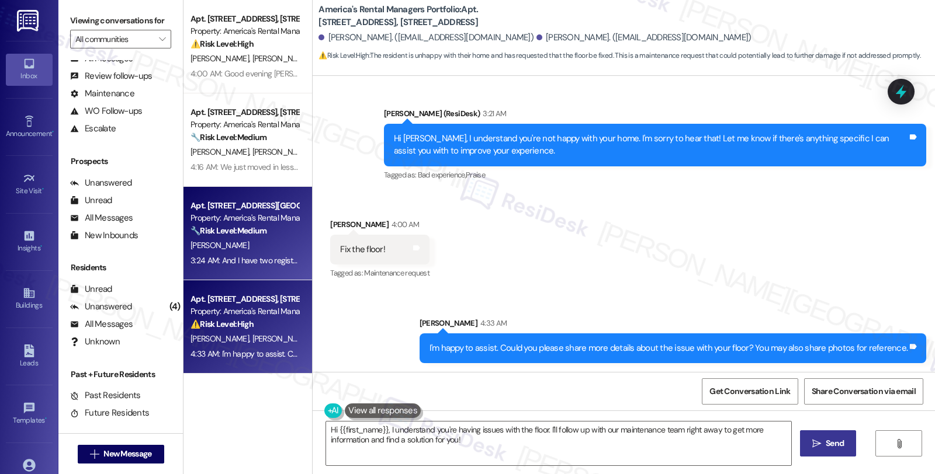
click at [272, 252] on div "J. Lackey" at bounding box center [244, 245] width 110 height 15
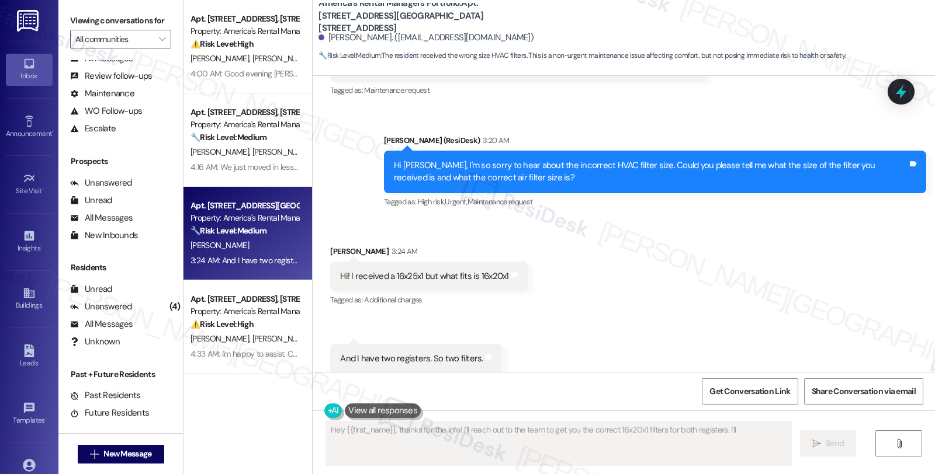
scroll to position [478, 0]
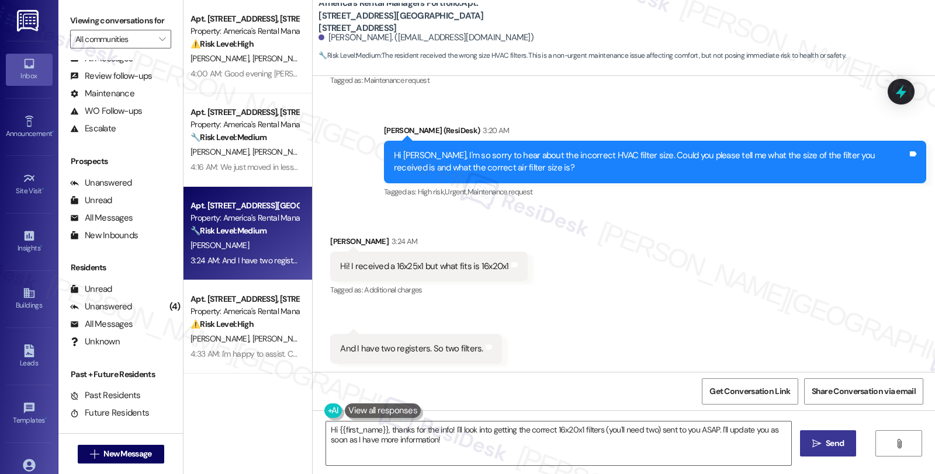
click at [842, 300] on div "Received via SMS Jamison Lackey 3:24 AM Hi! I received a 16x25x1 but what fits …" at bounding box center [624, 291] width 622 height 164
drag, startPoint x: 327, startPoint y: 242, endPoint x: 375, endPoint y: 242, distance: 47.3
click at [375, 242] on div "Jamison Lackey 3:24 AM" at bounding box center [428, 243] width 197 height 16
copy div "Jamison Lackey"
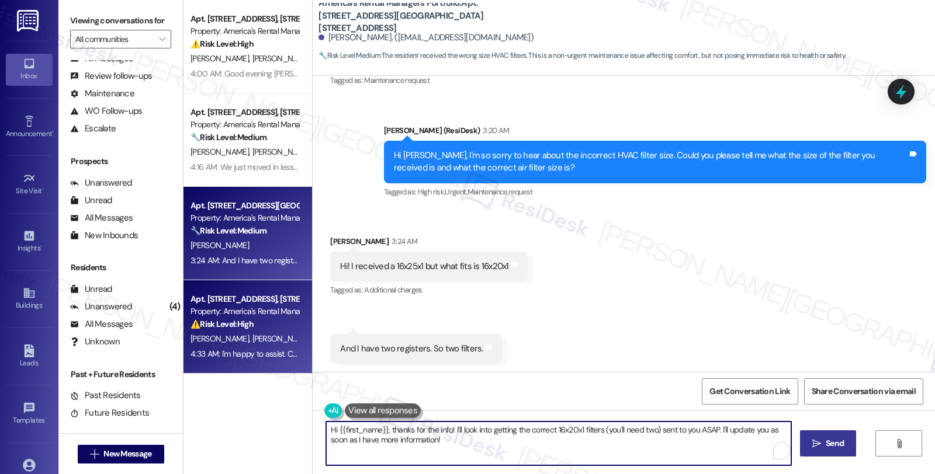
drag, startPoint x: 481, startPoint y: 448, endPoint x: 276, endPoint y: 366, distance: 221.6
click at [276, 366] on div "Apt. 218 Kings Way, 218 Kings Way Property: America's Rental Managers Portfolio…" at bounding box center [558, 237] width 751 height 474
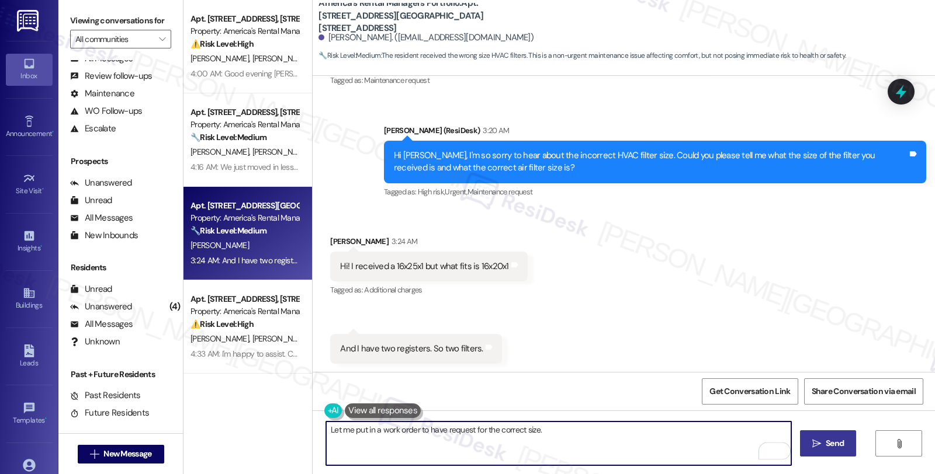
click at [567, 435] on textarea "Let me put in a work order to have request for the correct size." at bounding box center [558, 444] width 465 height 44
click at [496, 425] on textarea "Let me put in a work order to request the correct size." at bounding box center [558, 444] width 465 height 44
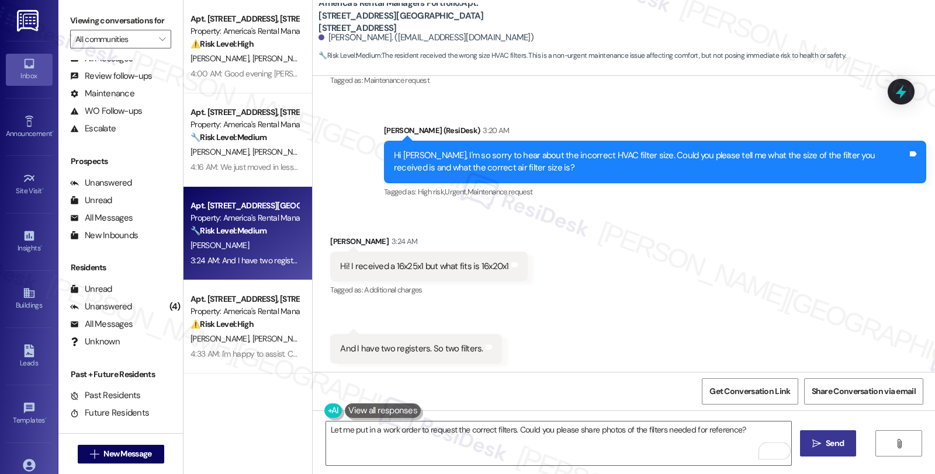
click at [836, 436] on button " Send" at bounding box center [828, 444] width 57 height 26
type textarea "Hi {{first_name}}, thanks for the info! I'll look into getting the correct 16x2…"
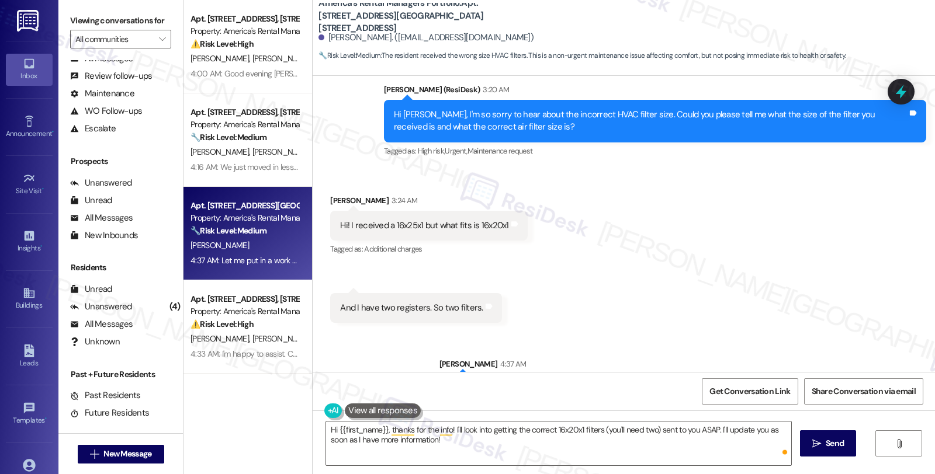
scroll to position [560, 0]
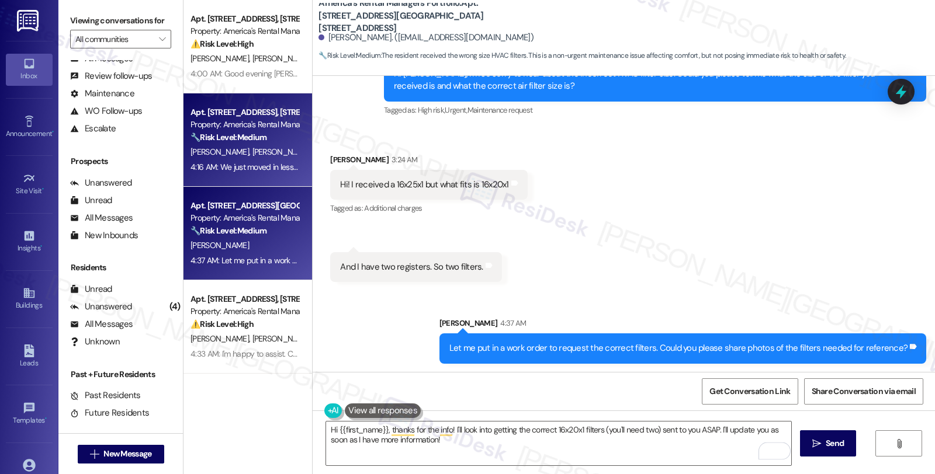
click at [279, 135] on div "🔧 Risk Level: Medium The resident is requesting screens for their windows. This…" at bounding box center [244, 137] width 108 height 12
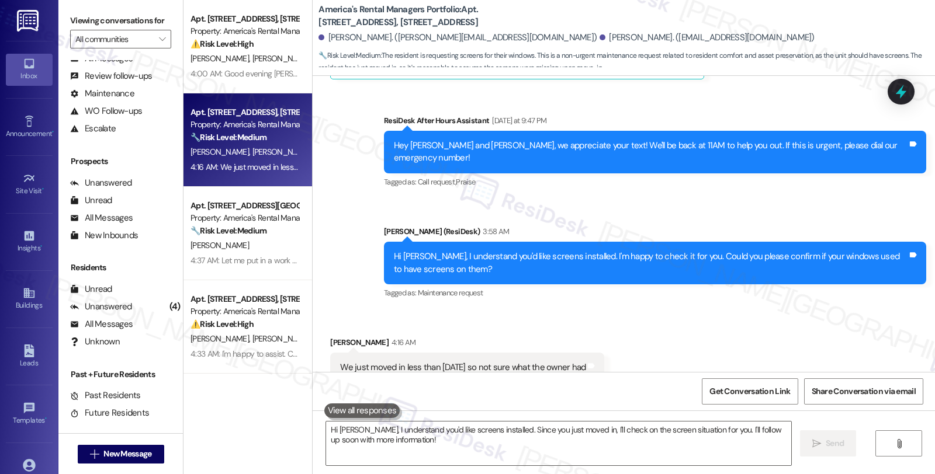
scroll to position [557, 0]
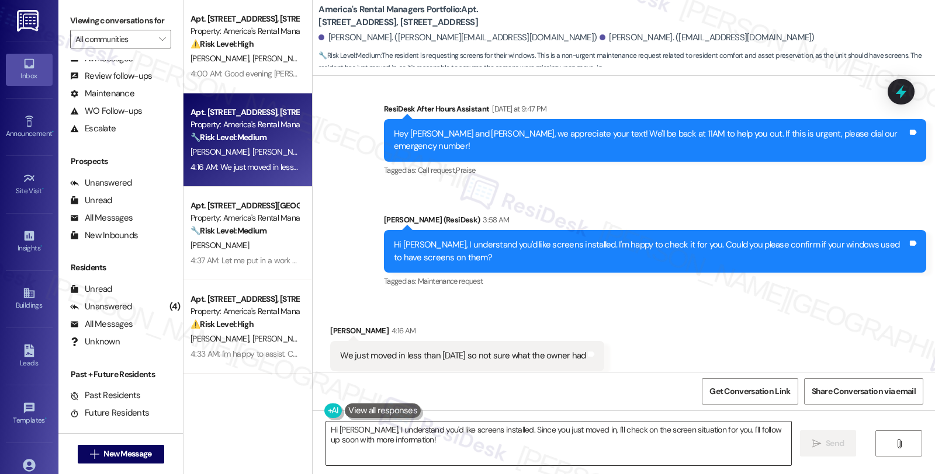
click at [326, 431] on textarea "Hi Anthony, I understand you'd like screens installed. Since you just moved in,…" at bounding box center [558, 444] width 465 height 44
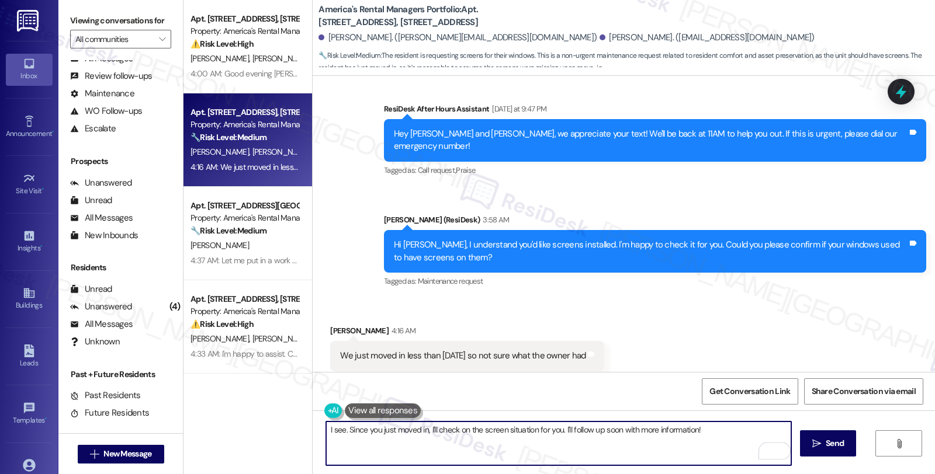
click at [737, 431] on textarea "I see. Since you just moved in, I'll check on the screen situation for you. I'l…" at bounding box center [558, 444] width 465 height 44
type textarea "I see. Since you just moved in, I'll check on the screen situation for you. I'l…"
click at [822, 436] on button " Send" at bounding box center [828, 444] width 57 height 26
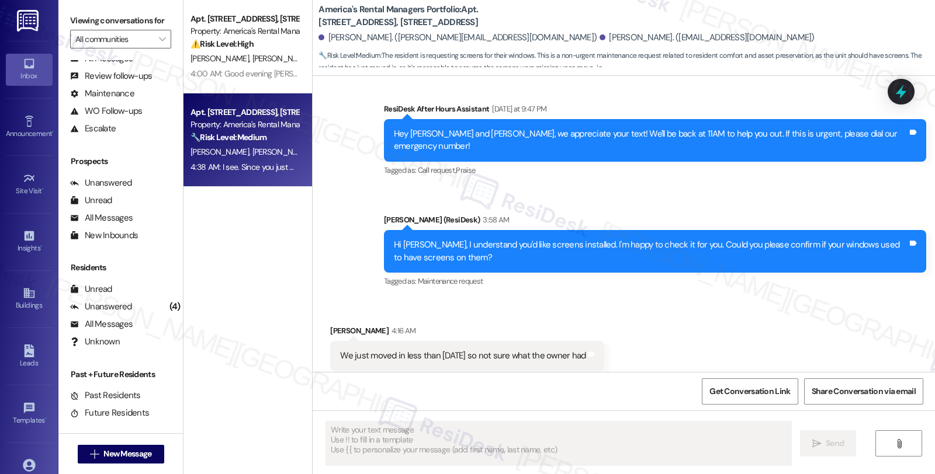
scroll to position [639, 0]
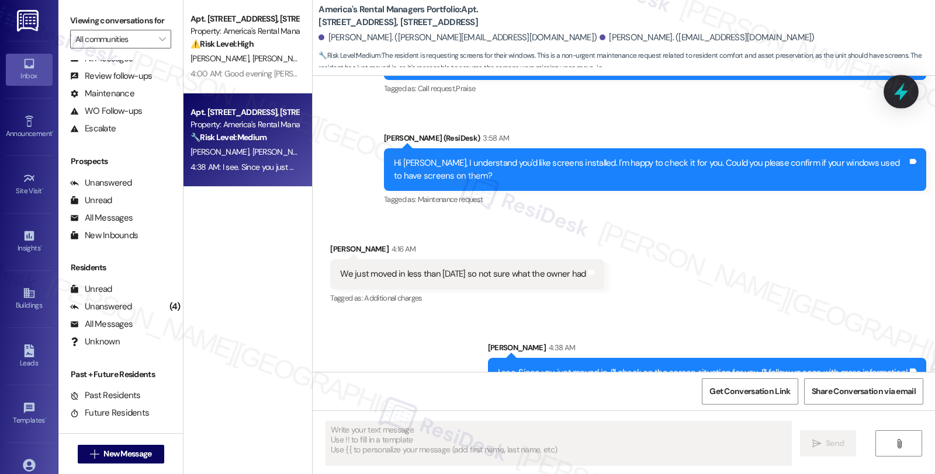
click at [895, 92] on icon at bounding box center [901, 92] width 20 height 20
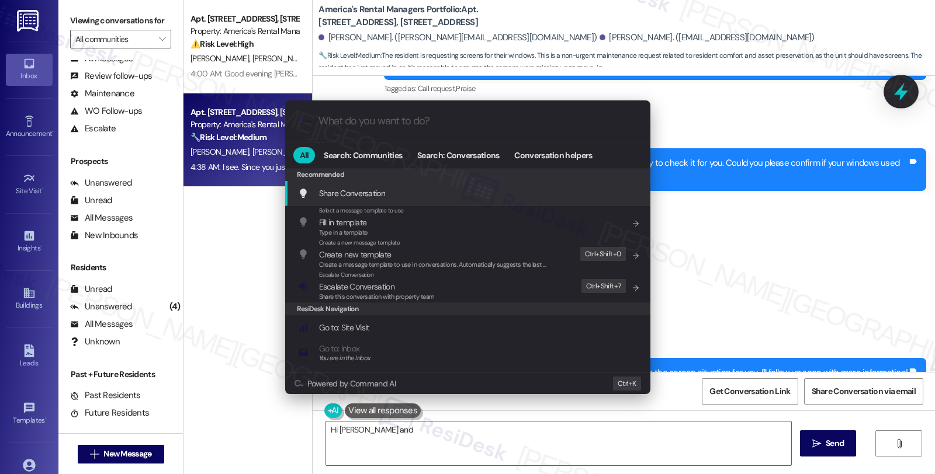
type textarea "Hi Amanda and"
type input "e"
type textarea "Hi Amanda and Anthony"
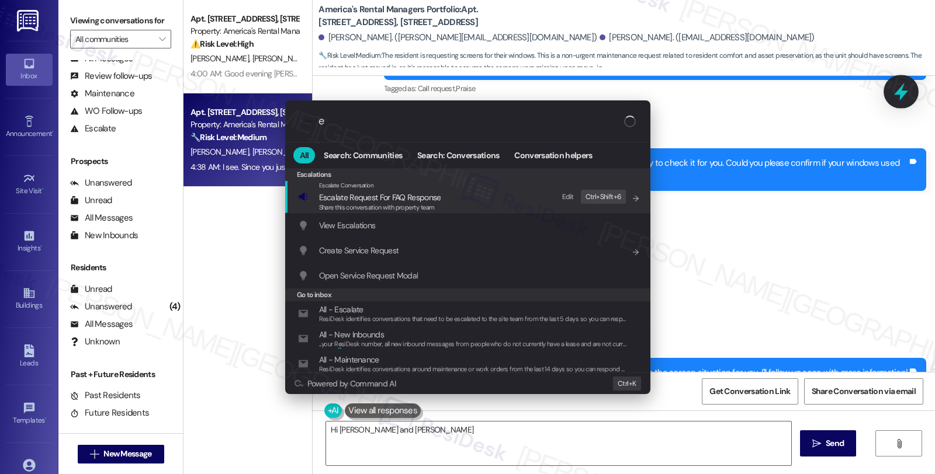
type input "es"
type textarea "Hi Amanda and Anthony! I'm"
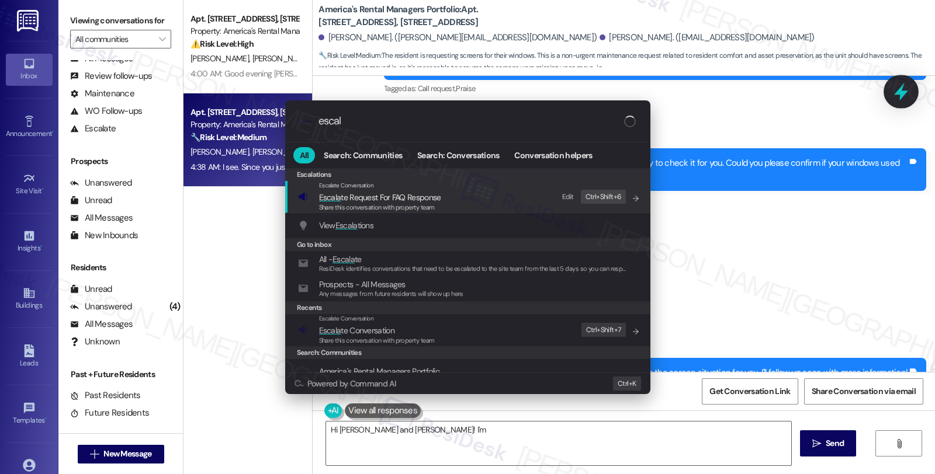
type input "escala"
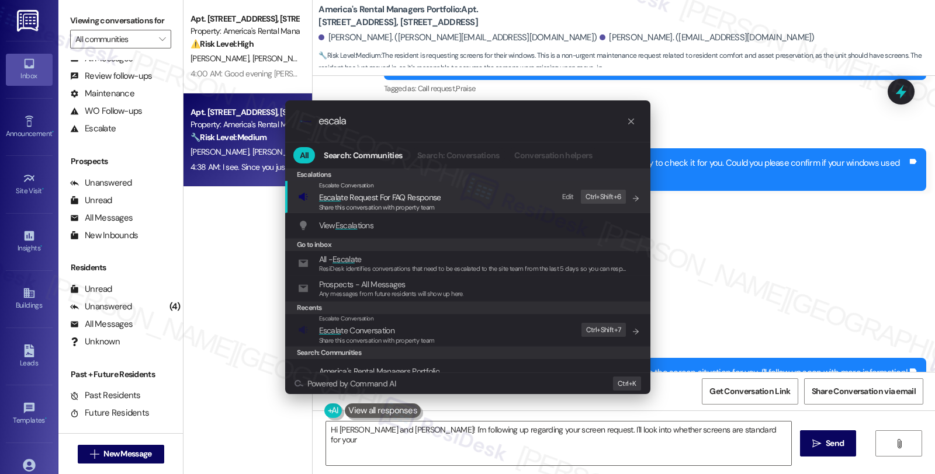
type textarea "Hi Amanda and Anthony! I'm following up regarding your screen request. I'll loo…"
type input "escala"
type textarea "Hi Amanda and Anthony! I'm following up regarding your screen request. I'll loo…"
click at [355, 325] on span "Escala te Conversation" at bounding box center [356, 330] width 75 height 11
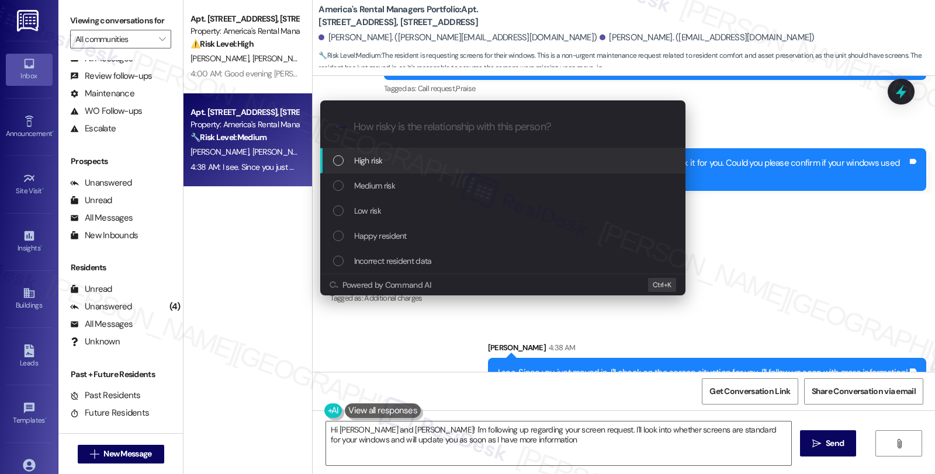
type textarea "Hi Amanda and Anthony! I'm following up regarding your screen request. I'll loo…"
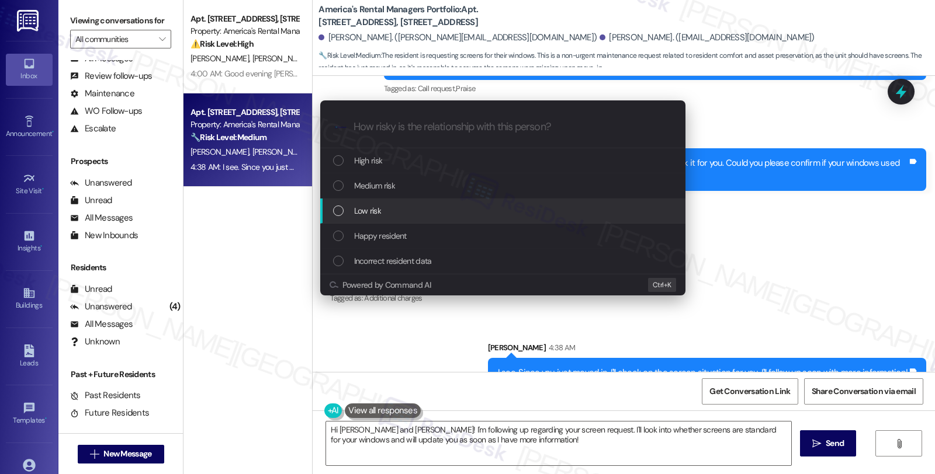
click at [376, 211] on span "Low risk" at bounding box center [367, 211] width 27 height 13
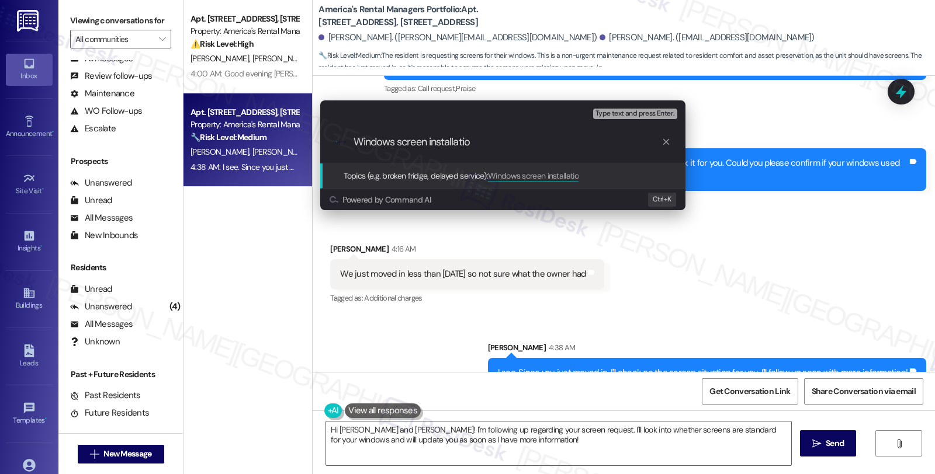
type input "Windows screen installation"
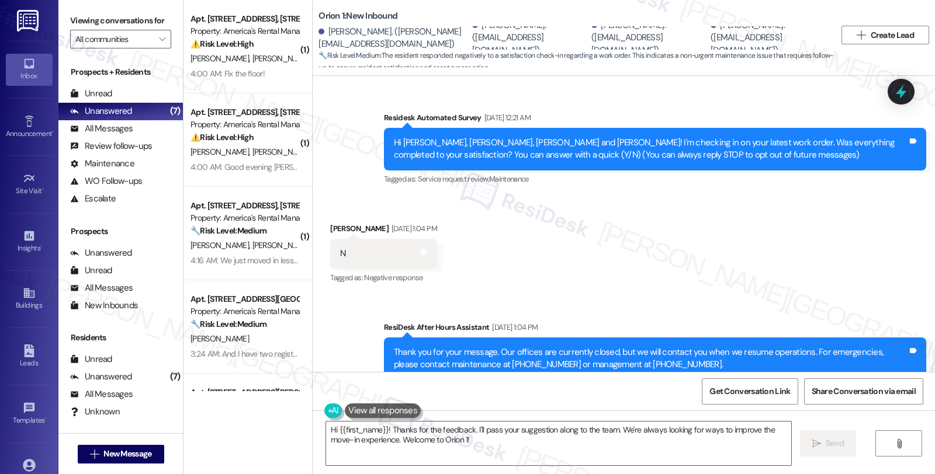
scroll to position [145, 0]
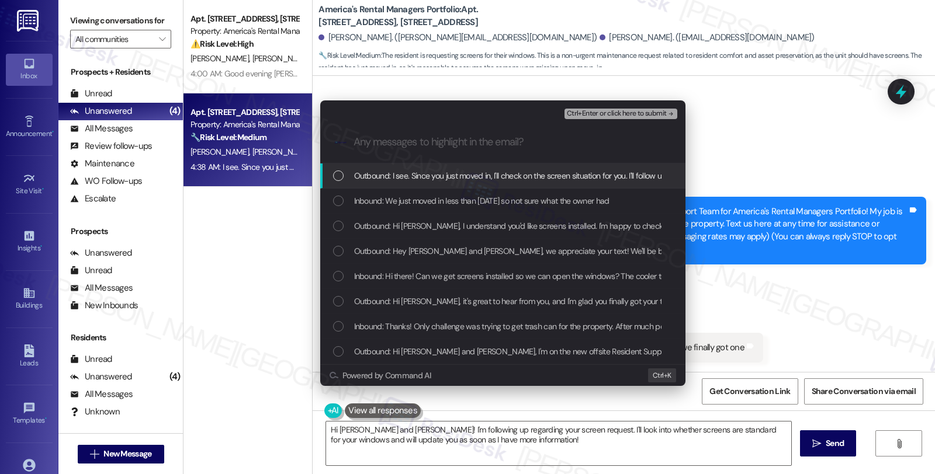
scroll to position [639, 0]
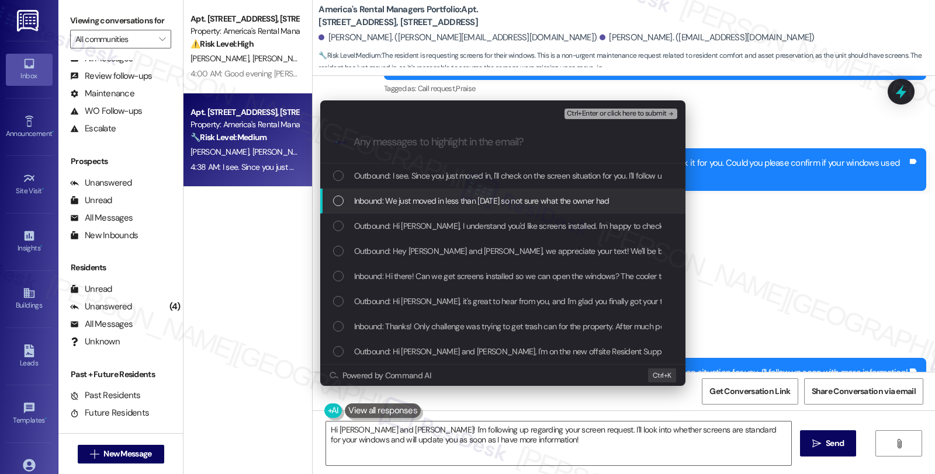
click at [377, 197] on span "Inbound: We just moved in less than [DATE] so not sure what the owner had" at bounding box center [481, 201] width 255 height 13
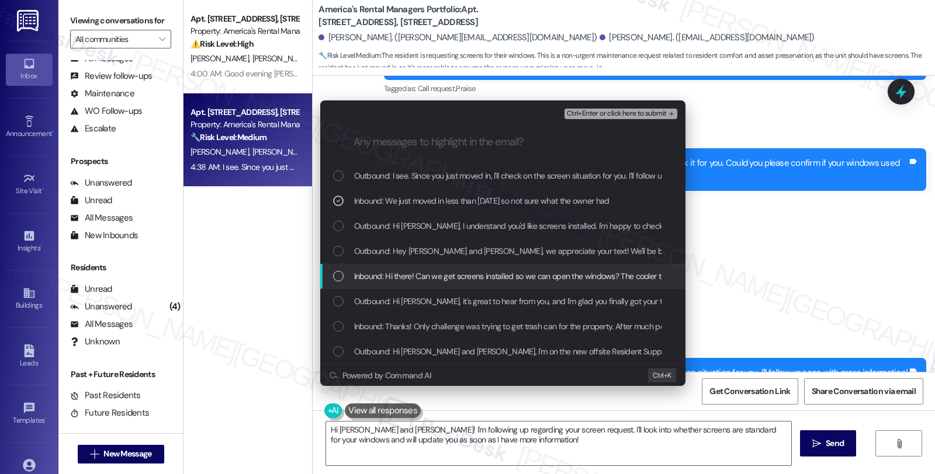
click at [386, 278] on span "Inbound: Hi there! Can we get screens installed so we can open the windows? The…" at bounding box center [595, 276] width 482 height 13
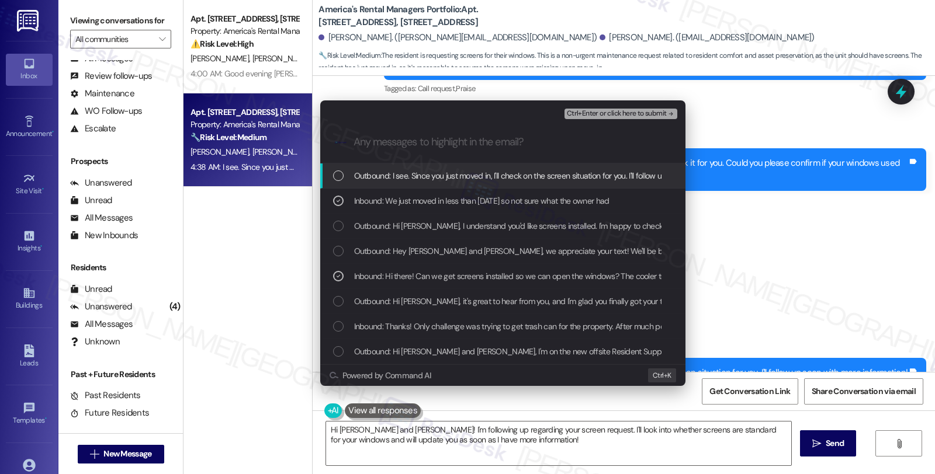
click at [606, 115] on span "Ctrl+Enter or click here to submit" at bounding box center [617, 114] width 100 height 8
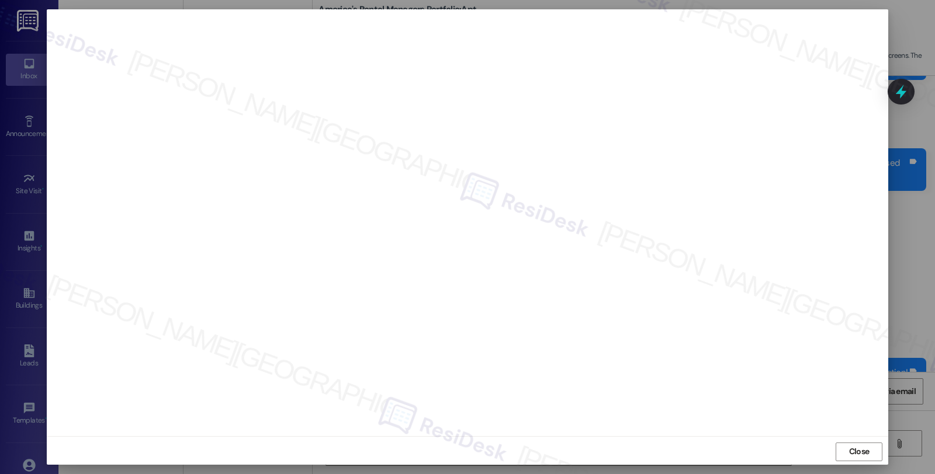
scroll to position [2, 0]
click at [849, 455] on span "Close" at bounding box center [859, 450] width 20 height 12
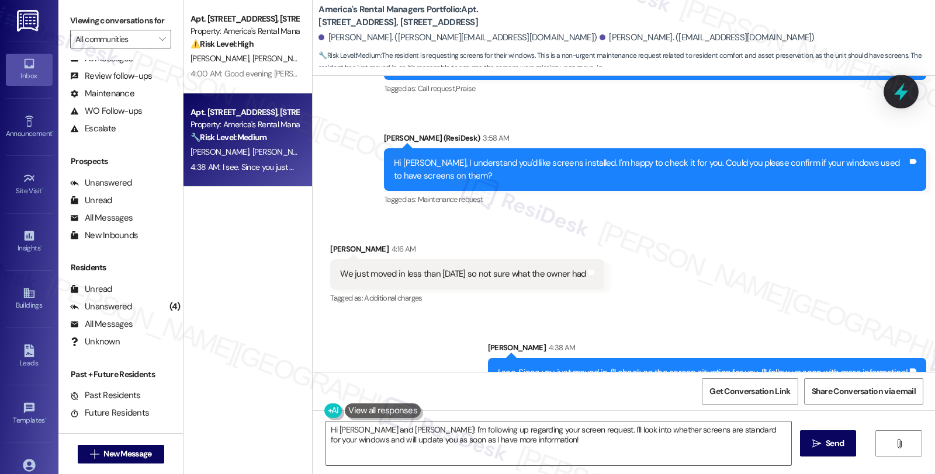
click at [903, 88] on icon at bounding box center [901, 92] width 20 height 20
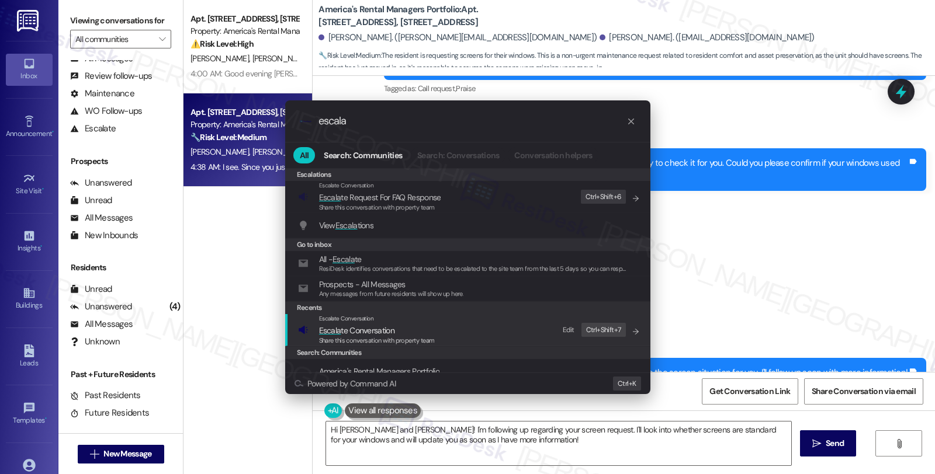
type input "escala"
drag, startPoint x: 374, startPoint y: 330, endPoint x: 370, endPoint y: 312, distance: 18.0
click at [375, 330] on span "Escala te Conversation" at bounding box center [356, 330] width 75 height 11
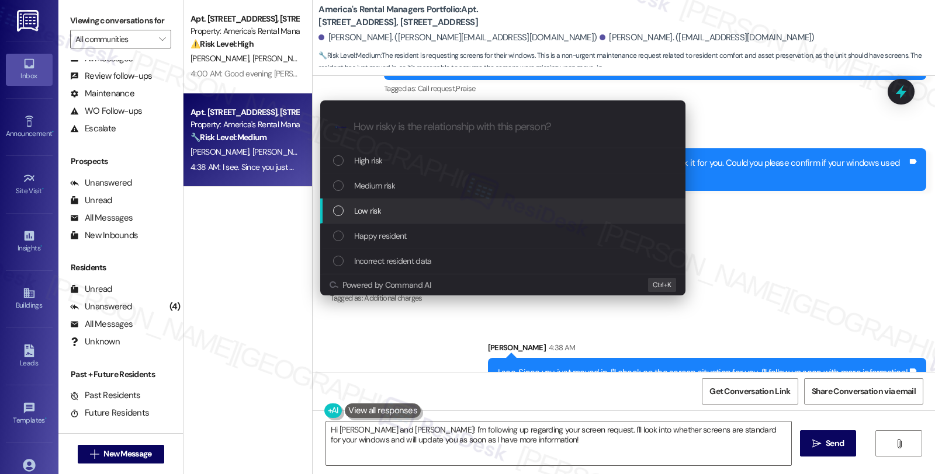
click at [383, 205] on div "Low risk" at bounding box center [504, 211] width 342 height 13
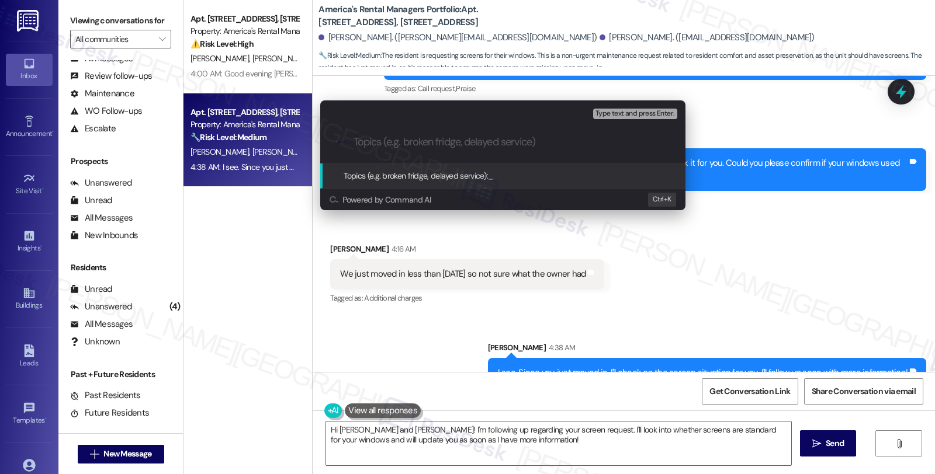
paste input "Windows screen installation"
type input "Windows screen installation"
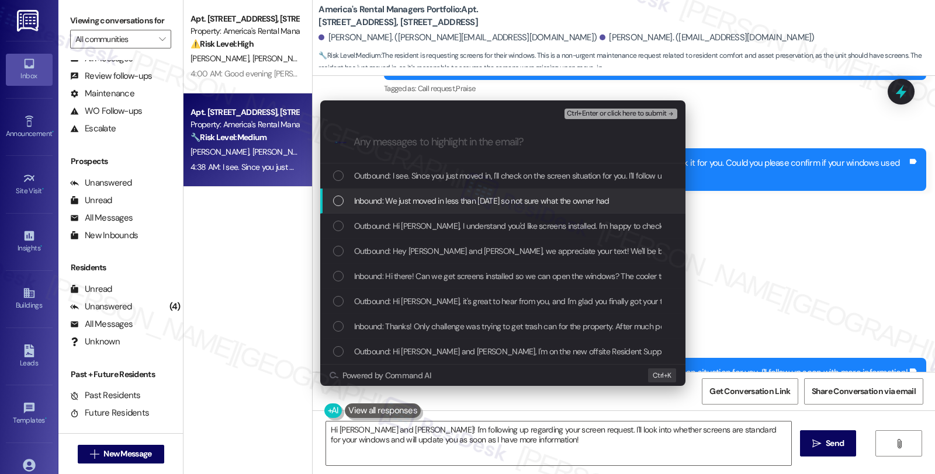
click at [437, 195] on span "Inbound: We just moved in less than [DATE] so not sure what the owner had" at bounding box center [481, 201] width 255 height 13
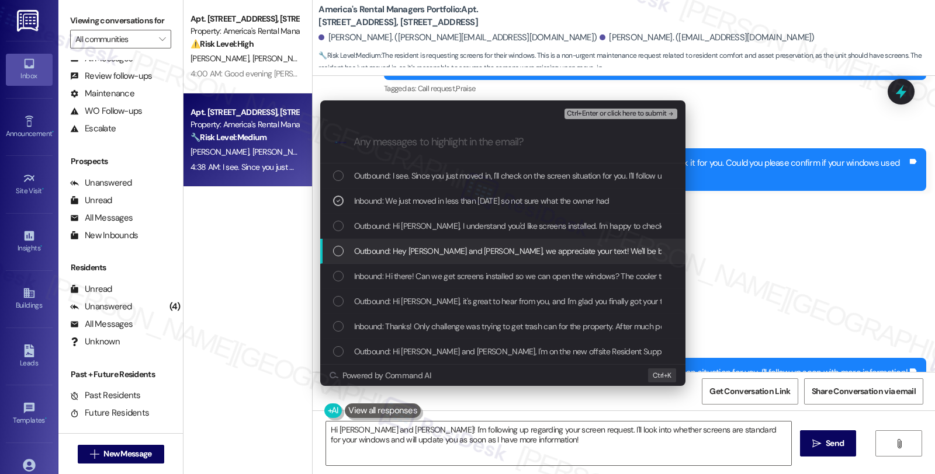
click at [421, 259] on div "Outbound: Hey [PERSON_NAME] and [PERSON_NAME], we appreciate your text! We'll b…" at bounding box center [502, 251] width 365 height 25
click at [421, 255] on span "Outbound: Hey [PERSON_NAME] and [PERSON_NAME], we appreciate your text! We'll b…" at bounding box center [642, 251] width 576 height 13
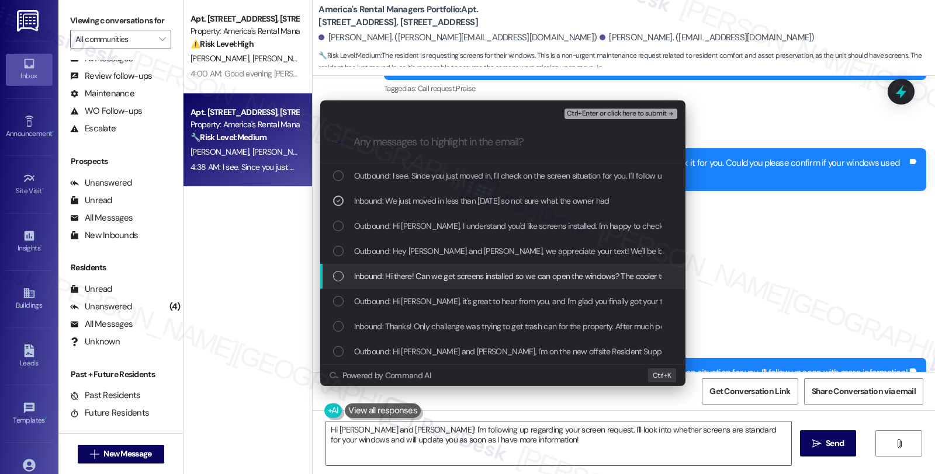
click at [406, 275] on span "Inbound: Hi there! Can we get screens installed so we can open the windows? The…" at bounding box center [595, 276] width 482 height 13
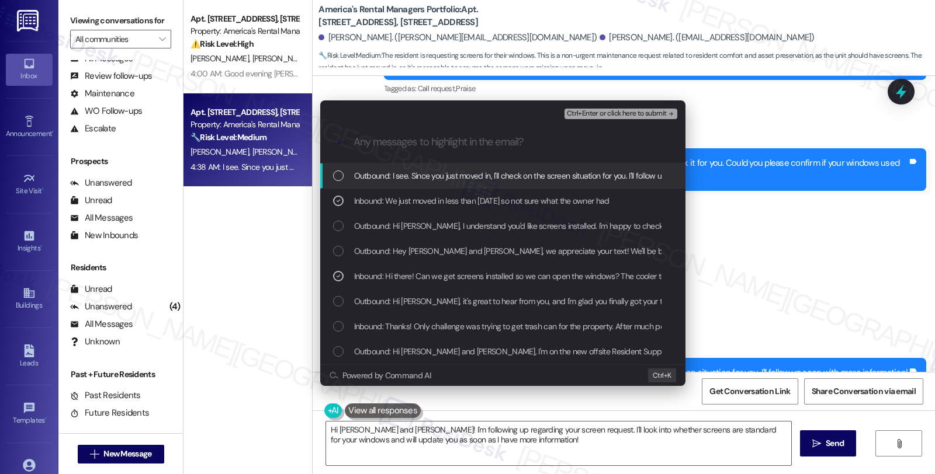
click at [609, 115] on span "Ctrl+Enter or click here to submit" at bounding box center [617, 114] width 100 height 8
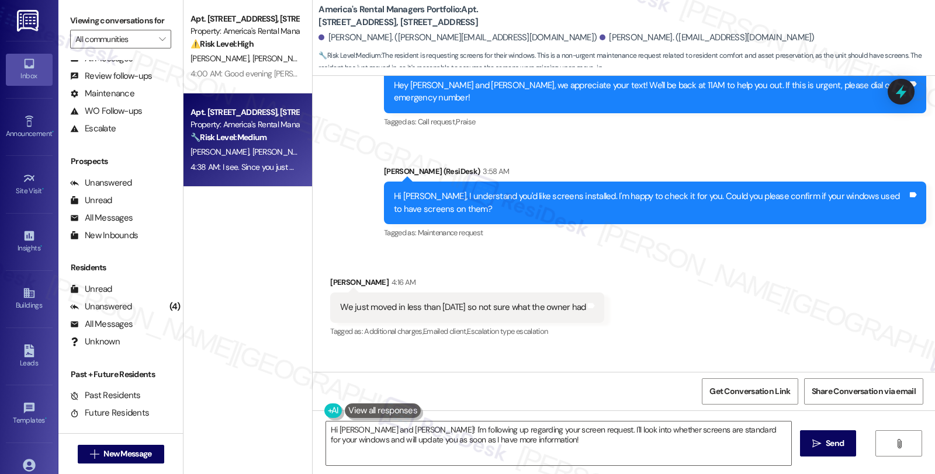
scroll to position [656, 0]
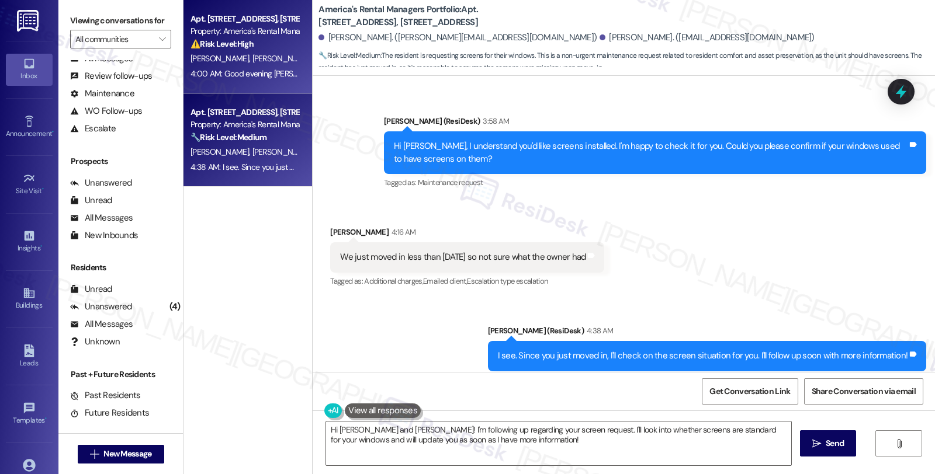
click at [262, 35] on div "Property: America's Rental Managers Portfolio" at bounding box center [244, 31] width 108 height 12
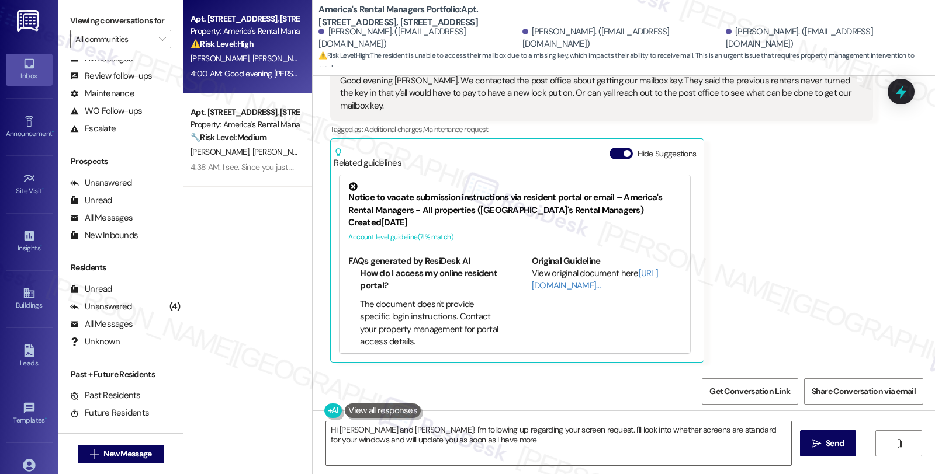
scroll to position [441, 0]
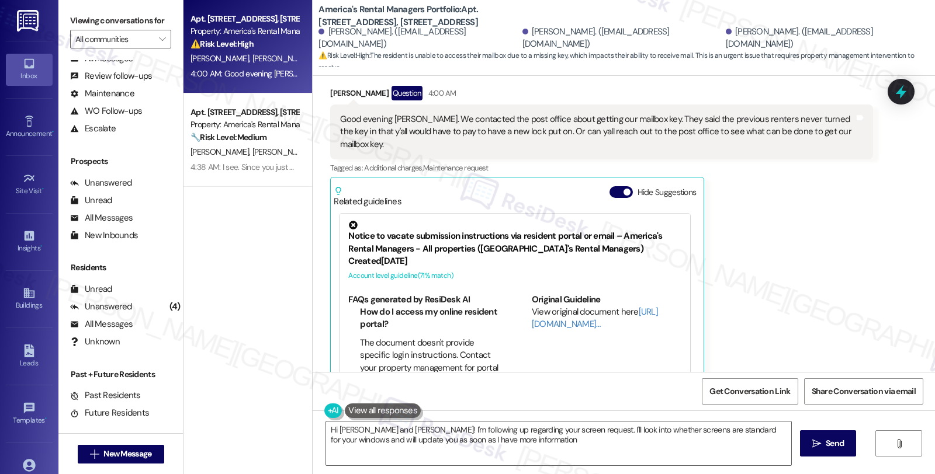
type textarea "Hi [PERSON_NAME] and [PERSON_NAME]! I'm following up regarding your screen requ…"
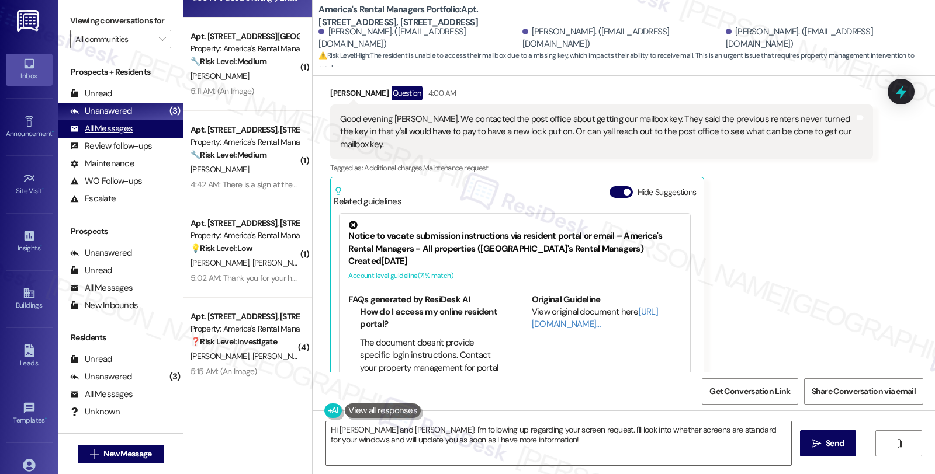
click at [115, 135] on div "All Messages" at bounding box center [101, 129] width 63 height 12
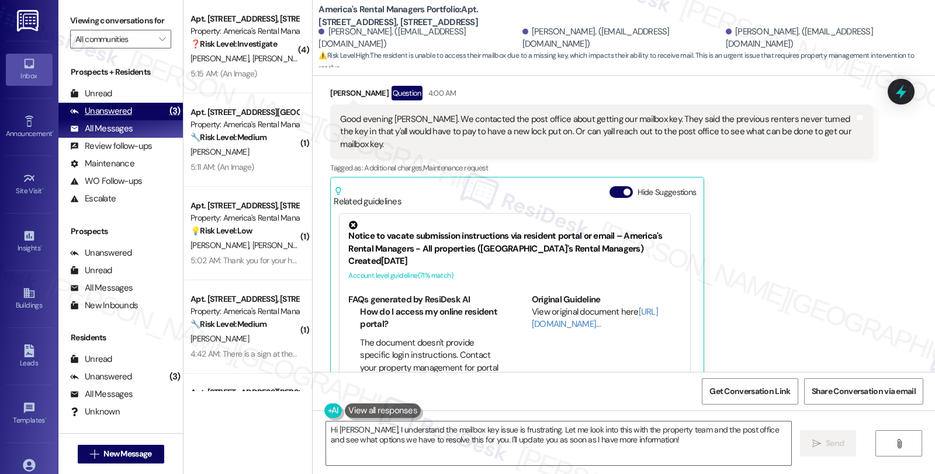
click at [115, 117] on div "Unanswered" at bounding box center [101, 111] width 62 height 12
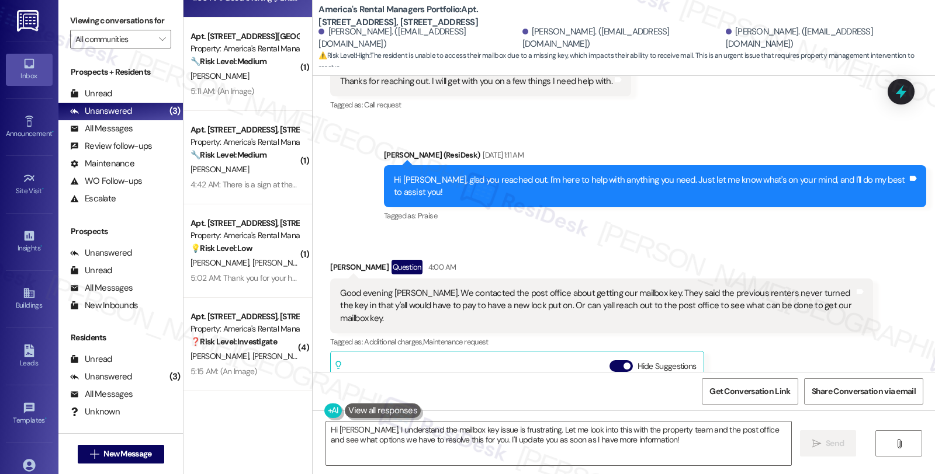
scroll to position [246, 0]
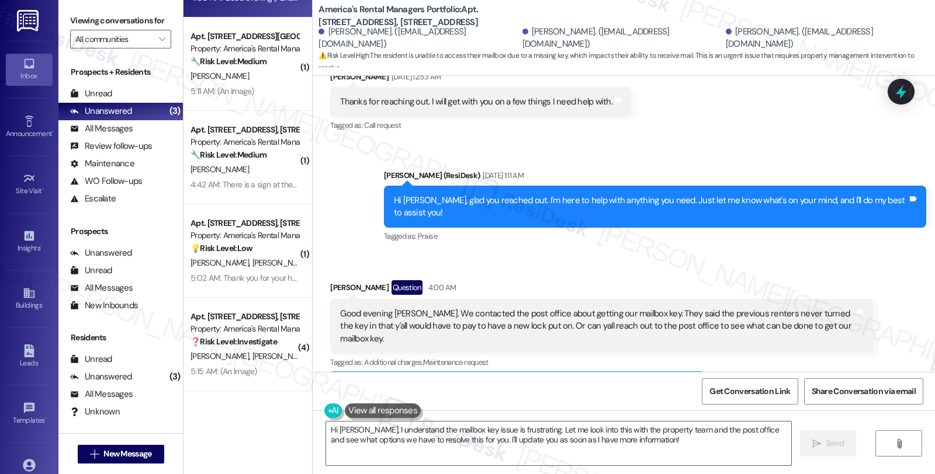
click at [330, 280] on div "[PERSON_NAME] Question 4:00 AM" at bounding box center [601, 289] width 542 height 19
copy div "[PERSON_NAME]"
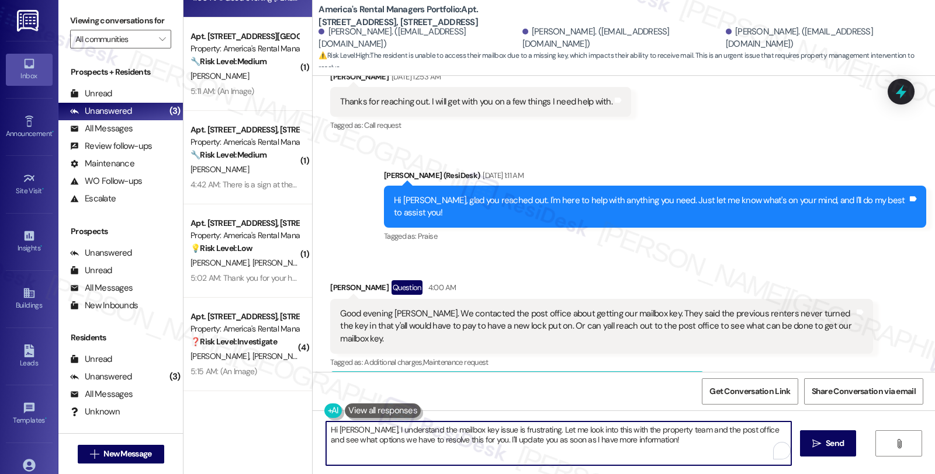
drag, startPoint x: 593, startPoint y: 431, endPoint x: 727, endPoint y: 428, distance: 134.4
click at [727, 428] on textarea "Hi [PERSON_NAME], I understand the mailbox key issue is frustrating. Let me loo…" at bounding box center [558, 444] width 465 height 44
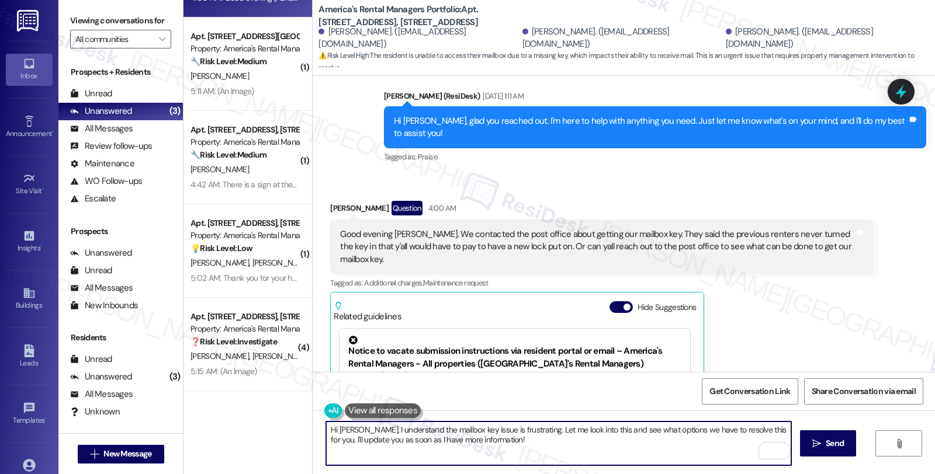
scroll to position [441, 0]
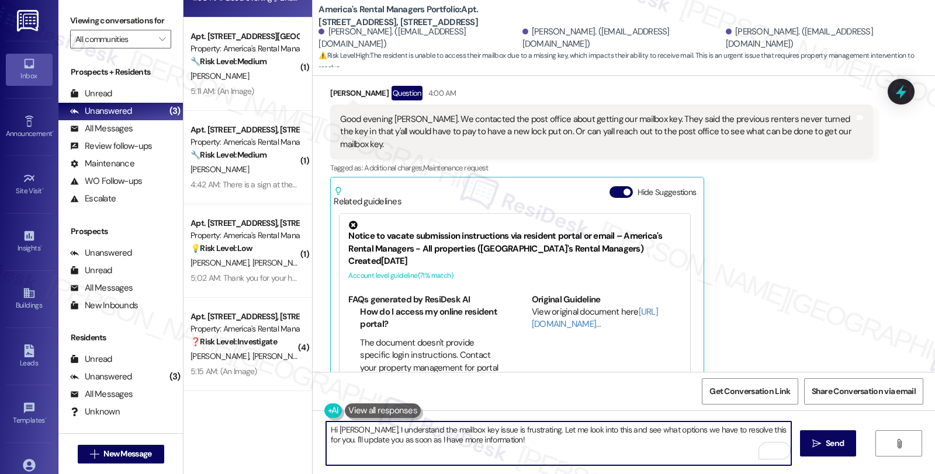
click at [529, 448] on textarea "Hi [PERSON_NAME], I understand the mailbox key issue is frustrating. Let me loo…" at bounding box center [558, 444] width 465 height 44
type textarea "Hi [PERSON_NAME], I understand the mailbox key issue is frustrating. Let me loo…"
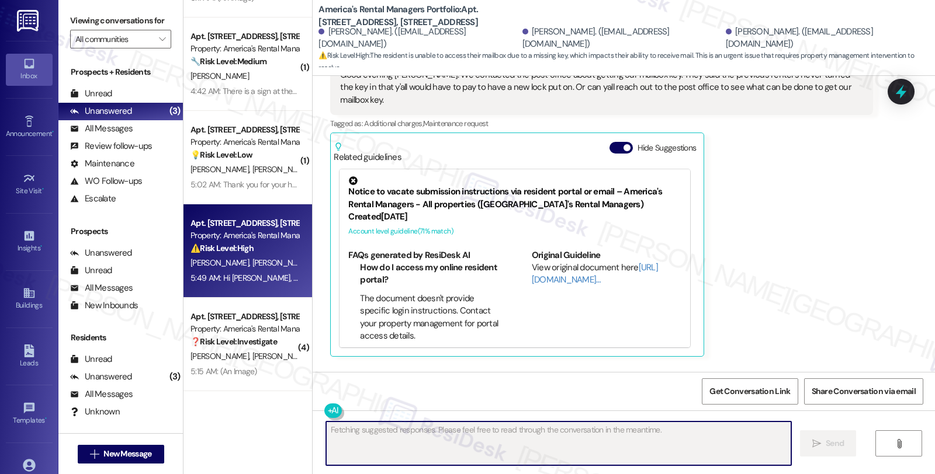
scroll to position [535, 0]
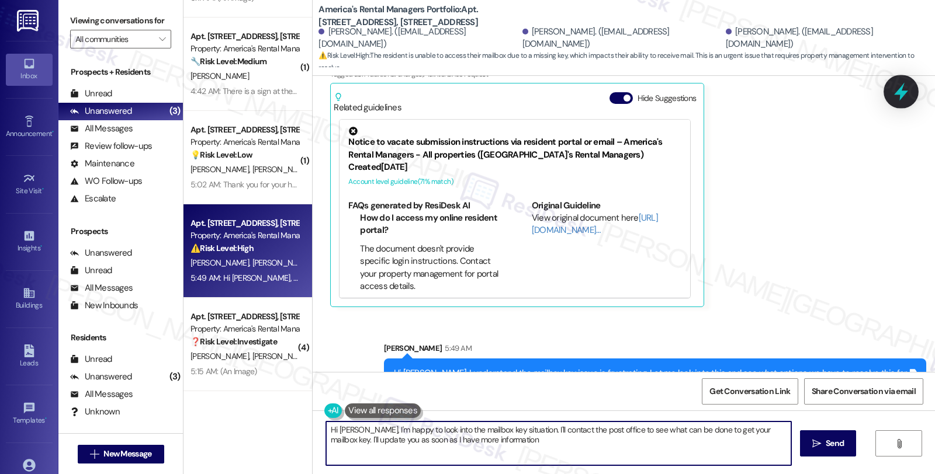
type textarea "Hi [PERSON_NAME], I'm happy to look into the mailbox key situation. I'll contac…"
click at [895, 94] on icon at bounding box center [901, 92] width 20 height 20
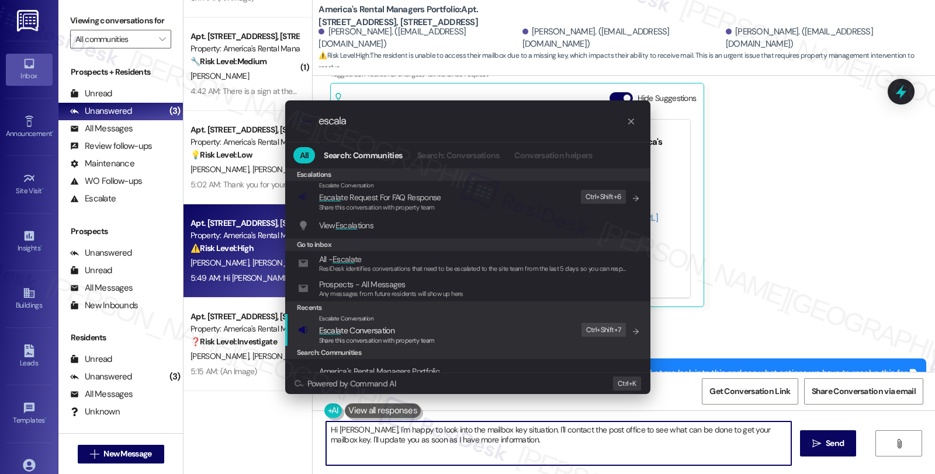
type input "escala"
click at [409, 323] on div "Escalate Conversation" at bounding box center [377, 318] width 116 height 9
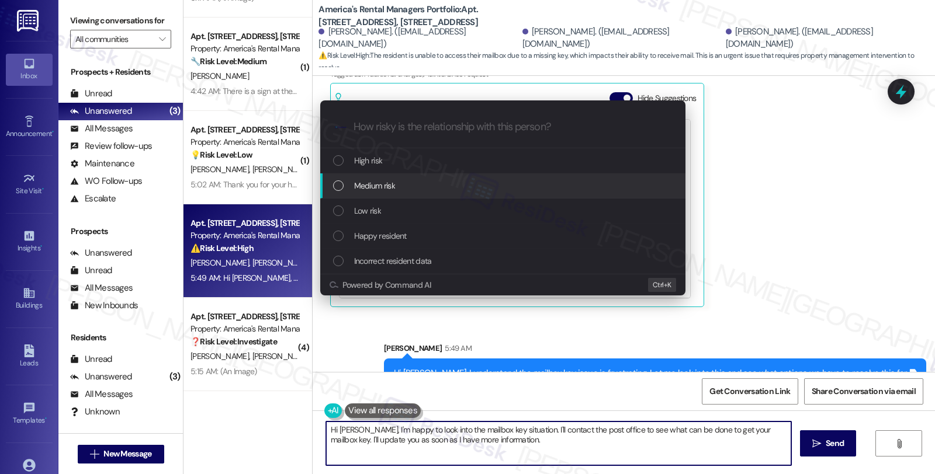
click at [404, 196] on div "Medium risk" at bounding box center [502, 186] width 365 height 25
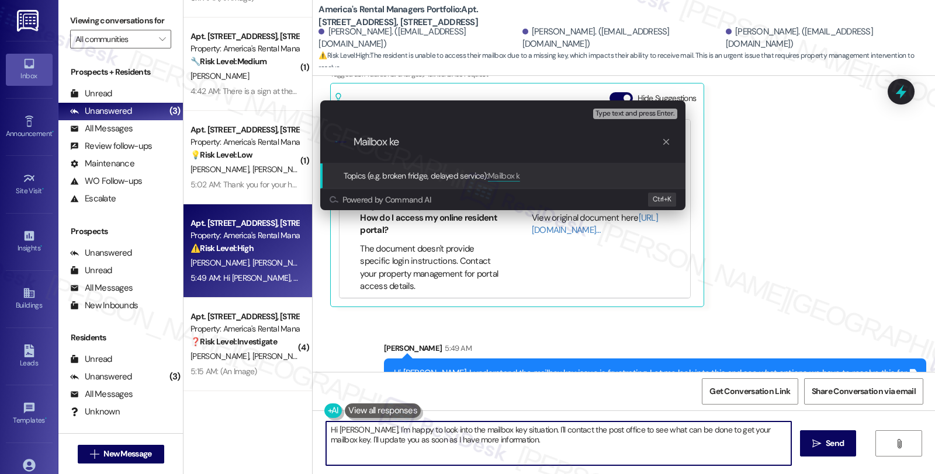
type input "Mailbox key"
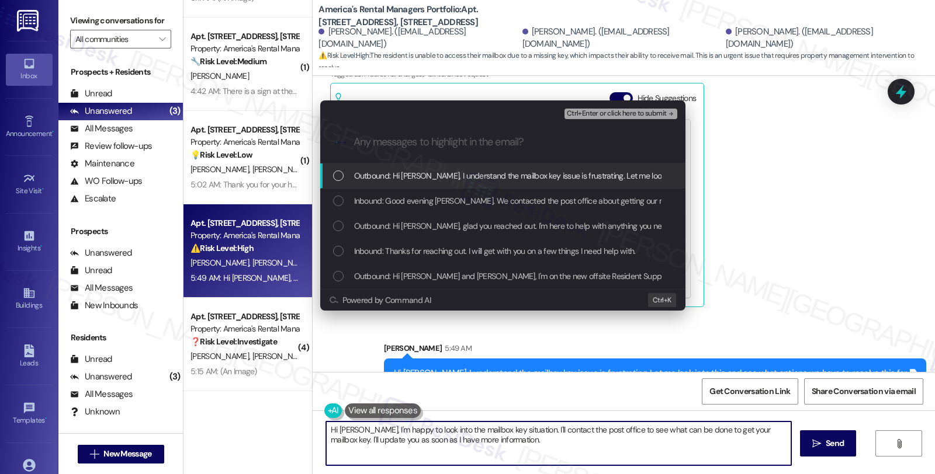
click at [404, 195] on span "Inbound: Good evening [PERSON_NAME]. We contacted the post office about getting…" at bounding box center [860, 201] width 1013 height 13
click at [604, 110] on span "Ctrl+Enter or click here to submit" at bounding box center [617, 114] width 100 height 8
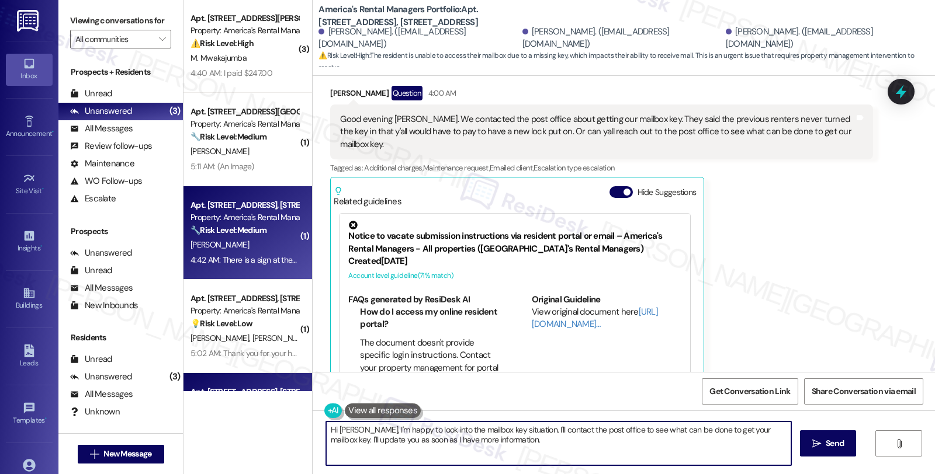
scroll to position [0, 0]
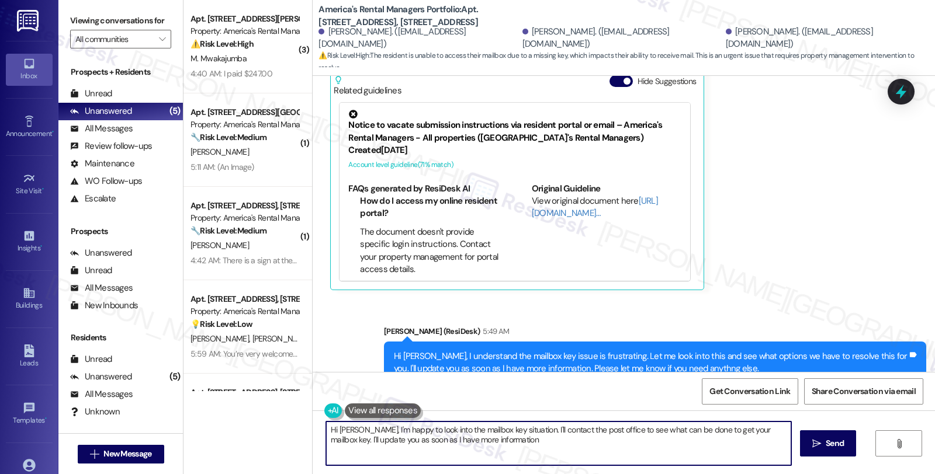
type textarea "Hi [PERSON_NAME], I'm happy to look into the mailbox key situation. I'll contac…"
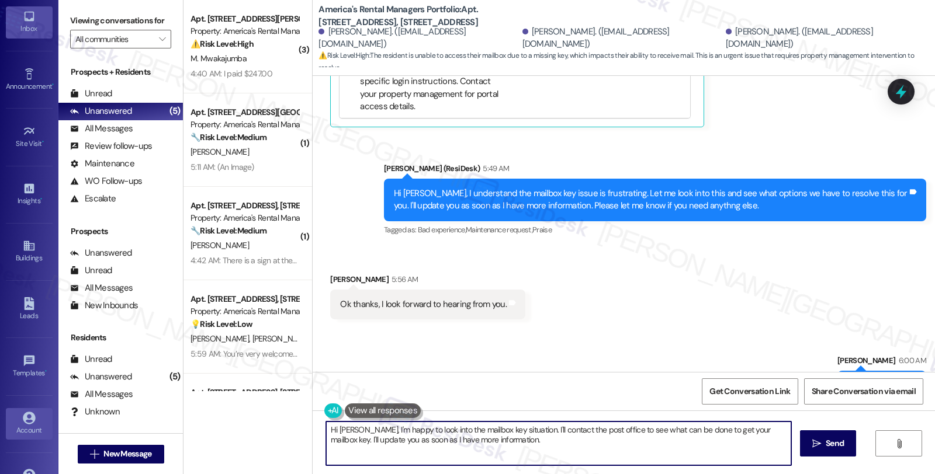
scroll to position [84, 0]
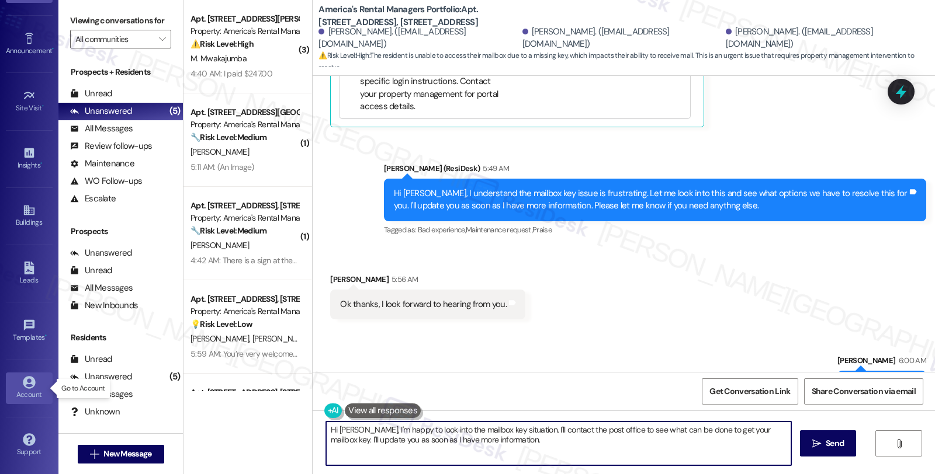
click at [34, 392] on div "Account" at bounding box center [29, 395] width 58 height 12
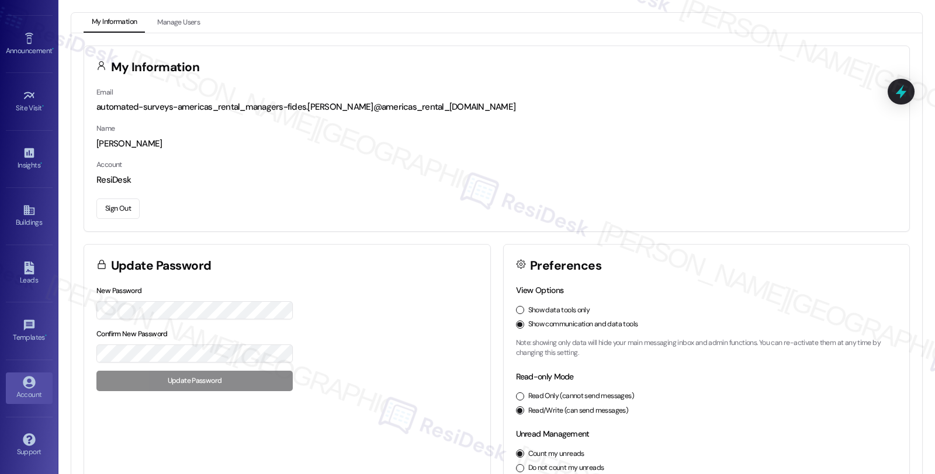
click at [127, 207] on button "Sign Out" at bounding box center [117, 209] width 43 height 20
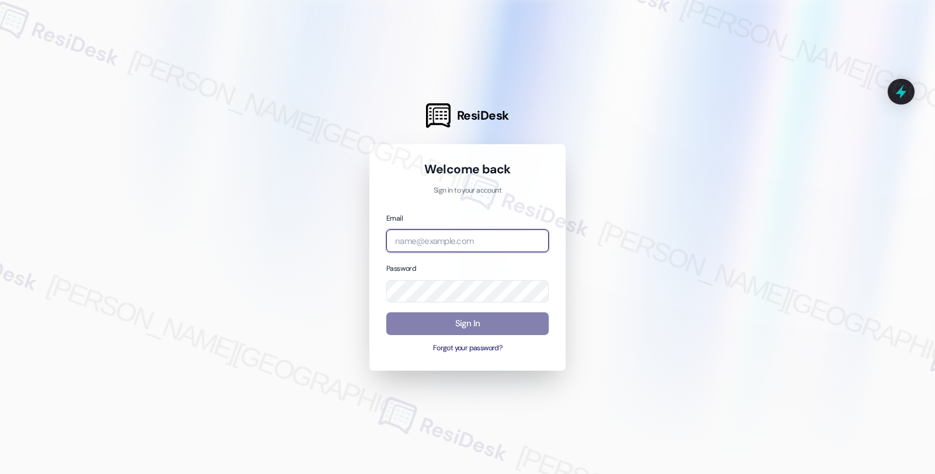
click at [460, 237] on input "email" at bounding box center [467, 241] width 162 height 23
drag, startPoint x: 471, startPoint y: 240, endPoint x: 466, endPoint y: 247, distance: 8.8
click at [470, 240] on input "orio" at bounding box center [467, 241] width 162 height 23
type input "orio"
click at [452, 229] on div "Email orio" at bounding box center [467, 232] width 162 height 40
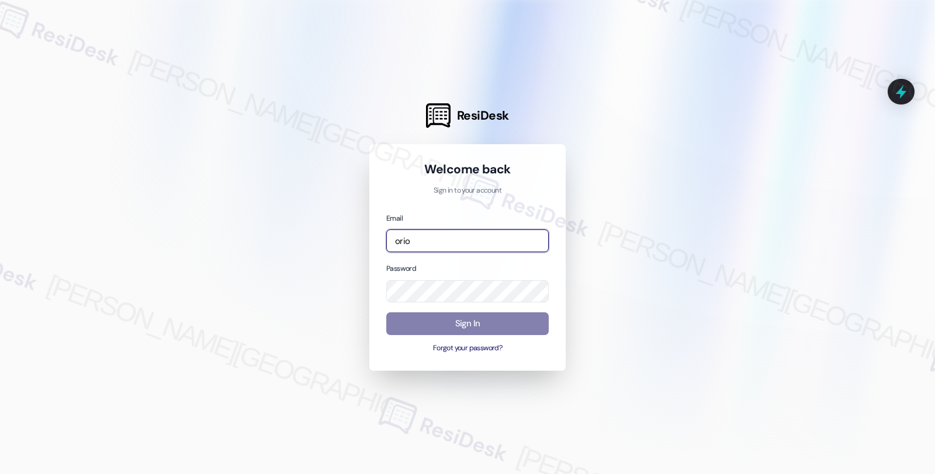
click at [437, 240] on input "orio" at bounding box center [467, 241] width 162 height 23
click at [423, 240] on input "orio" at bounding box center [467, 241] width 162 height 23
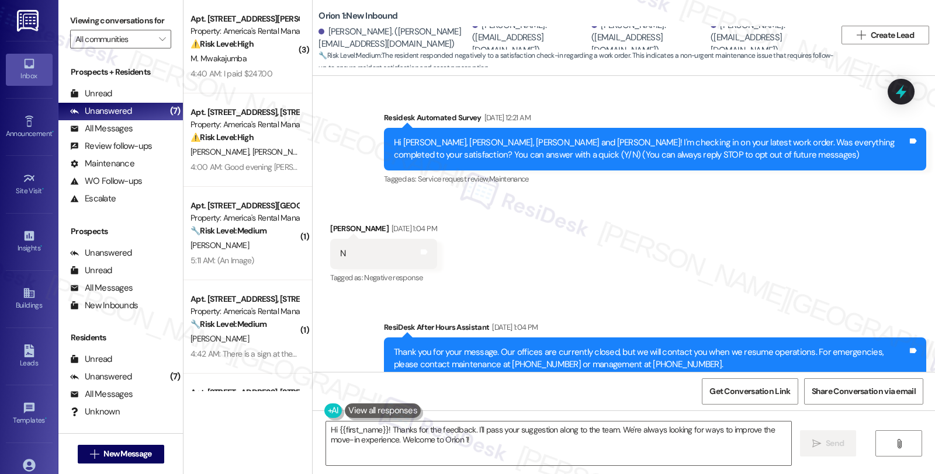
scroll to position [145, 0]
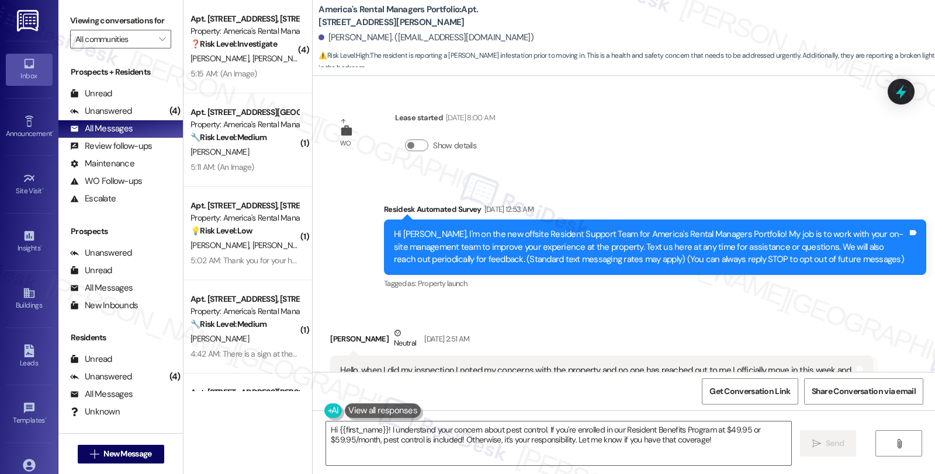
scroll to position [3147, 0]
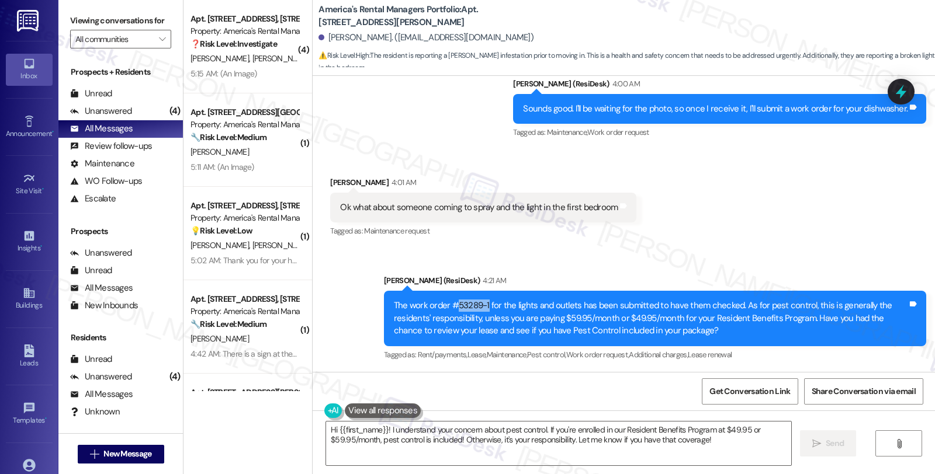
drag, startPoint x: 448, startPoint y: 305, endPoint x: 480, endPoint y: 306, distance: 32.7
click at [480, 306] on div "The work order #53289-1 for the lights and outlets has been submitted to have t…" at bounding box center [651, 318] width 514 height 37
copy div "53289-1"
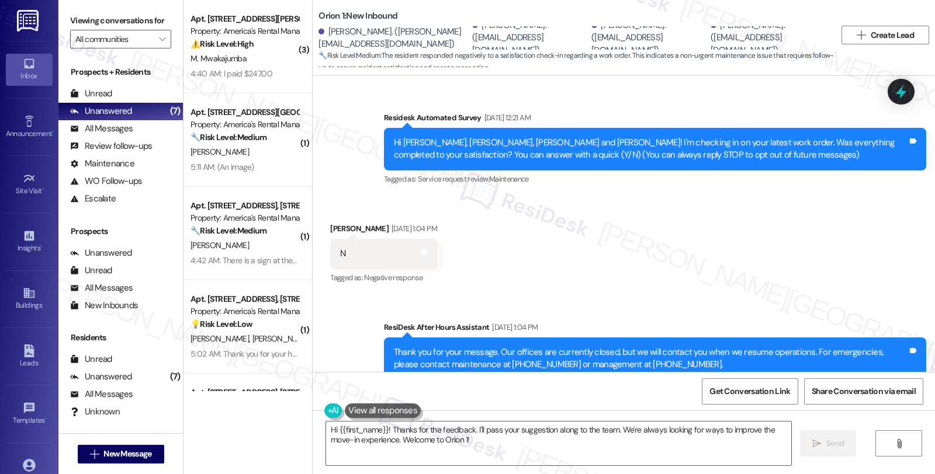
scroll to position [145, 0]
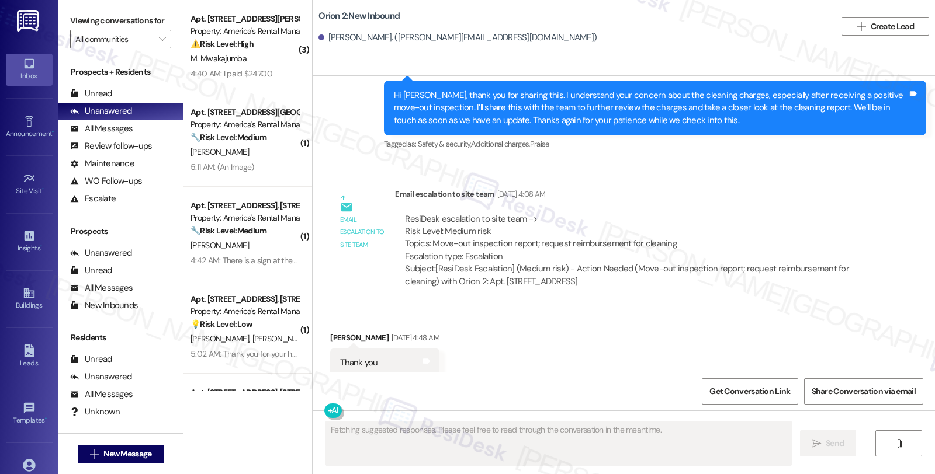
scroll to position [2123, 0]
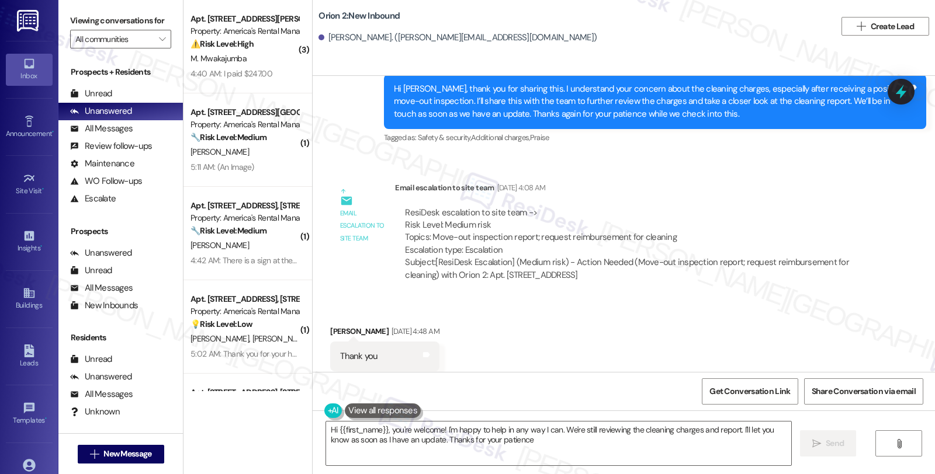
type textarea "Hi {{first_name}}, you're welcome! I'm happy to help in any way I can. We're st…"
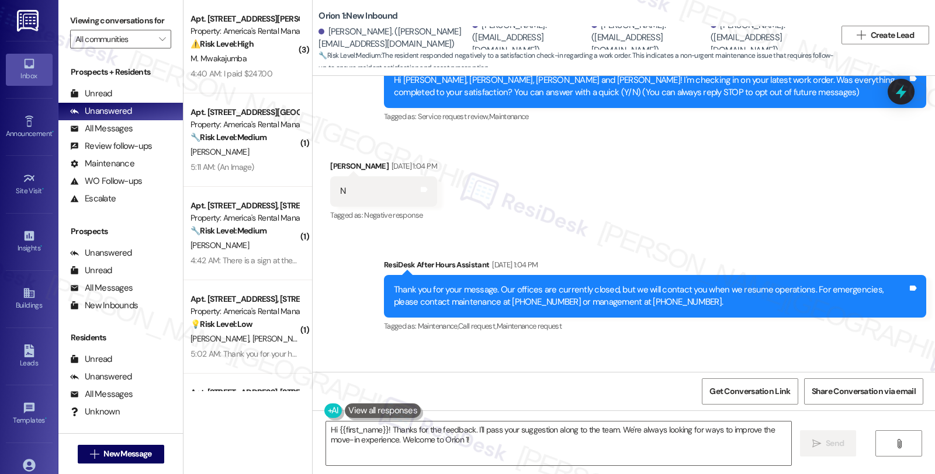
scroll to position [145, 0]
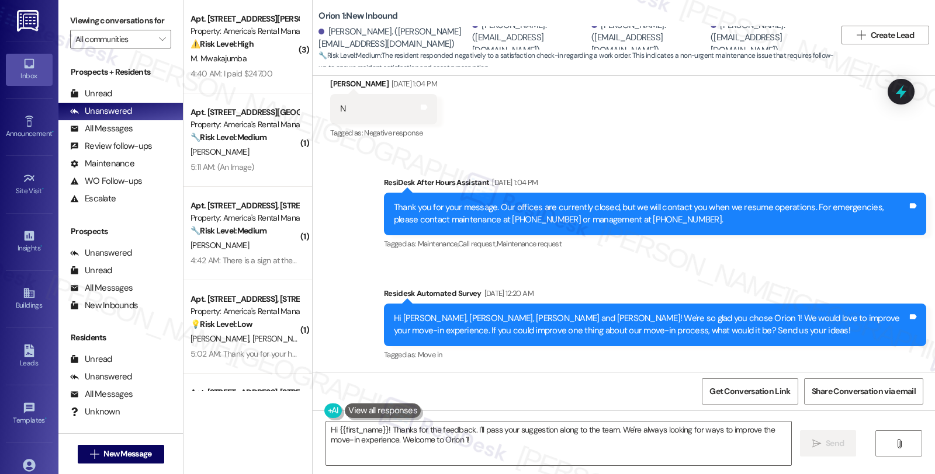
click at [338, 84] on div "[PERSON_NAME] [DATE] 1:04 PM" at bounding box center [383, 86] width 106 height 16
copy div "[PERSON_NAME]"
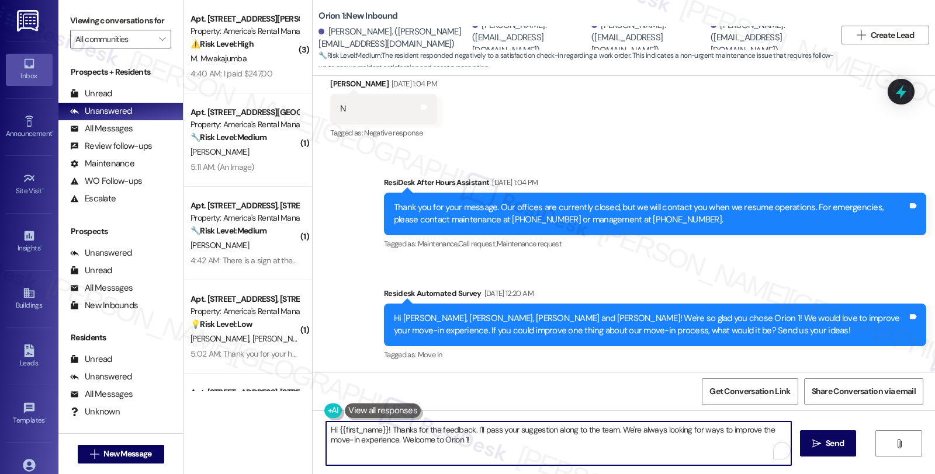
drag, startPoint x: 355, startPoint y: 425, endPoint x: 380, endPoint y: 428, distance: 25.3
click at [380, 428] on textarea "Hi {{first_name}}! Thanks for the feedback. I'll pass your suggestion along to …" at bounding box center [558, 444] width 465 height 44
paste textarea "[PERSON_NAME]"
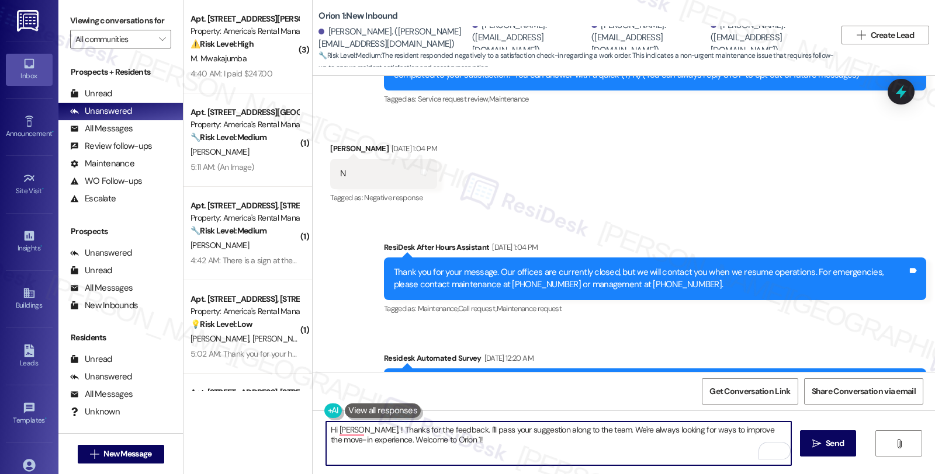
scroll to position [15, 0]
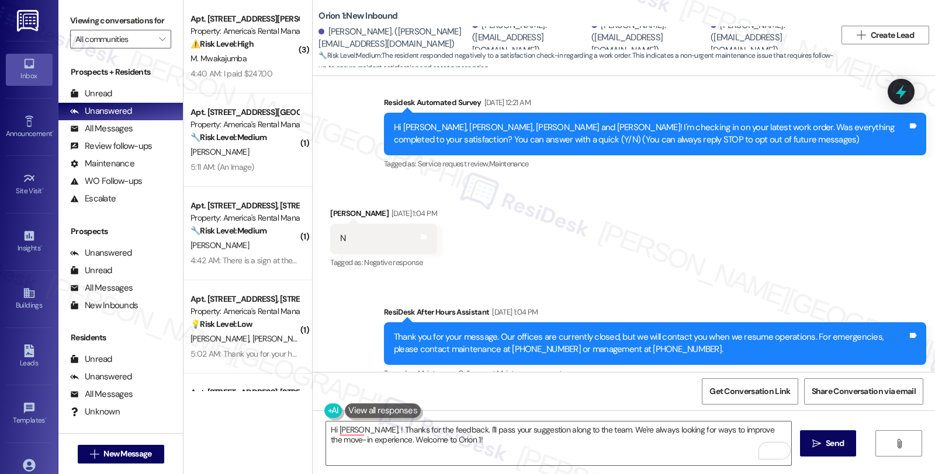
click at [444, 442] on textarea "Hi [PERSON_NAME], ! Thanks for the feedback. I'll pass your suggestion along to…" at bounding box center [558, 444] width 465 height 44
paste textarea "I'm sorry that the work order wasn't completed to your satisfaction. Can you pl…"
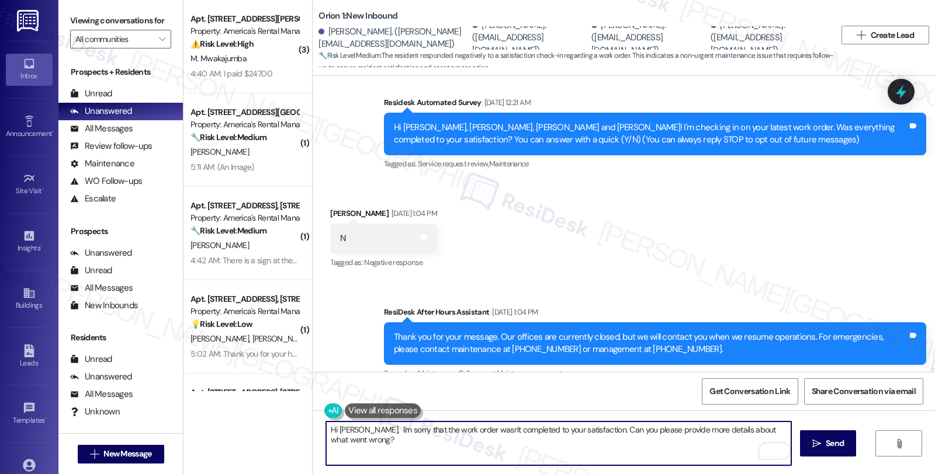
click at [352, 427] on textarea "Hi [PERSON_NAME], I'm sorry that the work order wasn't completed to your satisf…" at bounding box center [558, 444] width 465 height 44
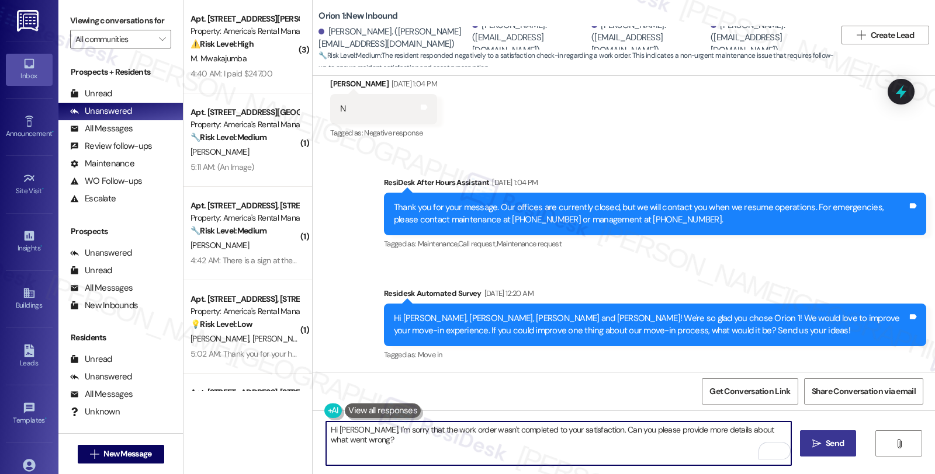
type textarea "Hi [PERSON_NAME], I'm sorry that the work order wasn't completed to your satisf…"
click at [823, 442] on span "Send" at bounding box center [834, 444] width 23 height 12
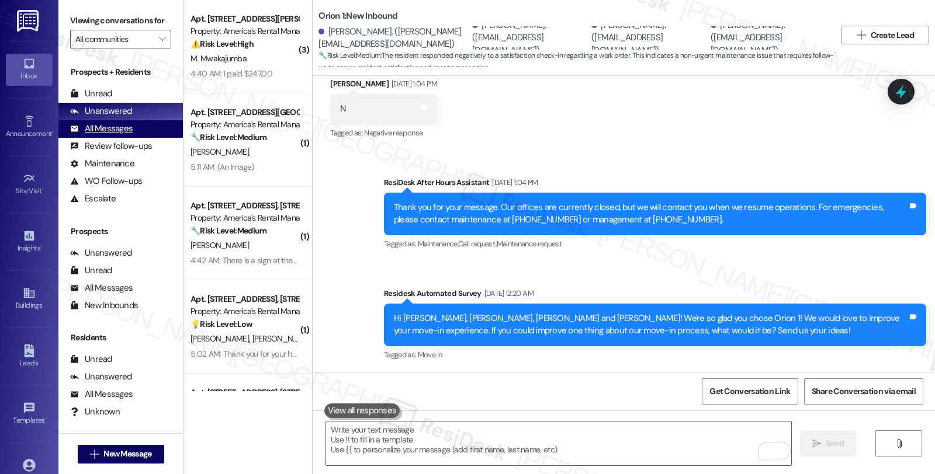
click at [96, 135] on div "All Messages" at bounding box center [101, 129] width 63 height 12
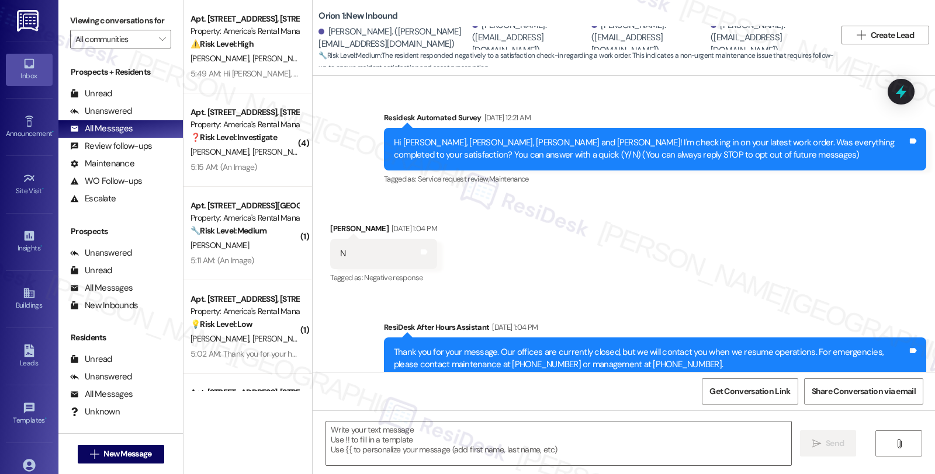
type textarea "Fetching suggested responses. Please feel free to read through the conversation…"
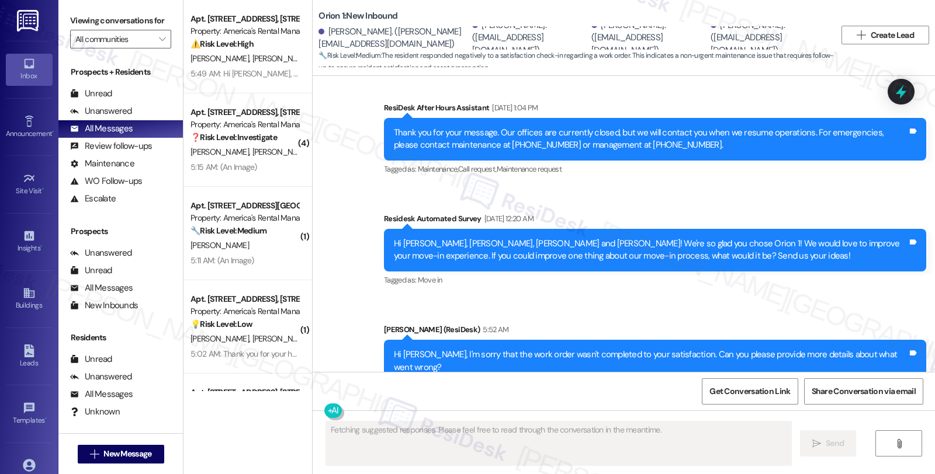
scroll to position [244, 0]
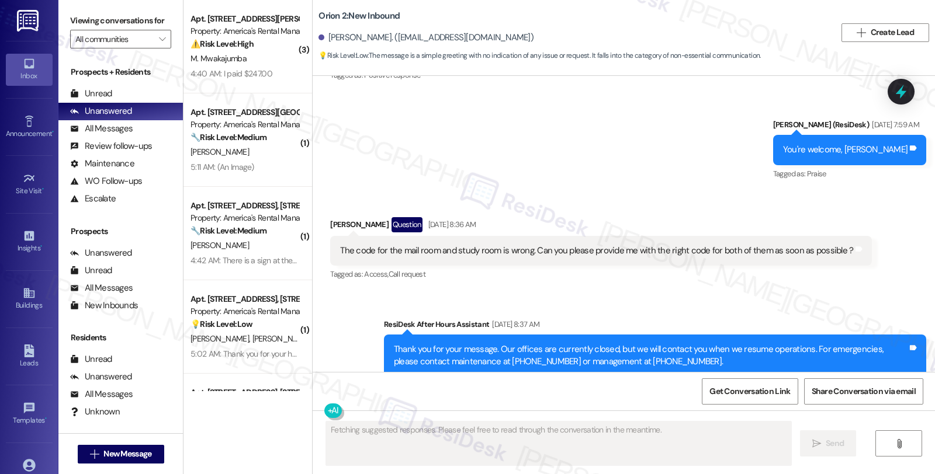
scroll to position [2702, 0]
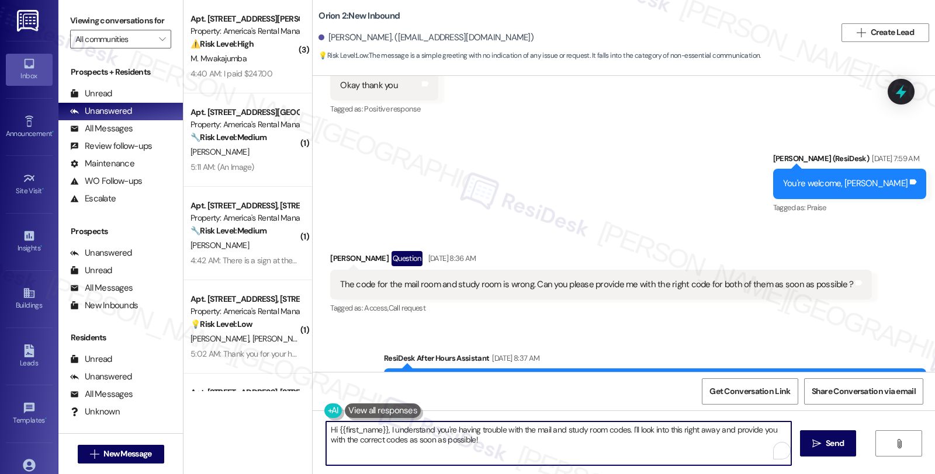
click at [646, 449] on textarea "Hi {{first_name}}, I understand you're having trouble with the mail and study r…" at bounding box center [558, 444] width 465 height 44
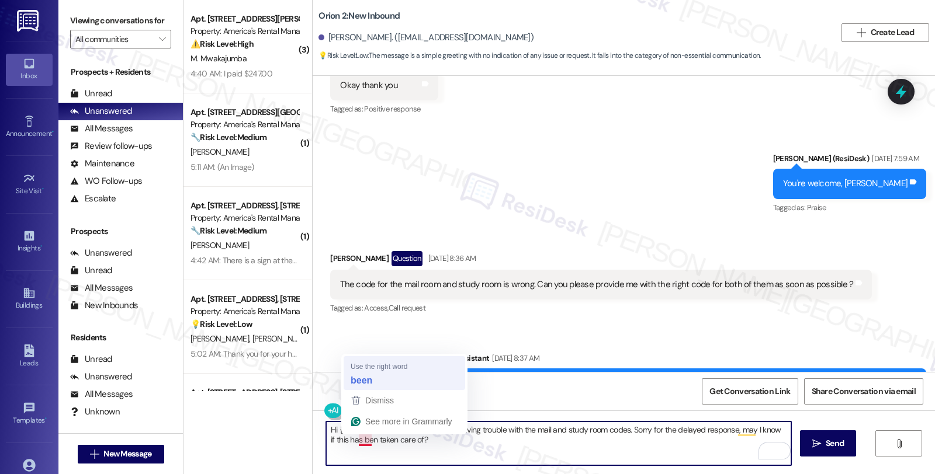
type textarea "Hi {{first_name}}, I understand you're having trouble with the mail and study r…"
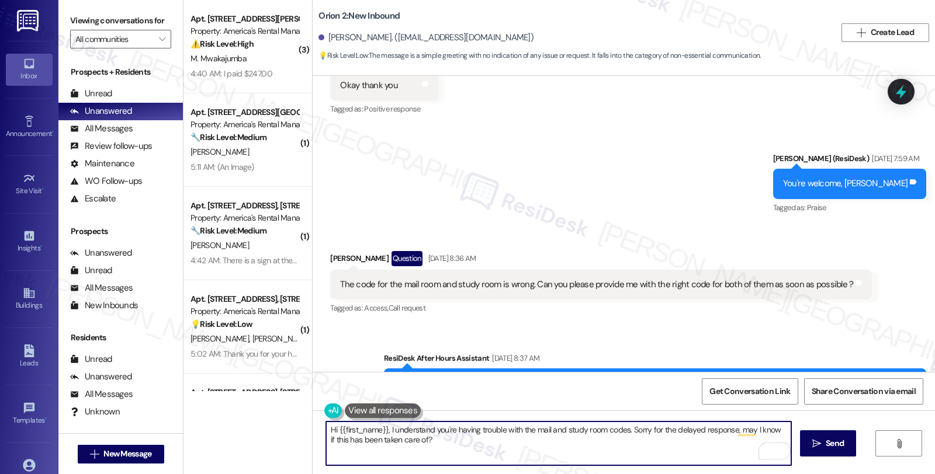
click at [441, 444] on textarea "Hi {{first_name}}, I understand you're having trouble with the mail and study r…" at bounding box center [558, 444] width 465 height 44
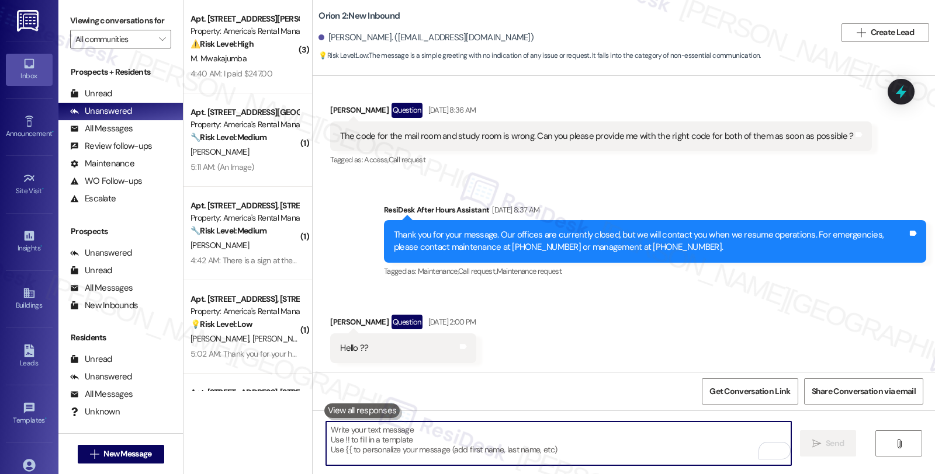
scroll to position [2961, 0]
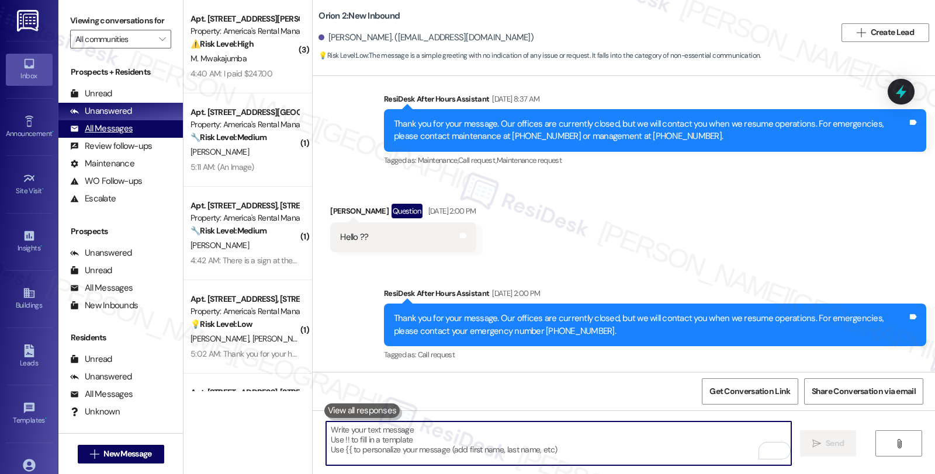
click at [130, 135] on div "All Messages" at bounding box center [101, 129] width 63 height 12
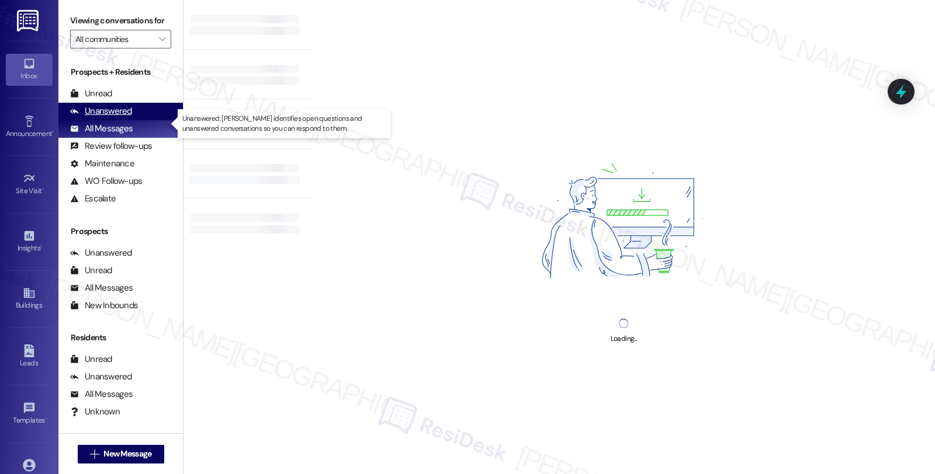
click at [123, 117] on div "Unanswered" at bounding box center [101, 111] width 62 height 12
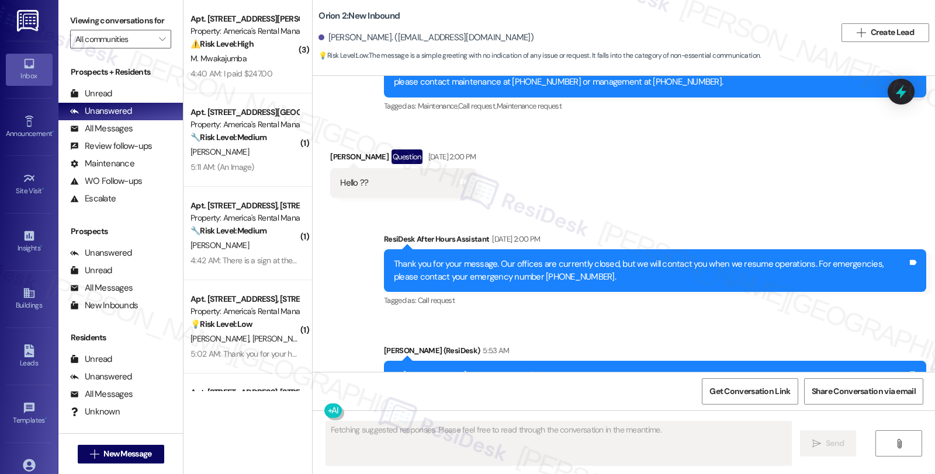
scroll to position [3072, 0]
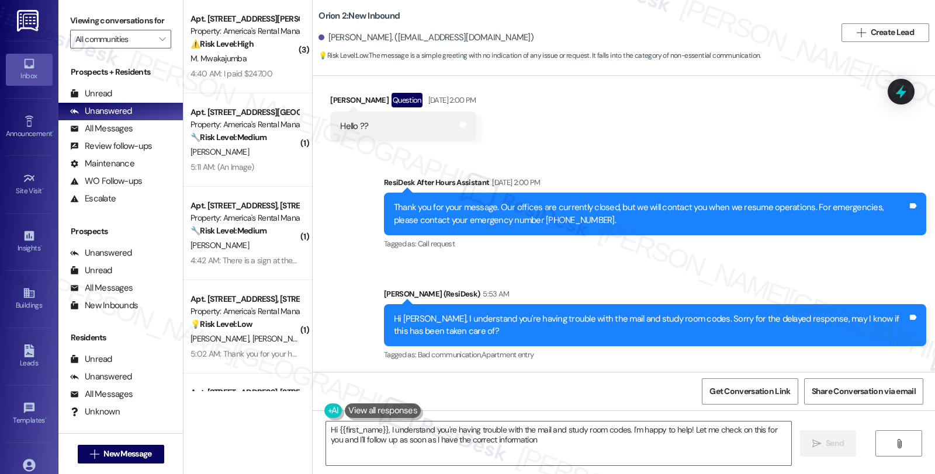
type textarea "Hi {{first_name}}, I understand you're having trouble with the mail and study r…"
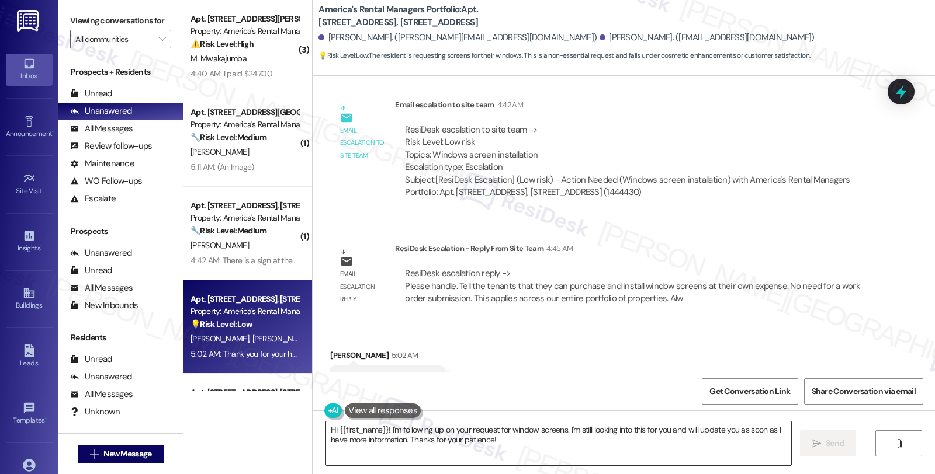
scroll to position [1005, 0]
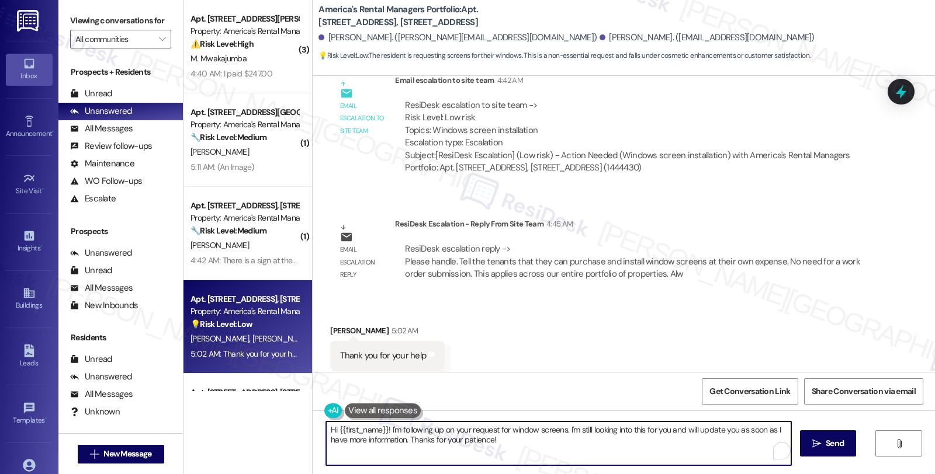
drag, startPoint x: 319, startPoint y: 429, endPoint x: 583, endPoint y: 479, distance: 268.9
click at [583, 474] on html "Inbox Go to Inbox Announcement • Send A Text Announcement Site Visit • Go to Si…" at bounding box center [467, 237] width 935 height 474
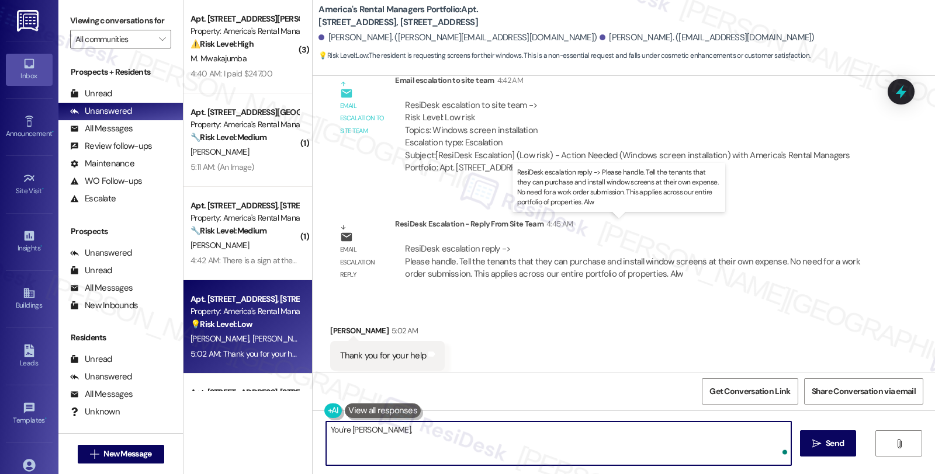
paste textarea "Tell the tenants that they can purchase and install window screens at their own…"
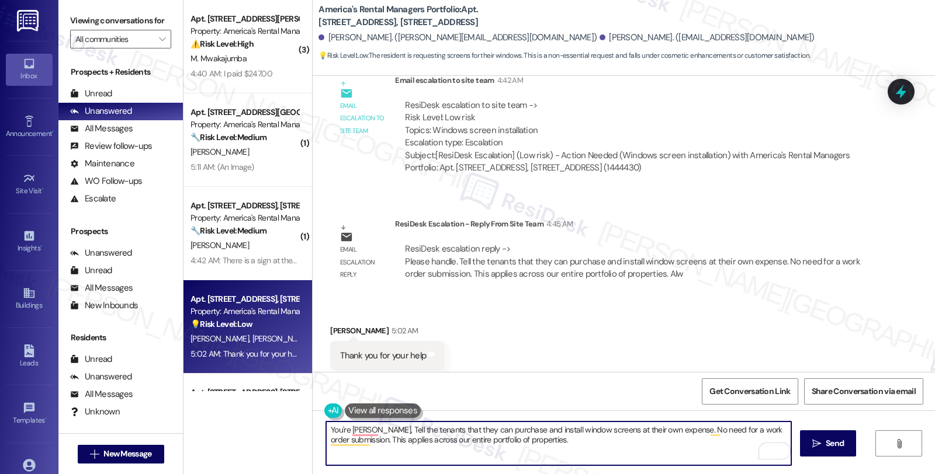
click at [333, 325] on div "[PERSON_NAME] 5:02 AM" at bounding box center [387, 333] width 115 height 16
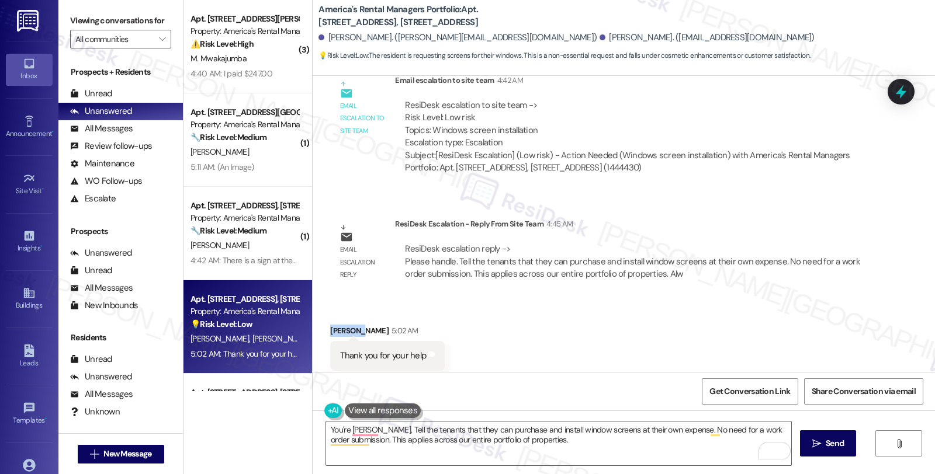
click at [333, 325] on div "[PERSON_NAME] 5:02 AM" at bounding box center [387, 333] width 115 height 16
copy div "[PERSON_NAME]"
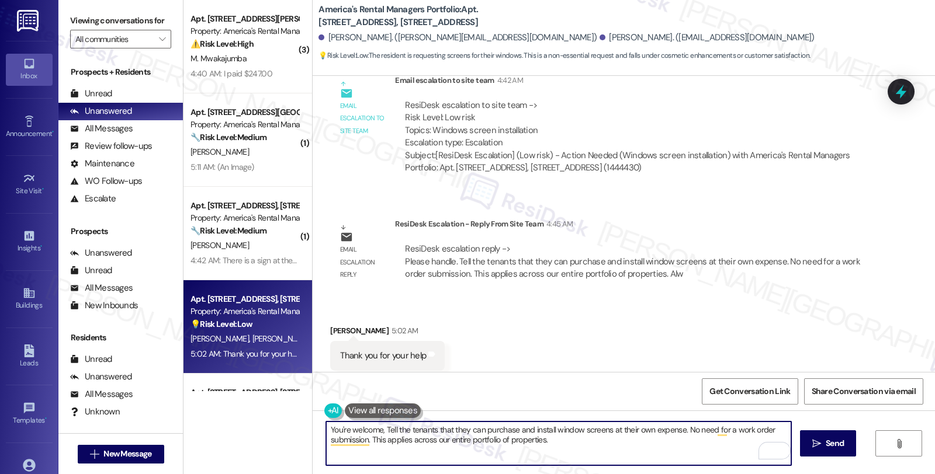
click at [381, 425] on textarea "You're welcome, Tell the tenants that they can purchase and install window scre…" at bounding box center [558, 444] width 465 height 44
paste textarea "[PERSON_NAME]"
click at [409, 431] on textarea "You're welcome, [PERSON_NAME]. Tell the tenants that they can purchase and inst…" at bounding box center [558, 444] width 465 height 44
drag, startPoint x: 772, startPoint y: 429, endPoint x: 787, endPoint y: 438, distance: 17.3
click at [787, 438] on textarea "You're welcome, [PERSON_NAME]. Here's a quick update. Please know that you can …" at bounding box center [558, 444] width 465 height 44
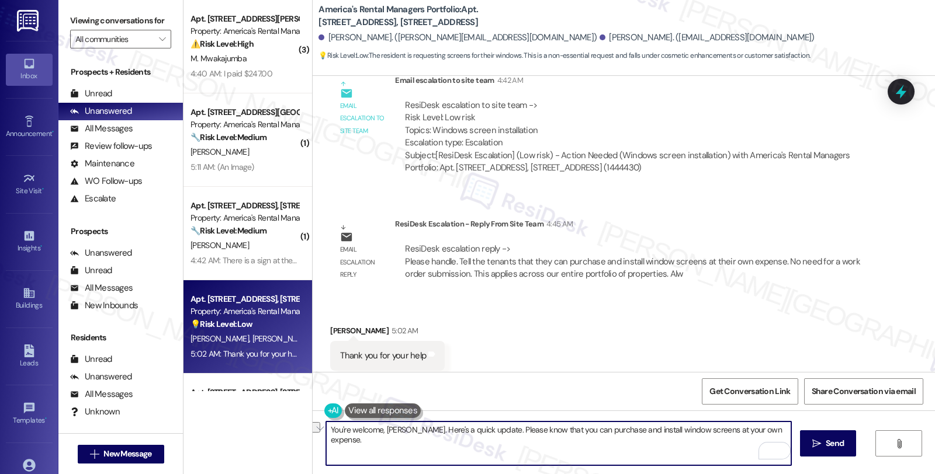
drag, startPoint x: 780, startPoint y: 431, endPoint x: 297, endPoint y: 435, distance: 482.7
click at [297, 435] on div "( 3 ) Apt. [STREET_ADDRESS][PERSON_NAME][PERSON_NAME]'s Rental Managers Portfol…" at bounding box center [558, 237] width 751 height 474
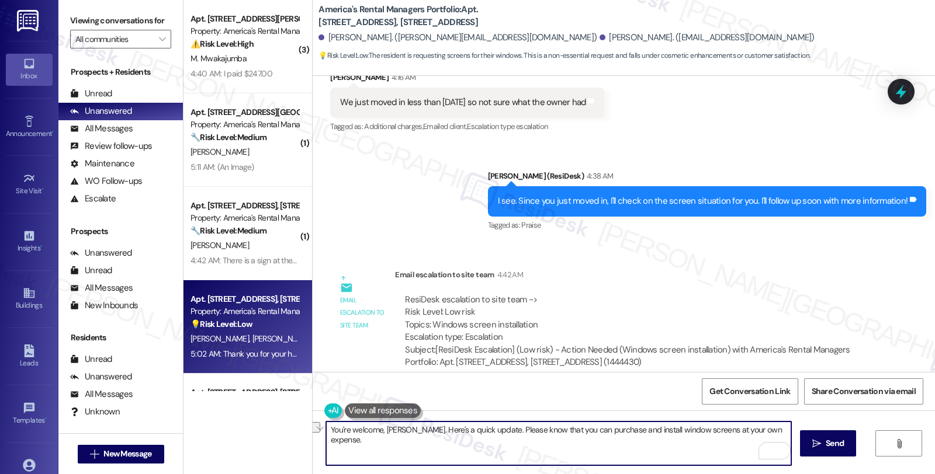
scroll to position [810, 0]
click at [775, 430] on textarea "You're welcome, Anthony. Here's a quick update. Please know that you can purcha…" at bounding box center [558, 444] width 465 height 44
type textarea "You're welcome, Anthony. Here's a quick update. Please know that you can purcha…"
click at [528, 458] on textarea "You're welcome, Anthony. Here's a quick update. Please know that you can purcha…" at bounding box center [558, 444] width 465 height 44
drag, startPoint x: 499, startPoint y: 443, endPoint x: 298, endPoint y: 443, distance: 201.0
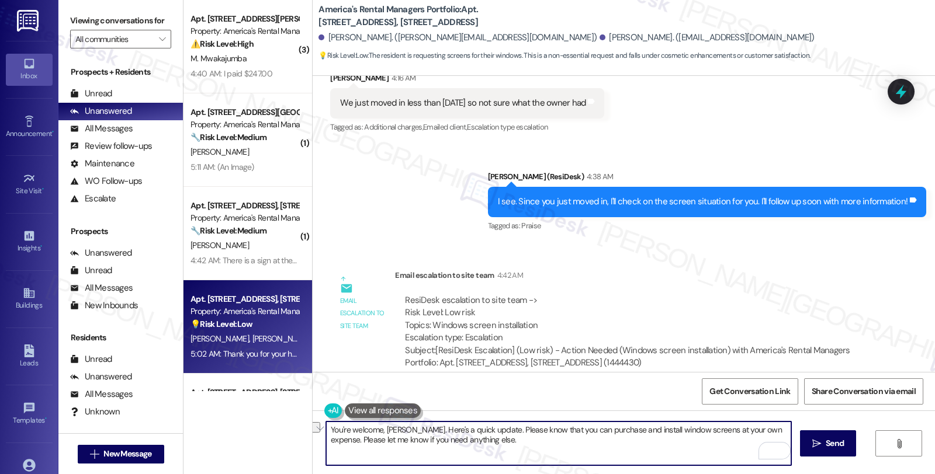
click at [298, 443] on div "( 3 ) Apt. [STREET_ADDRESS][PERSON_NAME][PERSON_NAME]'s Rental Managers Portfol…" at bounding box center [558, 237] width 751 height 474
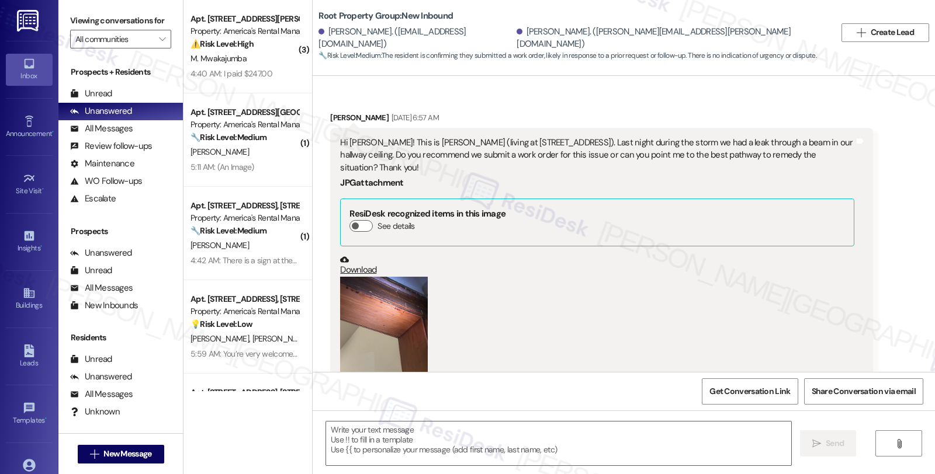
scroll to position [888, 0]
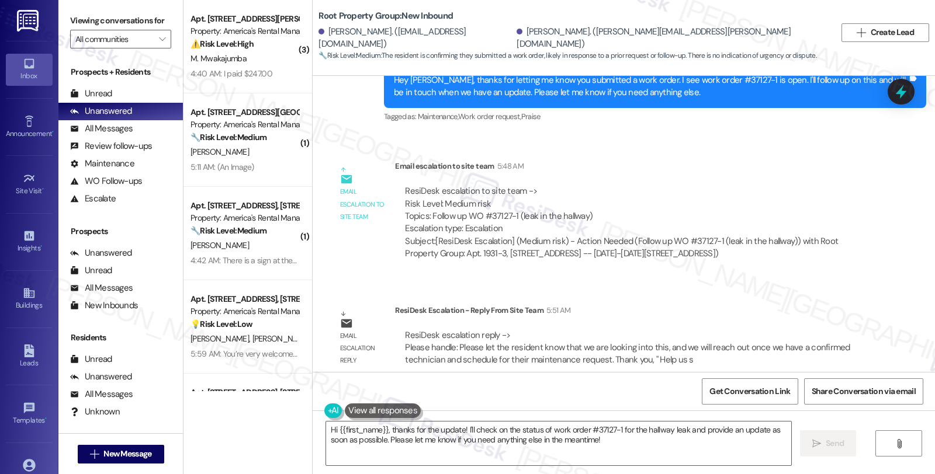
click at [773, 304] on div "ResiDesk Escalation - Reply From Site Team 5:51 AM" at bounding box center [633, 312] width 477 height 16
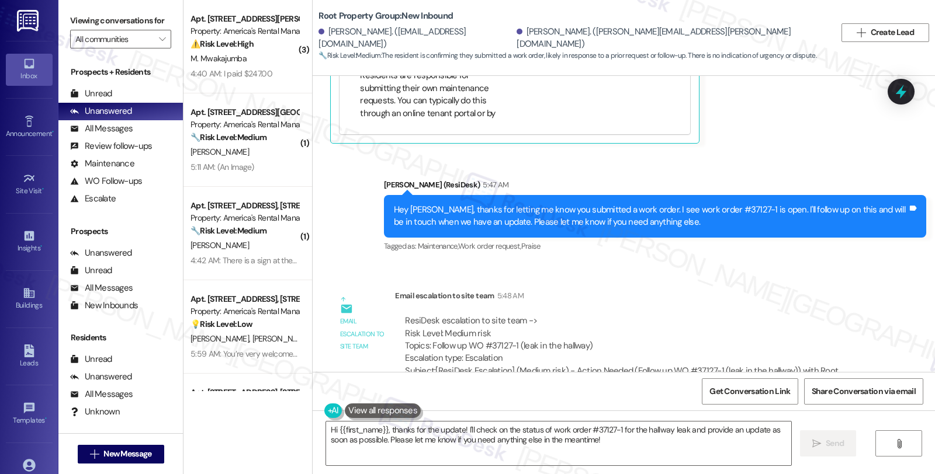
scroll to position [758, 0]
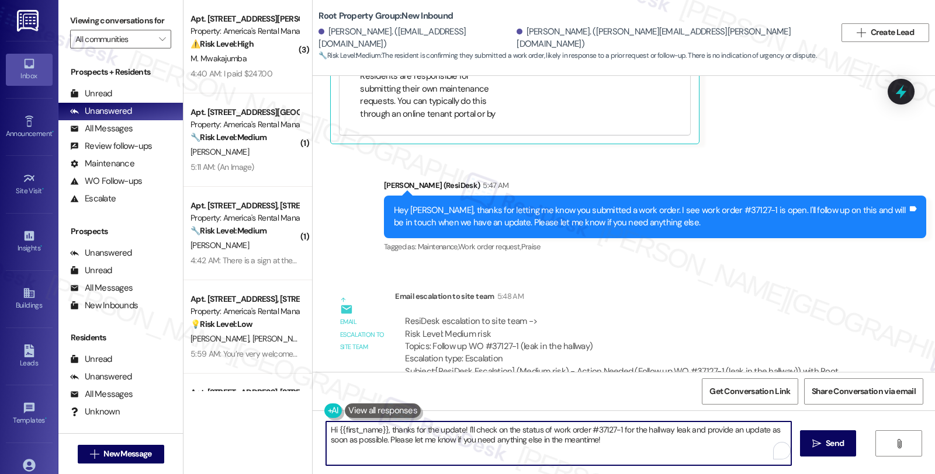
drag, startPoint x: 614, startPoint y: 442, endPoint x: 254, endPoint y: 396, distance: 363.4
click at [254, 396] on div "( 3 ) Apt. [STREET_ADDRESS][PERSON_NAME][PERSON_NAME]'s Rental Managers Portfol…" at bounding box center [558, 237] width 751 height 474
paste textarea "Please let the resident know that we are looking into this, and we will reach o…"
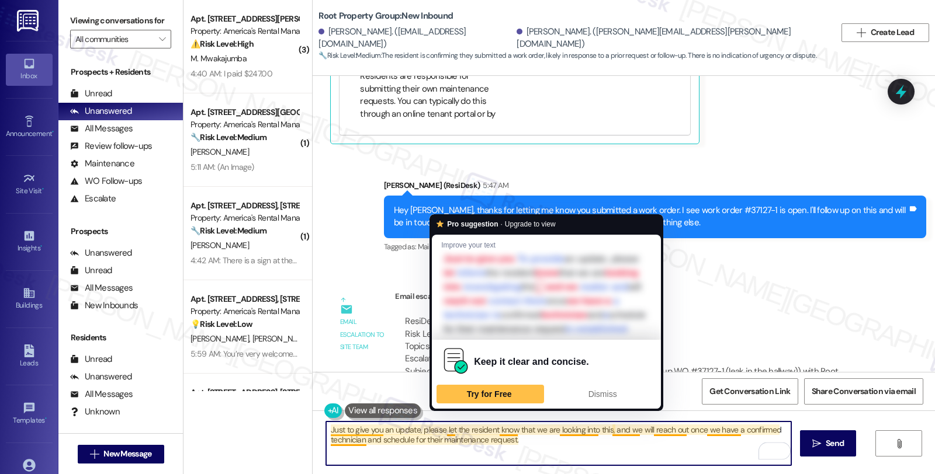
click at [492, 428] on textarea "Just to give you an update, please let the resident know that we are looking in…" at bounding box center [558, 444] width 465 height 44
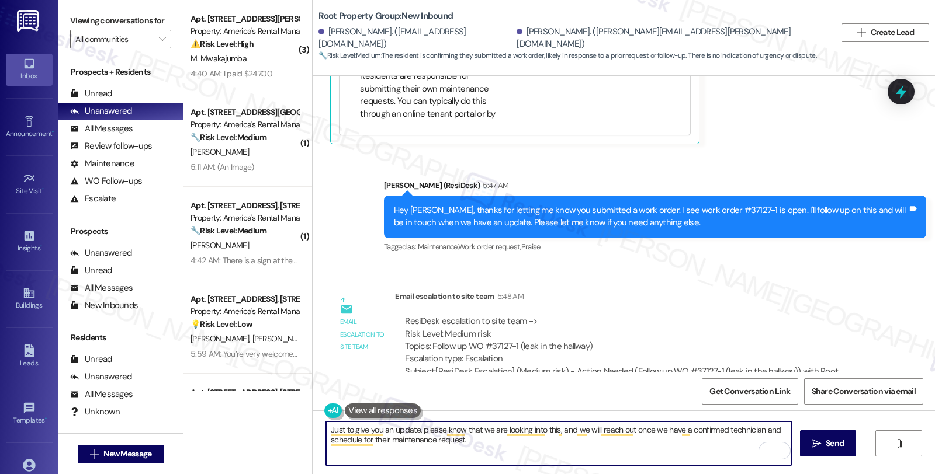
click at [376, 439] on textarea "Just to give you an update, please know that we are looking into this, and we w…" at bounding box center [558, 444] width 465 height 44
click at [488, 439] on textarea "Just to give you an update, please know that we are looking into this, and we w…" at bounding box center [558, 444] width 465 height 44
type textarea "Just to give you an update, please know that we are looking into this, and we w…"
click at [761, 450] on div "Rewrite with Grammarly" at bounding box center [767, 451] width 13 height 13
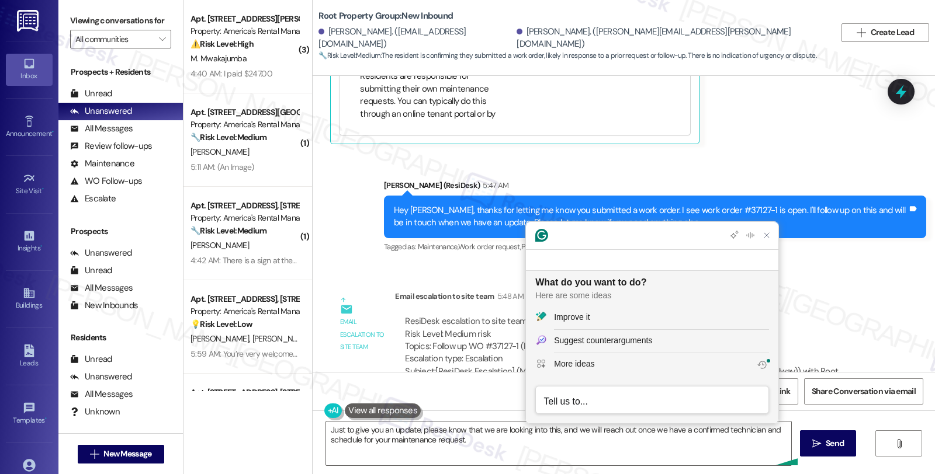
scroll to position [0, 0]
click at [583, 317] on div "Improve it" at bounding box center [572, 317] width 36 height 12
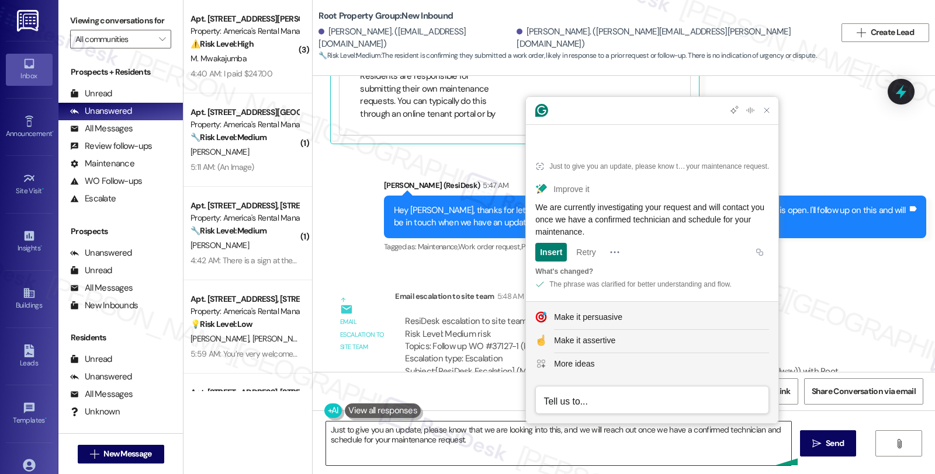
click at [487, 439] on textarea "Just to give you an update, please know that we are looking into this, and we w…" at bounding box center [558, 444] width 465 height 44
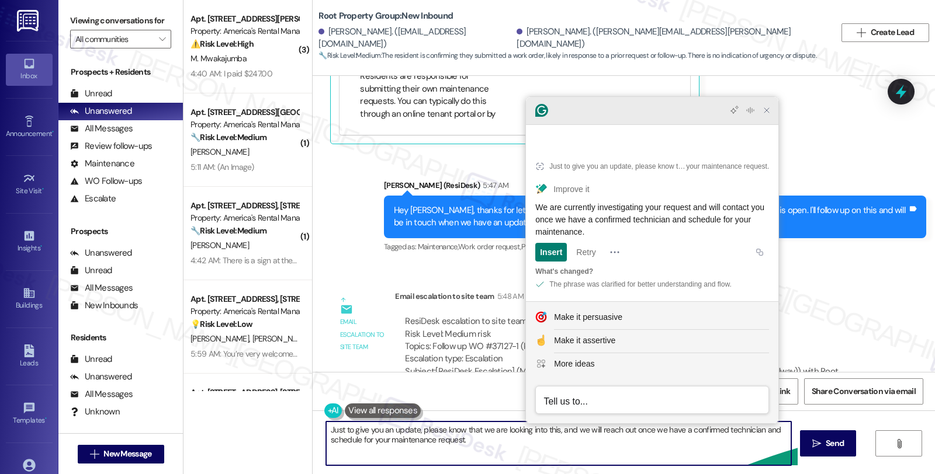
click at [766, 117] on icon "Close Grammarly Assistant" at bounding box center [767, 110] width 14 height 14
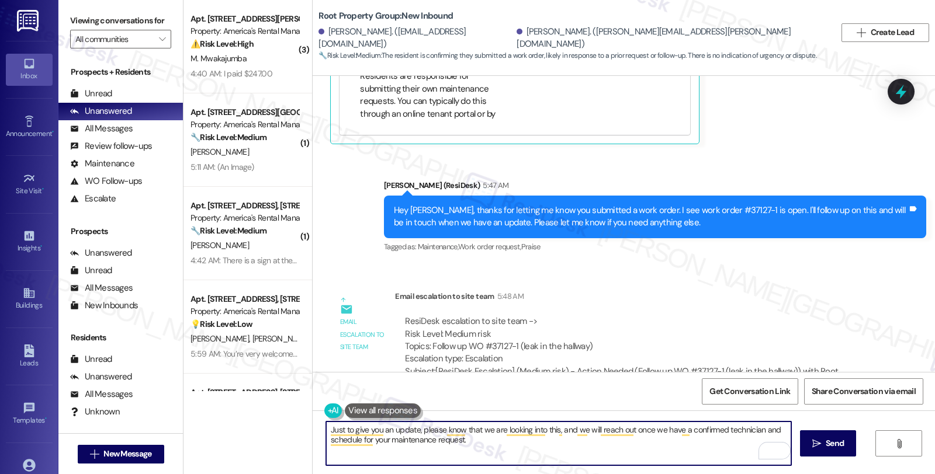
click at [499, 443] on textarea "Just to give you an update, please know that we are looking into this, and we w…" at bounding box center [558, 444] width 465 height 44
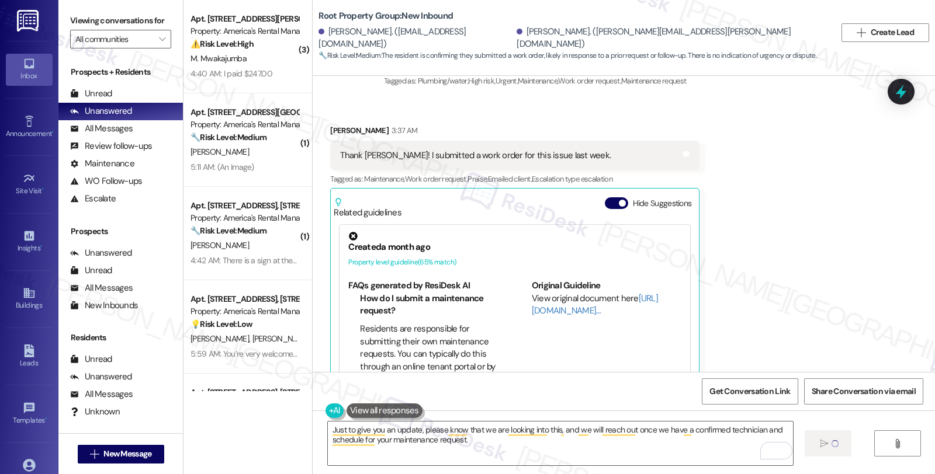
scroll to position [498, 0]
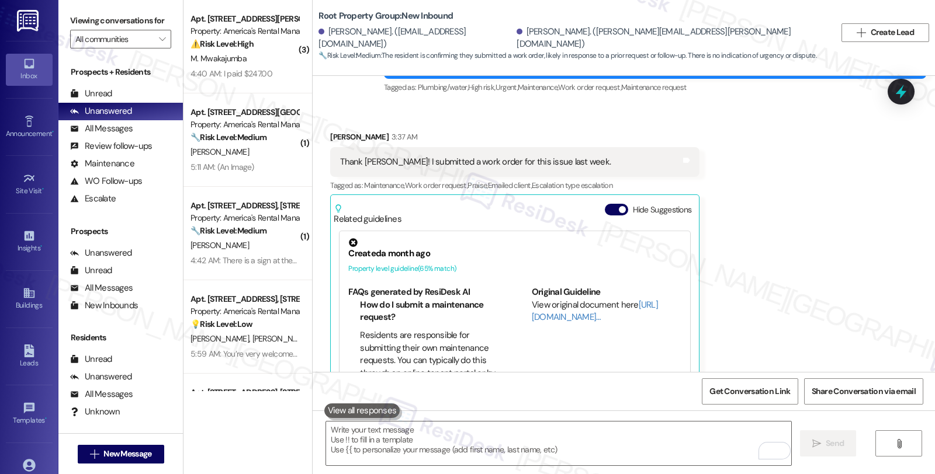
drag, startPoint x: 822, startPoint y: 237, endPoint x: 783, endPoint y: 252, distance: 42.2
click at [822, 237] on div "Received via SMS Tori Hunt 3:37 AM Thank Sarah! I submitted a work order for th…" at bounding box center [624, 259] width 622 height 308
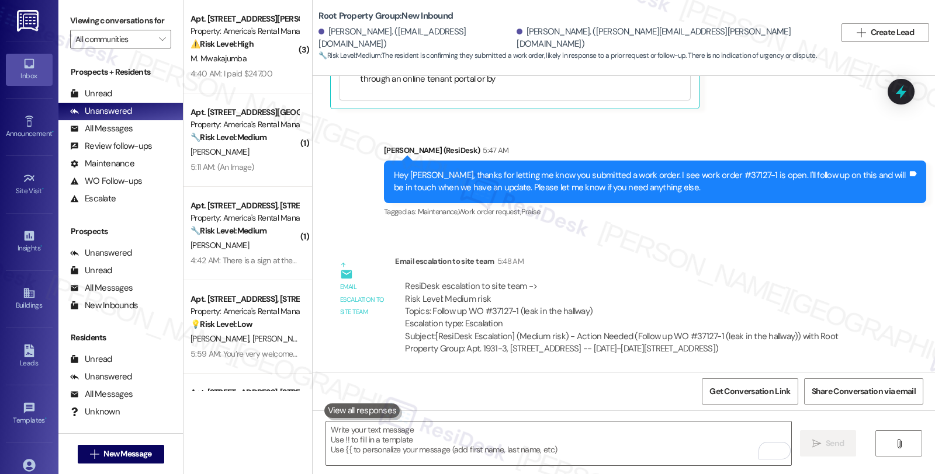
scroll to position [888, 0]
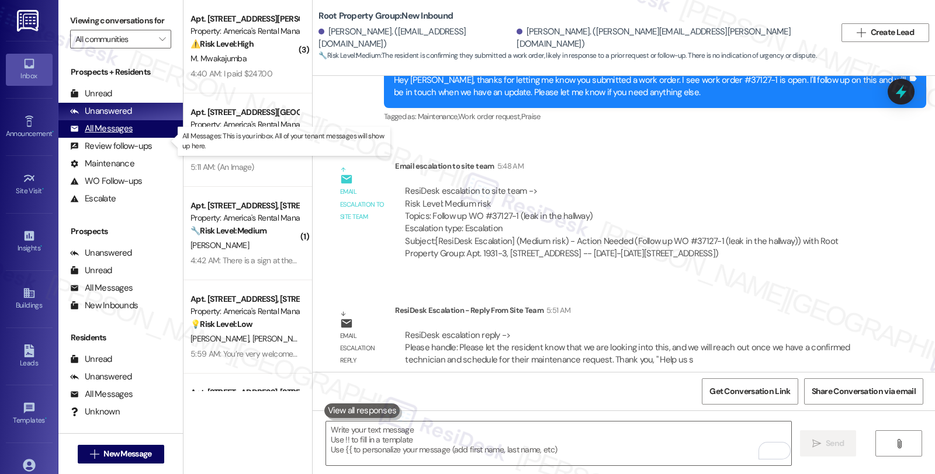
click at [120, 135] on div "All Messages" at bounding box center [101, 129] width 63 height 12
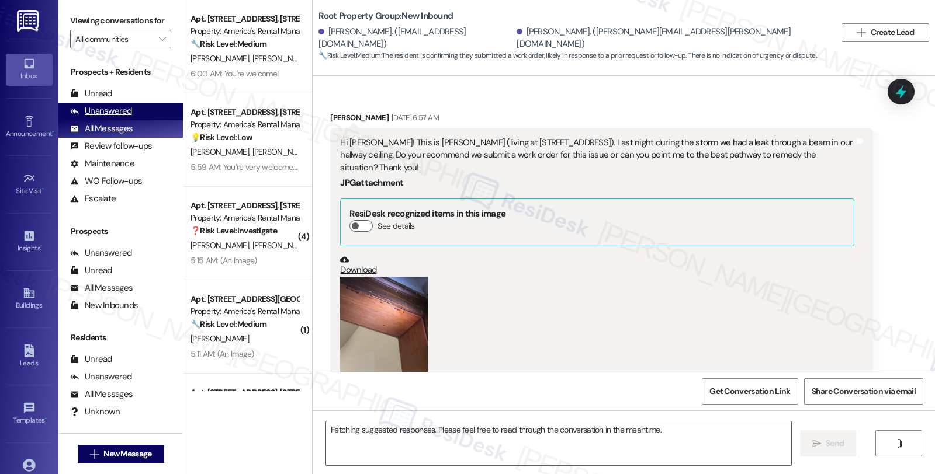
scroll to position [999, 0]
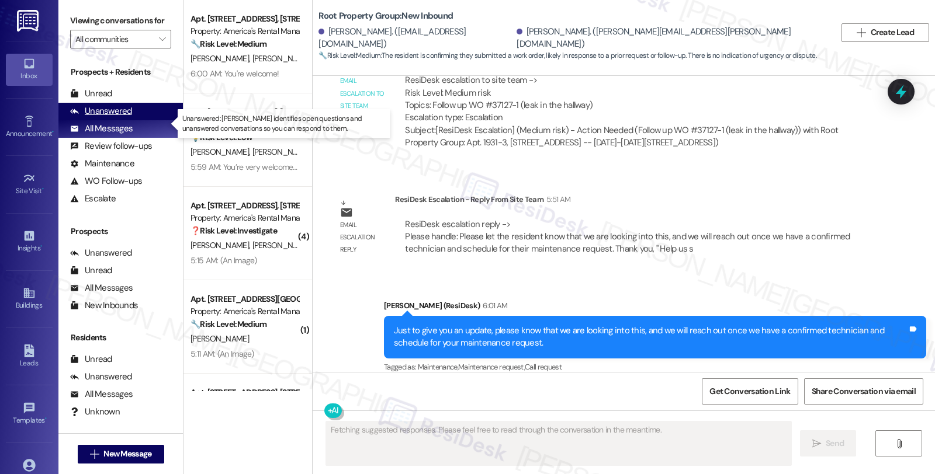
click at [132, 120] on div "Unanswered (0)" at bounding box center [120, 112] width 124 height 18
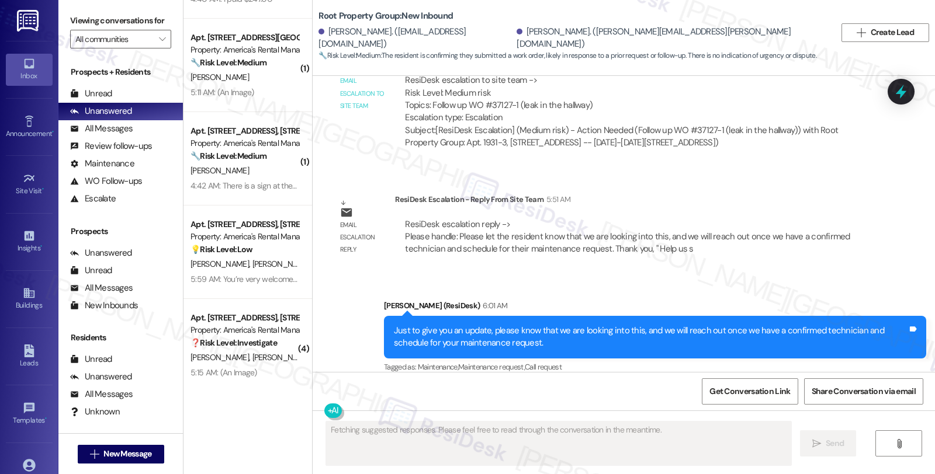
scroll to position [76, 0]
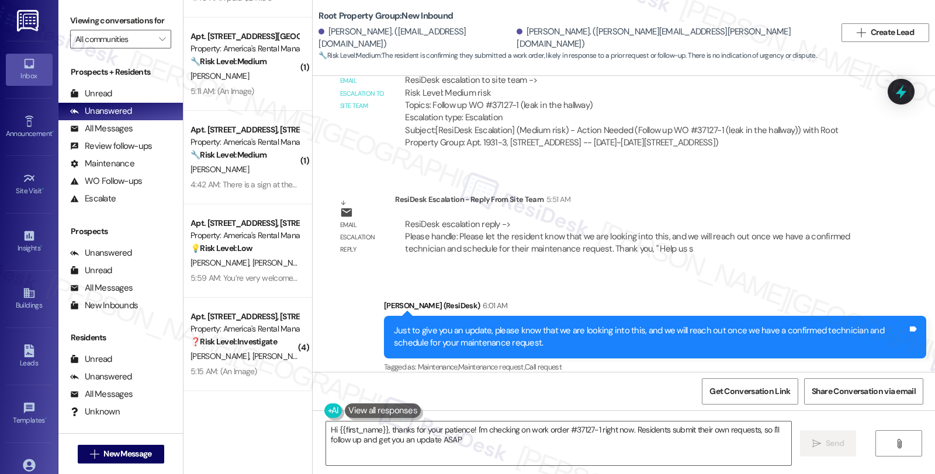
type textarea "Hi {{first_name}}, thanks for your patience! I'm checking on work order #37127-…"
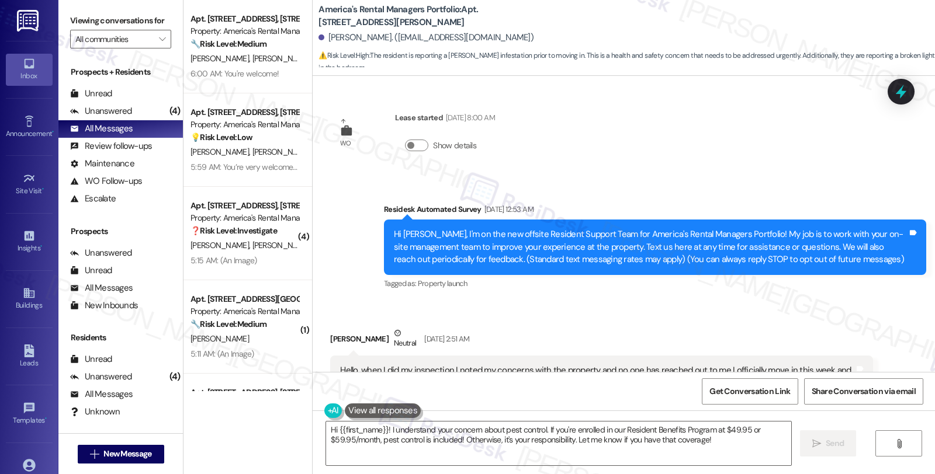
scroll to position [3147, 0]
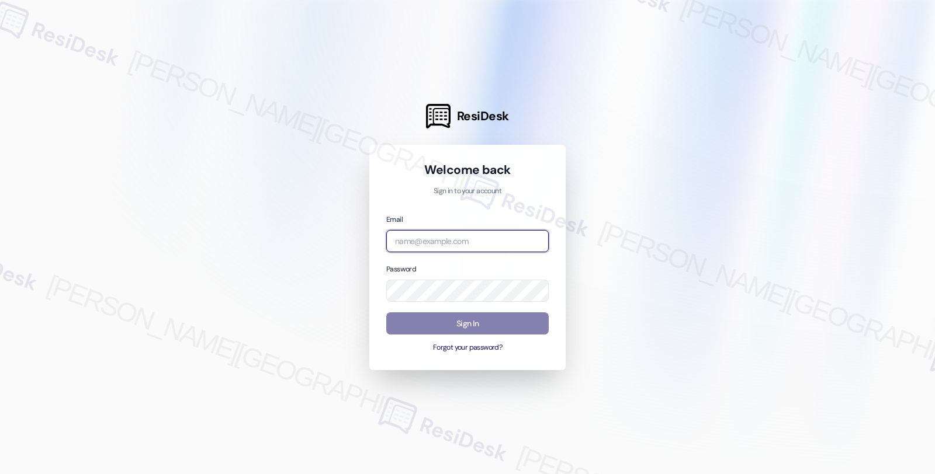
click at [417, 243] on input "email" at bounding box center [467, 241] width 162 height 23
type input "automated-surveys-orion_housing-fides.[PERSON_NAME]@orion_[DOMAIN_NAME]"
